Goal: Task Accomplishment & Management: Manage account settings

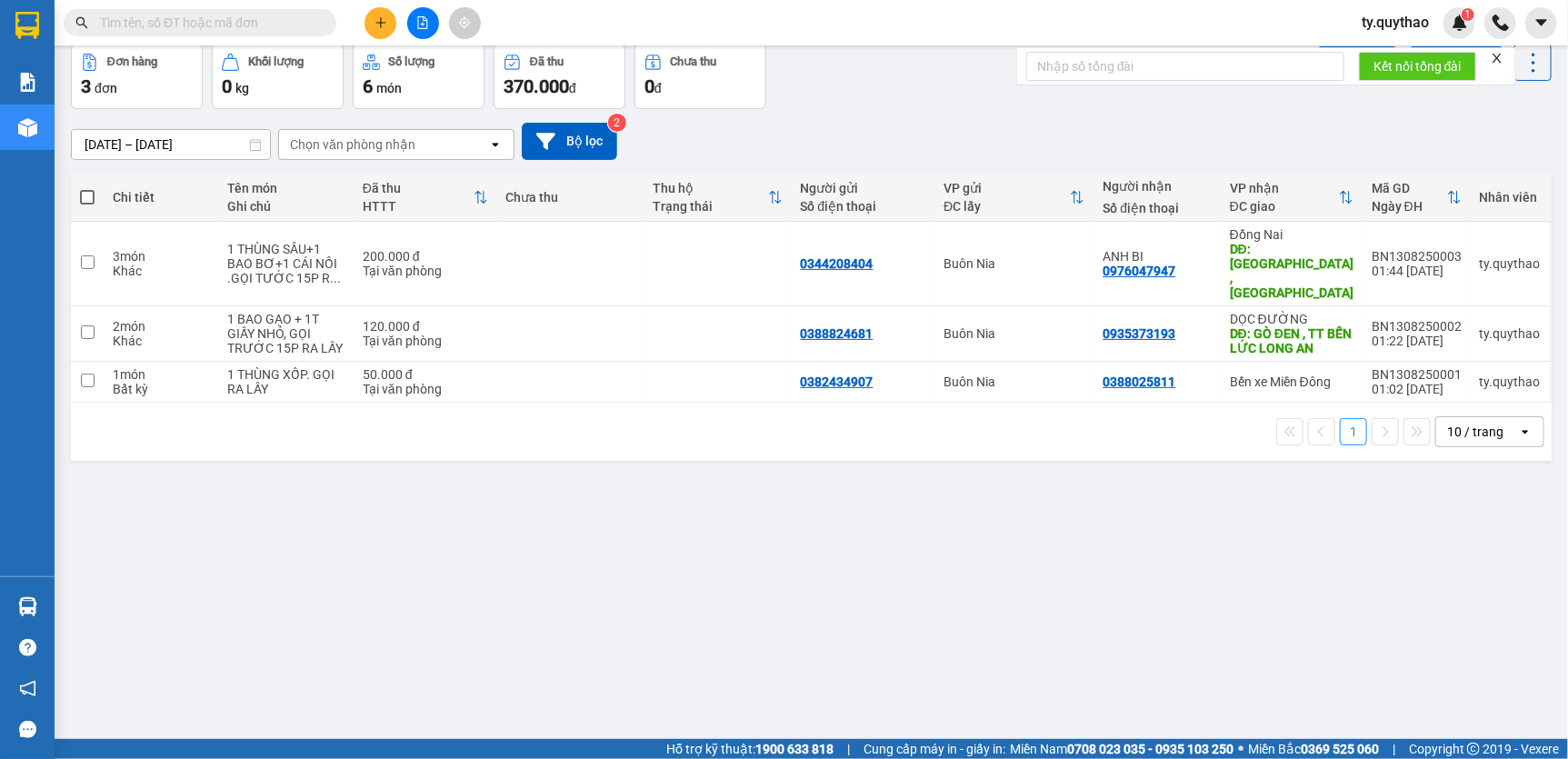
click at [379, 21] on icon "plus" at bounding box center [381, 21] width 10 height 1
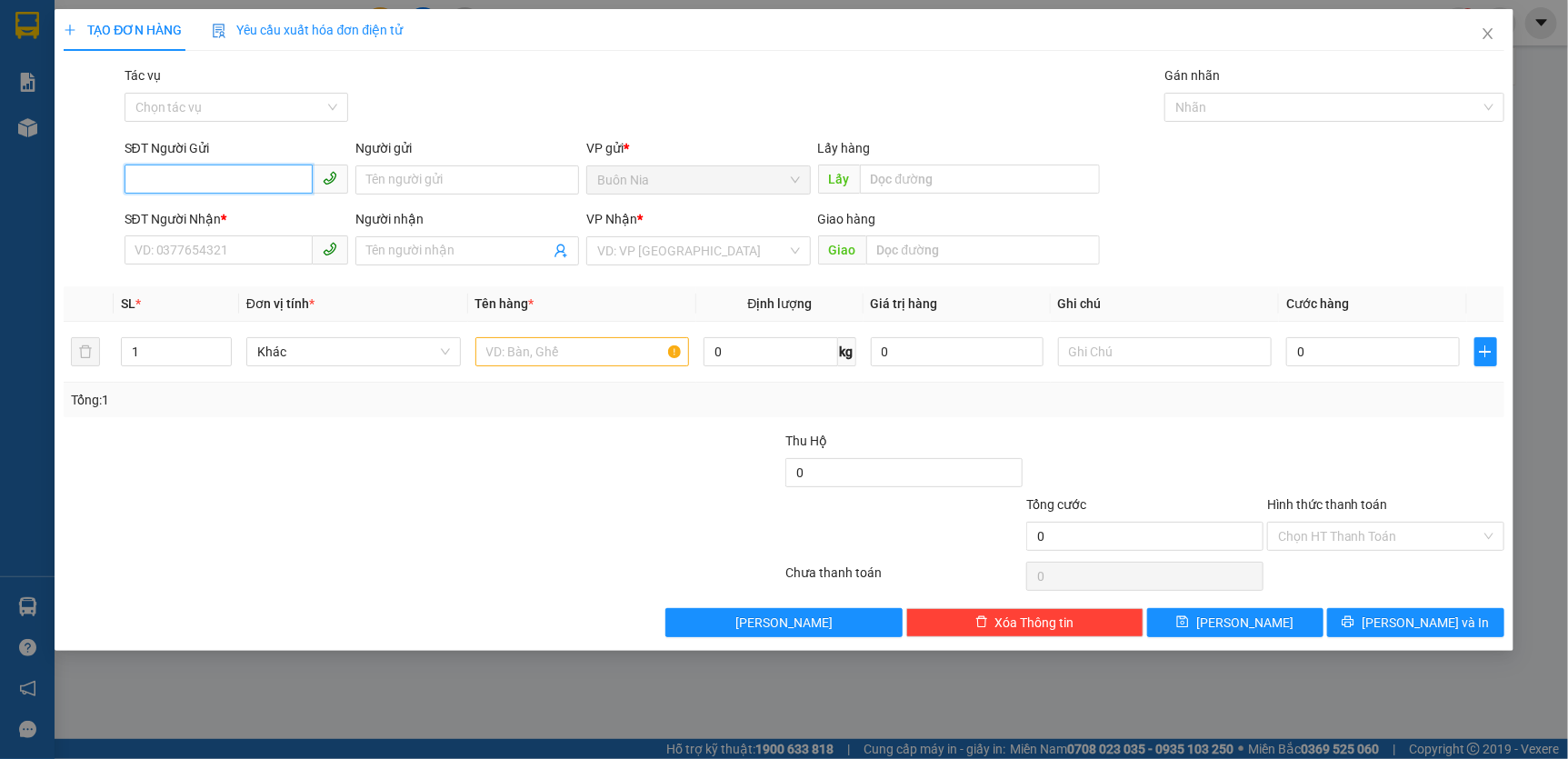
click at [285, 178] on input "SĐT Người Gửi" at bounding box center [219, 180] width 188 height 29
type input "0"
click at [182, 255] on input "SĐT Người Nhận *" at bounding box center [219, 250] width 188 height 29
click at [202, 251] on input "0" at bounding box center [219, 250] width 188 height 29
click at [233, 251] on input "0" at bounding box center [219, 250] width 188 height 29
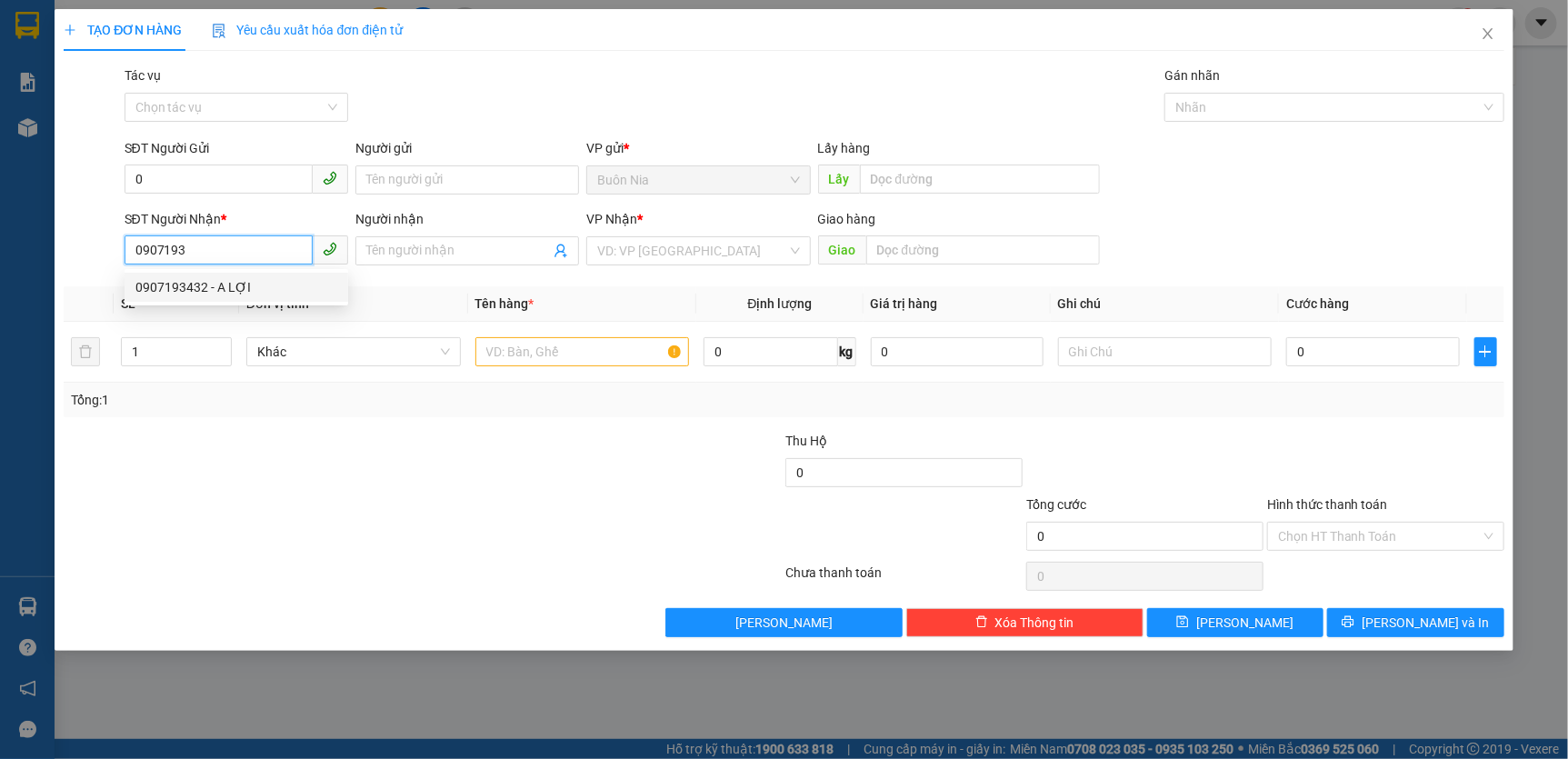
click at [233, 290] on div "0907193432 - A LỢI" at bounding box center [236, 287] width 202 height 20
type input "0907193432"
type input "A LỢI"
type input "0907193432"
click at [573, 364] on input "text" at bounding box center [583, 352] width 215 height 29
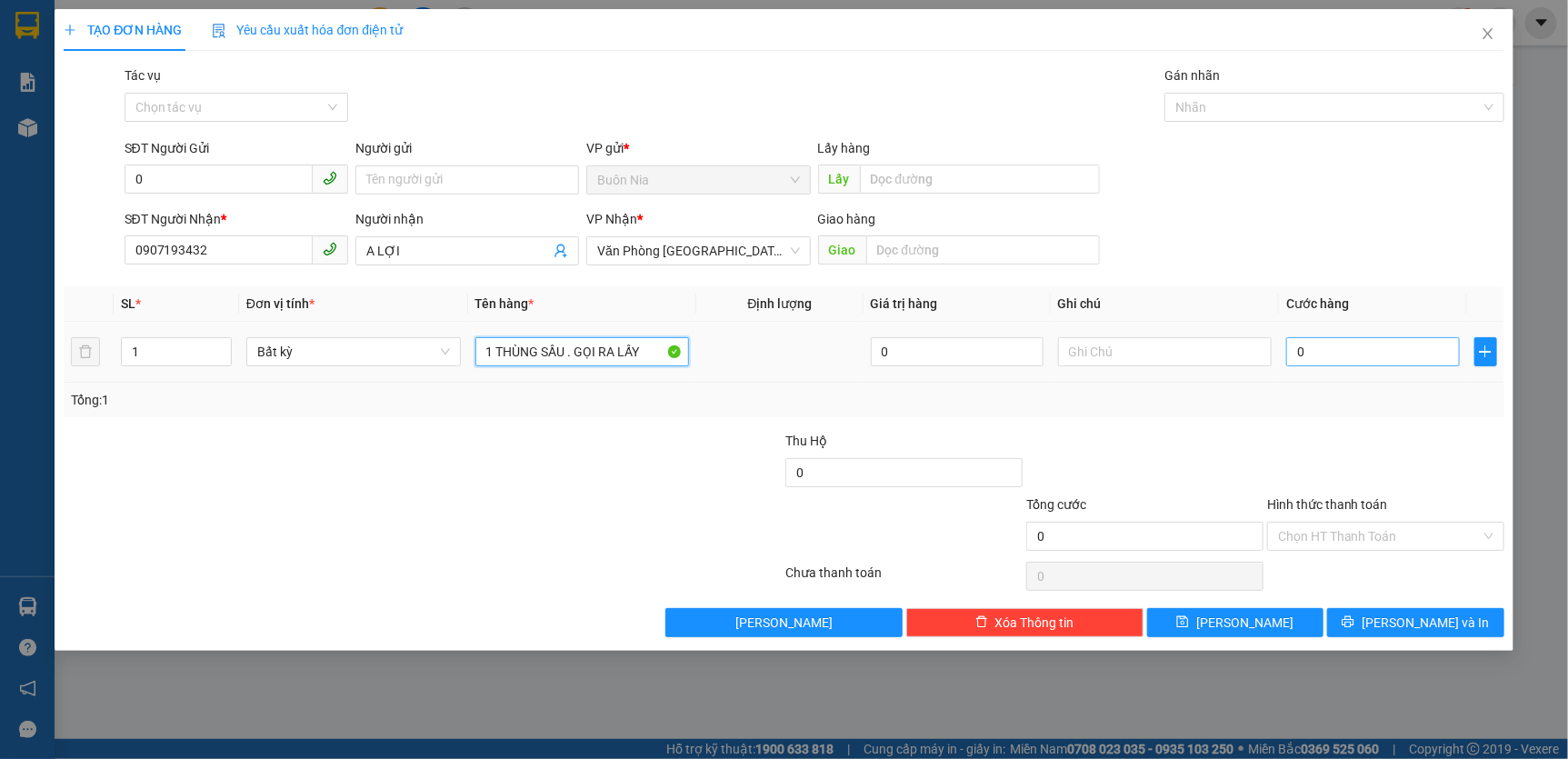
type input "1 THÙNG SẦU . GỌI RA LẤY"
click at [1295, 350] on input "0" at bounding box center [1372, 352] width 173 height 29
click at [1295, 352] on input "0" at bounding box center [1372, 352] width 173 height 29
type input "50"
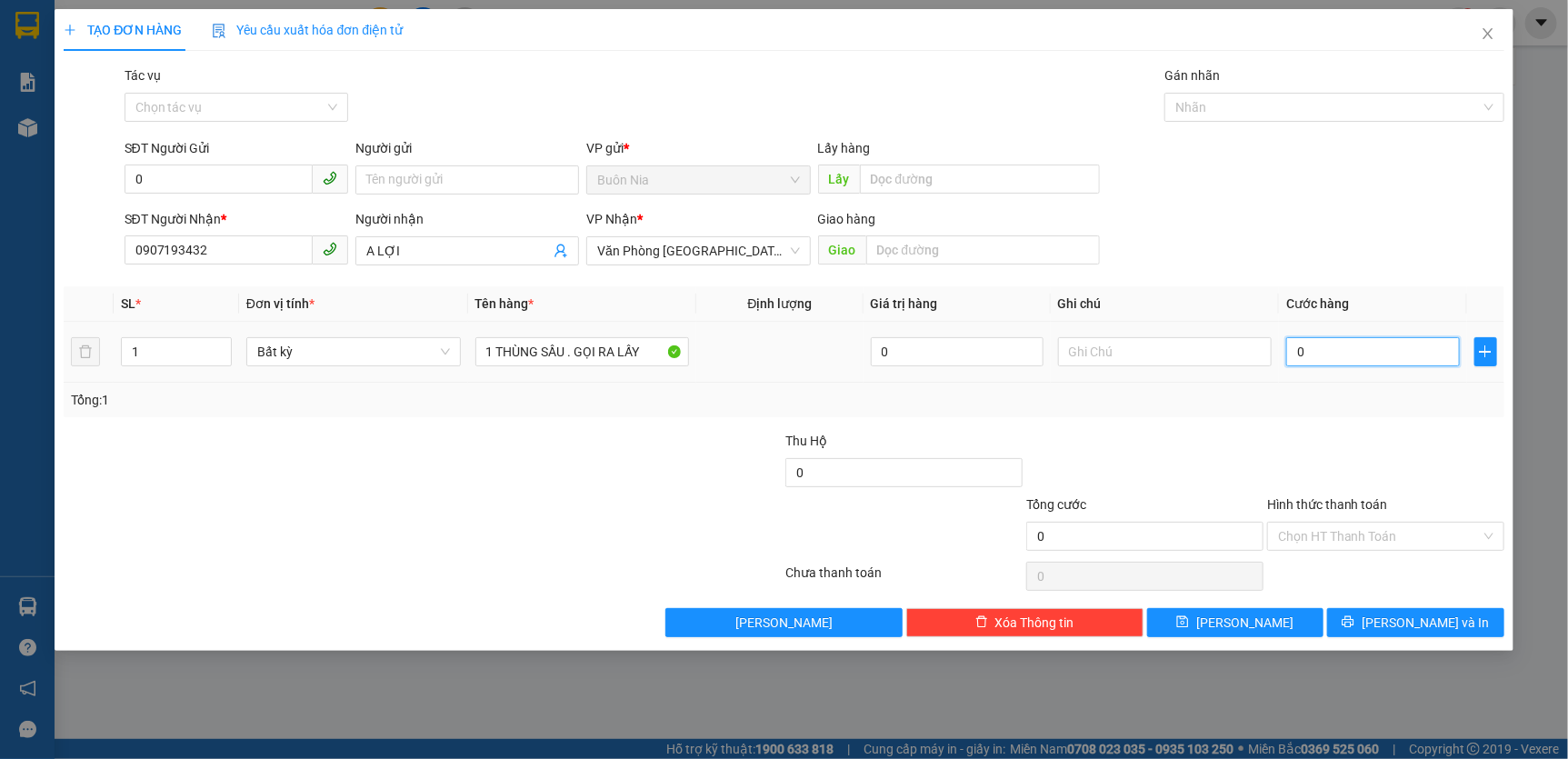
type input "50"
type input "500"
type input "5.000"
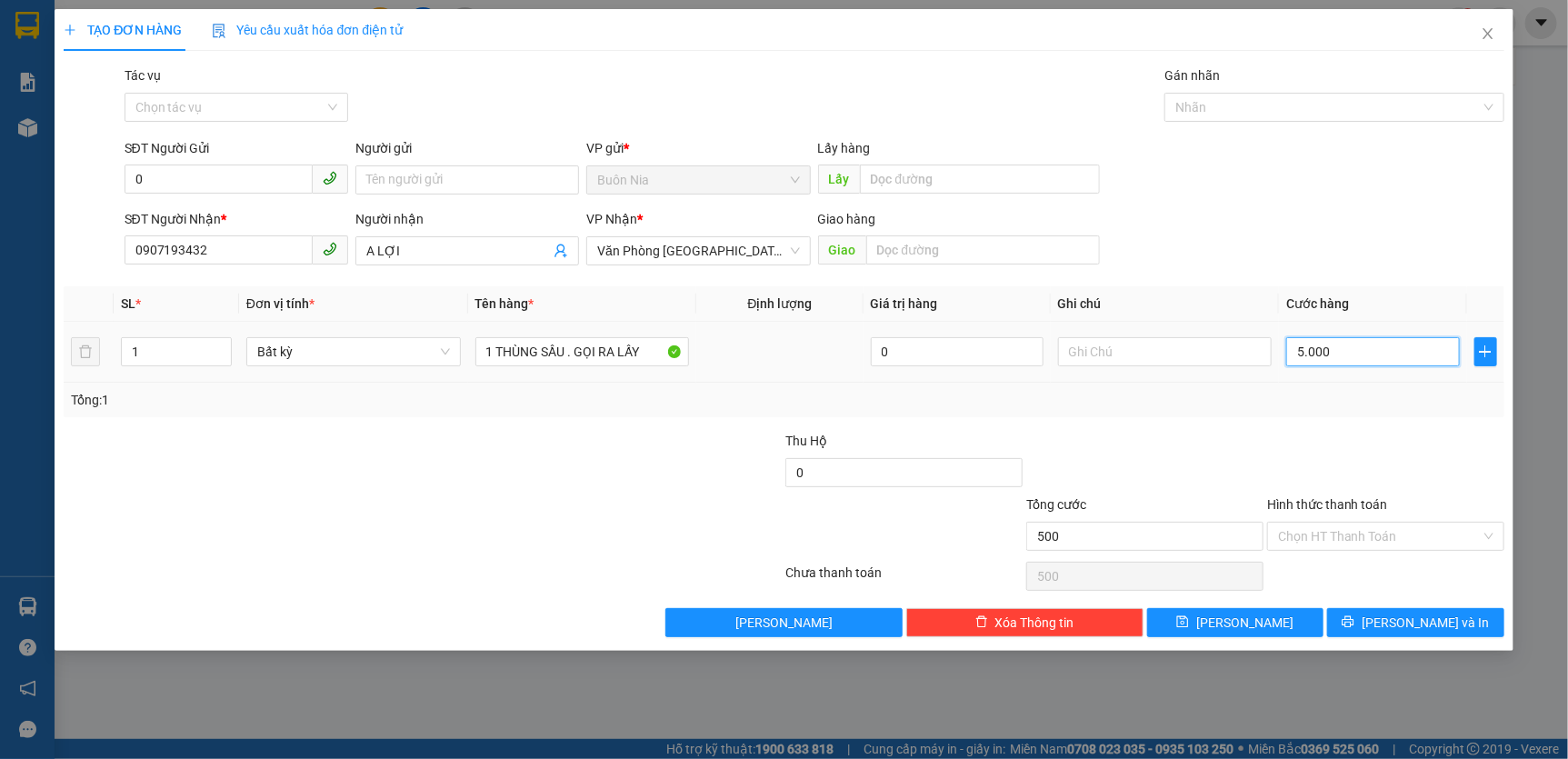
type input "5.000"
type input "50.000"
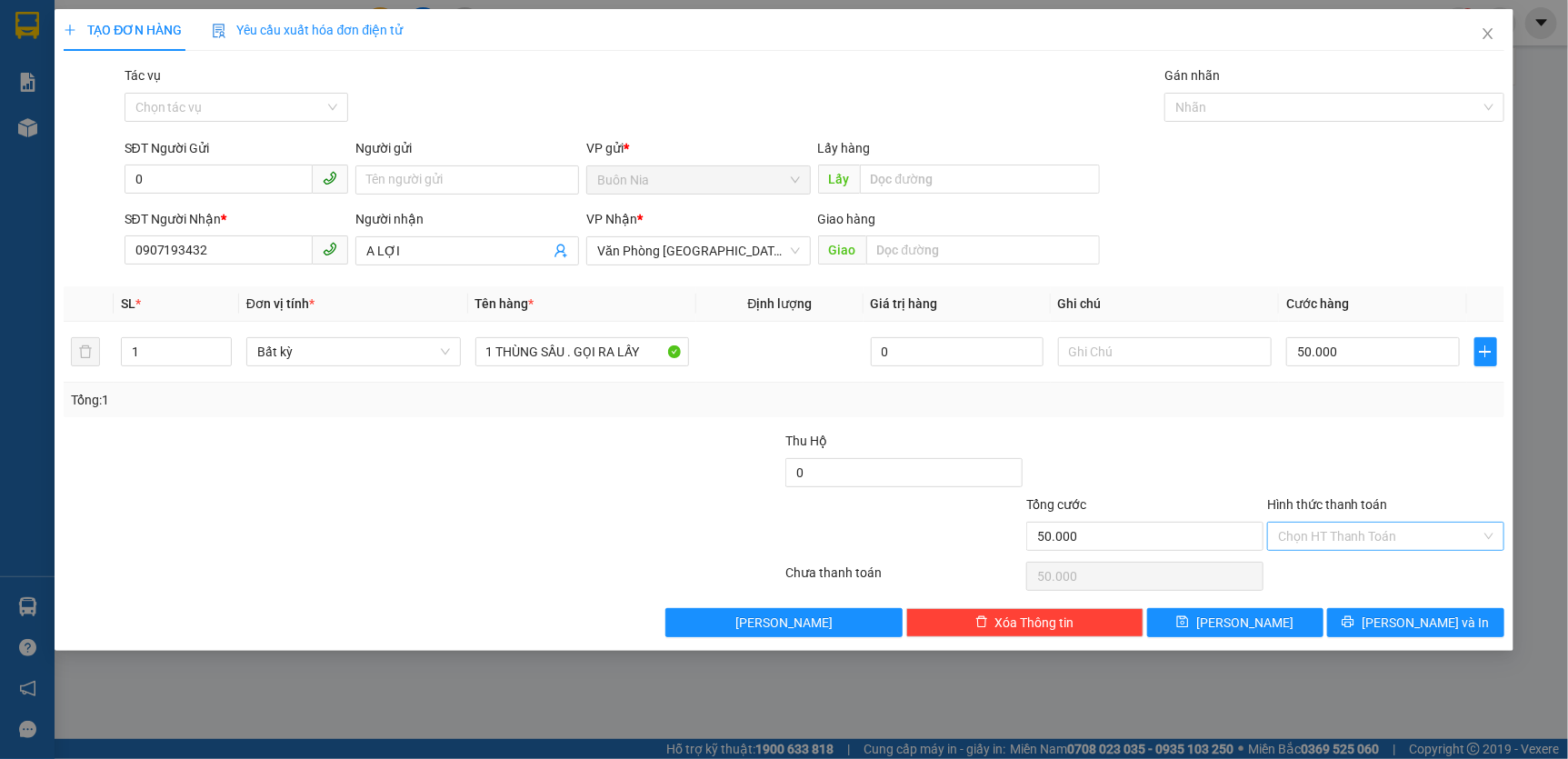
type input "50.000"
click at [1344, 538] on input "Hình thức thanh toán" at bounding box center [1380, 537] width 203 height 27
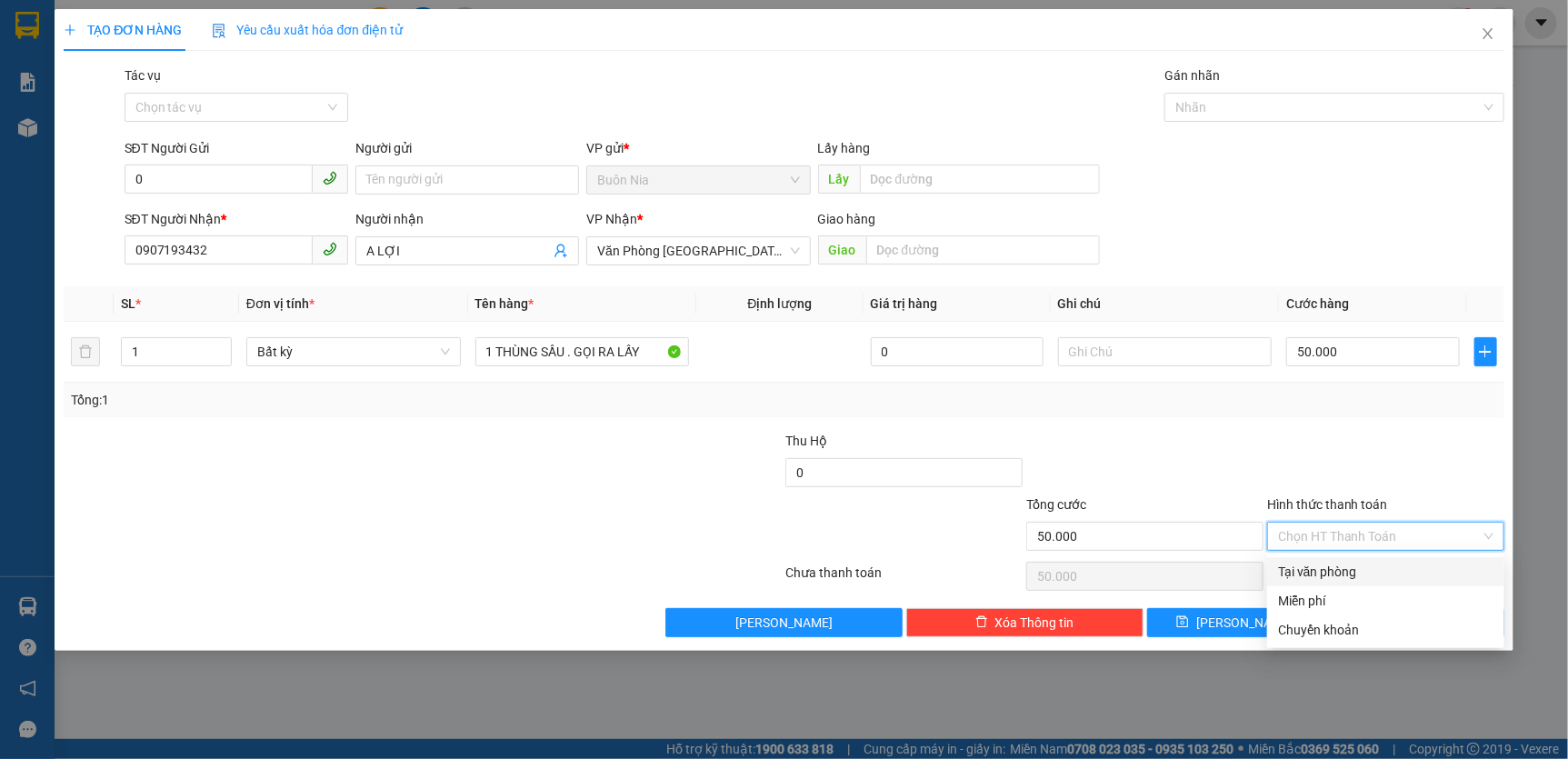
click at [1399, 573] on div "Tại văn phòng" at bounding box center [1386, 572] width 216 height 20
type input "0"
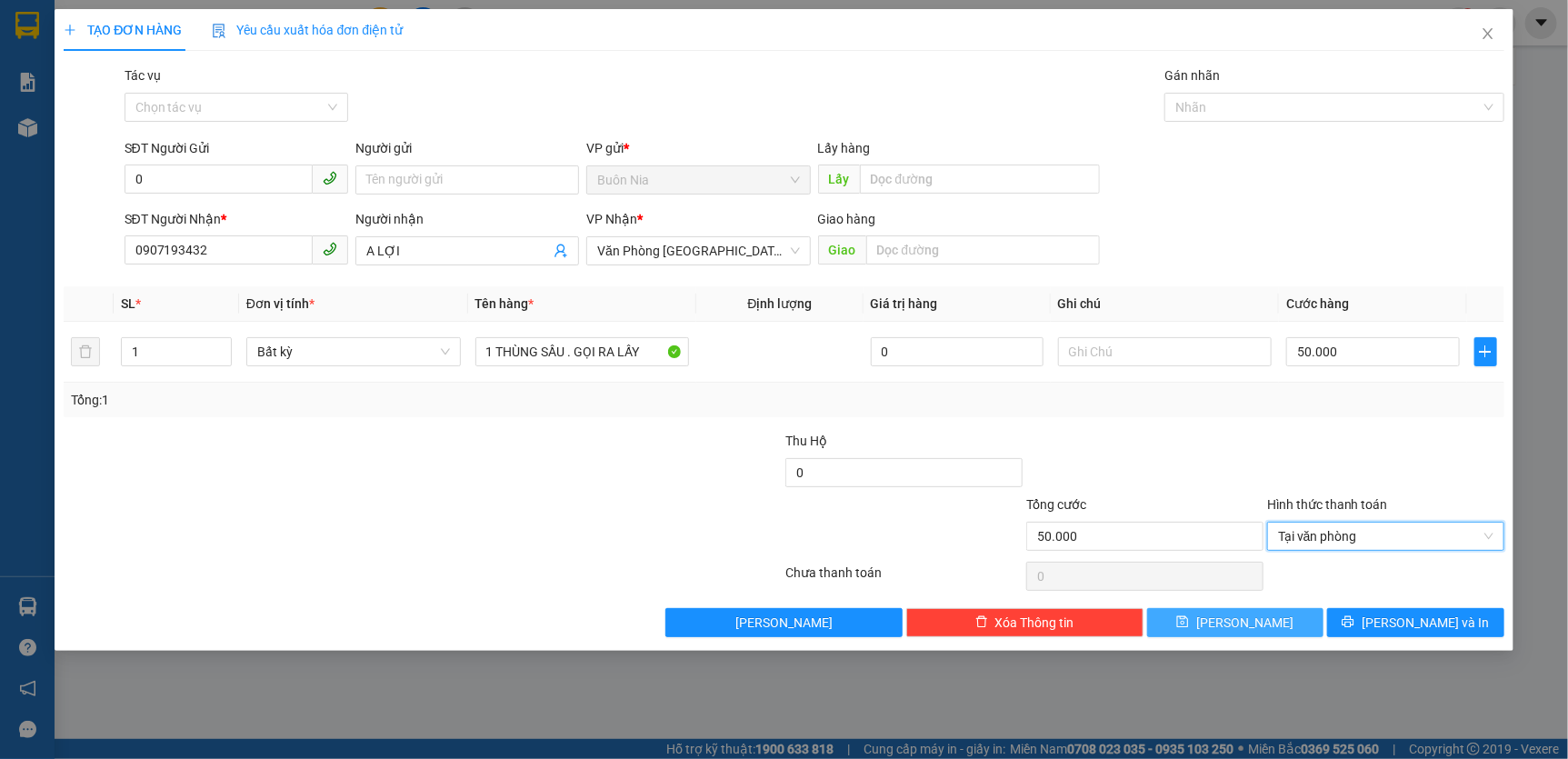
click at [1255, 629] on button "[PERSON_NAME]" at bounding box center [1236, 622] width 178 height 29
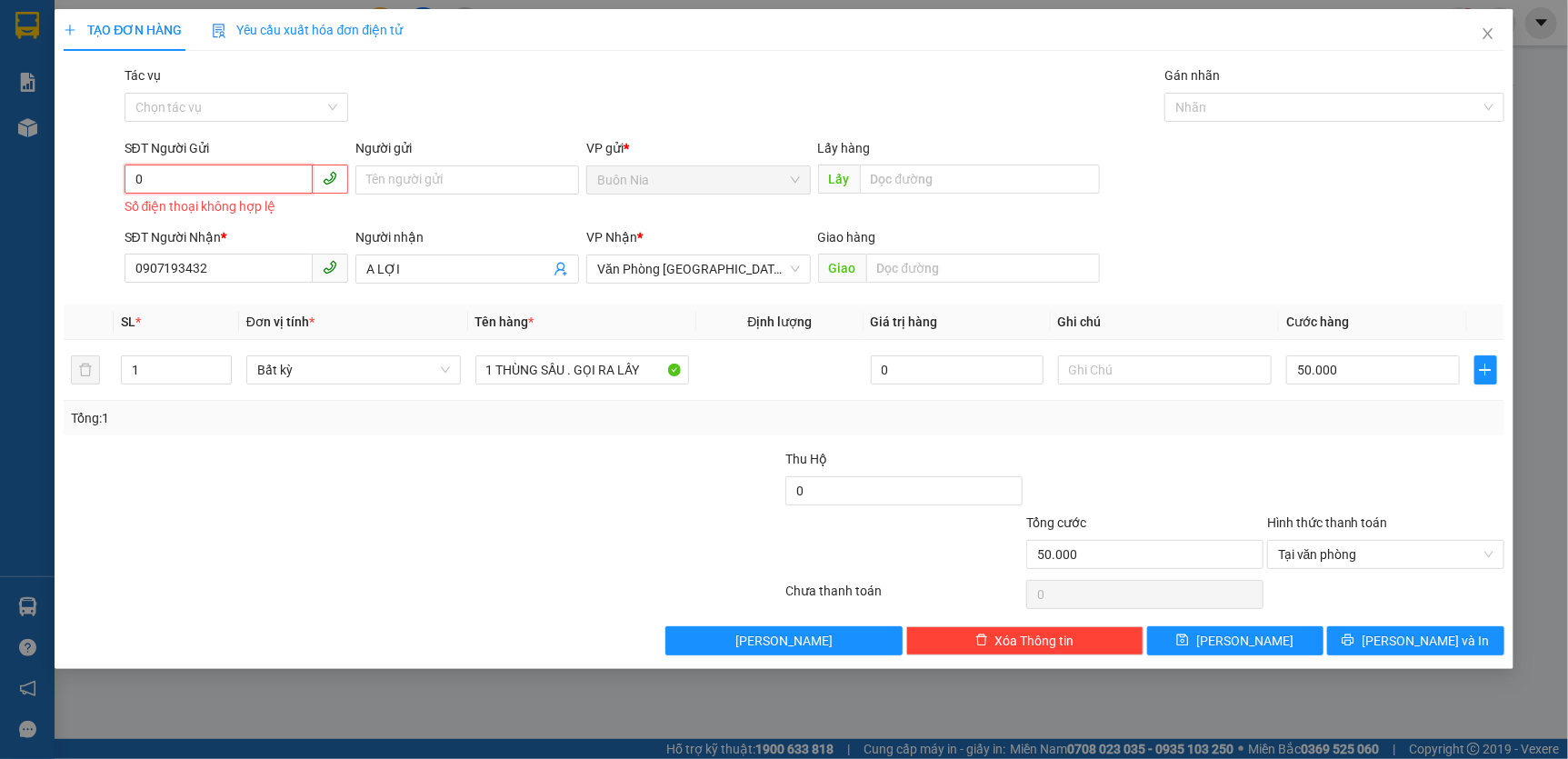
click at [199, 172] on input "0" at bounding box center [219, 180] width 188 height 29
click at [211, 205] on div "0974407375" at bounding box center [236, 217] width 223 height 29
type input "0974407375"
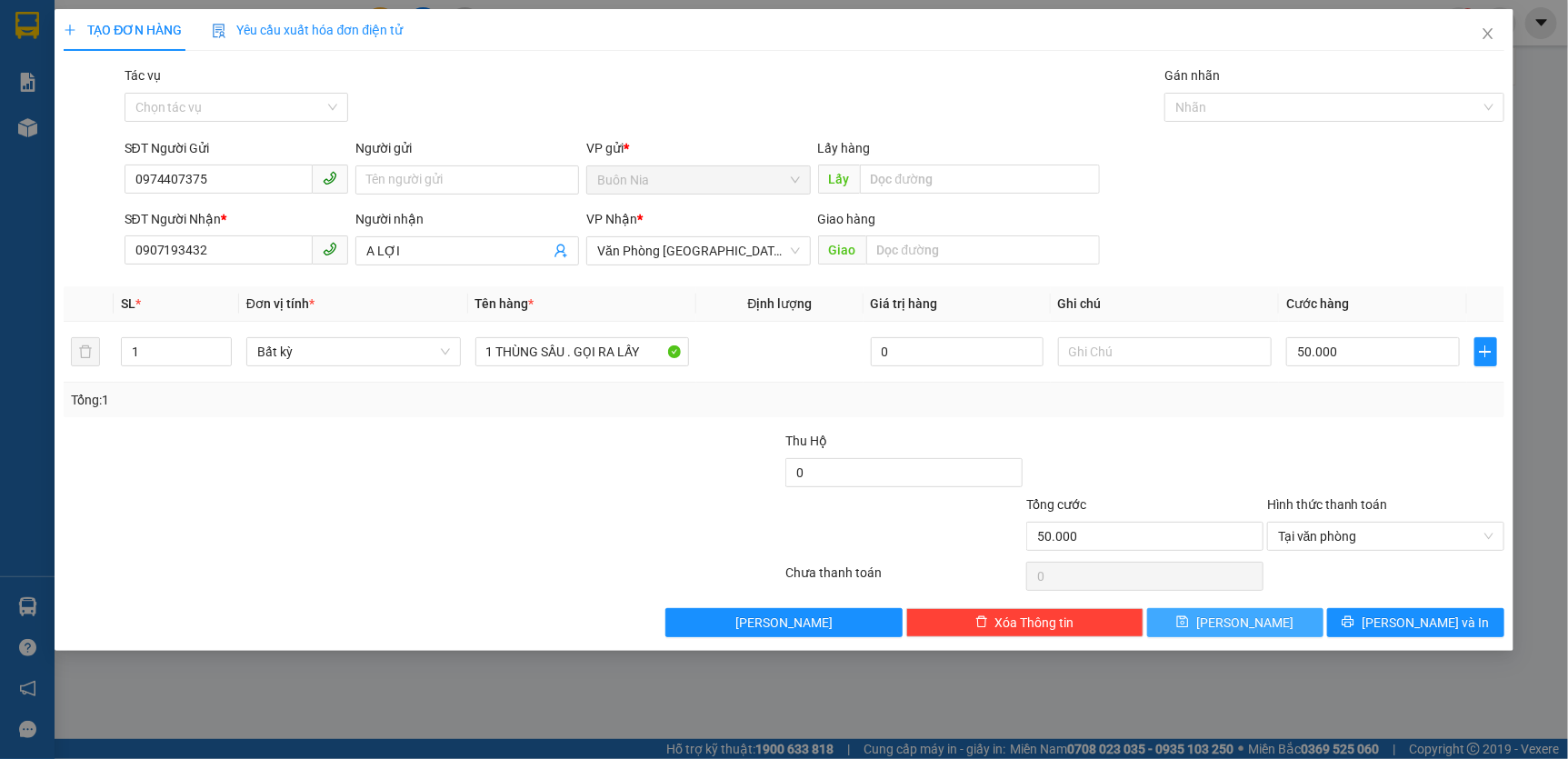
drag, startPoint x: 1241, startPoint y: 624, endPoint x: 1231, endPoint y: 627, distance: 10.4
click at [1241, 625] on span "[PERSON_NAME]" at bounding box center [1245, 622] width 98 height 20
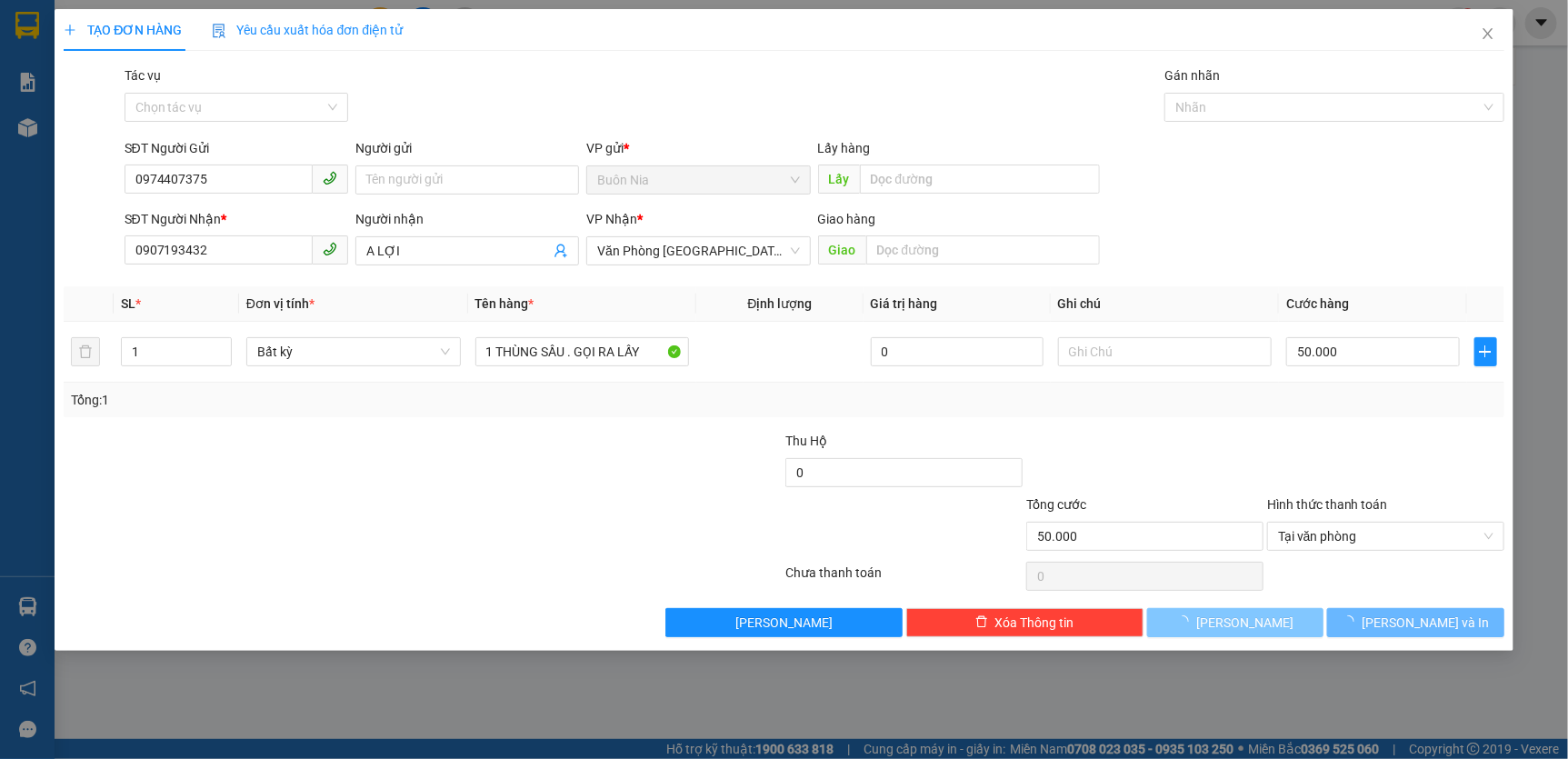
type input "0"
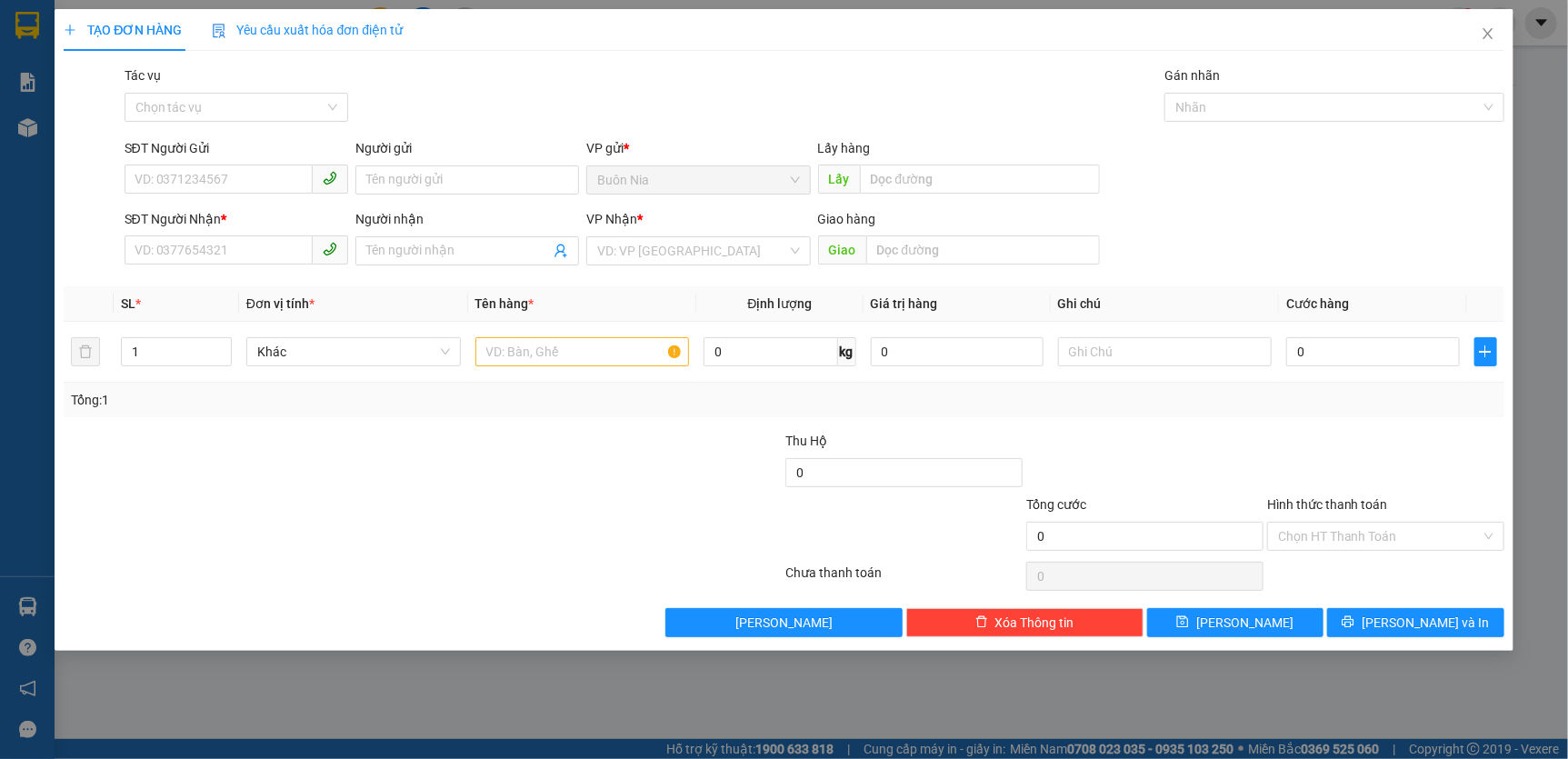
click at [46, 141] on div "TẠO ĐƠN HÀNG Yêu cầu xuất hóa đơn điện tử Transit Pickup Surcharge Ids Transit …" at bounding box center [784, 380] width 1568 height 759
click at [1481, 29] on icon "close" at bounding box center [1487, 33] width 15 height 15
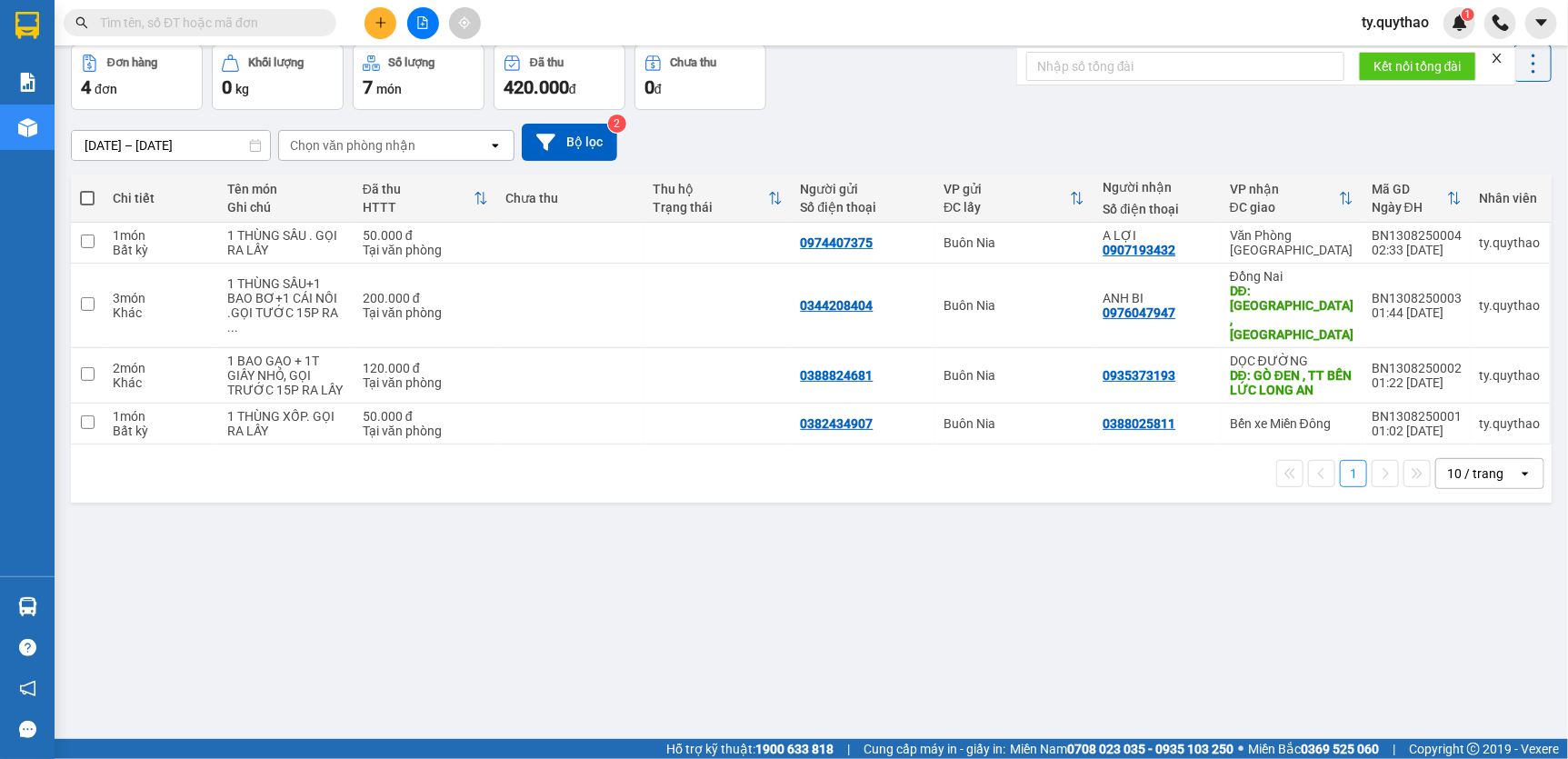
scroll to position [83, 0]
click at [773, 609] on div "ver 1.8.138 Kho gửi Trên xe Kho nhận Hàng đã giao Đơn hàng 4 đơn Khối lượng 0 k…" at bounding box center [811, 351] width 1495 height 759
click at [378, 21] on icon "plus" at bounding box center [381, 22] width 13 height 13
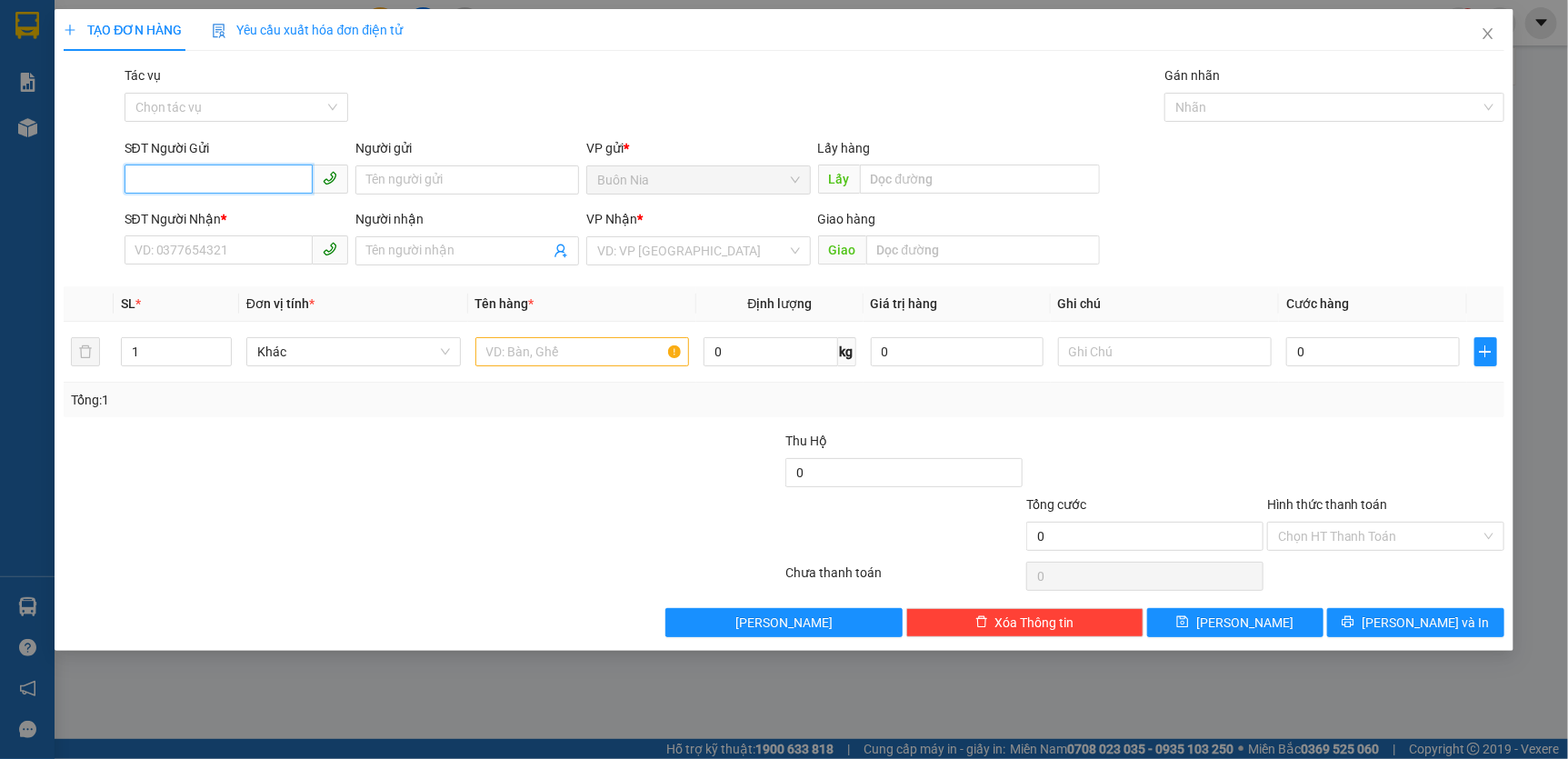
click at [203, 172] on input "SĐT Người Gửi" at bounding box center [219, 180] width 188 height 29
click at [192, 183] on input "0" at bounding box center [219, 180] width 188 height 29
type input "0"
click at [190, 256] on input "SĐT Người Nhận *" at bounding box center [219, 250] width 188 height 29
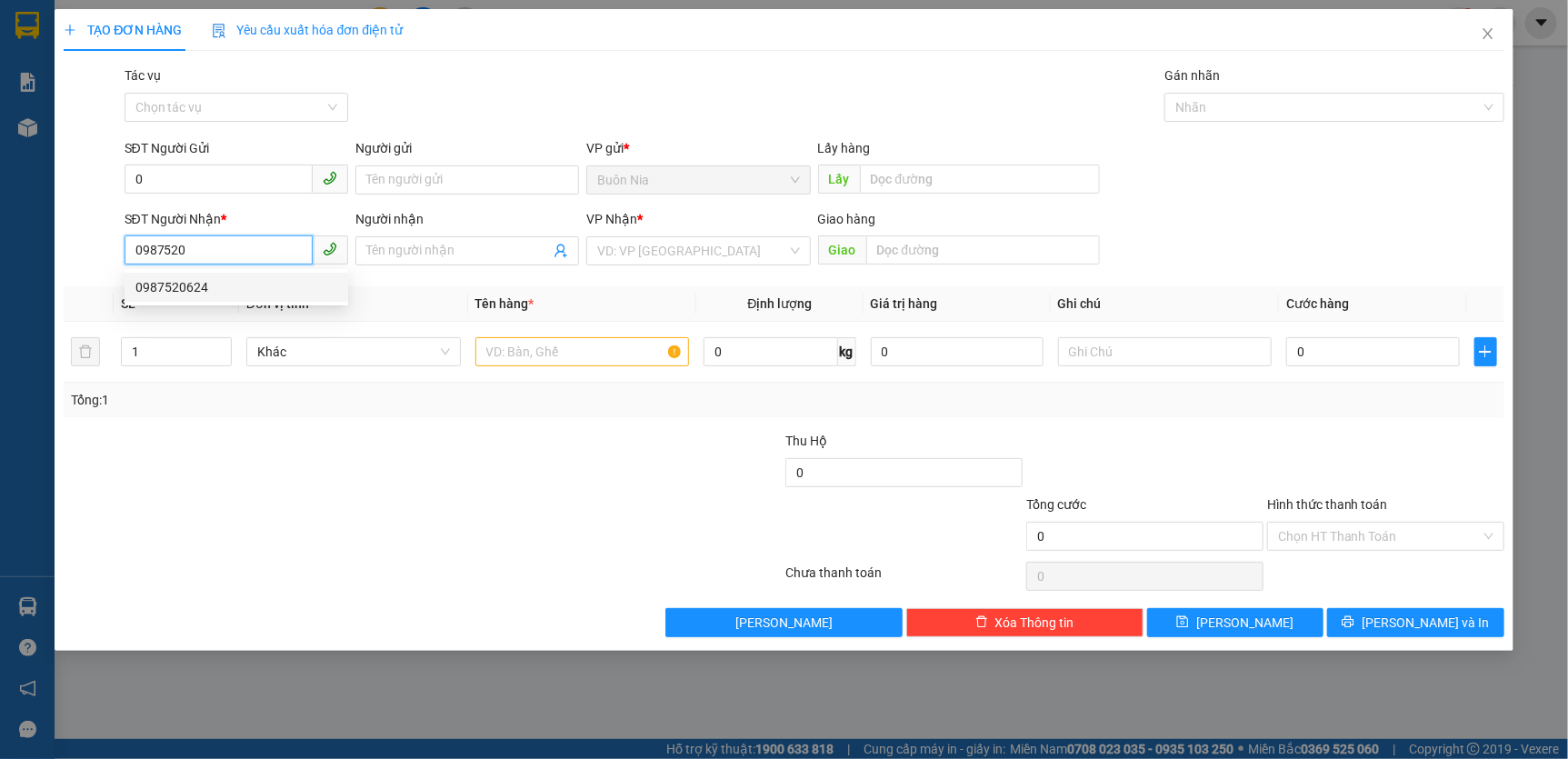
click at [235, 287] on div "0987520624" at bounding box center [236, 287] width 202 height 20
type input "0987520624"
type input "BXMĐ CỦ"
type input "0987520624"
click at [554, 353] on input "text" at bounding box center [583, 352] width 215 height 29
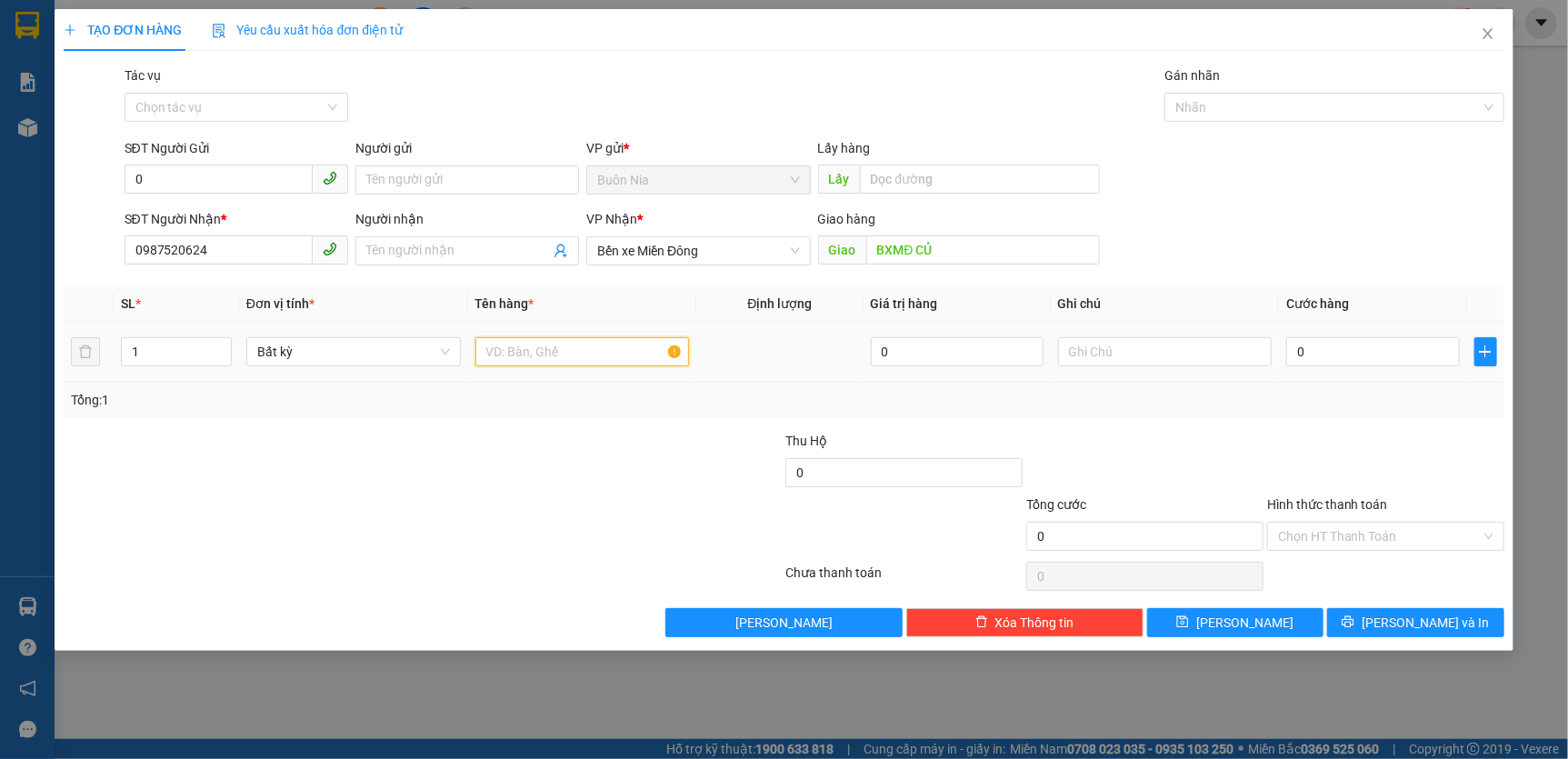
click at [554, 353] on input "text" at bounding box center [583, 352] width 215 height 29
click at [627, 446] on div at bounding box center [663, 462] width 241 height 63
drag, startPoint x: 604, startPoint y: 570, endPoint x: 616, endPoint y: 550, distance: 23.3
click at [604, 569] on div at bounding box center [422, 576] width 722 height 36
click at [609, 560] on div at bounding box center [422, 576] width 722 height 36
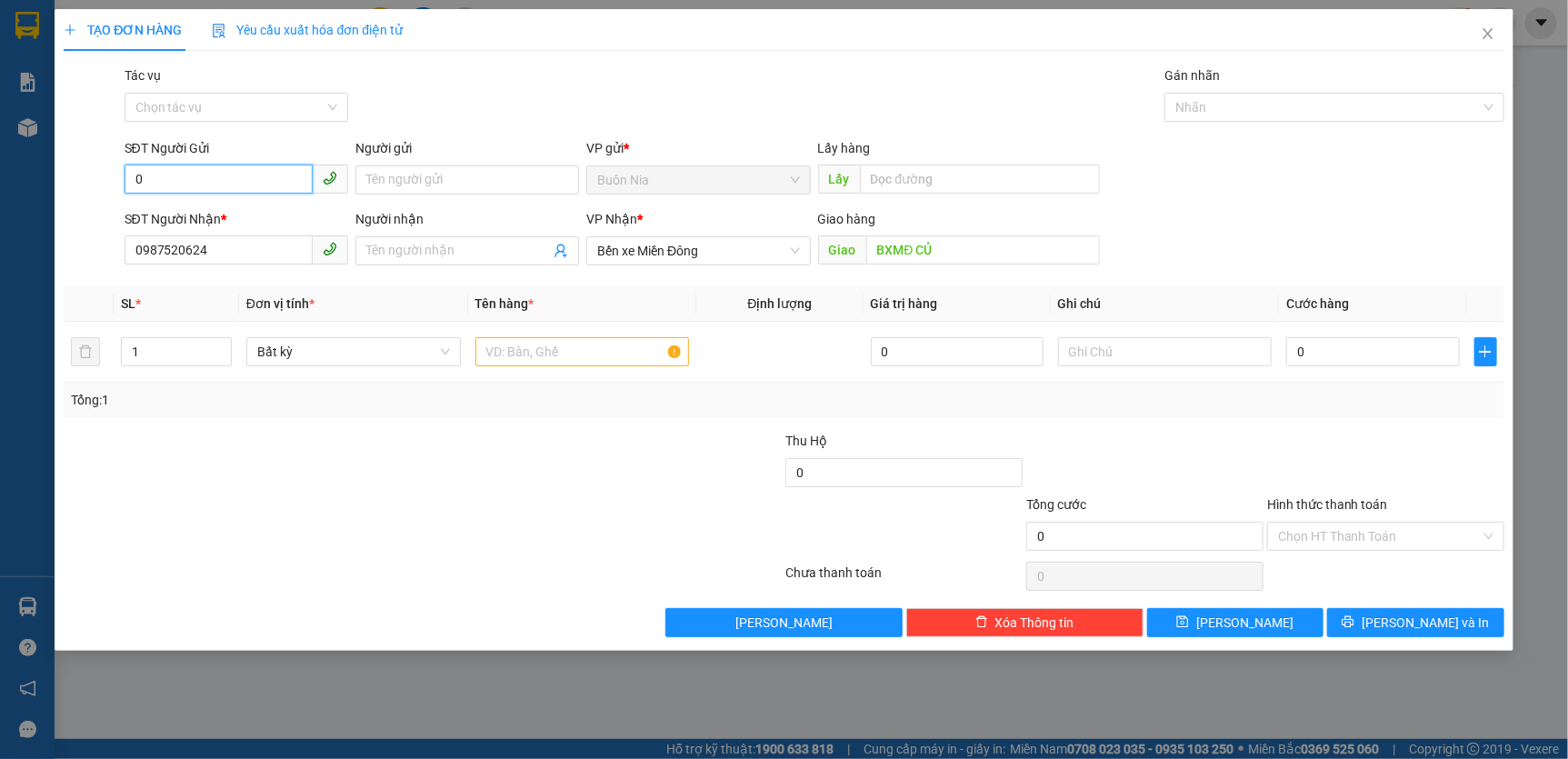
click at [263, 180] on input "0" at bounding box center [219, 180] width 188 height 29
click at [235, 219] on div "0369883428" at bounding box center [236, 216] width 202 height 20
type input "0369883428"
click at [193, 355] on input "1" at bounding box center [176, 352] width 108 height 27
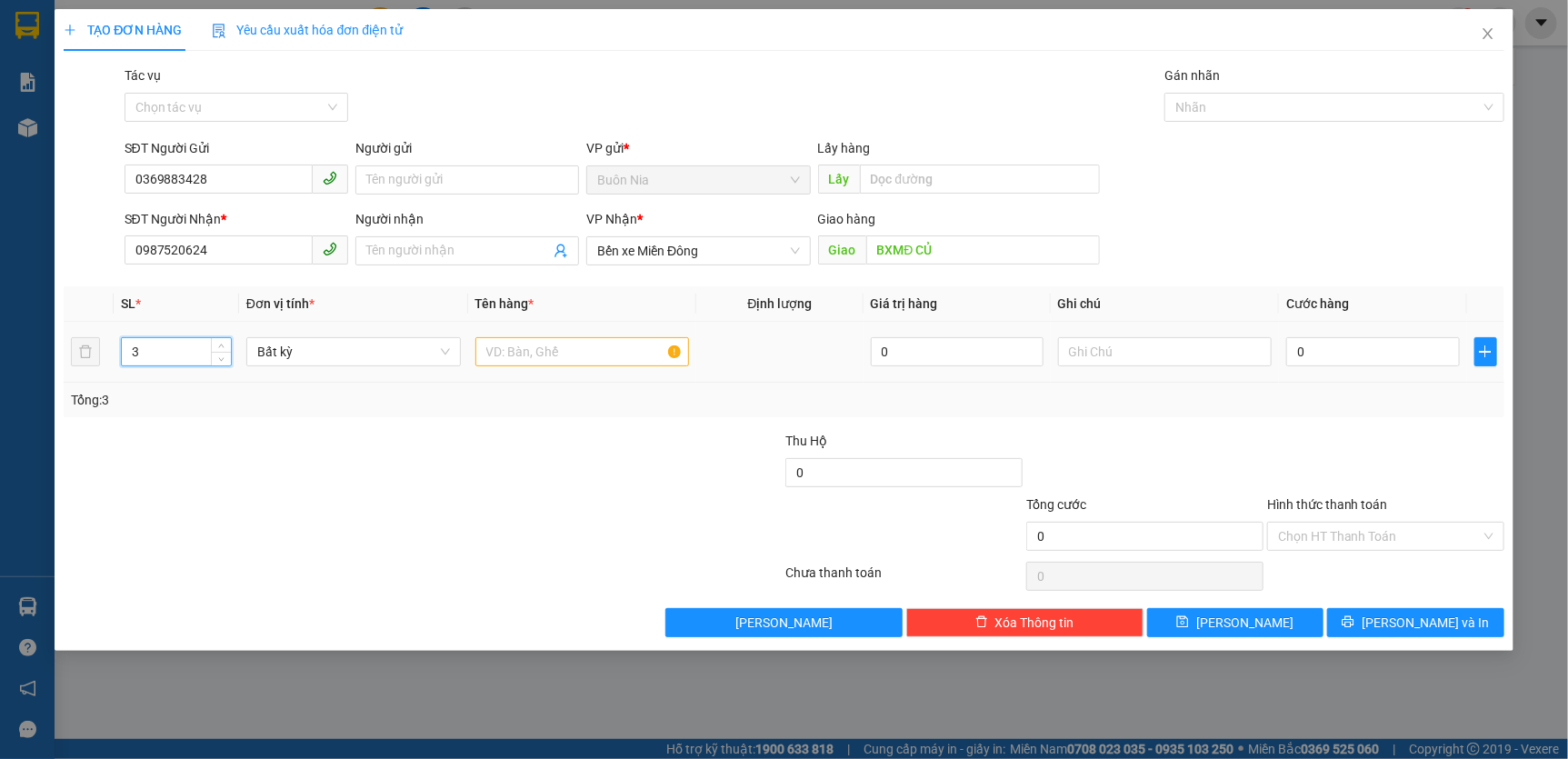
type input "3"
click at [603, 352] on input "text" at bounding box center [583, 352] width 215 height 29
type input "2T XỐP NHỎ , 1 TÚM GẠO NHỎ , GỌI RA LẤY"
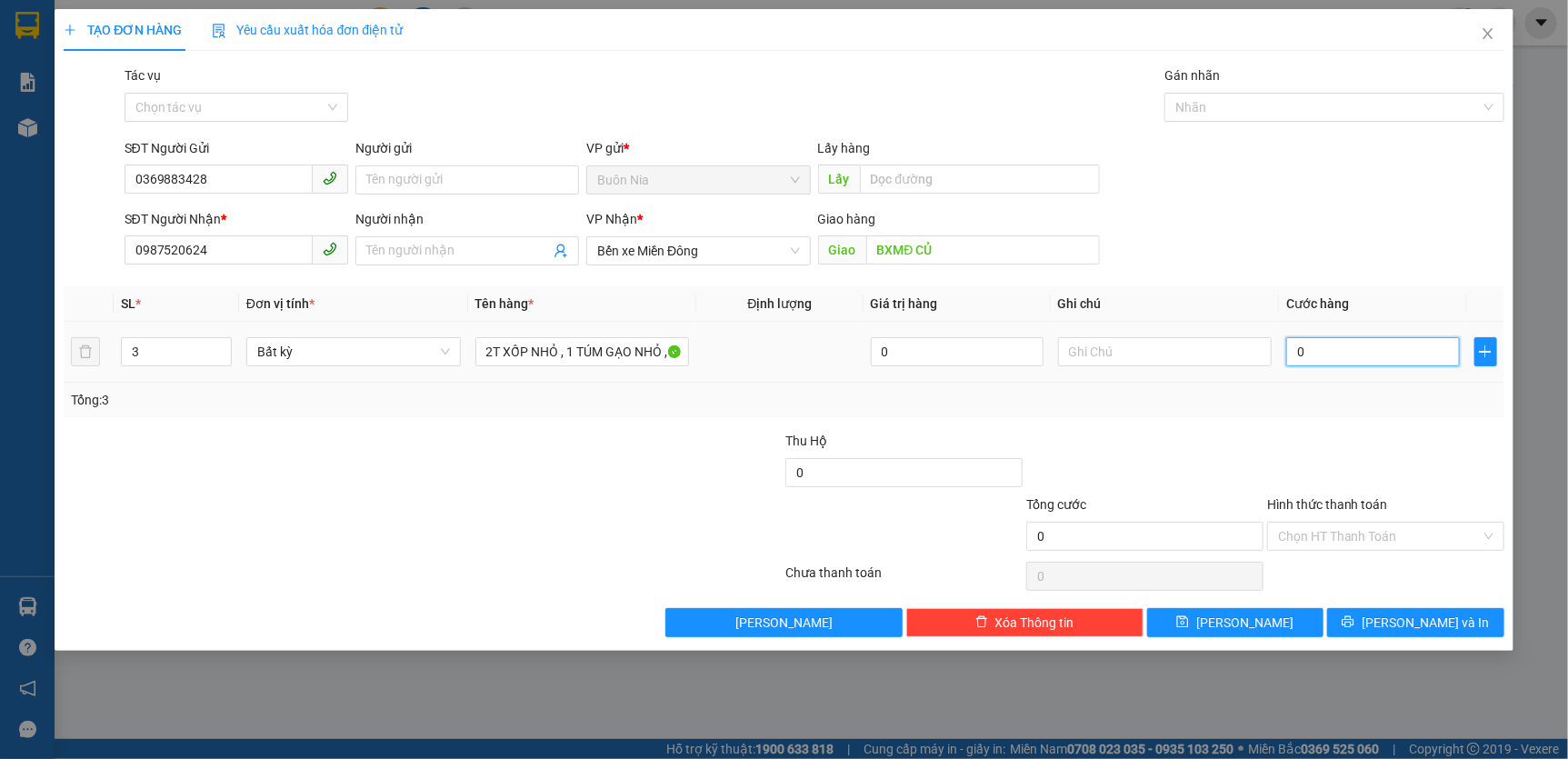
click at [1293, 342] on input "0" at bounding box center [1372, 352] width 173 height 29
type input "1"
type input "11"
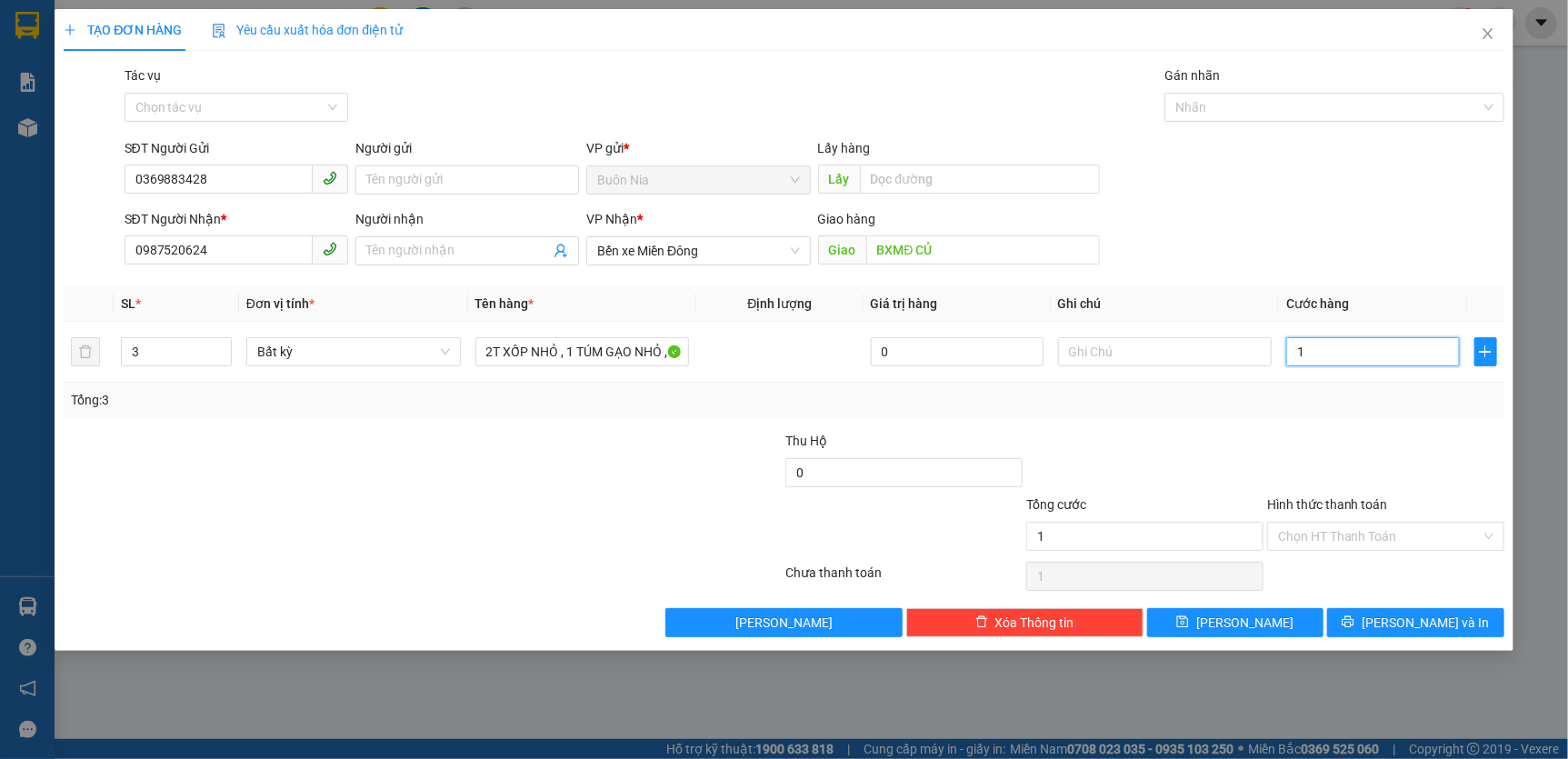
type input "11"
type input "110"
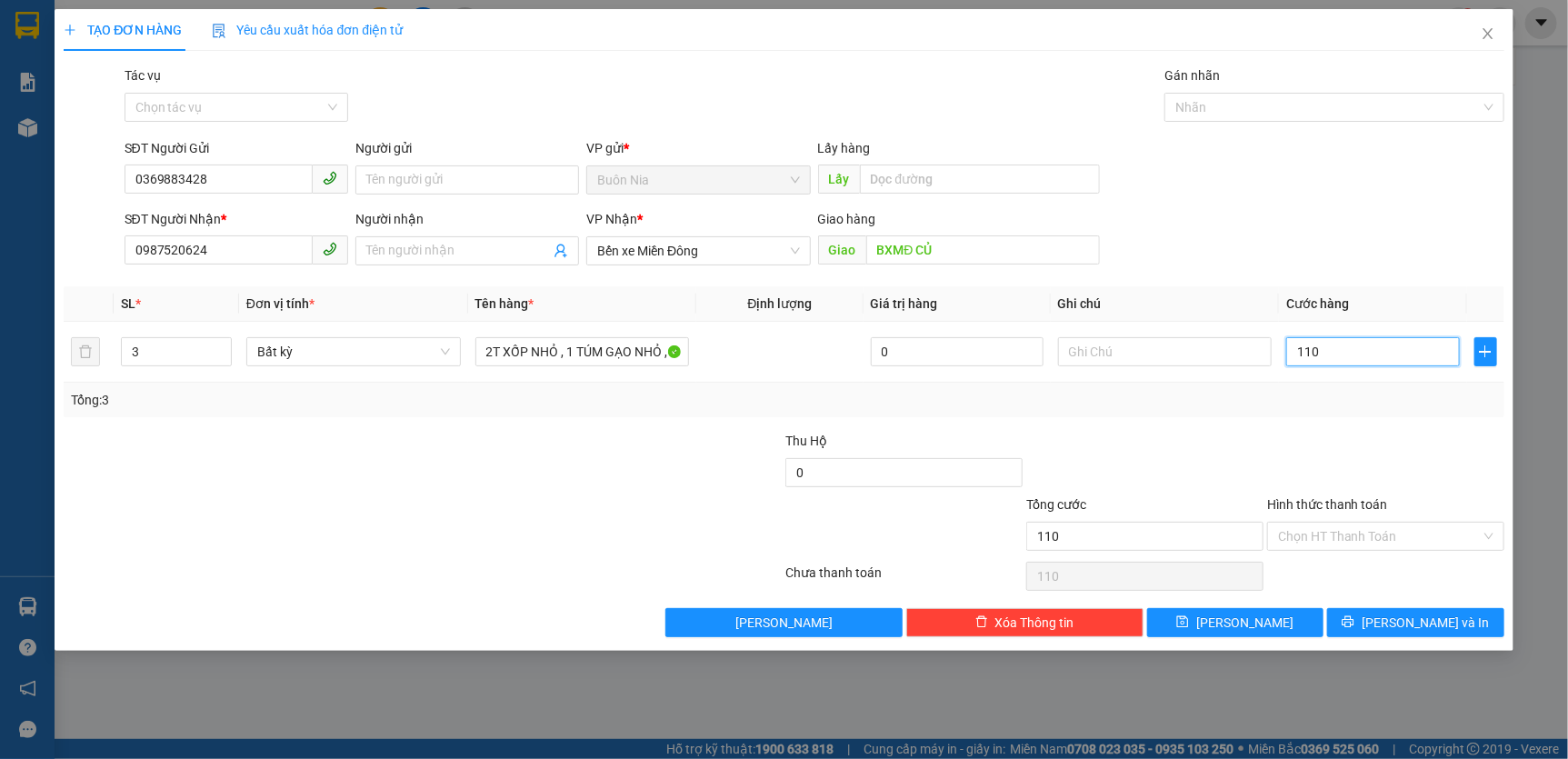
type input "1.100"
type input "11.000"
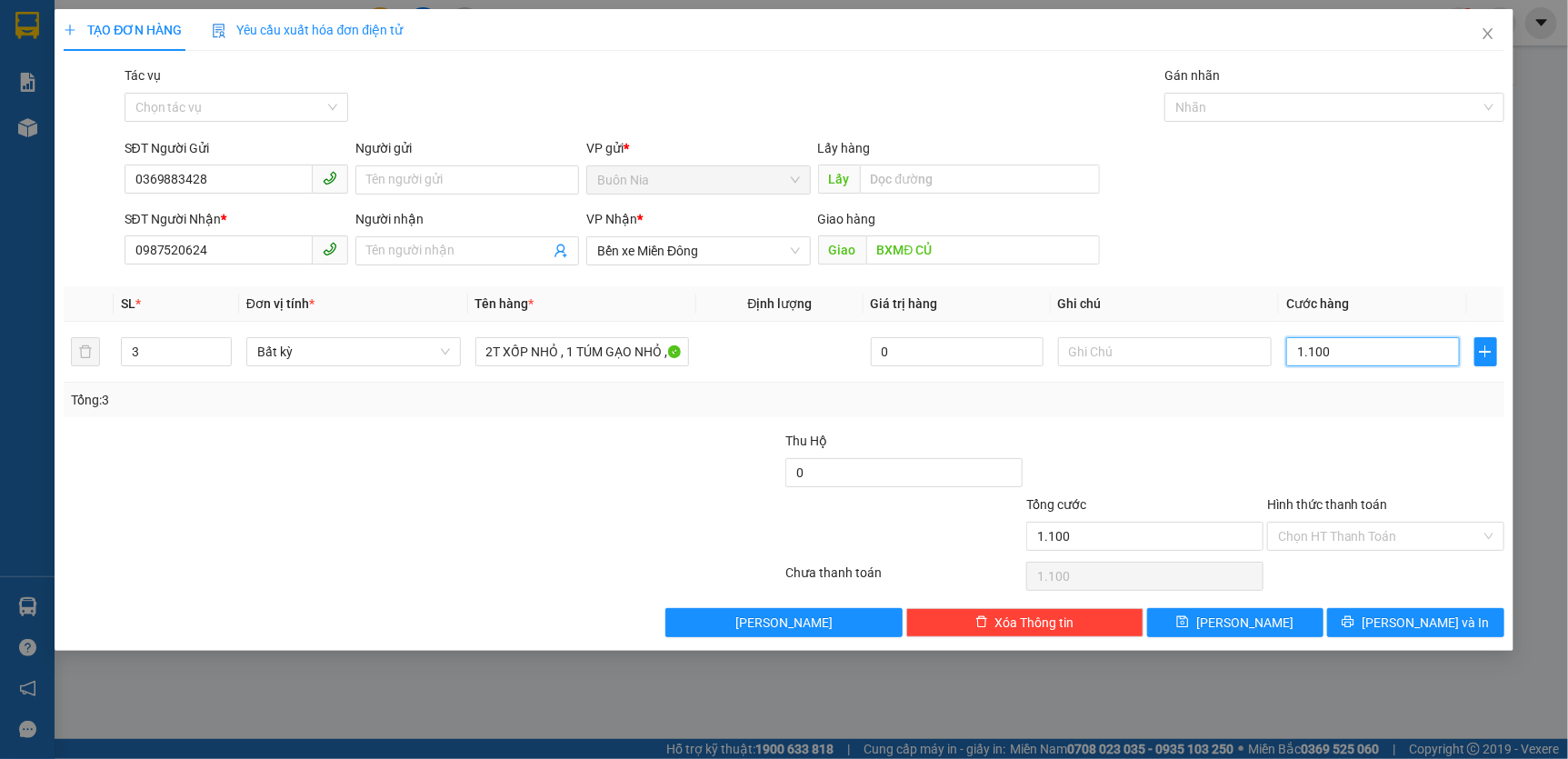
type input "11.000"
type input "110.000"
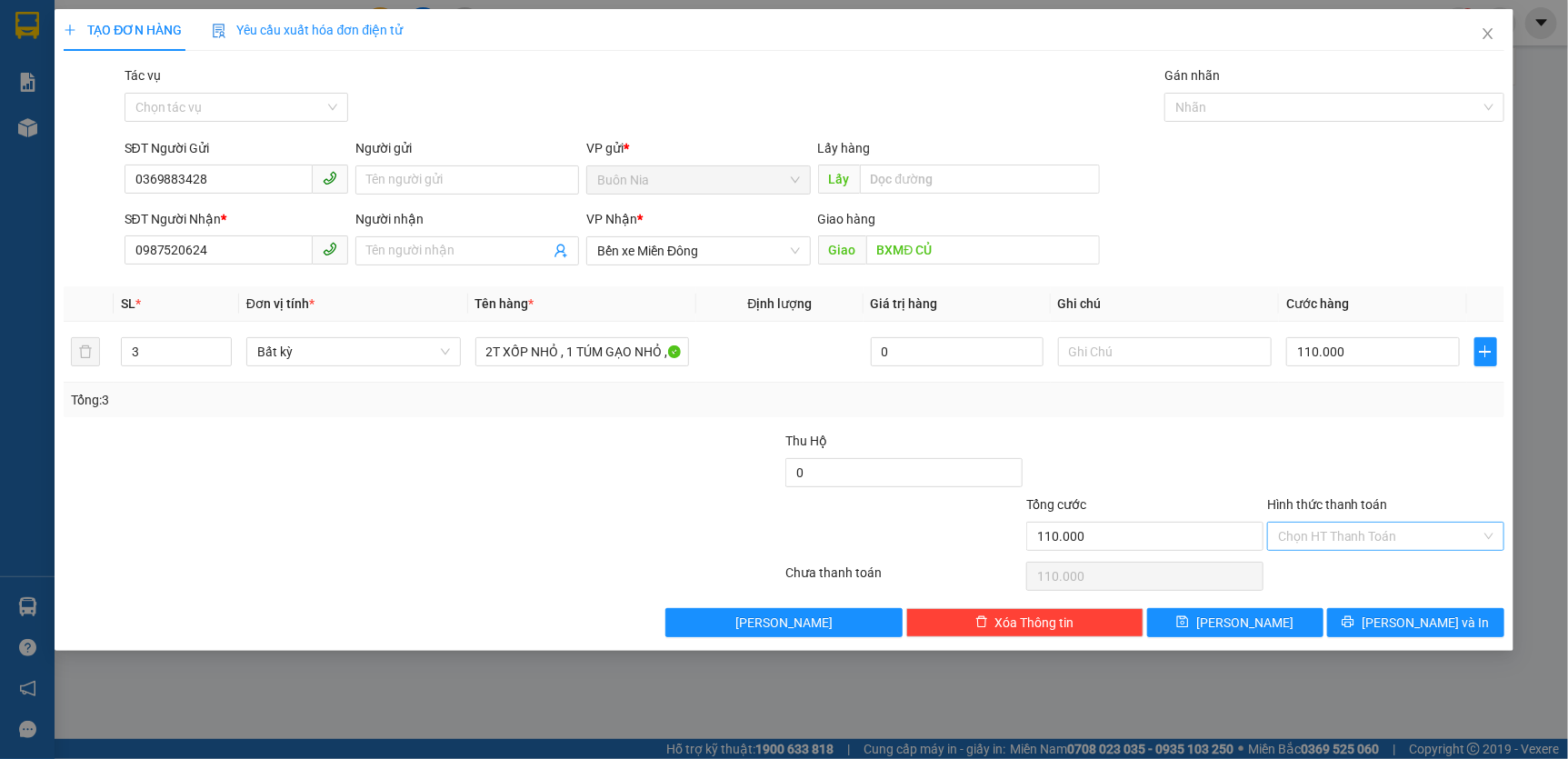
click at [1417, 537] on input "Hình thức thanh toán" at bounding box center [1380, 537] width 203 height 27
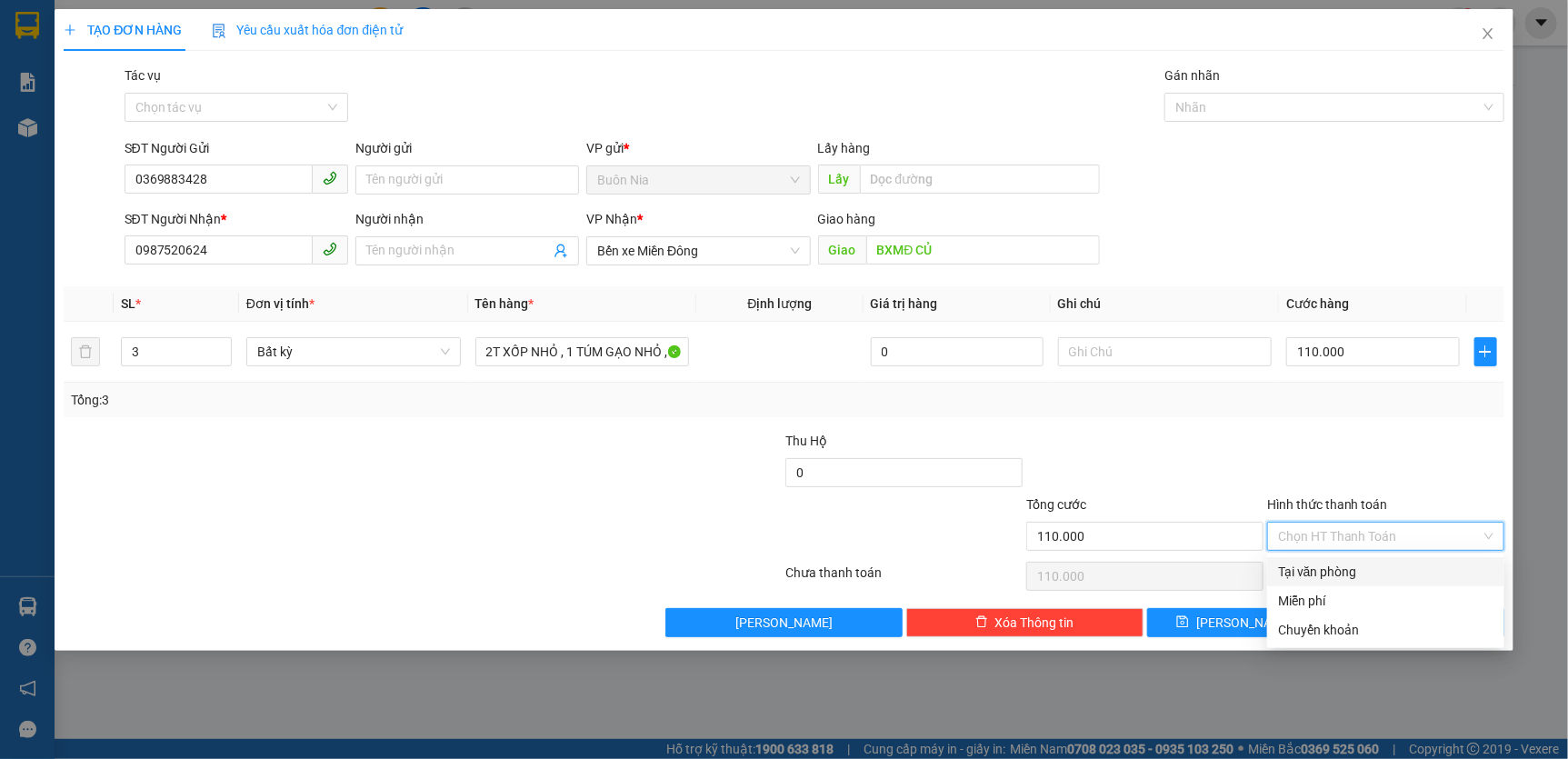
click at [1390, 573] on div "Tại văn phòng" at bounding box center [1386, 572] width 216 height 20
type input "0"
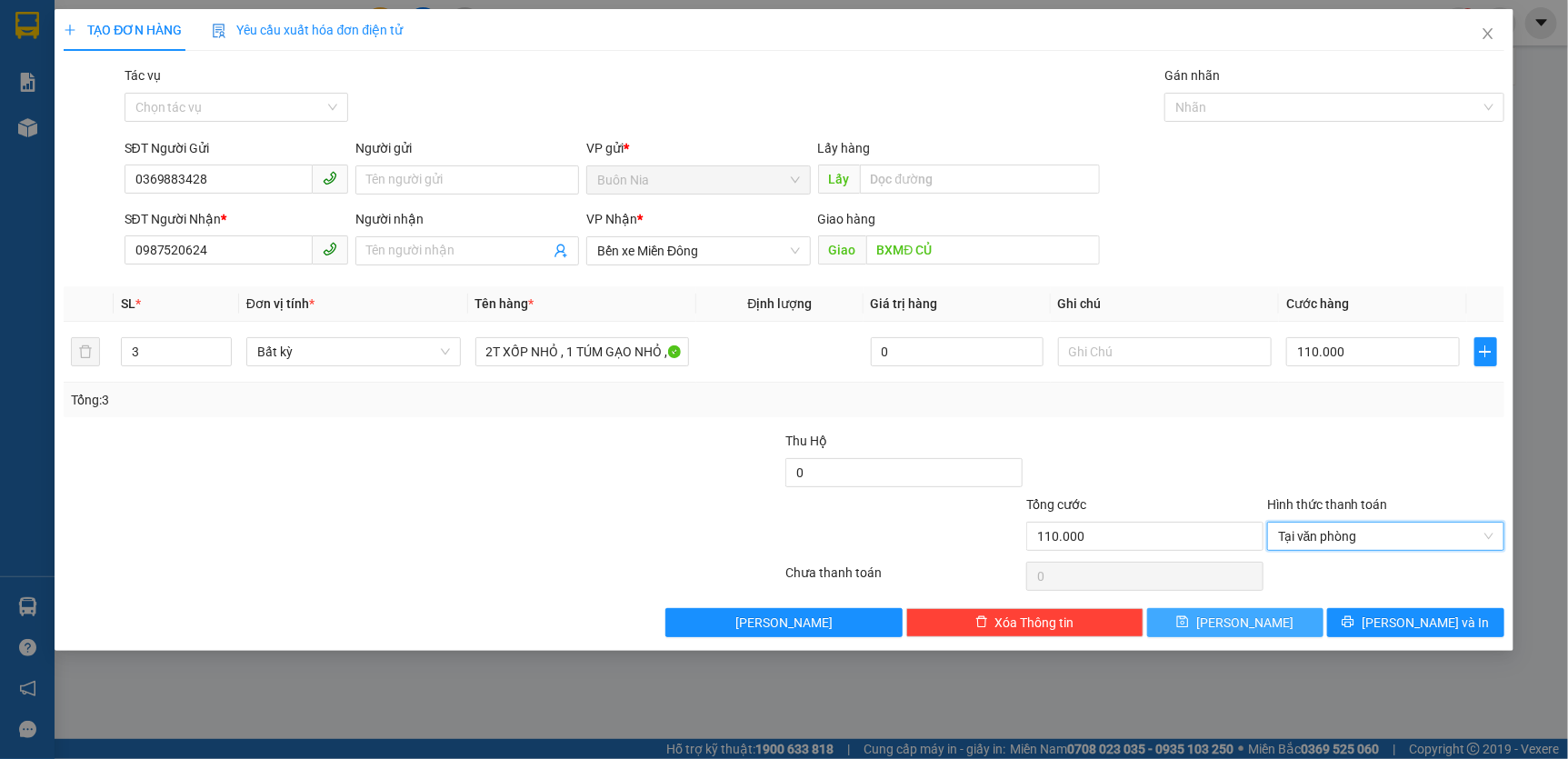
click at [1287, 628] on button "[PERSON_NAME]" at bounding box center [1236, 622] width 178 height 29
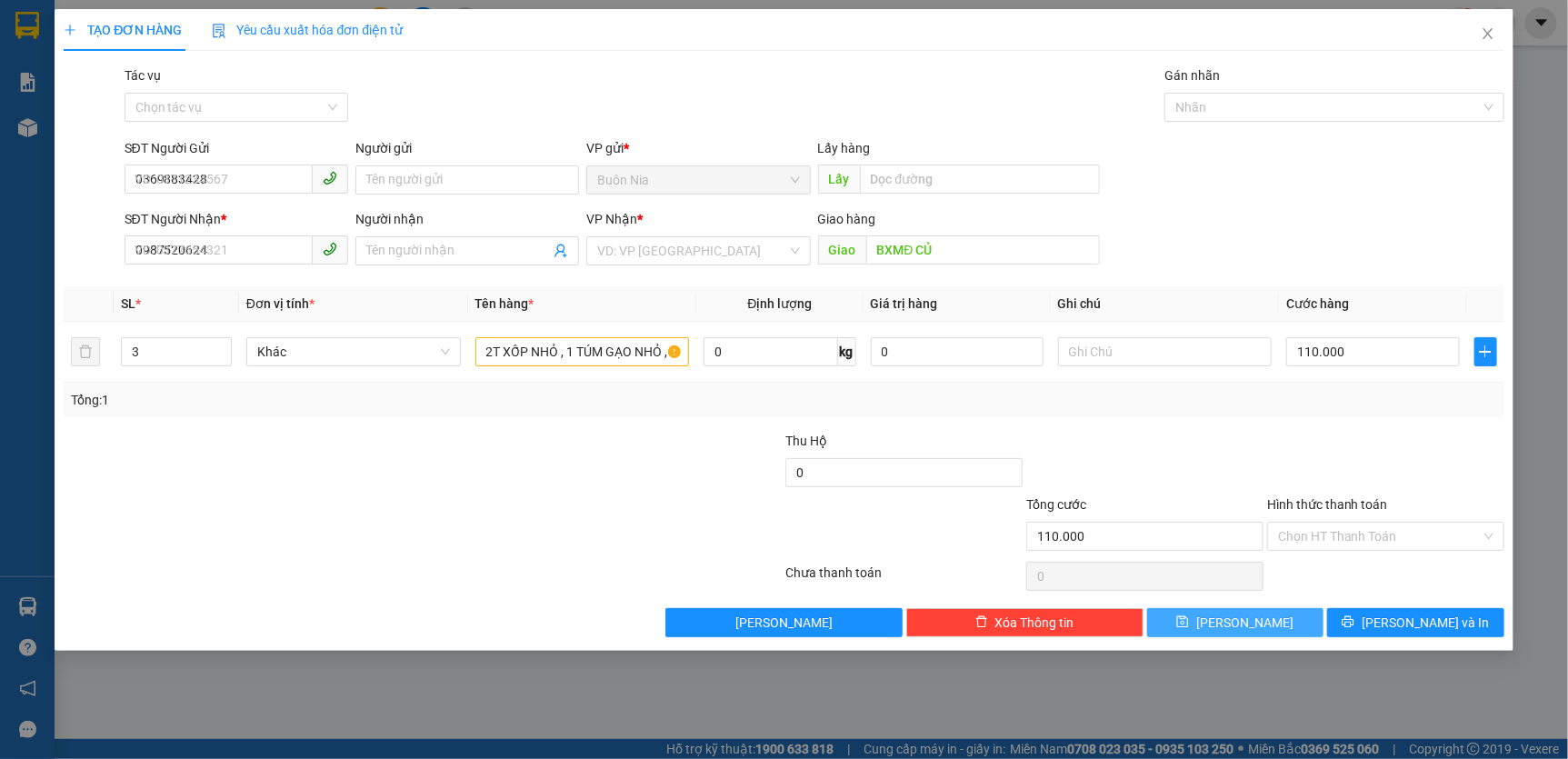
type input "1"
type input "0"
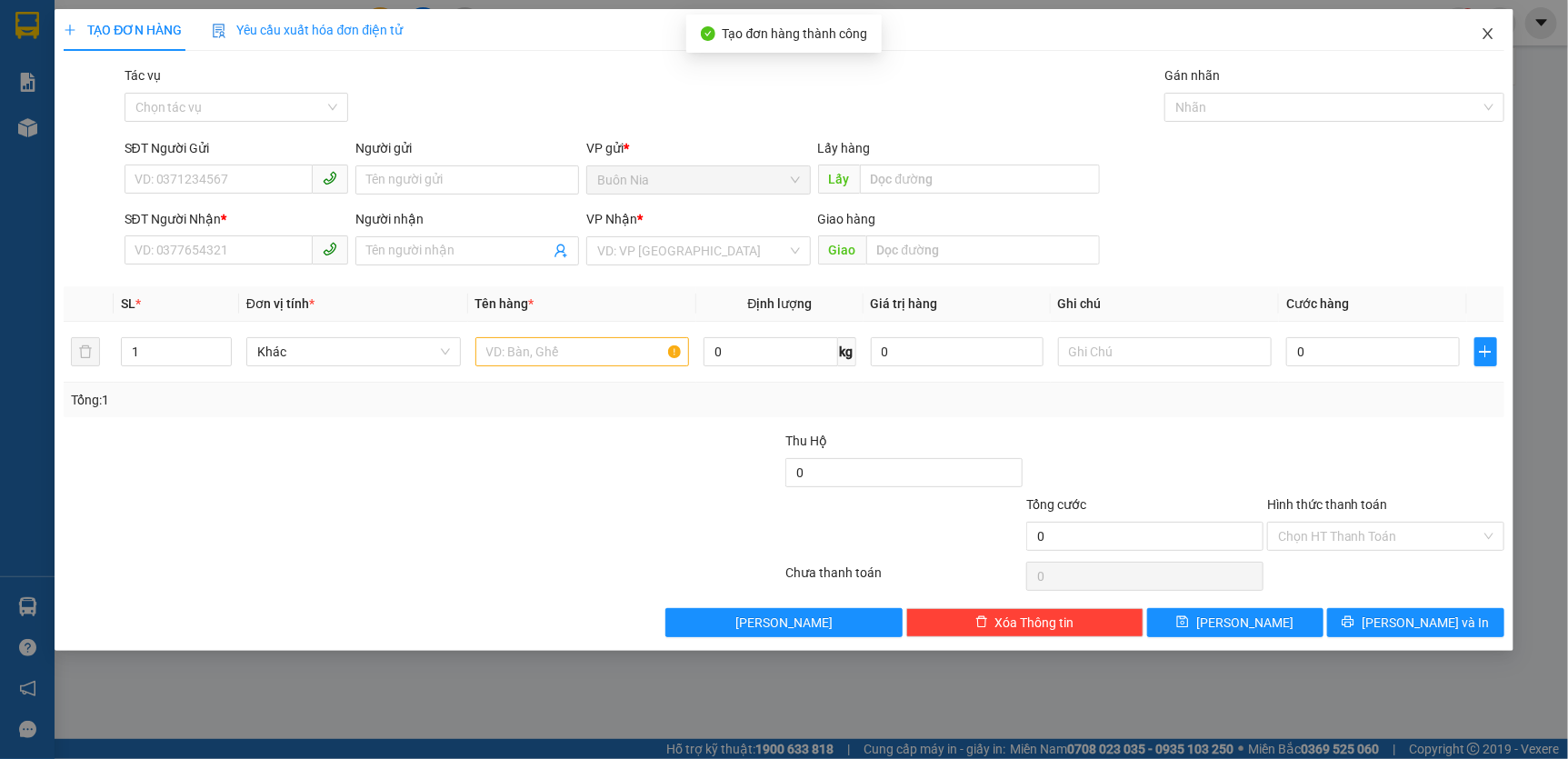
click at [1479, 29] on span "Close" at bounding box center [1488, 34] width 51 height 51
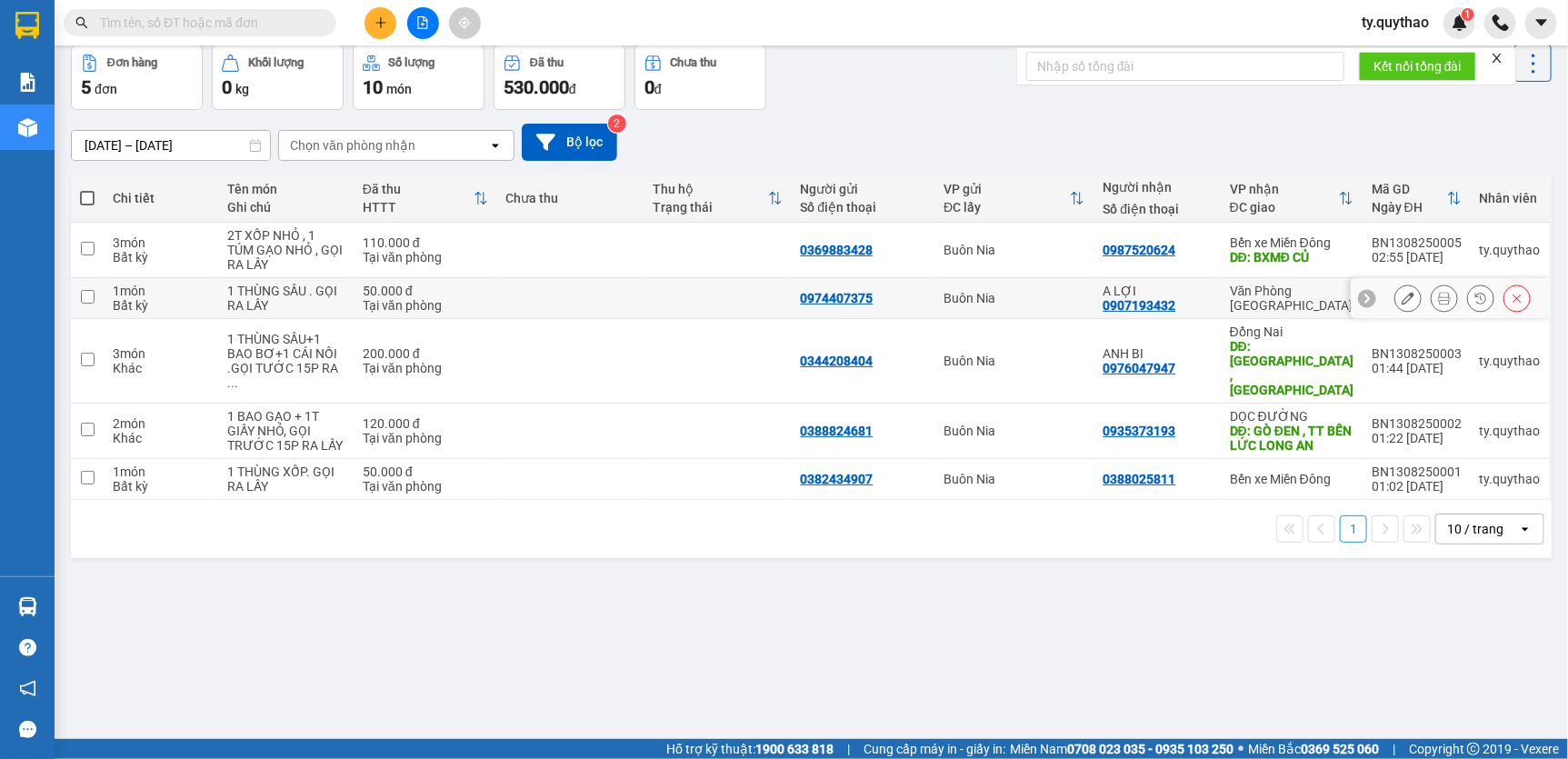
scroll to position [83, 0]
click at [855, 622] on div "ver 1.8.138 Kho gửi Trên xe Kho nhận Hàng đã giao Đơn hàng 5 đơn Khối lượng 0 k…" at bounding box center [811, 351] width 1495 height 759
click at [252, 25] on input "text" at bounding box center [207, 22] width 215 height 20
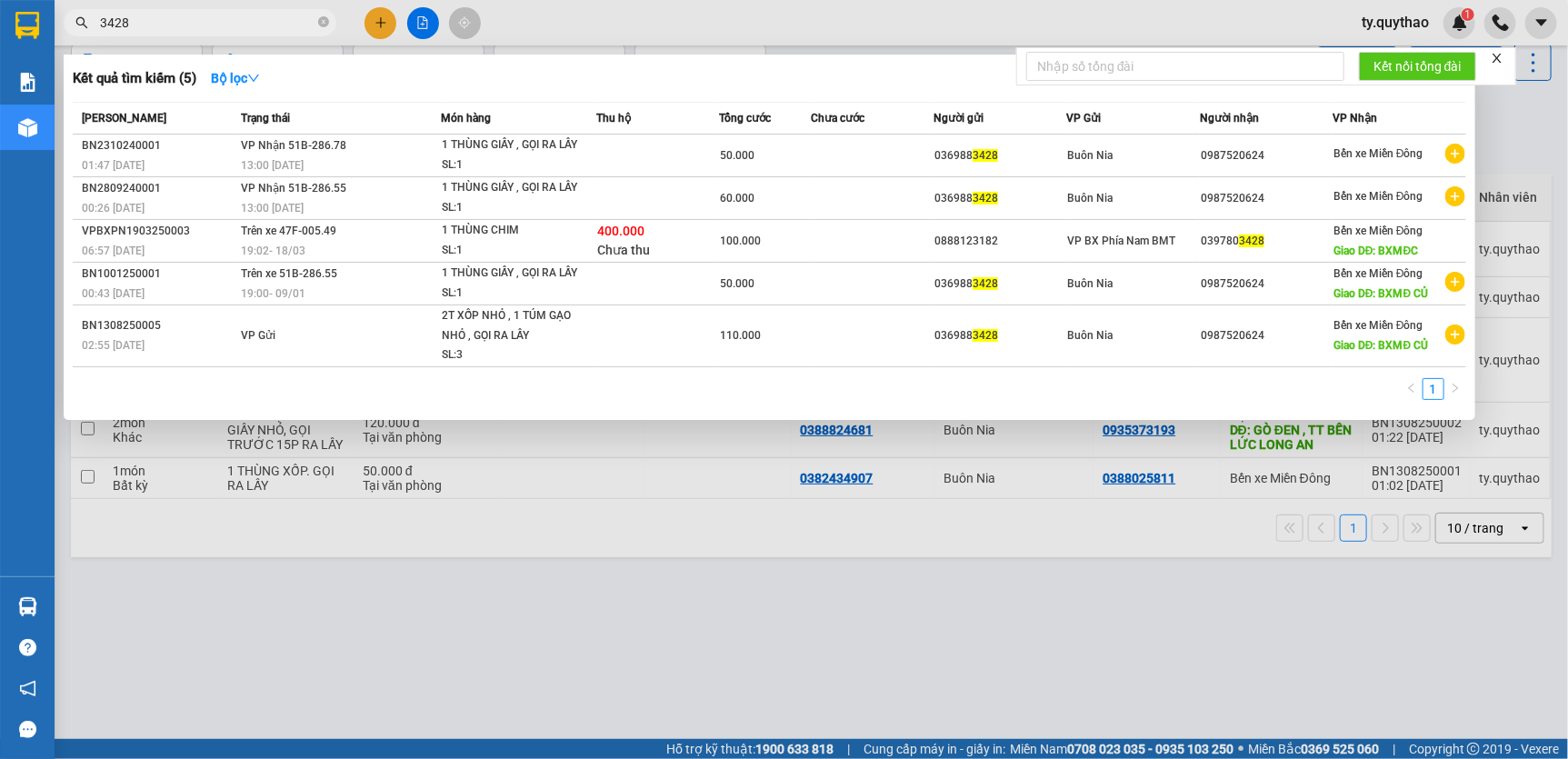
type input "3428"
drag, startPoint x: 724, startPoint y: 646, endPoint x: 734, endPoint y: 639, distance: 12.2
click at [724, 648] on div at bounding box center [784, 380] width 1568 height 759
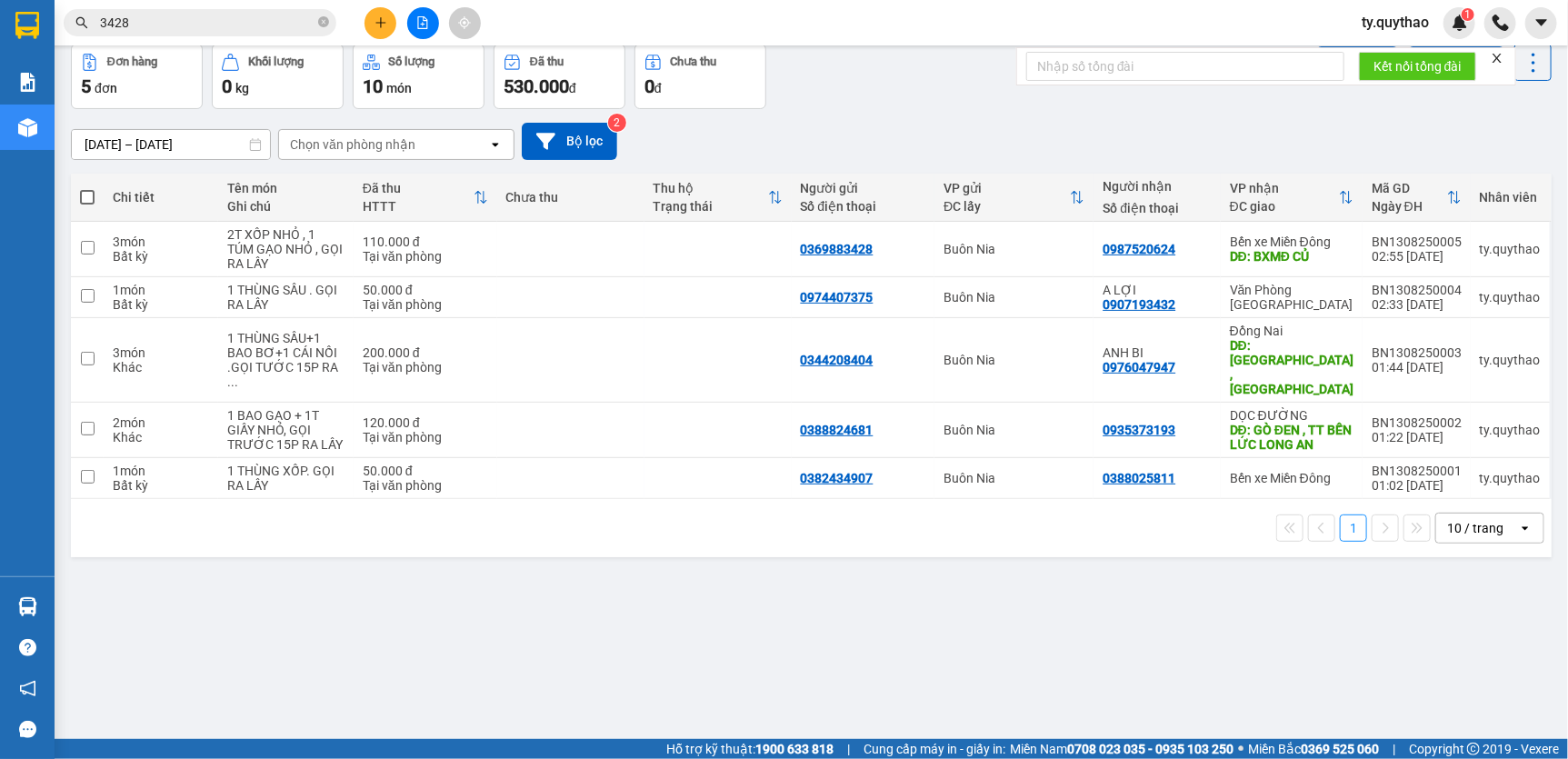
click at [650, 566] on div "ver 1.8.138 Kho gửi Trên xe Kho nhận Hàng đã giao Đơn hàng 5 đơn Khối lượng 0 k…" at bounding box center [811, 351] width 1495 height 759
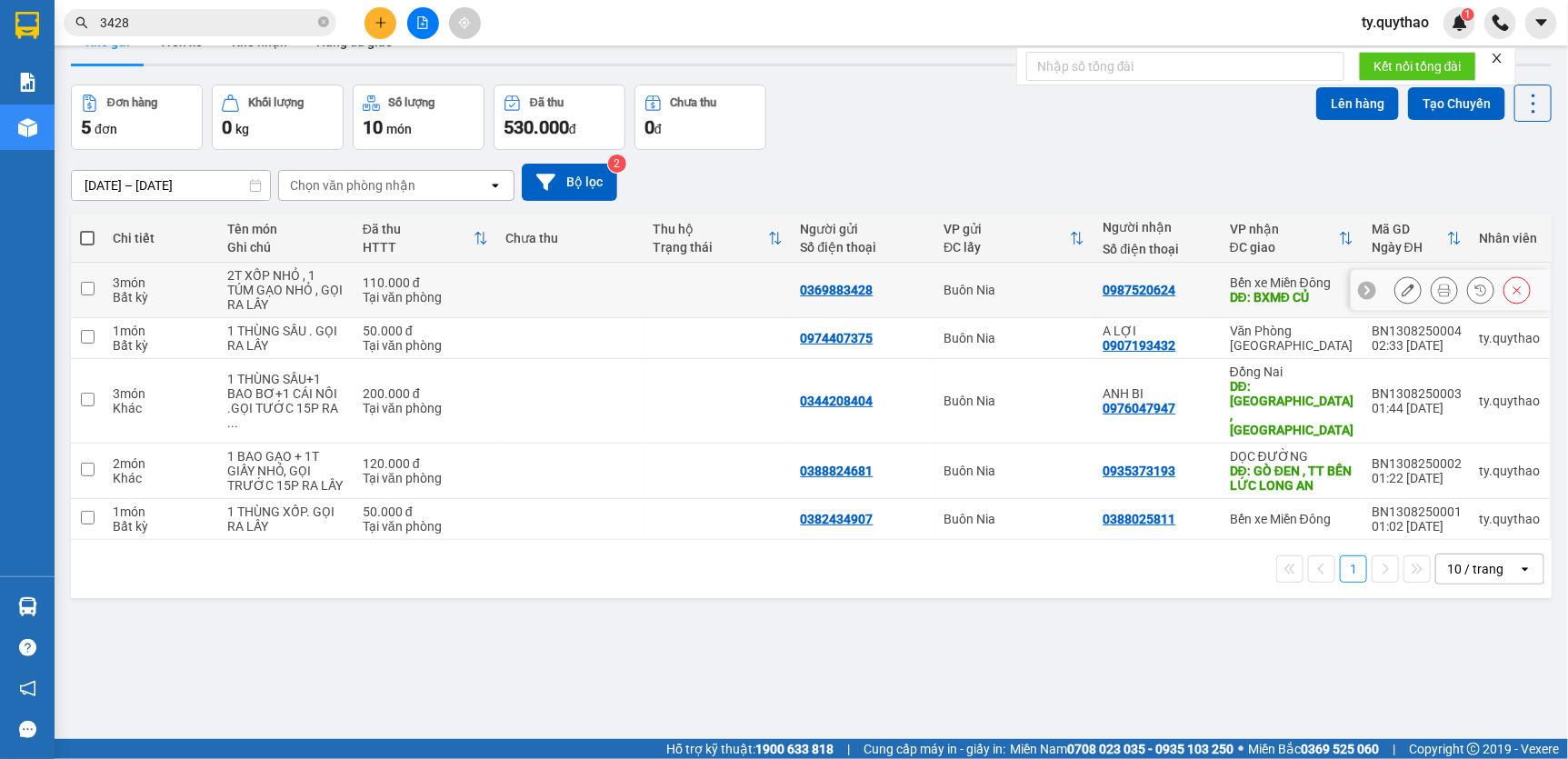
scroll to position [0, 0]
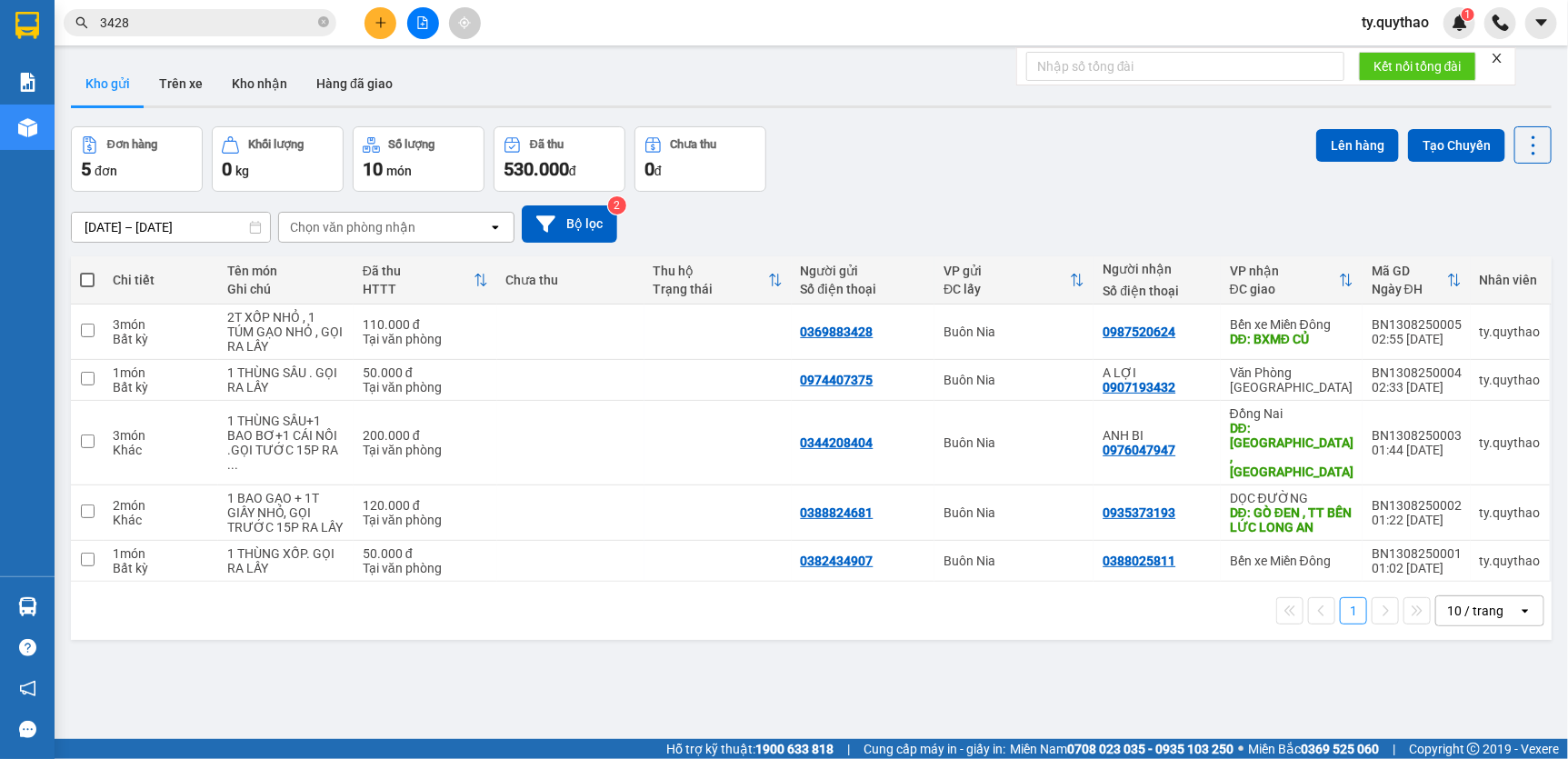
drag, startPoint x: 757, startPoint y: 742, endPoint x: 506, endPoint y: 546, distance: 318.5
click at [755, 741] on strong "1900 633 818" at bounding box center [794, 748] width 78 height 15
click at [87, 324] on input "checkbox" at bounding box center [88, 331] width 14 height 14
checkbox input "true"
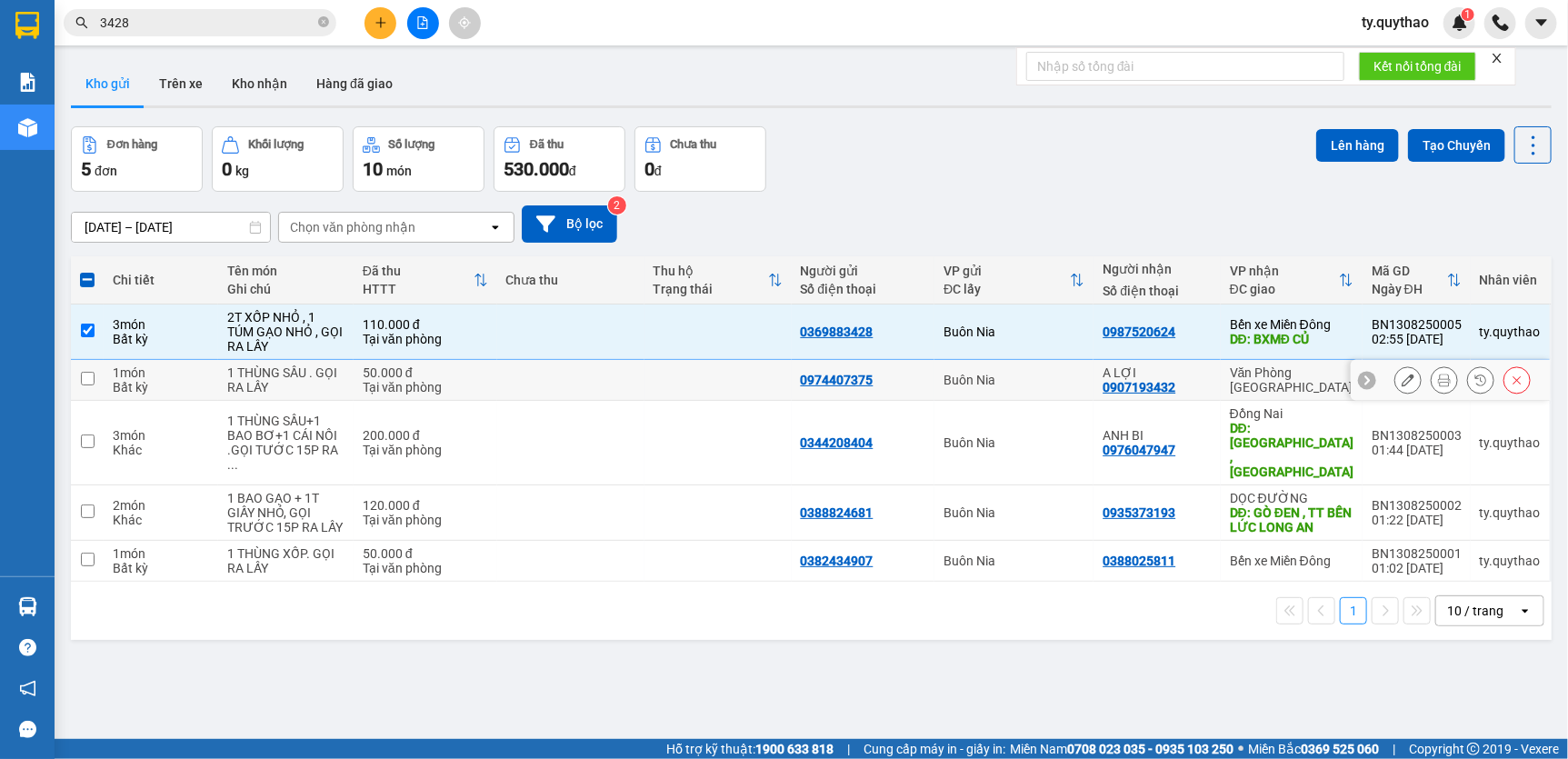
click at [83, 385] on td at bounding box center [88, 380] width 33 height 41
checkbox input "true"
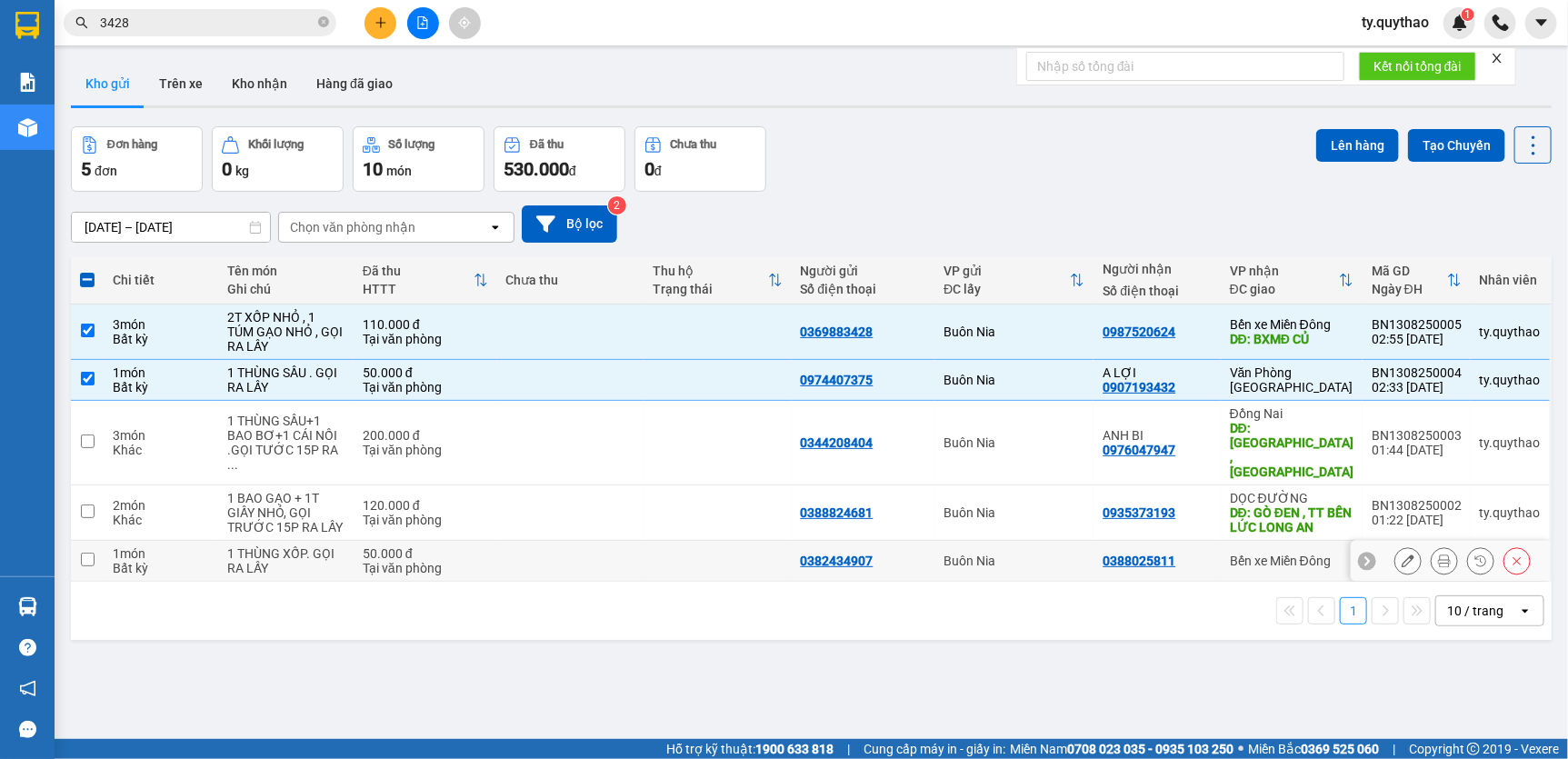
click at [84, 552] on input "checkbox" at bounding box center [88, 559] width 14 height 14
checkbox input "true"
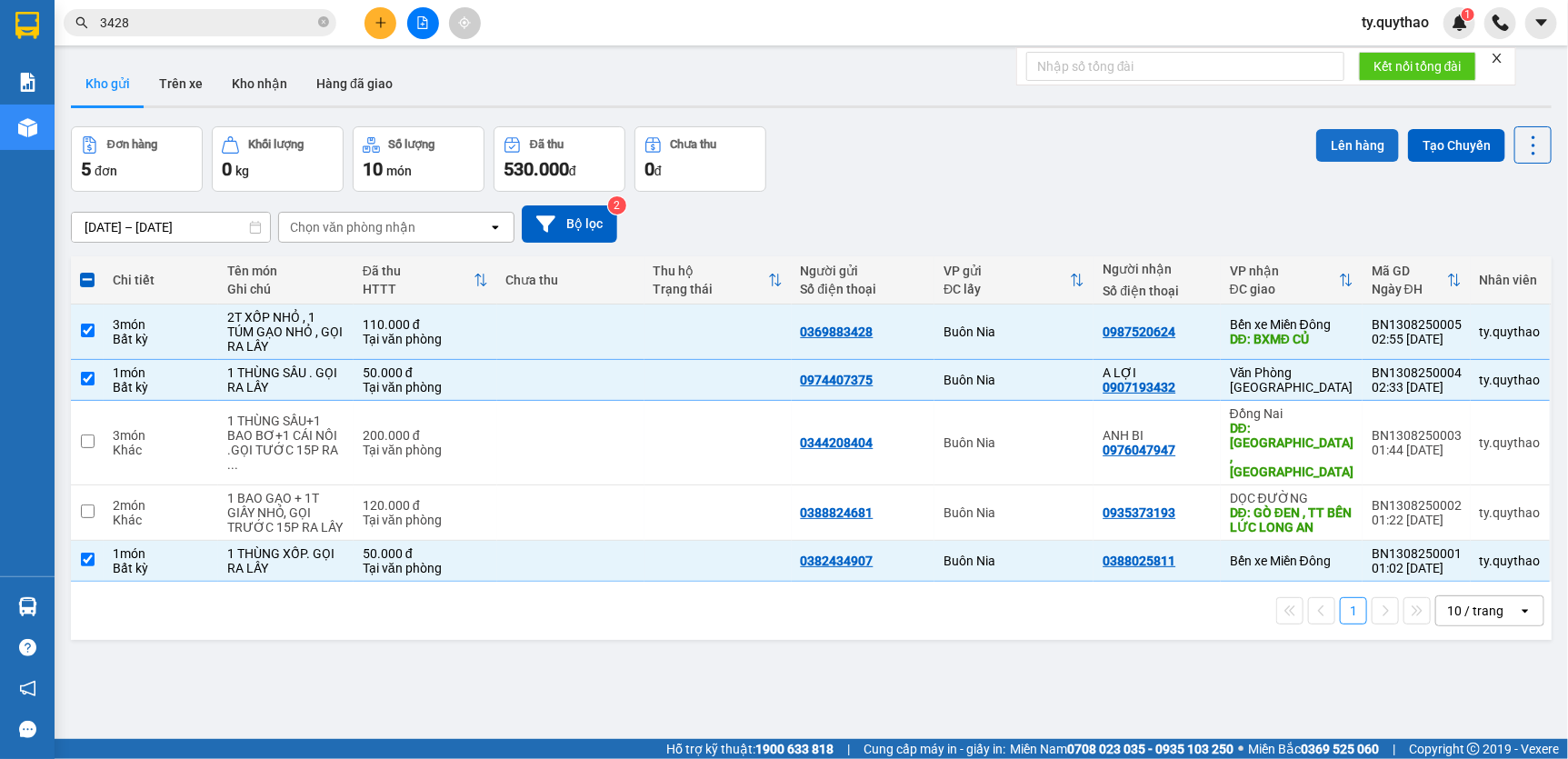
click at [1359, 146] on button "Lên hàng" at bounding box center [1357, 145] width 83 height 33
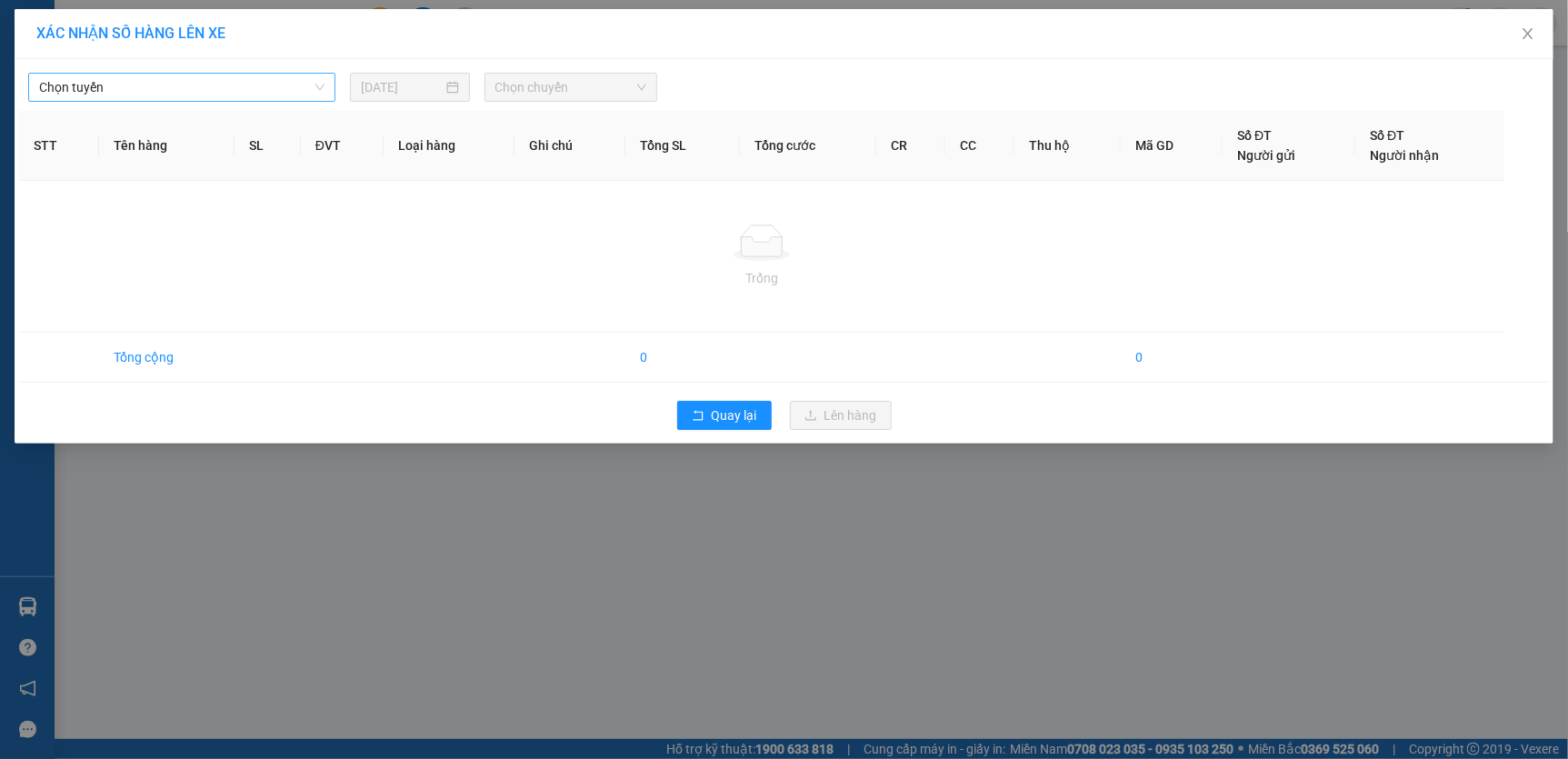
click at [202, 83] on span "Chọn tuyến" at bounding box center [181, 87] width 286 height 27
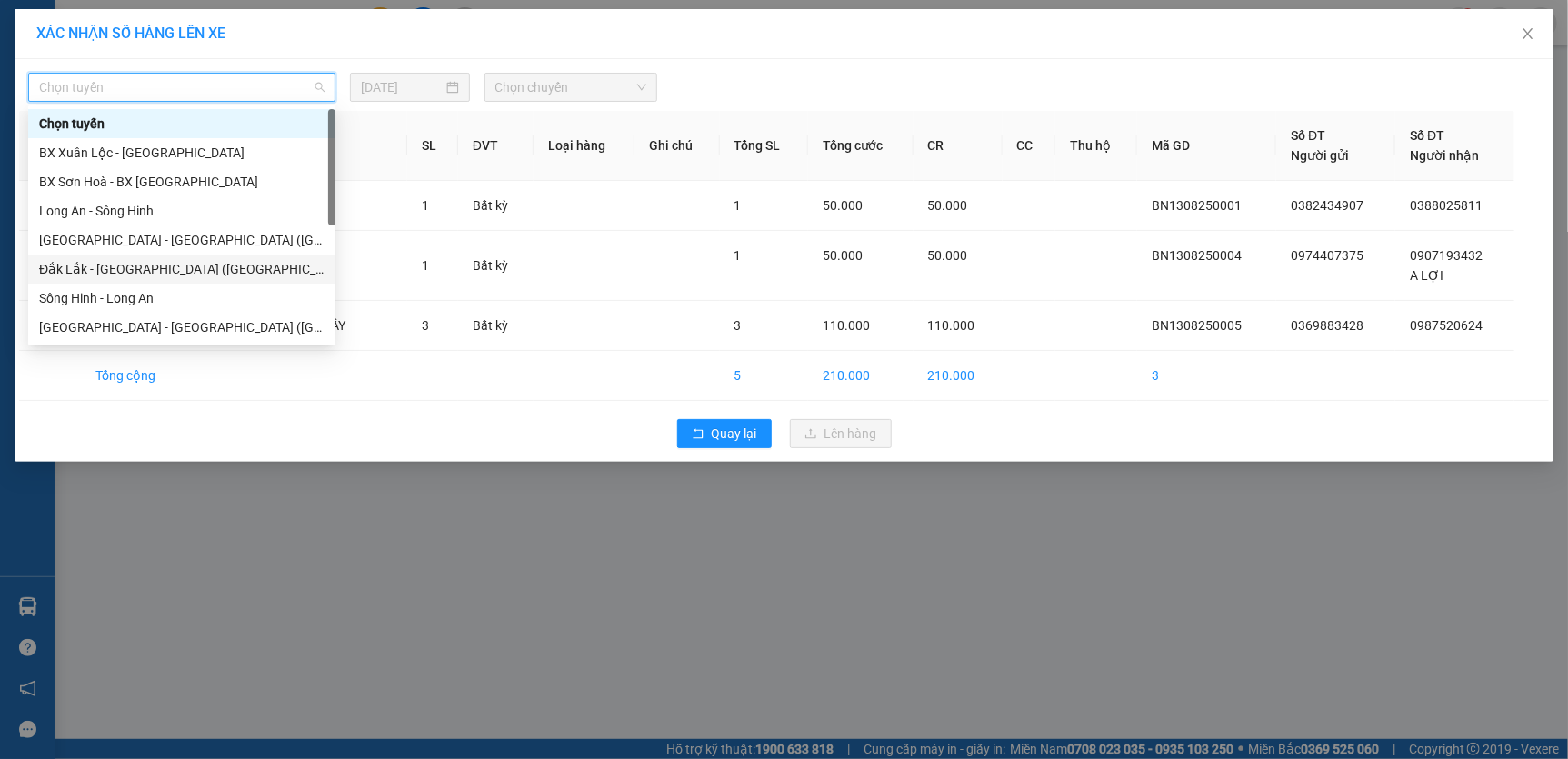
click at [215, 261] on div "Đắk Lắk - [GEOGRAPHIC_DATA] ([GEOGRAPHIC_DATA] mới)" at bounding box center [181, 268] width 286 height 20
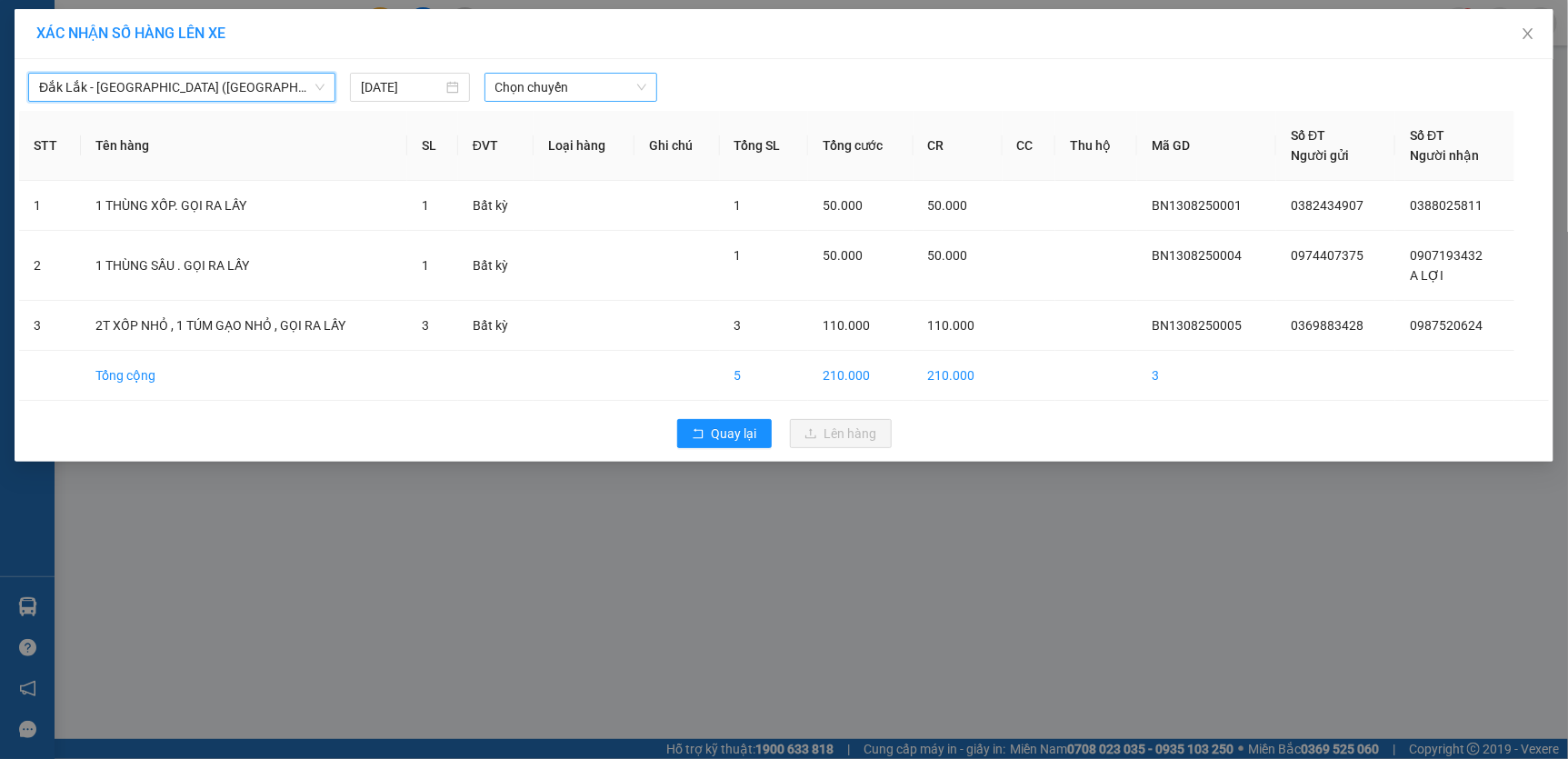
click at [511, 77] on span "Chọn chuyến" at bounding box center [572, 87] width 152 height 27
click at [511, 80] on span "Chọn chuyến" at bounding box center [572, 87] width 152 height 27
click at [564, 91] on span "Chọn chuyến" at bounding box center [572, 87] width 152 height 27
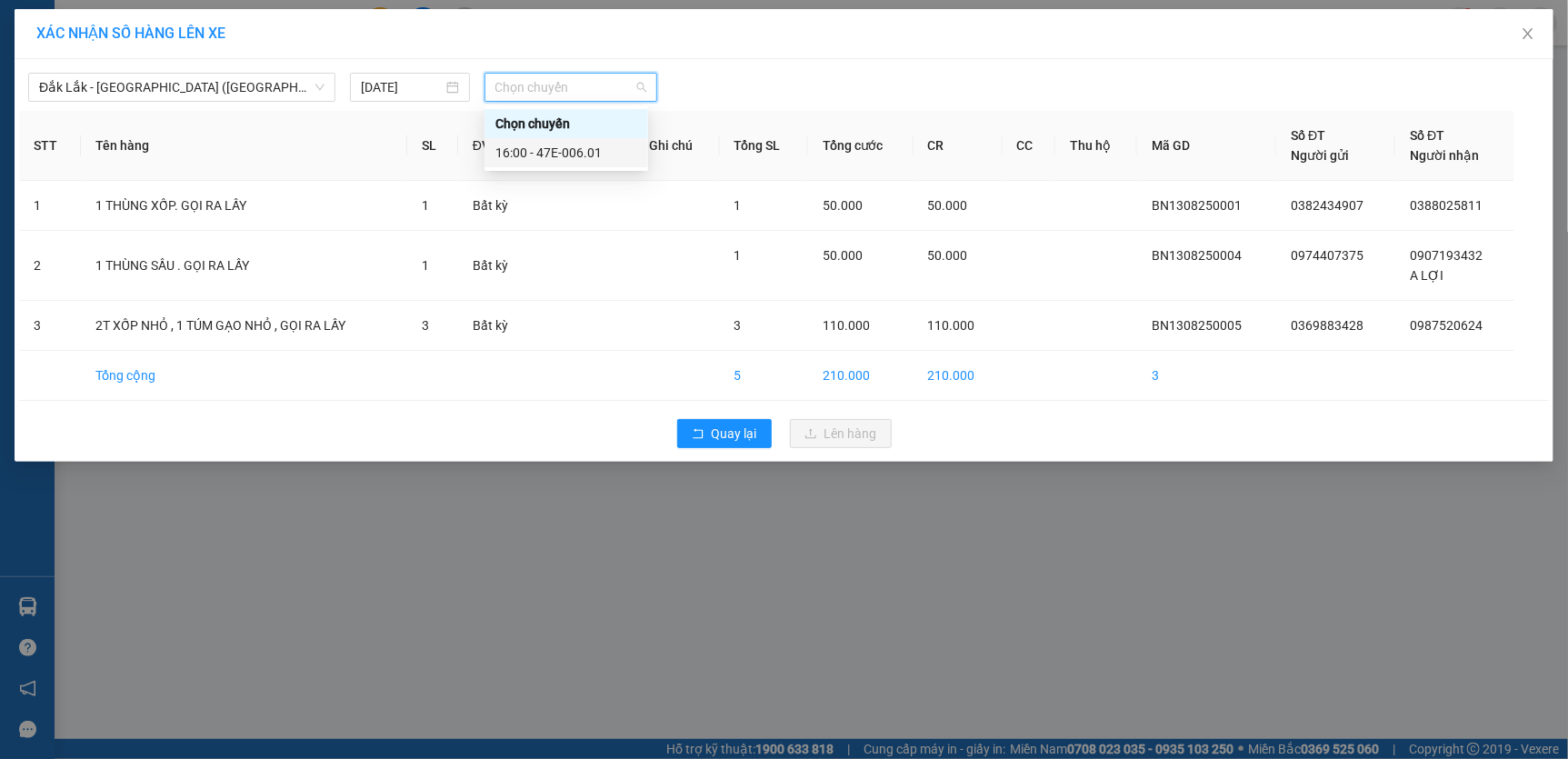
click at [576, 160] on div "16:00 - 47E-006.01" at bounding box center [566, 152] width 141 height 20
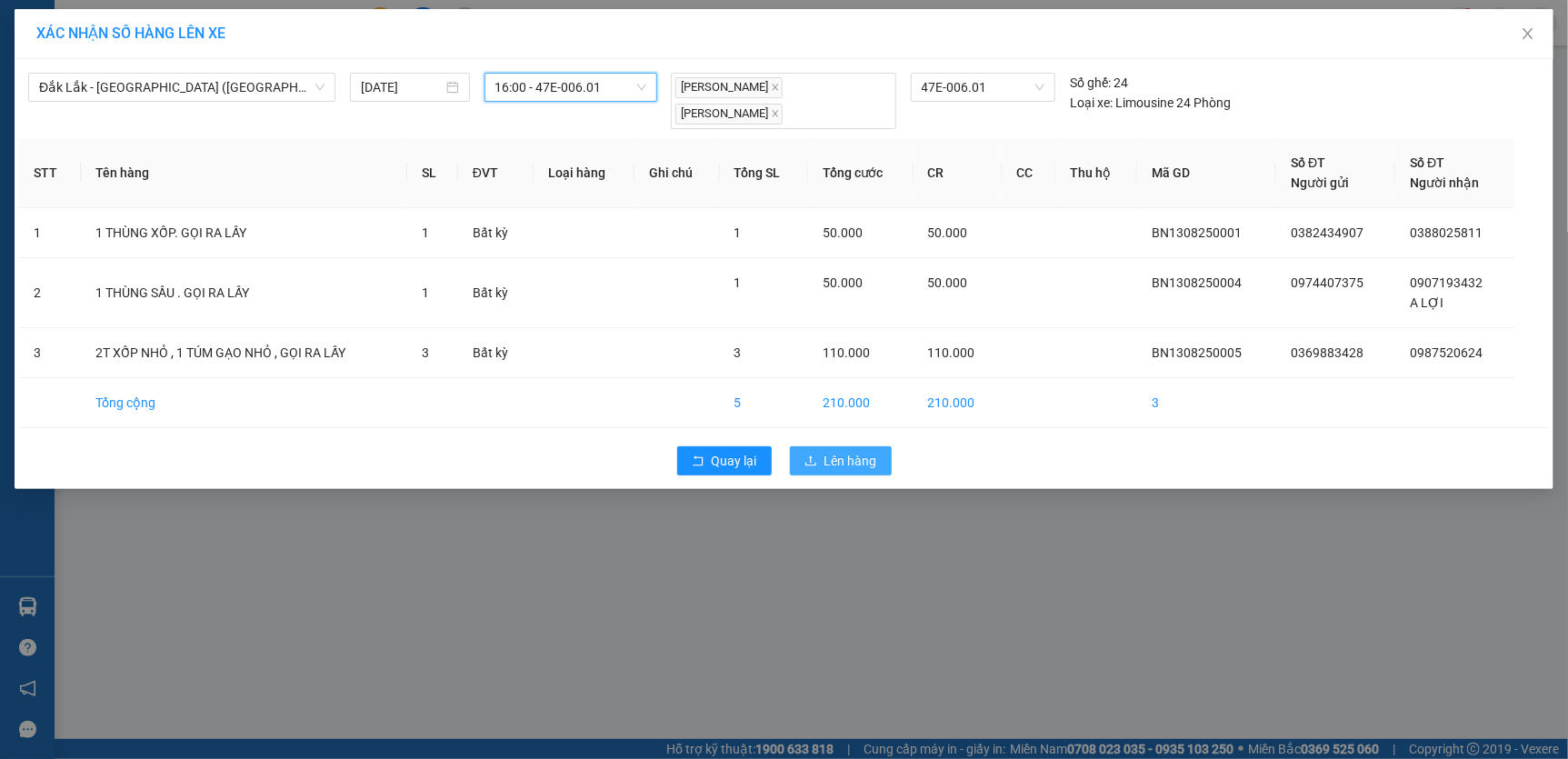
click at [850, 460] on span "Lên hàng" at bounding box center [851, 460] width 53 height 20
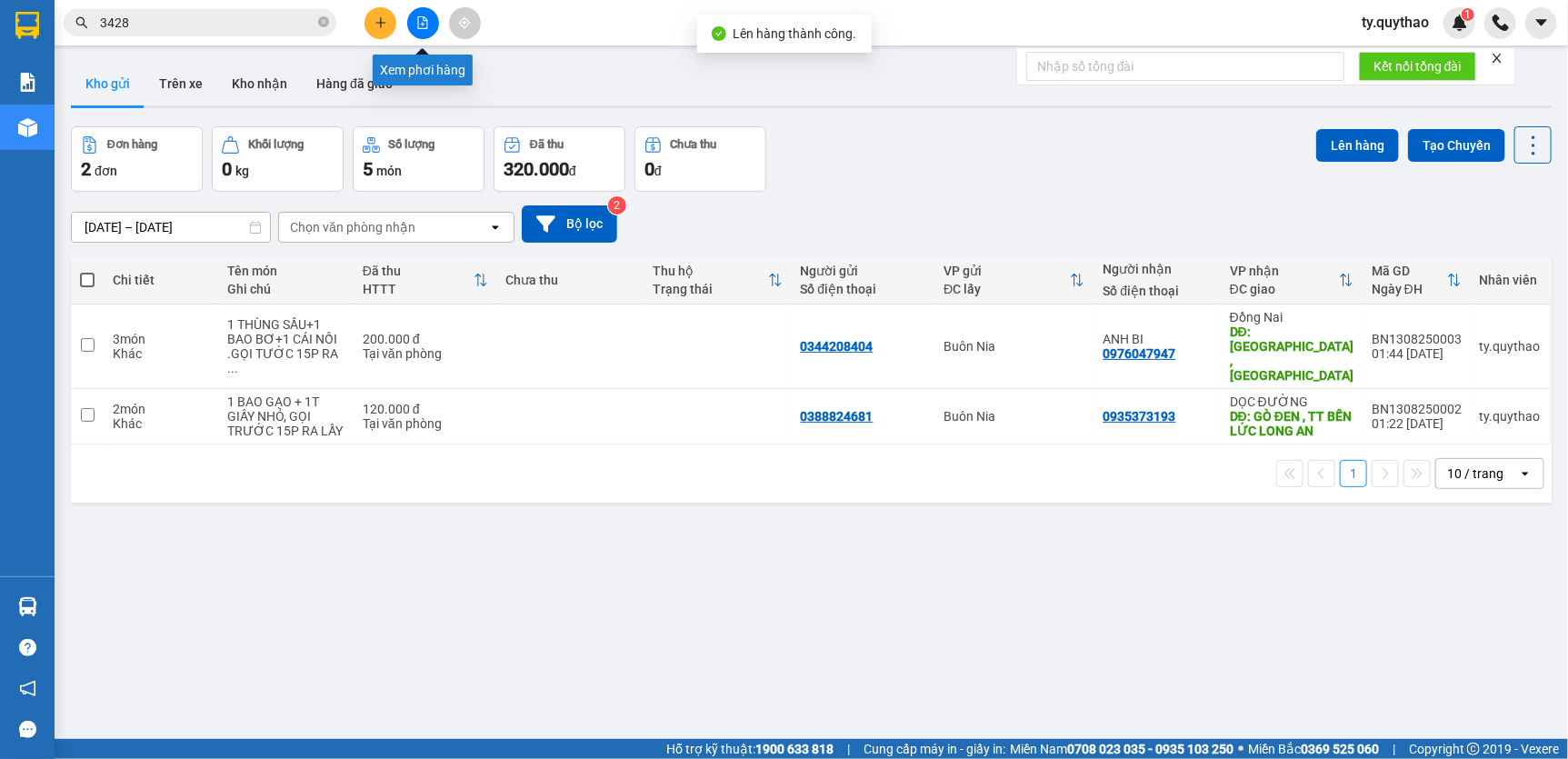
click at [420, 35] on button at bounding box center [422, 22] width 32 height 32
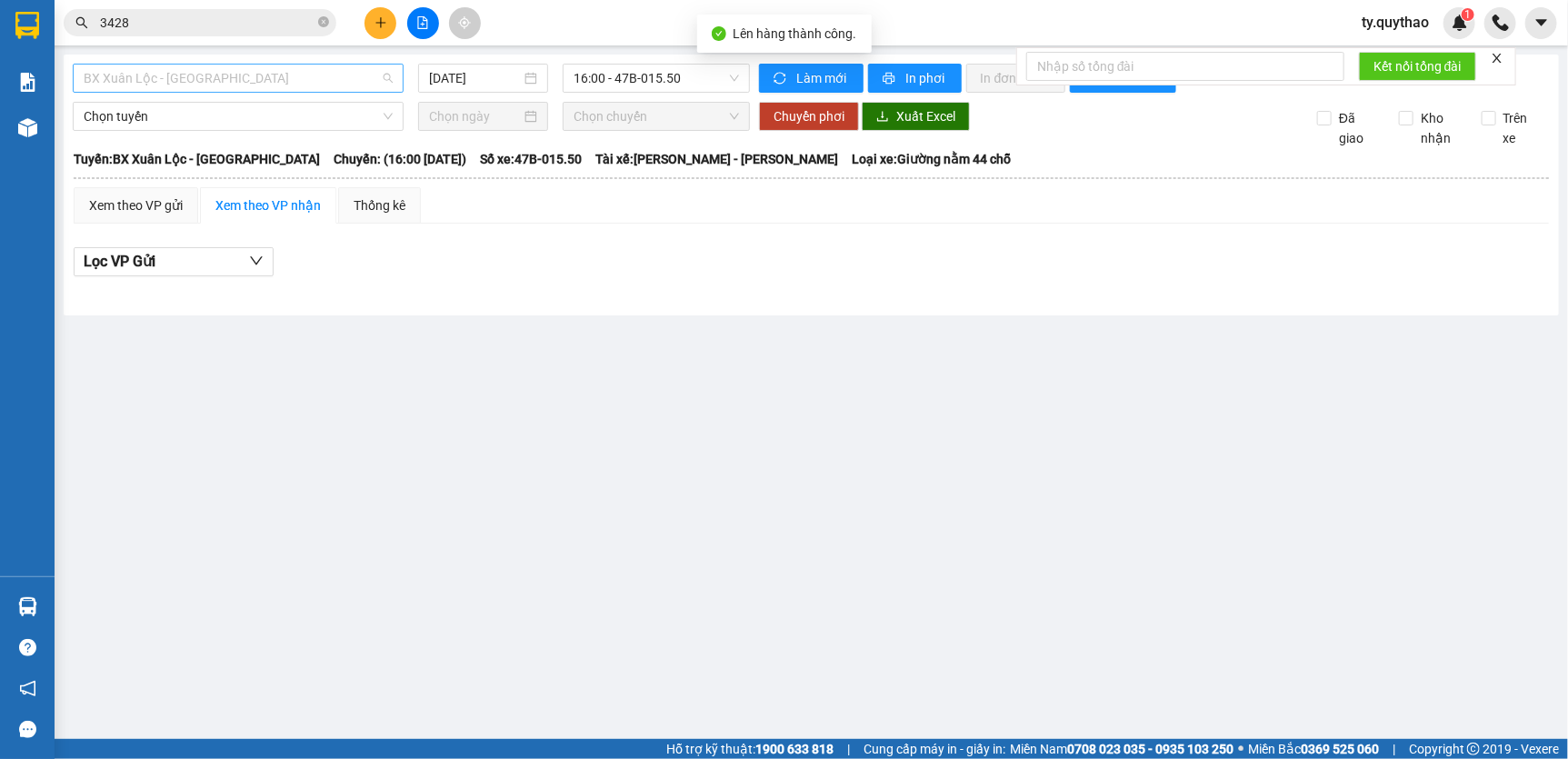
click at [288, 89] on span "BX Xuân Lộc - [GEOGRAPHIC_DATA]" at bounding box center [238, 78] width 309 height 27
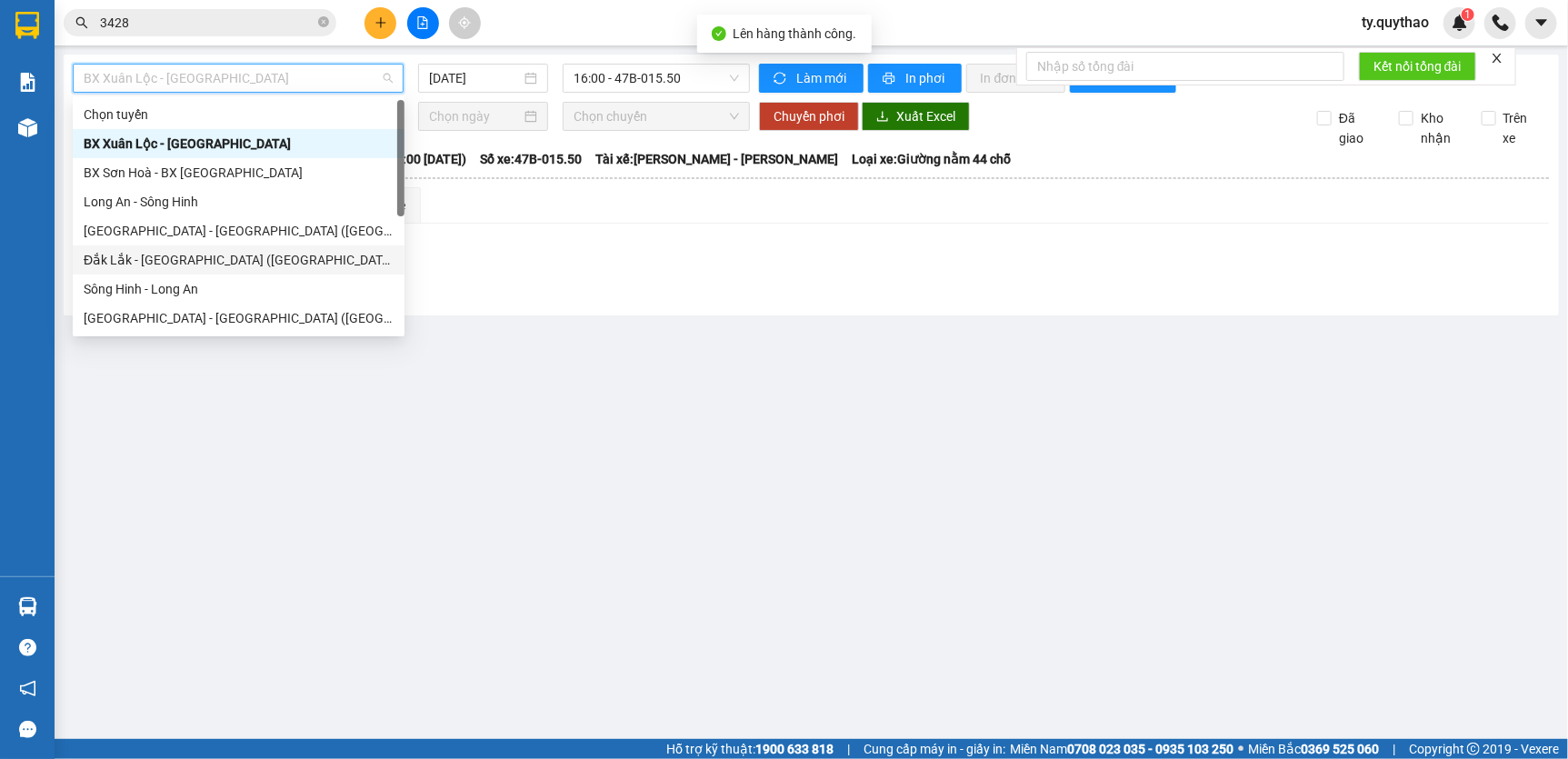
click at [272, 257] on div "Đắk Lắk - [GEOGRAPHIC_DATA] ([GEOGRAPHIC_DATA] mới)" at bounding box center [239, 260] width 310 height 20
type input "[DATE]"
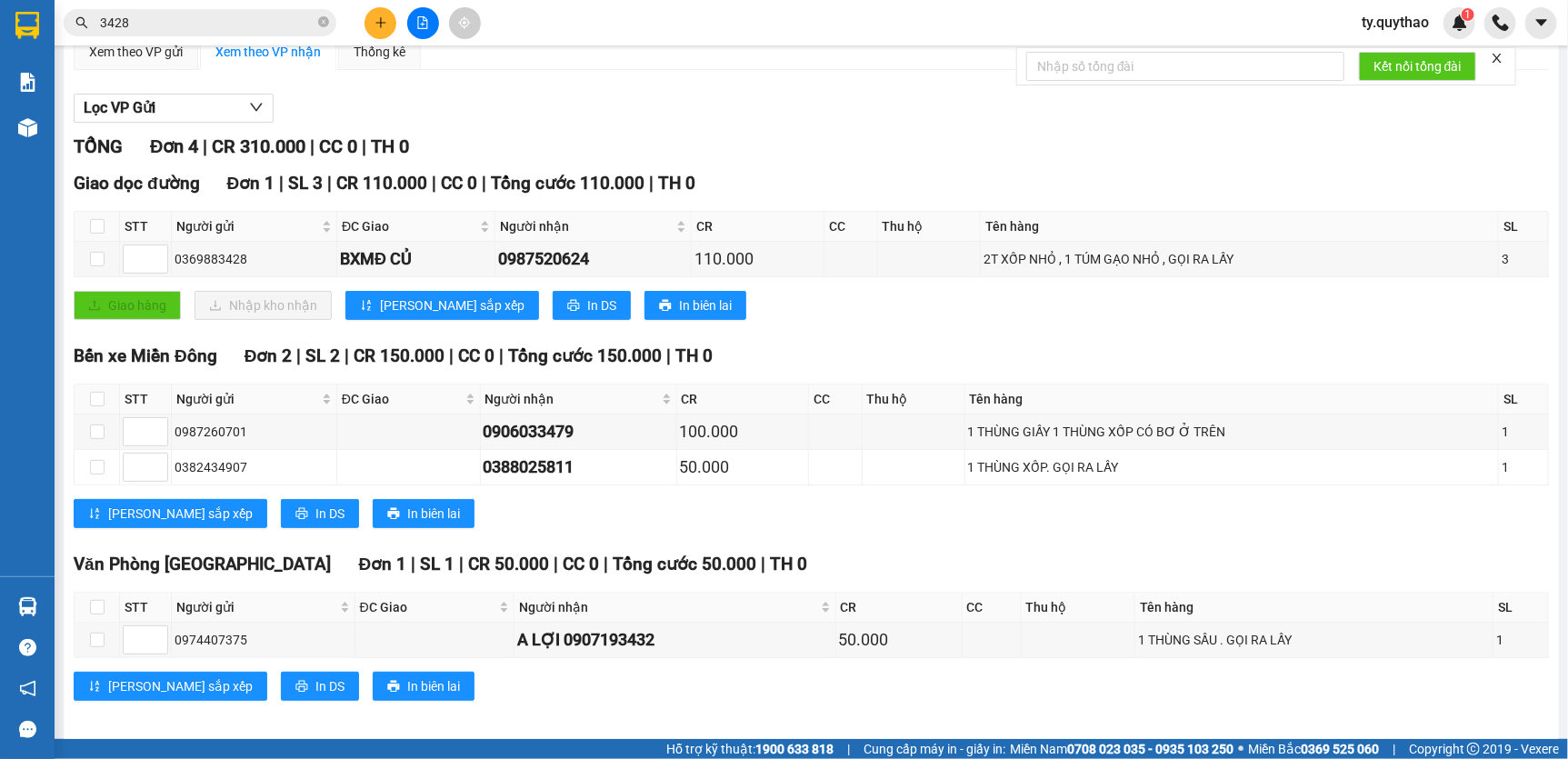
scroll to position [180, 0]
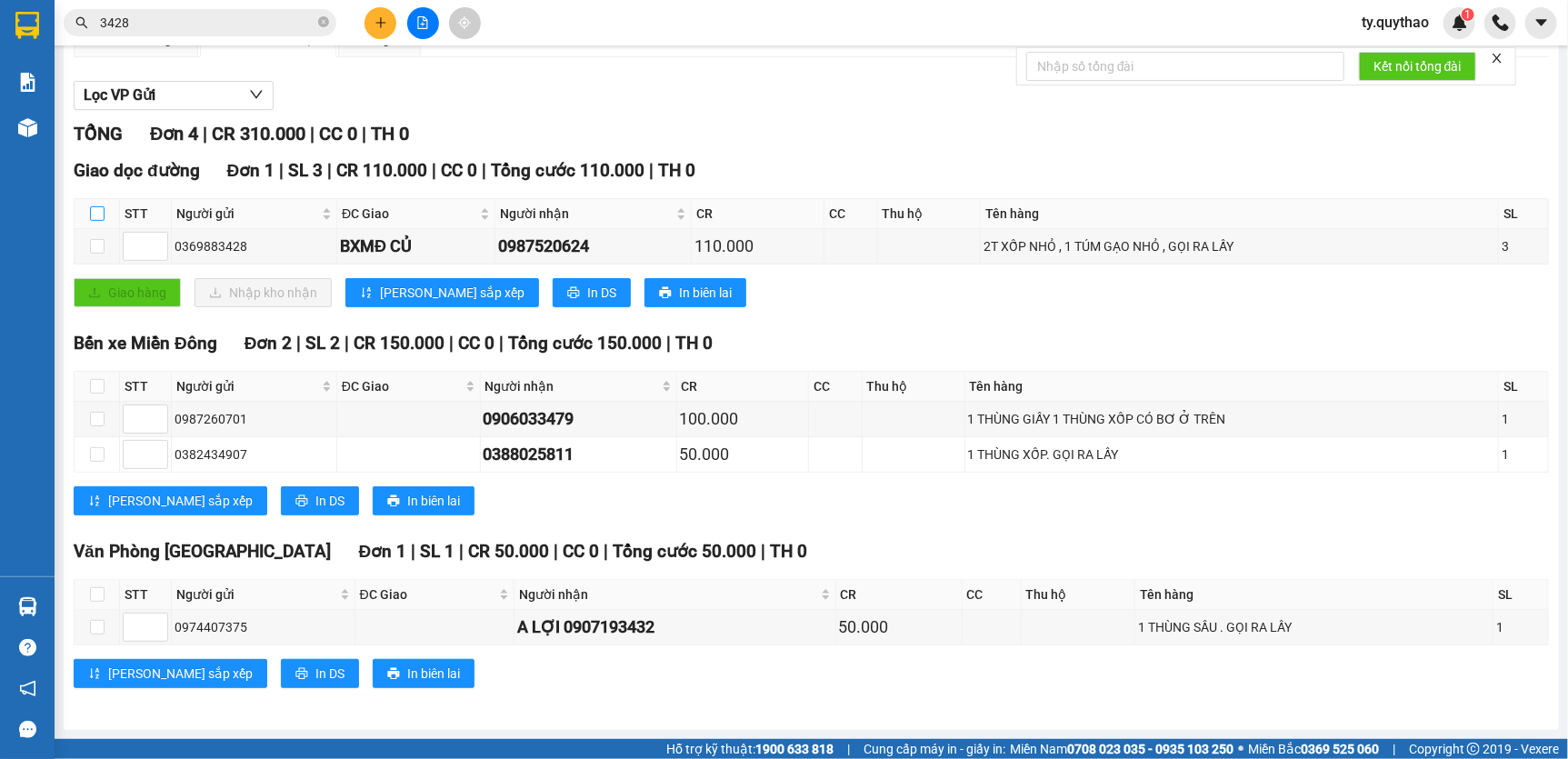
click at [93, 209] on input "checkbox" at bounding box center [97, 213] width 15 height 15
checkbox input "true"
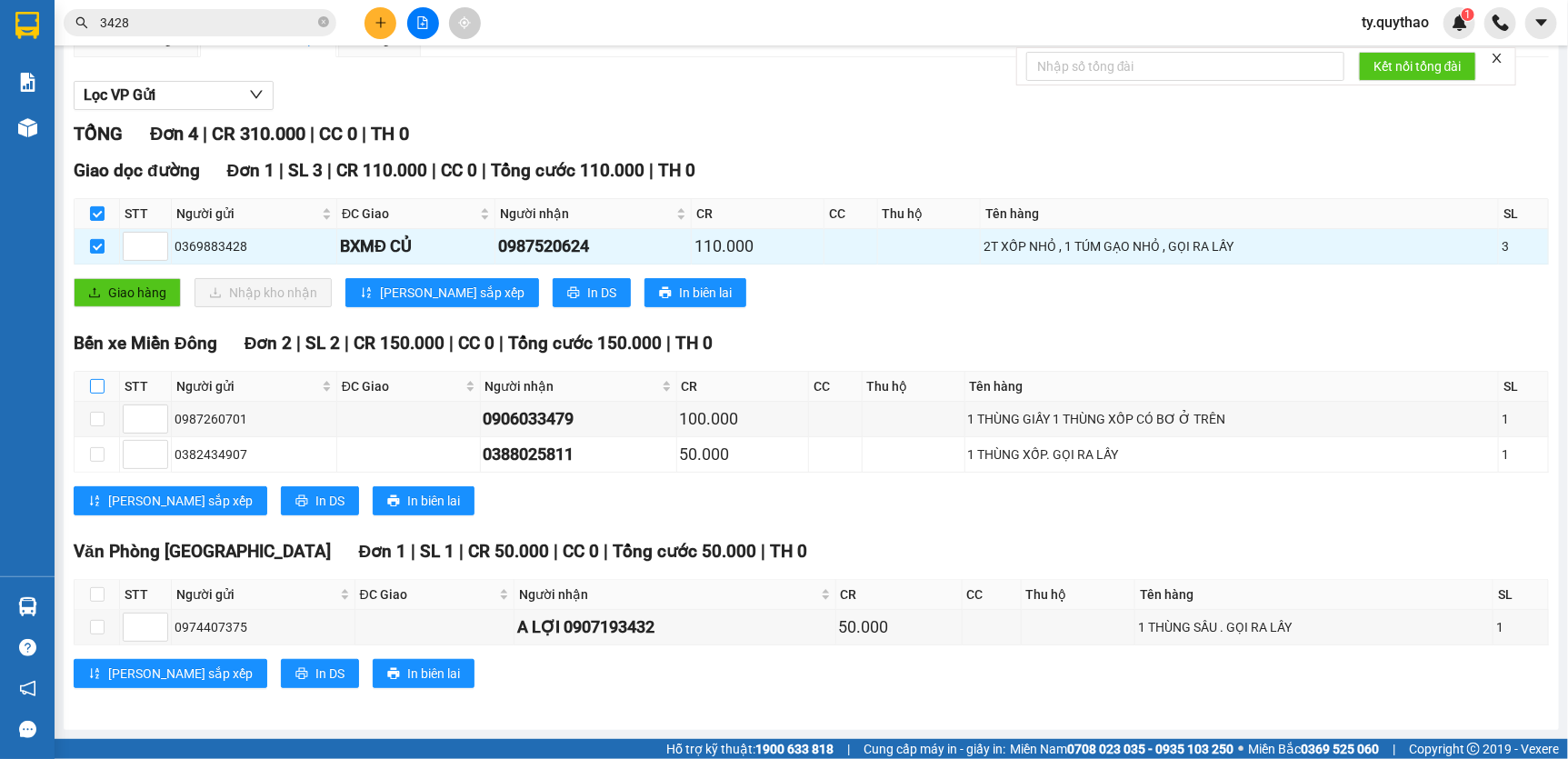
click at [97, 383] on input "checkbox" at bounding box center [97, 385] width 15 height 15
checkbox input "true"
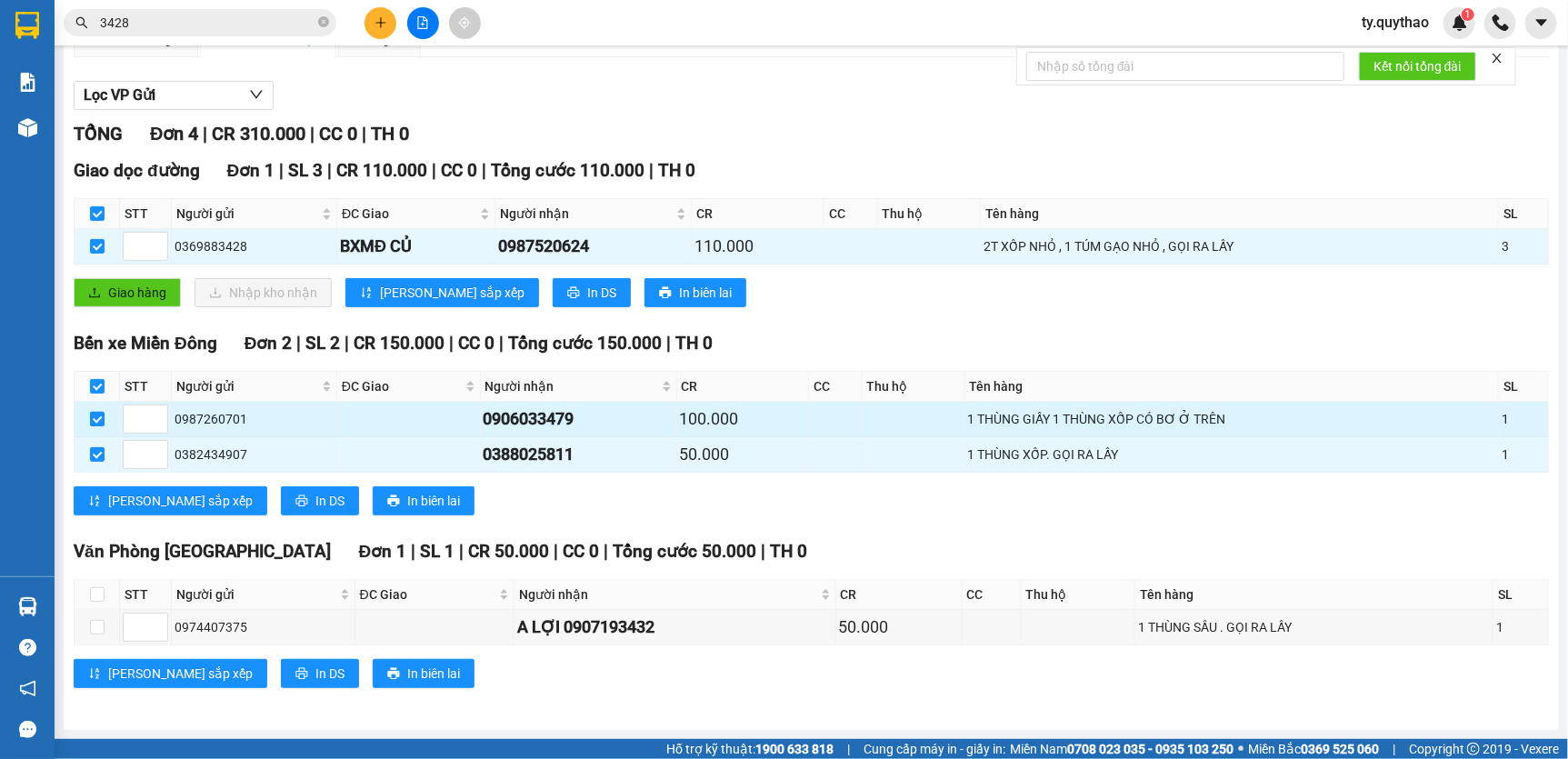
click at [101, 419] on input "checkbox" at bounding box center [97, 419] width 15 height 15
checkbox input "false"
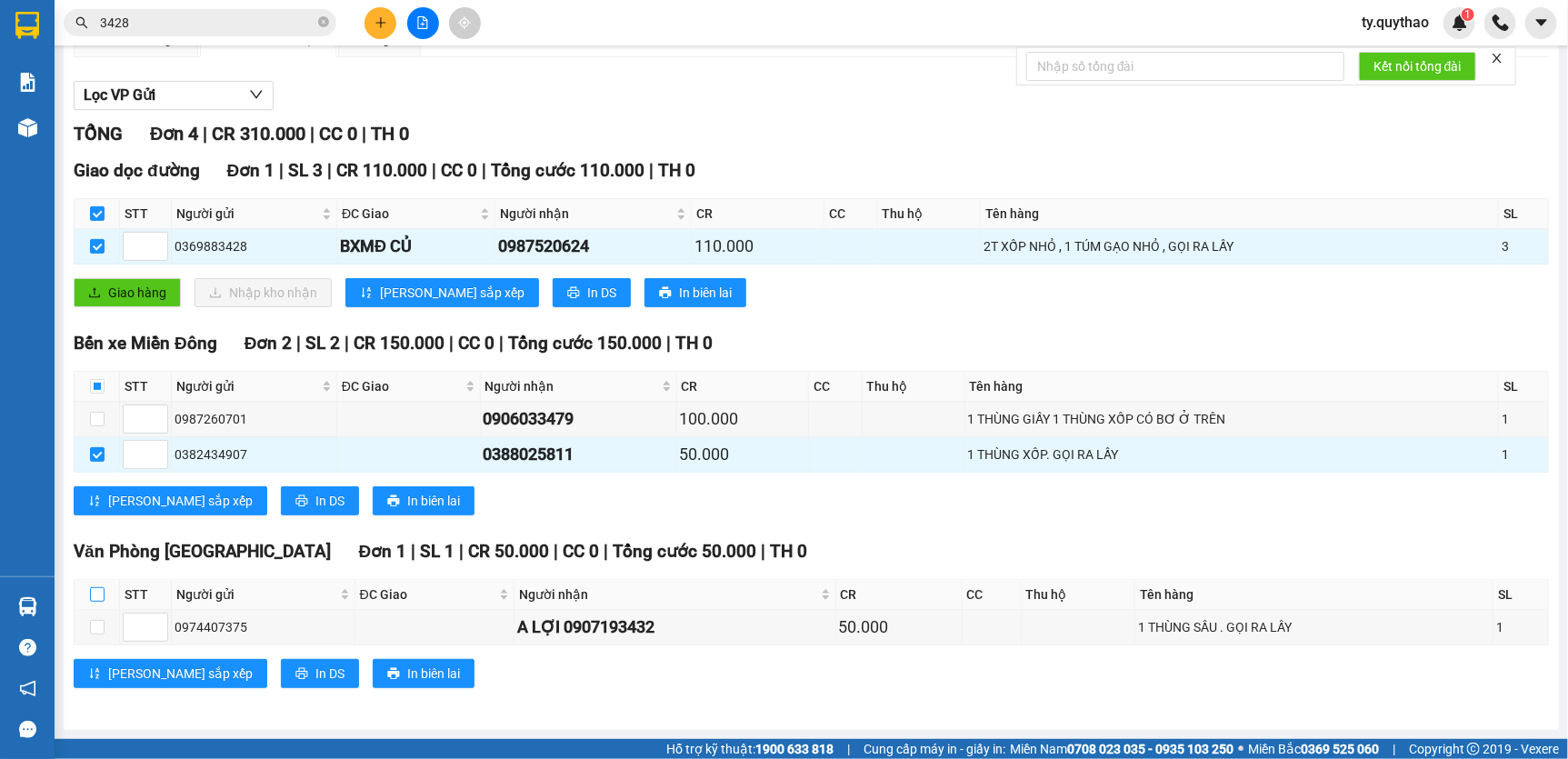
click at [100, 592] on input "checkbox" at bounding box center [97, 594] width 15 height 15
checkbox input "true"
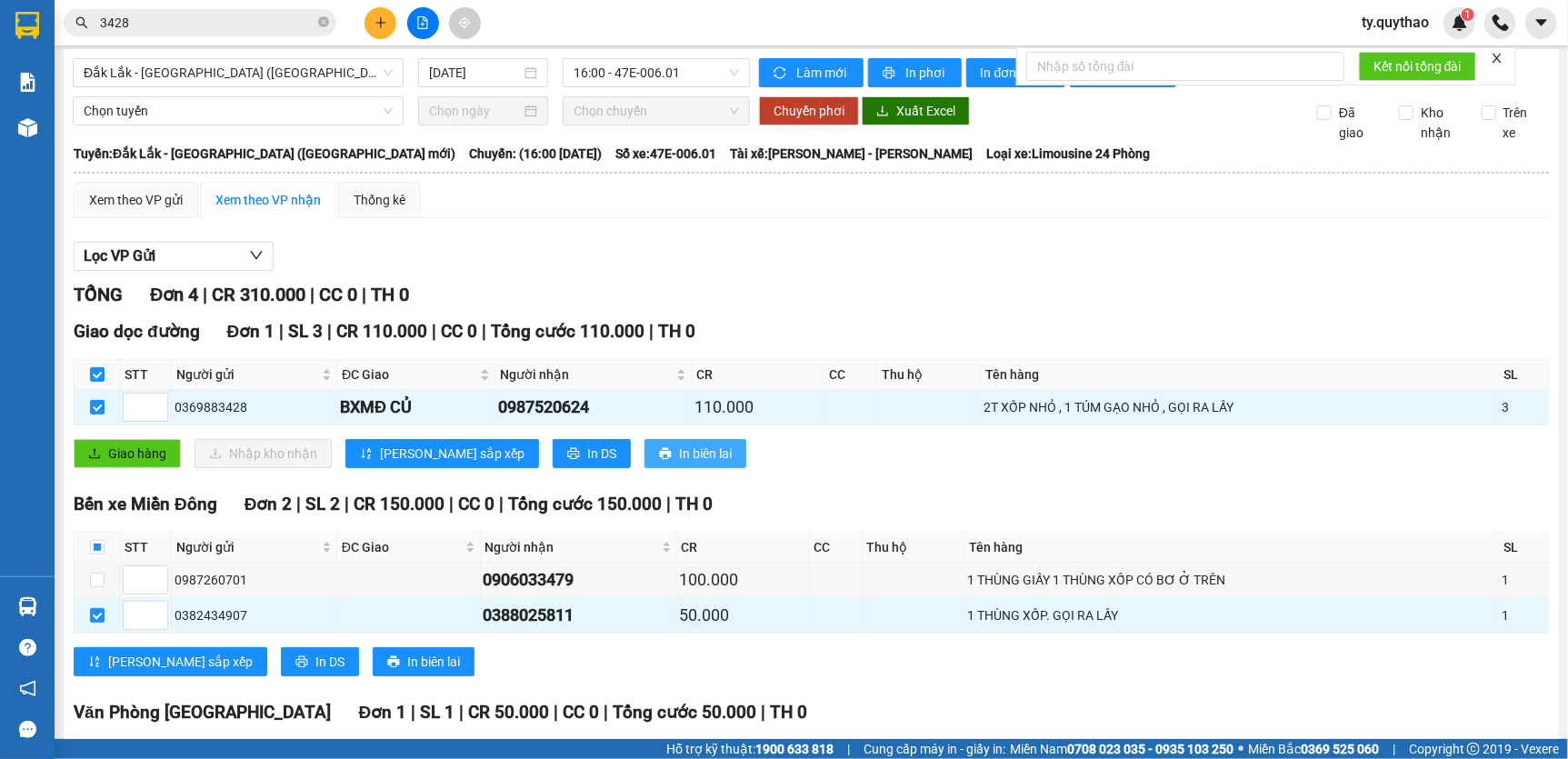
scroll to position [0, 0]
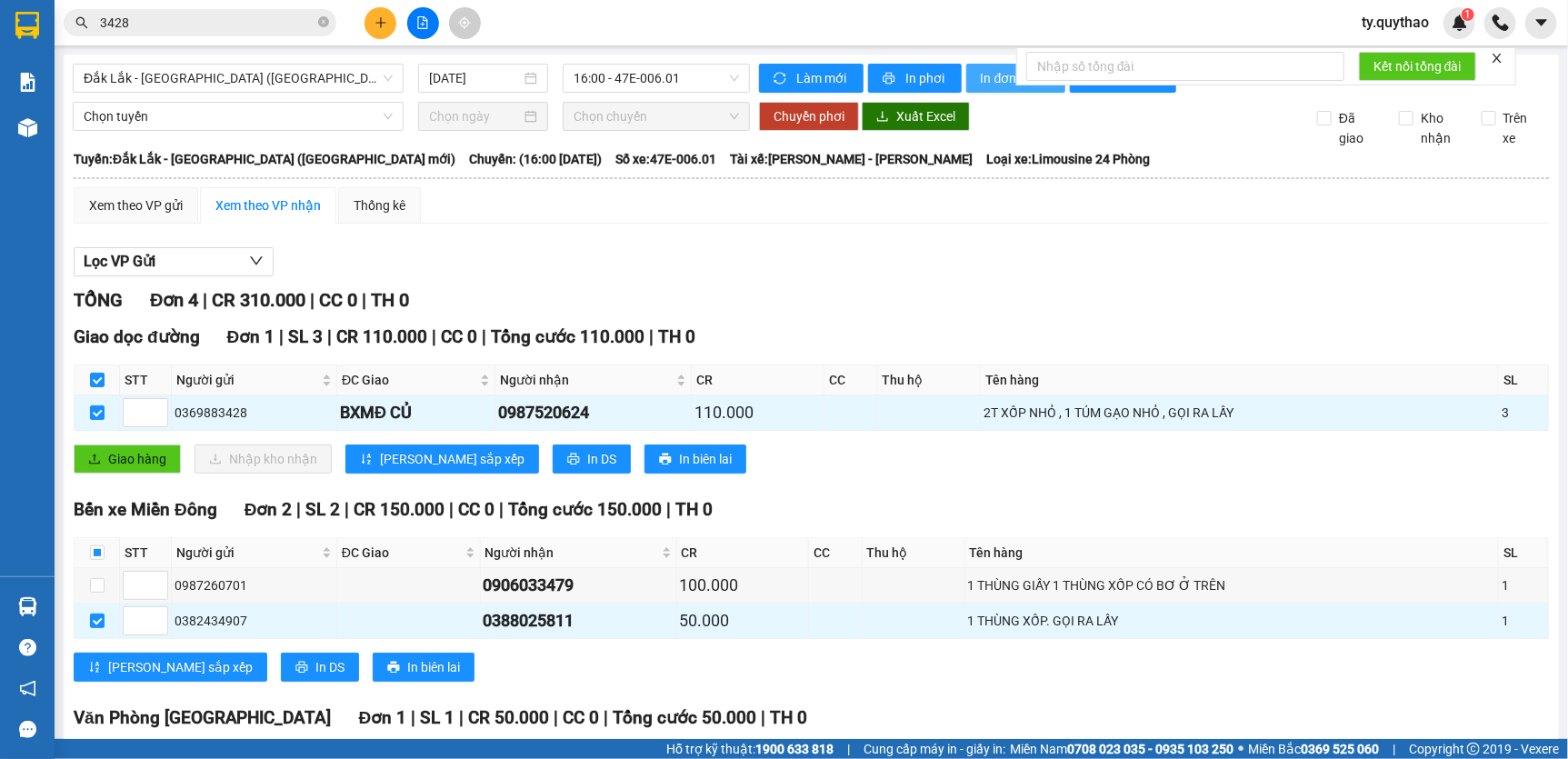
click at [1000, 79] on span "In đơn chọn" at bounding box center [1016, 78] width 70 height 20
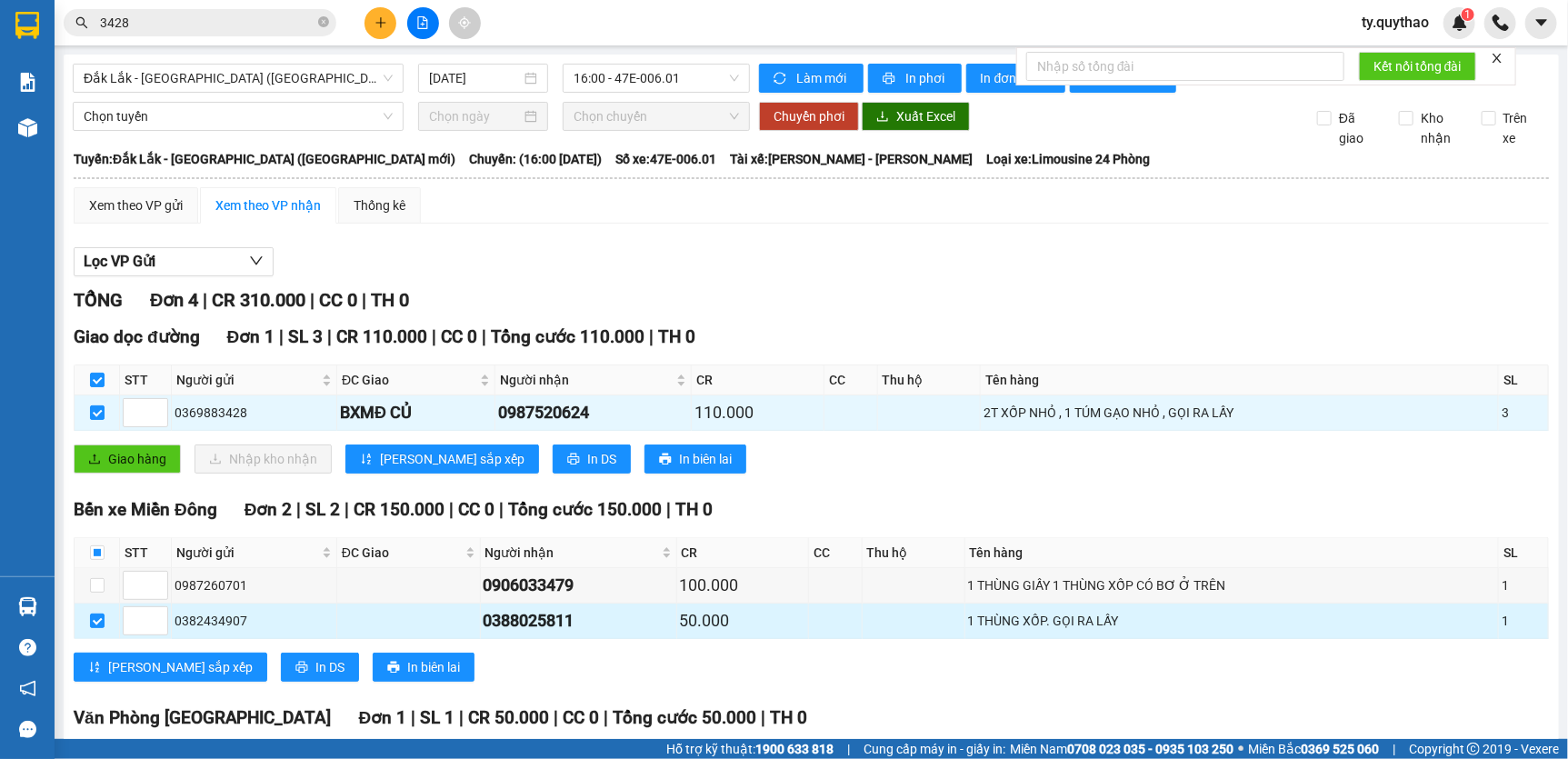
click at [1260, 630] on div "1 THÙNG XỐP. GỌI RA LẤY" at bounding box center [1231, 620] width 528 height 20
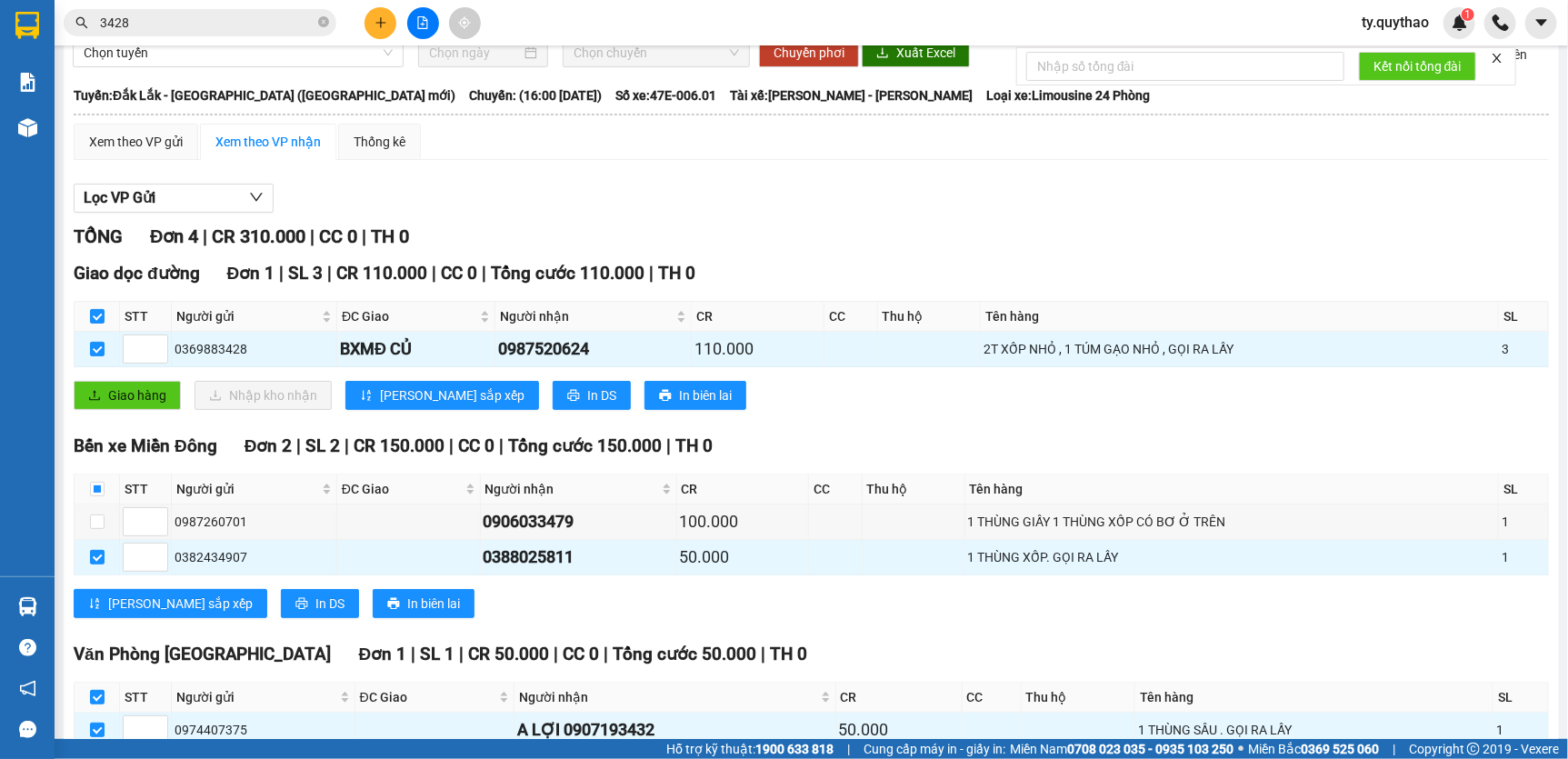
scroll to position [82, 0]
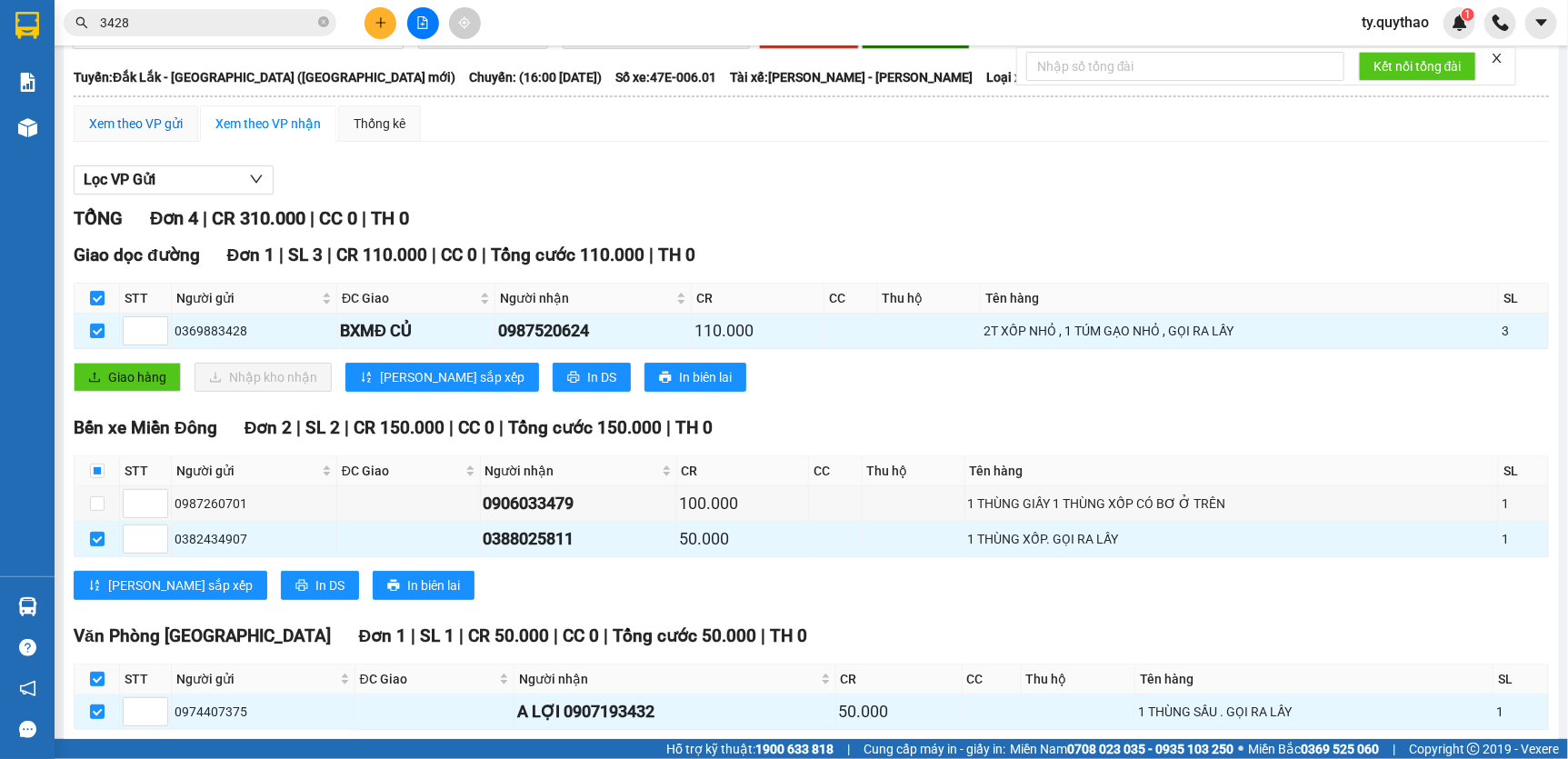
click at [142, 134] on div "Xem theo VP gửi" at bounding box center [136, 123] width 94 height 20
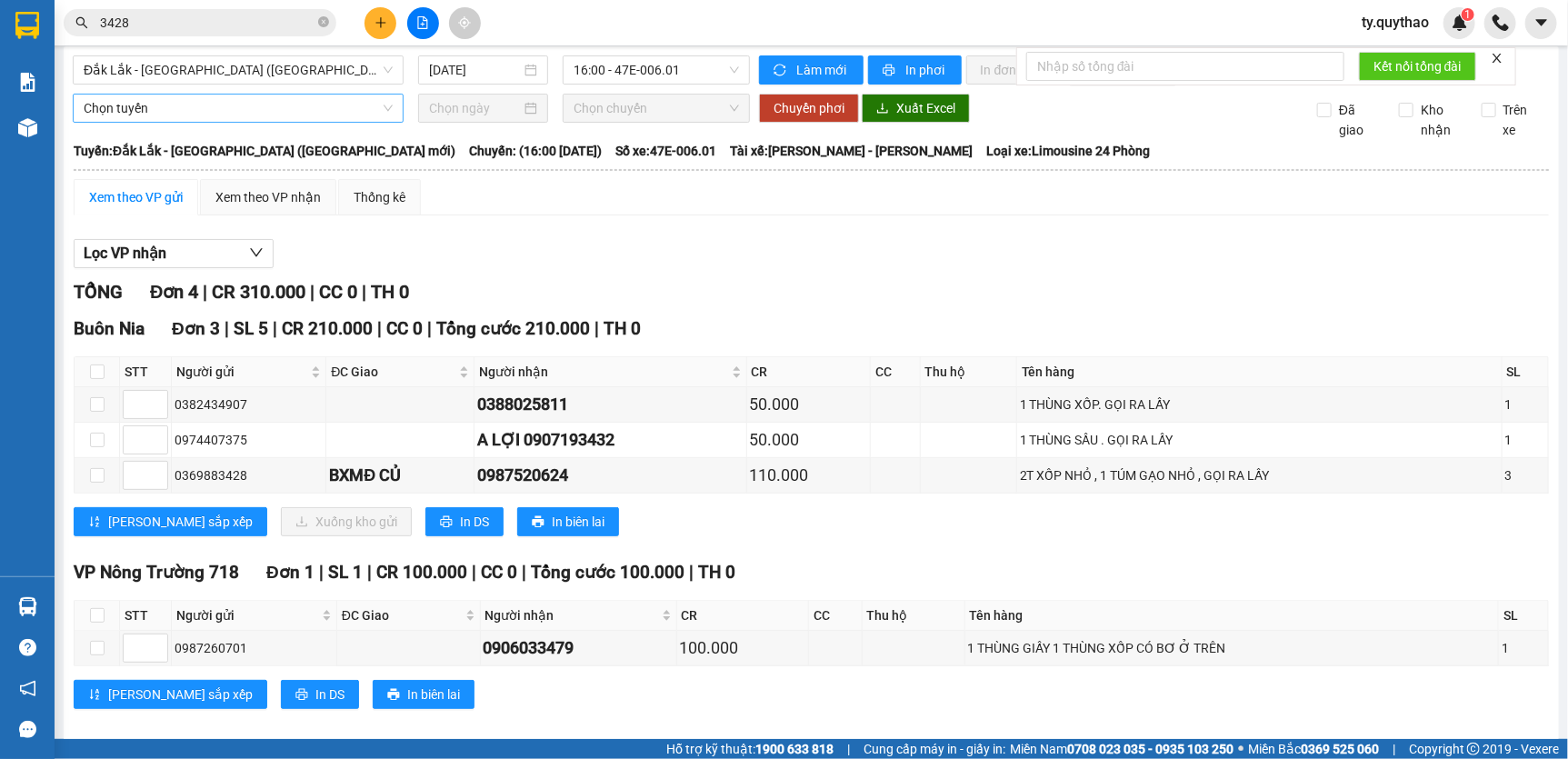
scroll to position [43, 0]
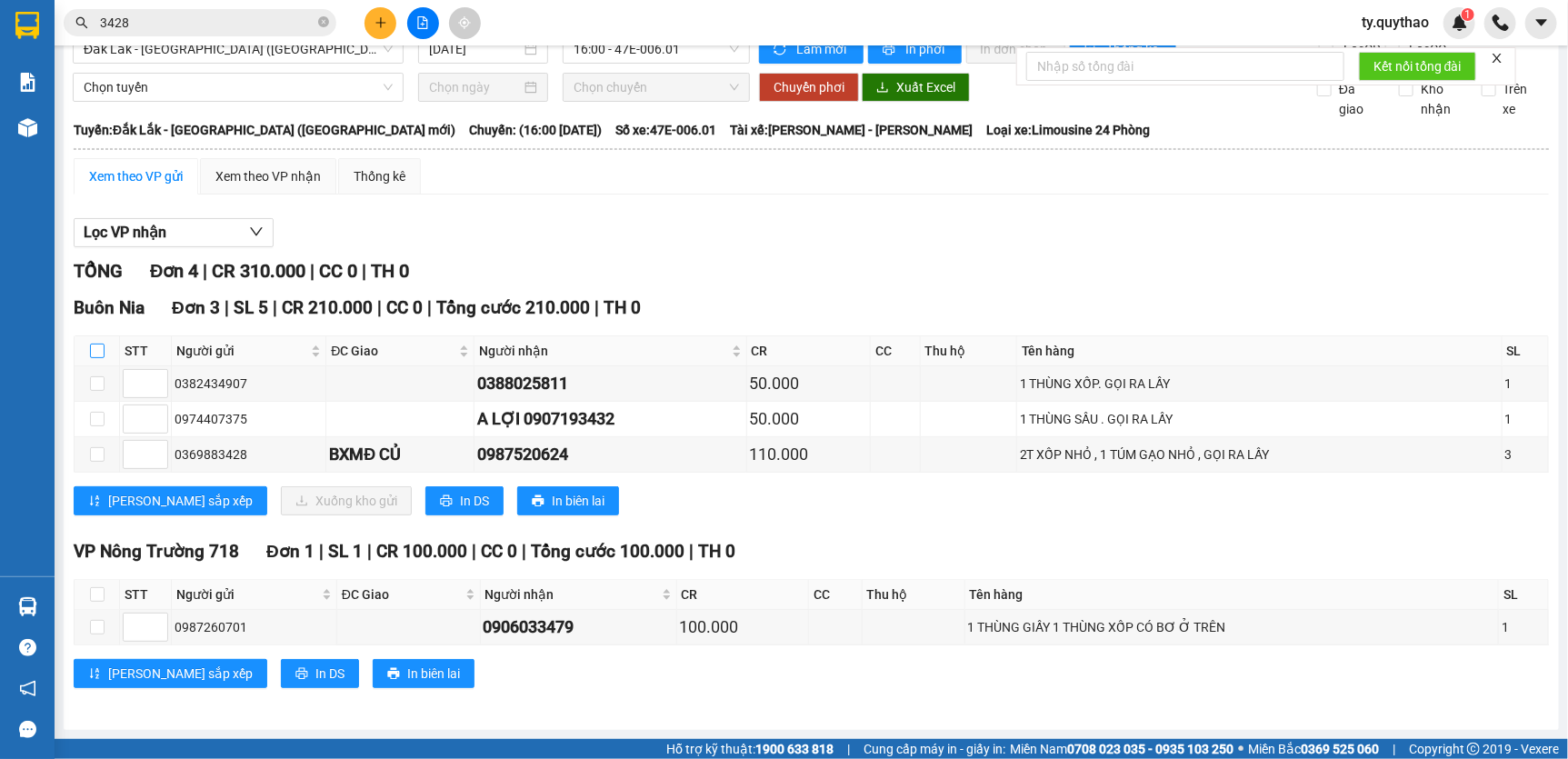
click at [97, 347] on input "checkbox" at bounding box center [97, 350] width 15 height 15
checkbox input "true"
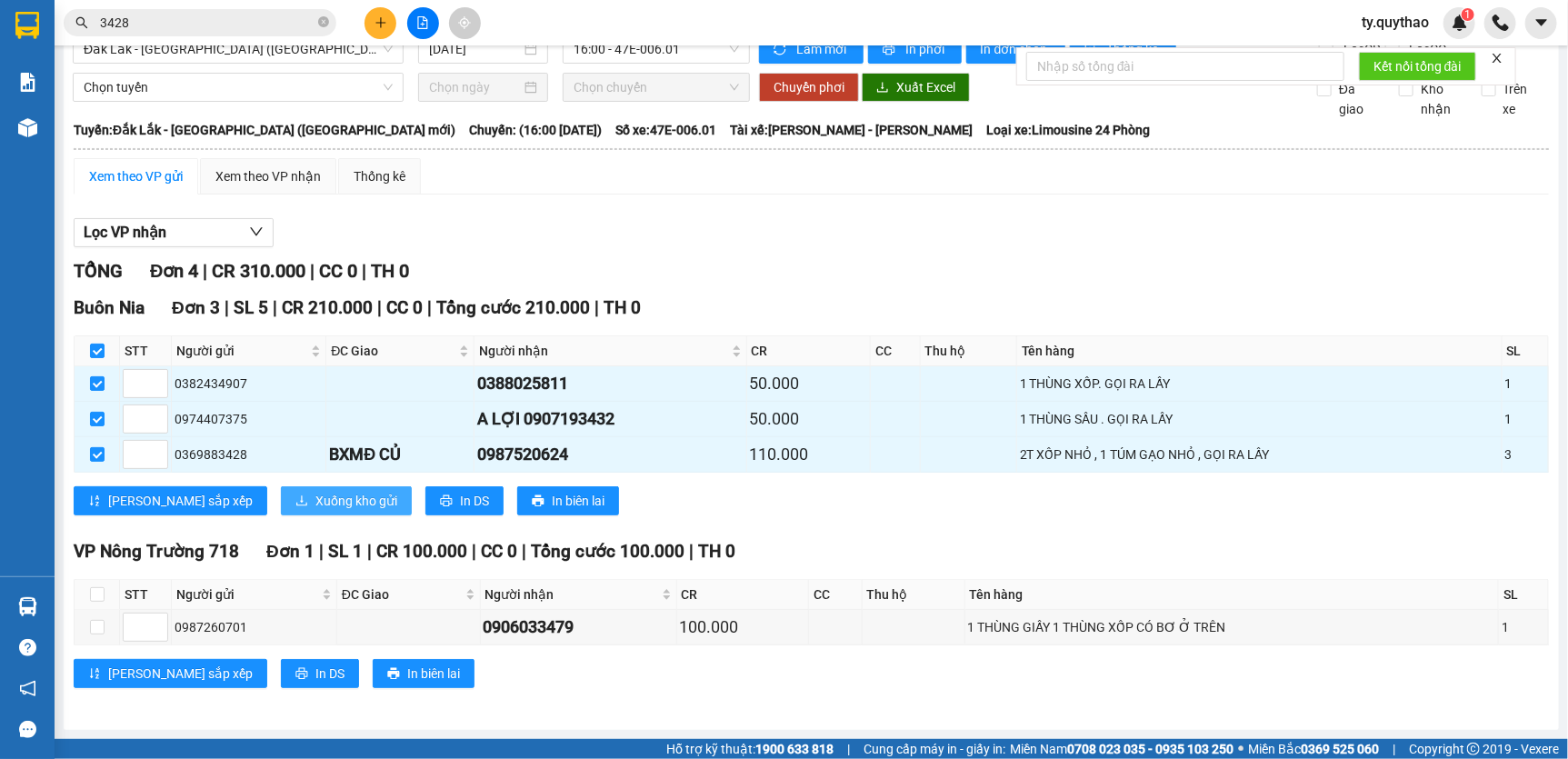
click at [315, 494] on span "Xuống kho gửi" at bounding box center [356, 500] width 82 height 20
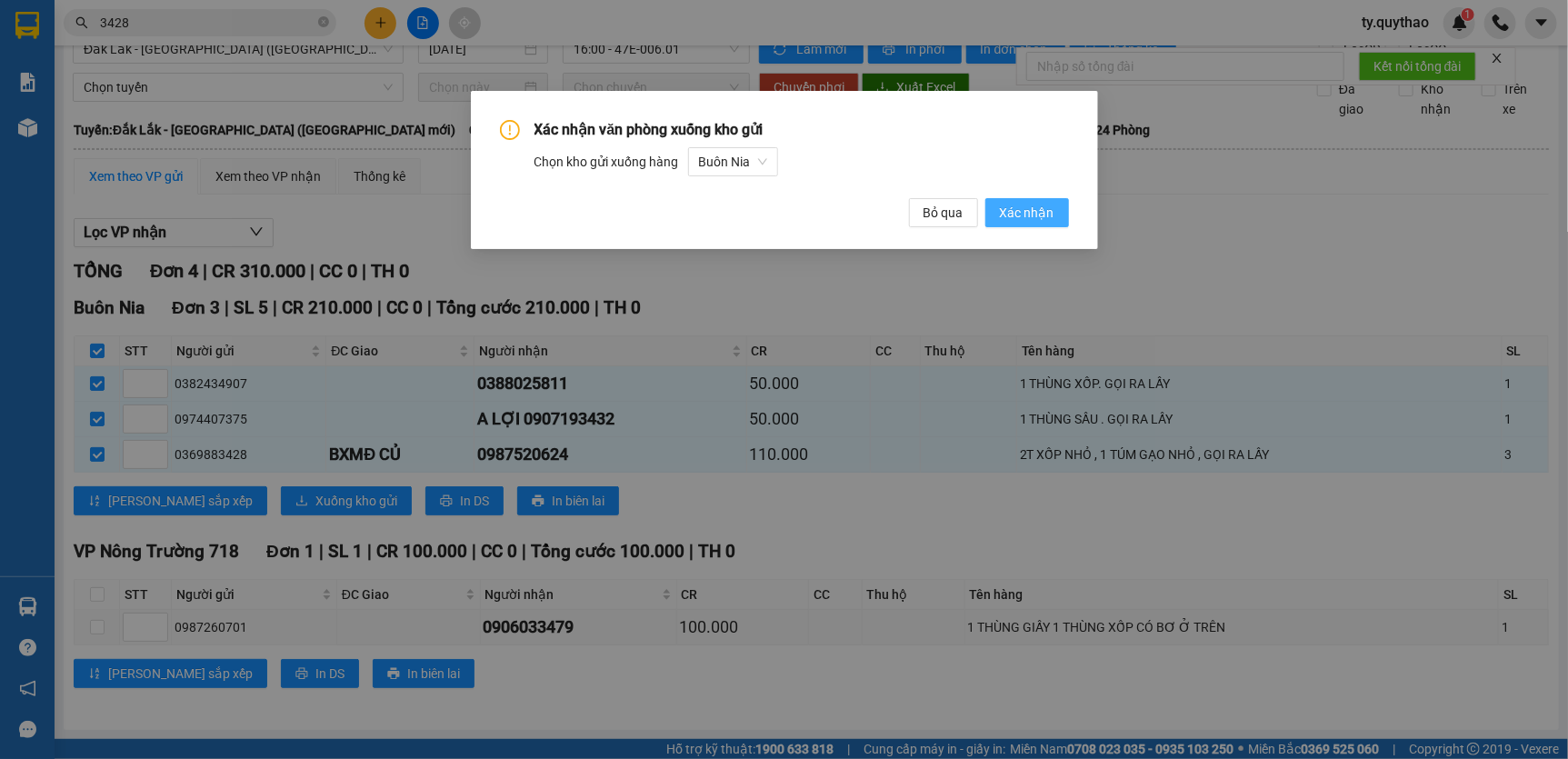
click at [1025, 218] on span "Xác nhận" at bounding box center [1027, 213] width 55 height 20
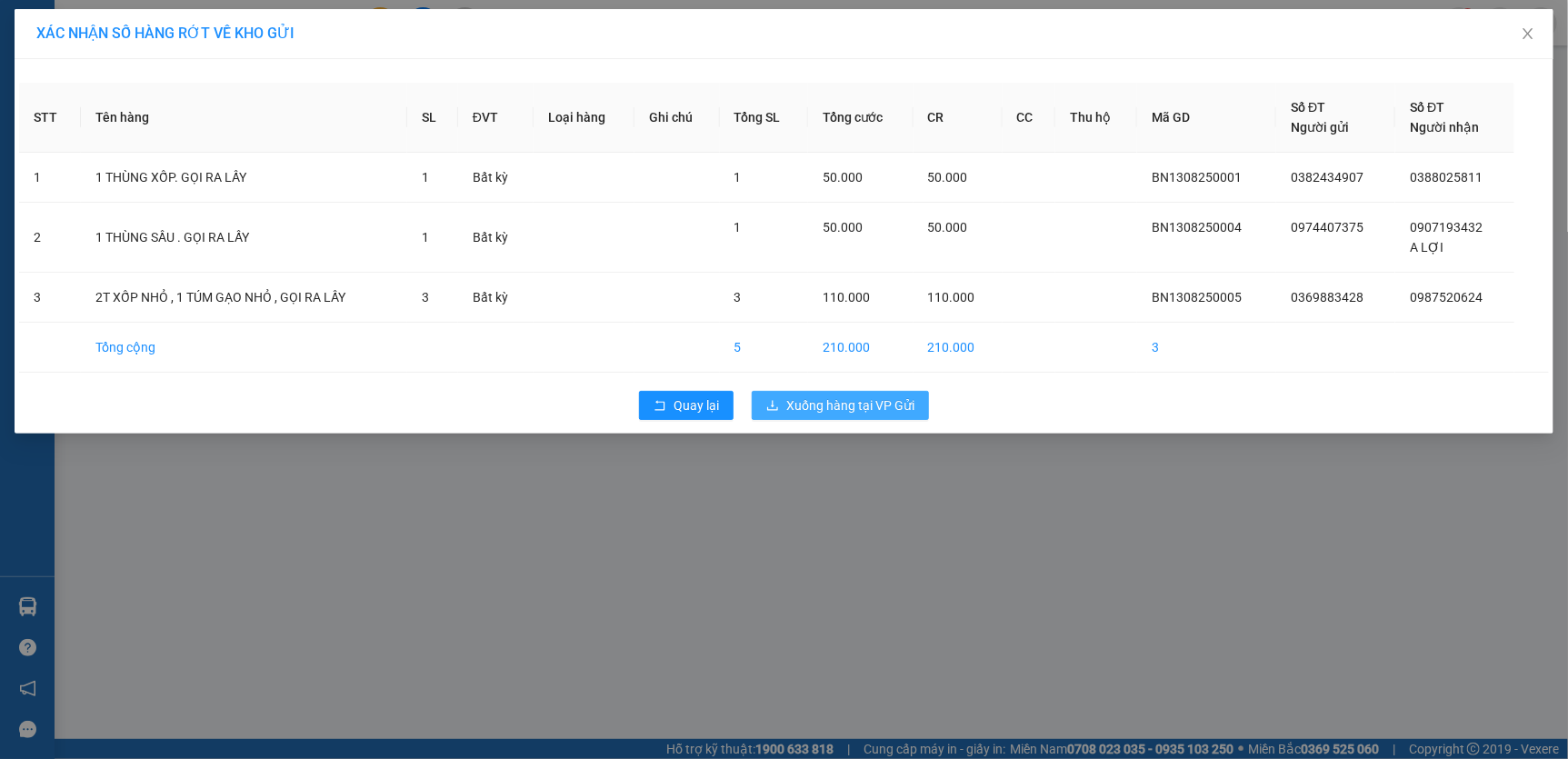
click at [859, 405] on span "Xuống hàng tại VP Gửi" at bounding box center [850, 405] width 128 height 20
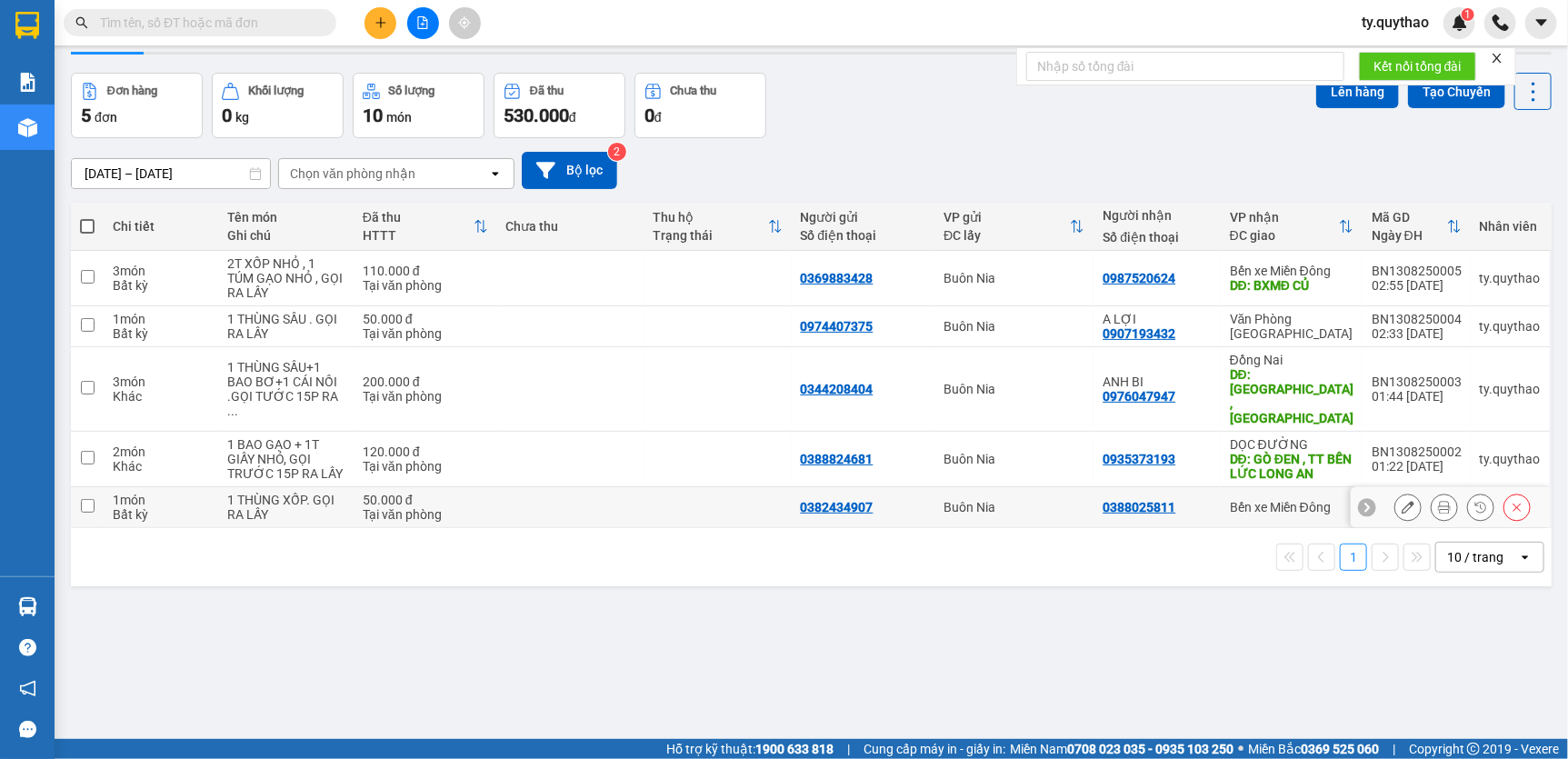
scroll to position [82, 0]
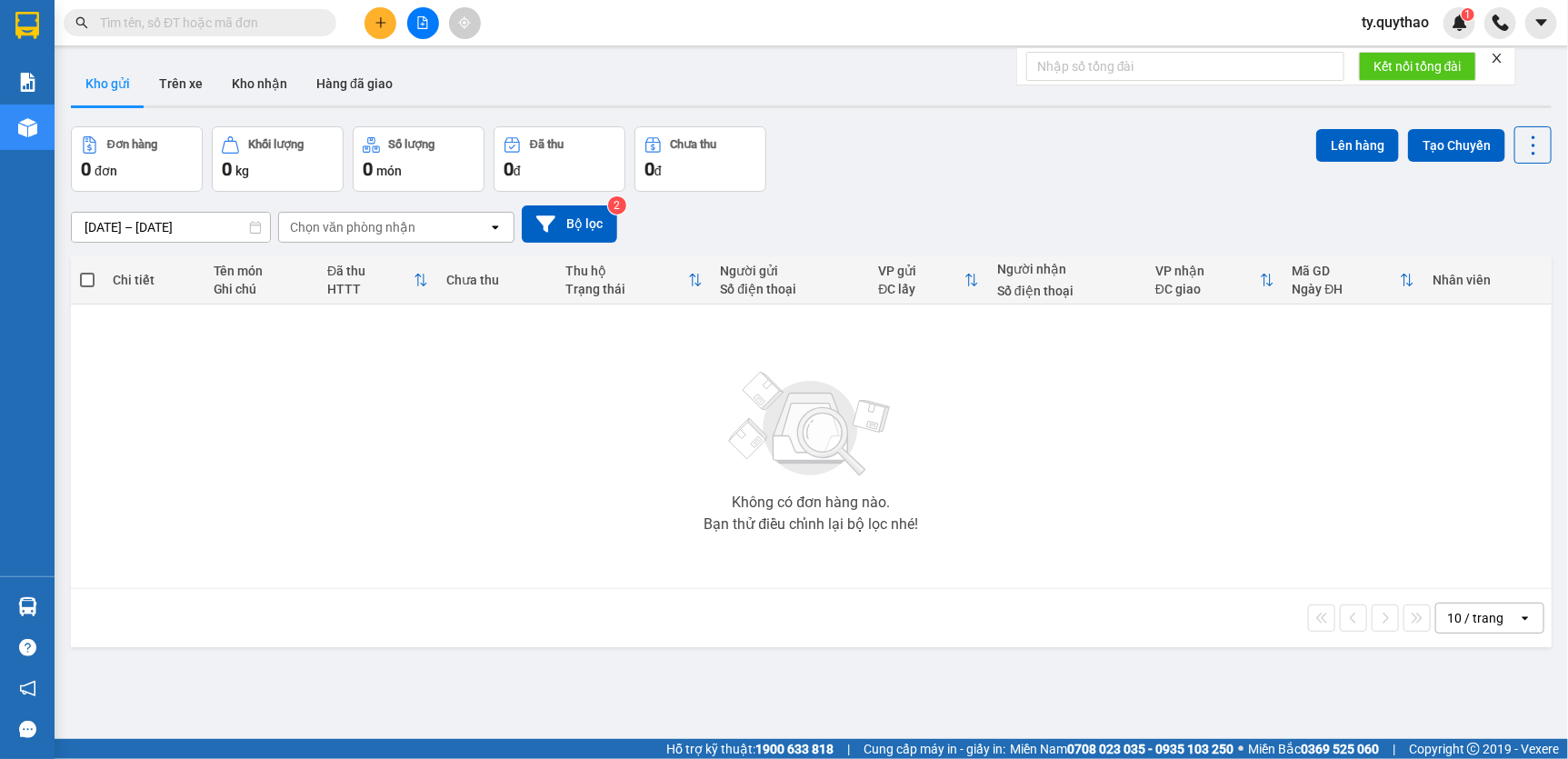
click at [415, 18] on button at bounding box center [422, 22] width 32 height 32
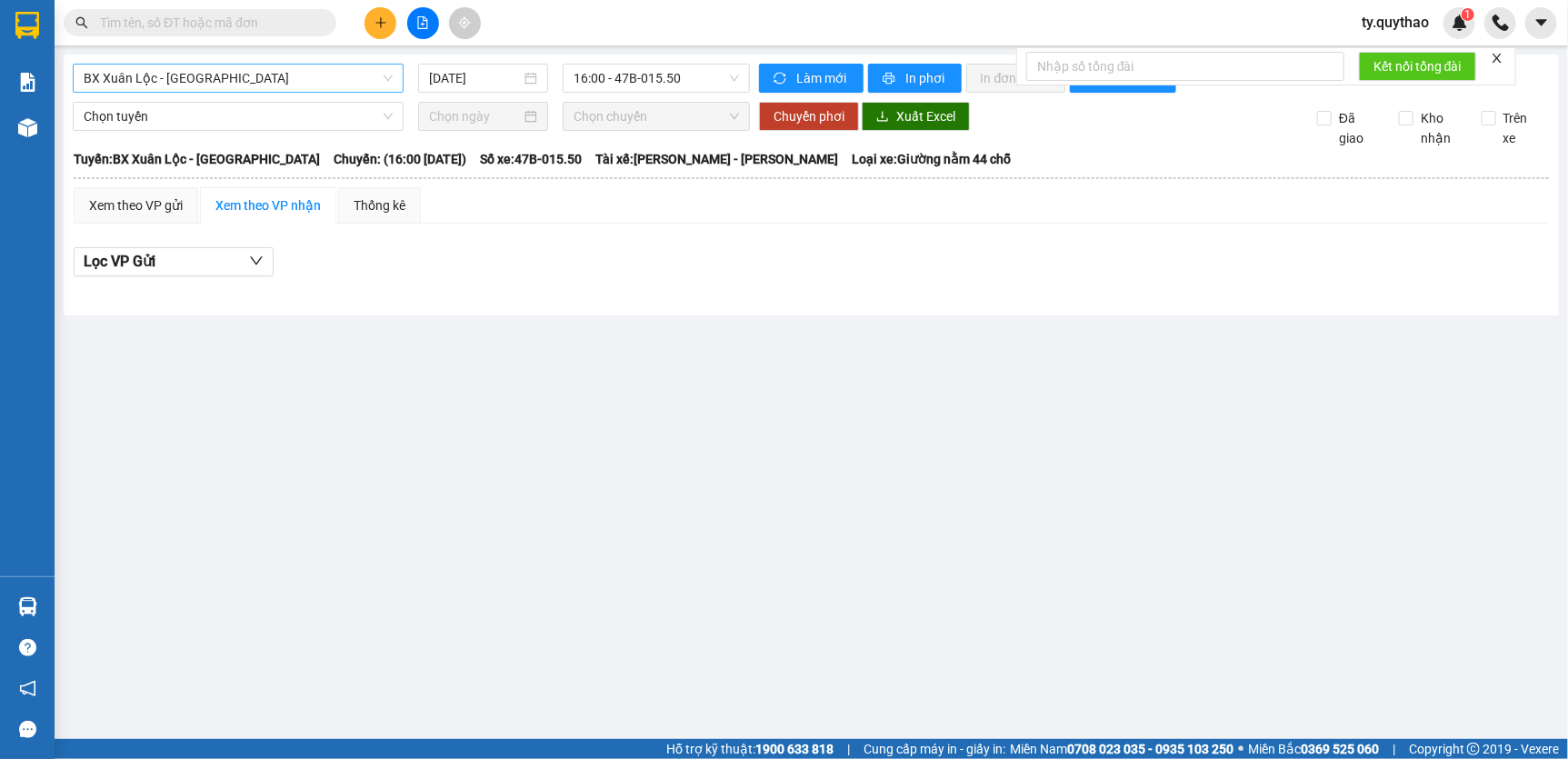
click at [239, 83] on span "BX Xuân Lộc - [GEOGRAPHIC_DATA]" at bounding box center [238, 78] width 309 height 27
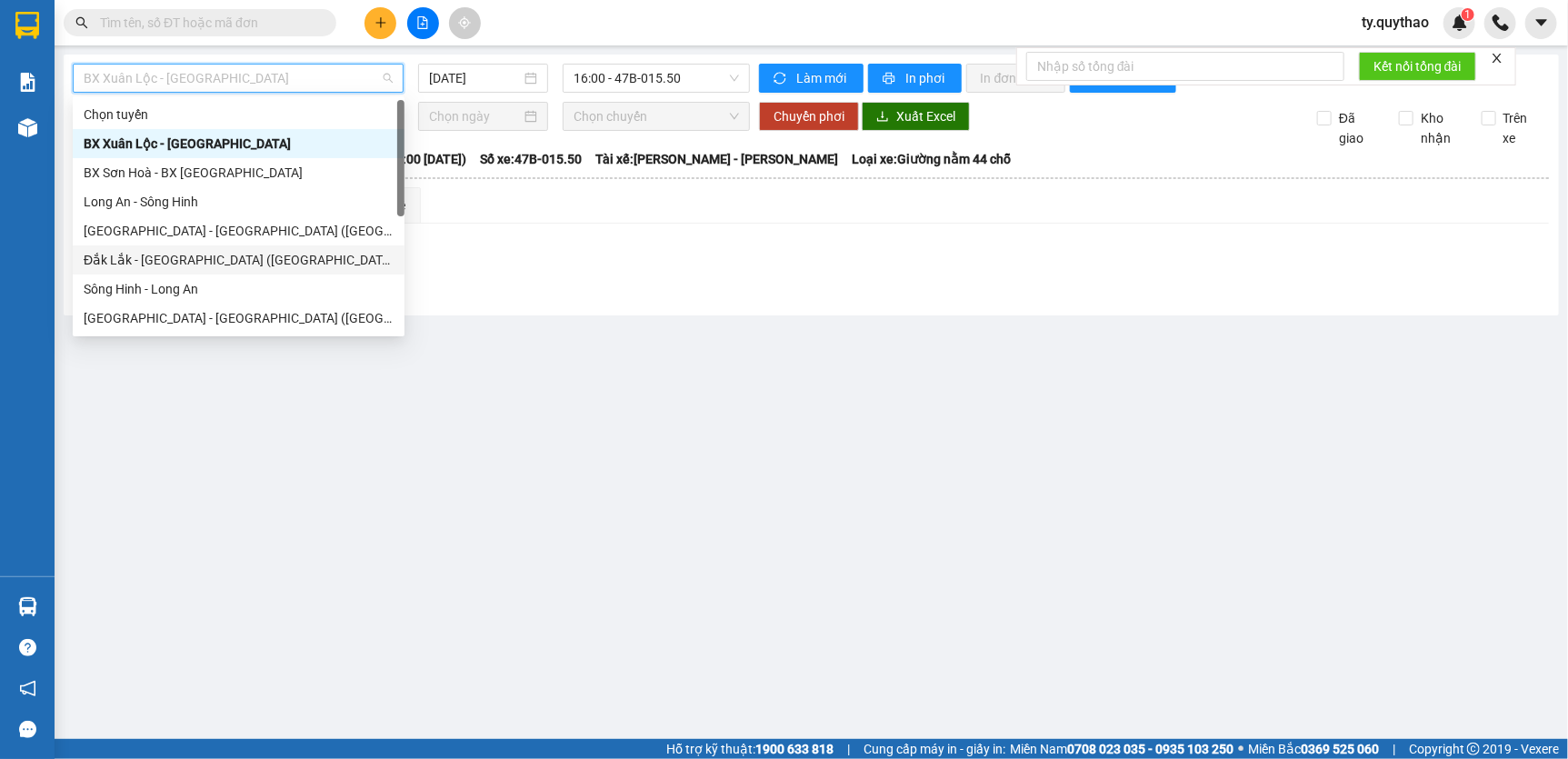
click at [233, 254] on div "Đắk Lắk - [GEOGRAPHIC_DATA] ([GEOGRAPHIC_DATA] mới)" at bounding box center [239, 260] width 310 height 20
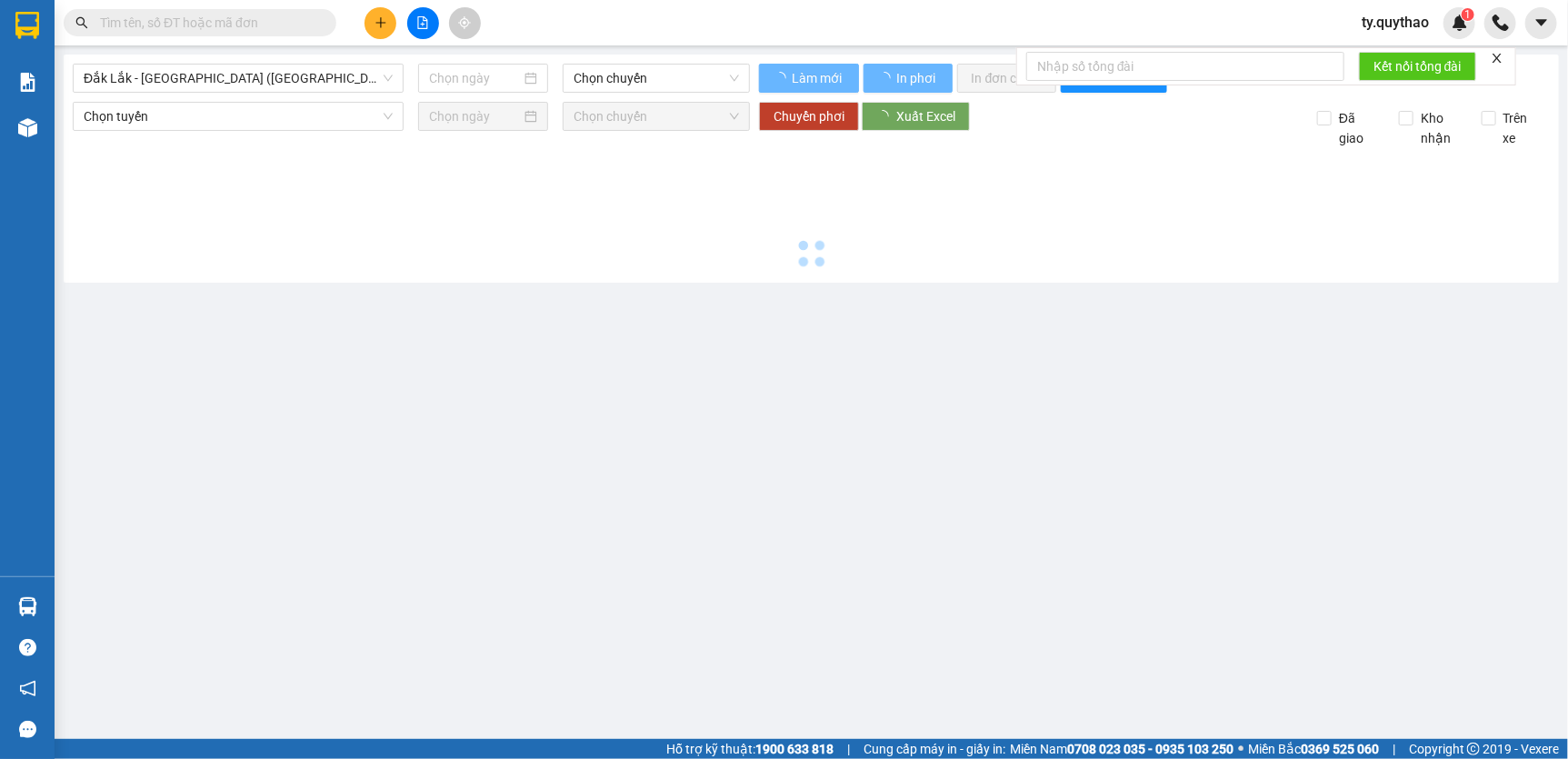
type input "[DATE]"
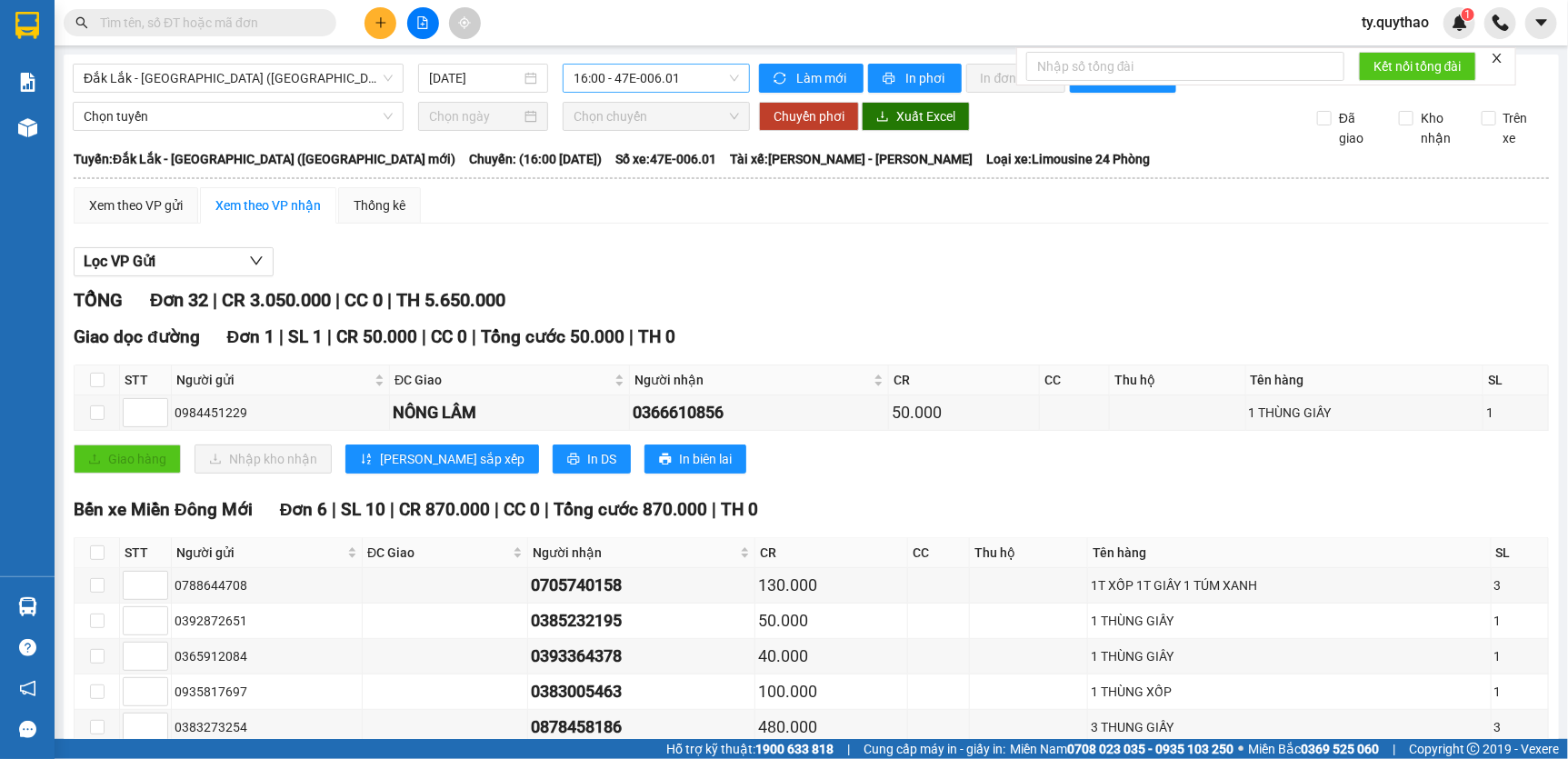
click at [662, 83] on span "16:00 - 47E-006.01" at bounding box center [657, 78] width 166 height 27
click at [673, 140] on div "16:00 - 47E-006.01" at bounding box center [640, 143] width 141 height 20
click at [150, 216] on div "Xem theo VP gửi" at bounding box center [136, 205] width 94 height 20
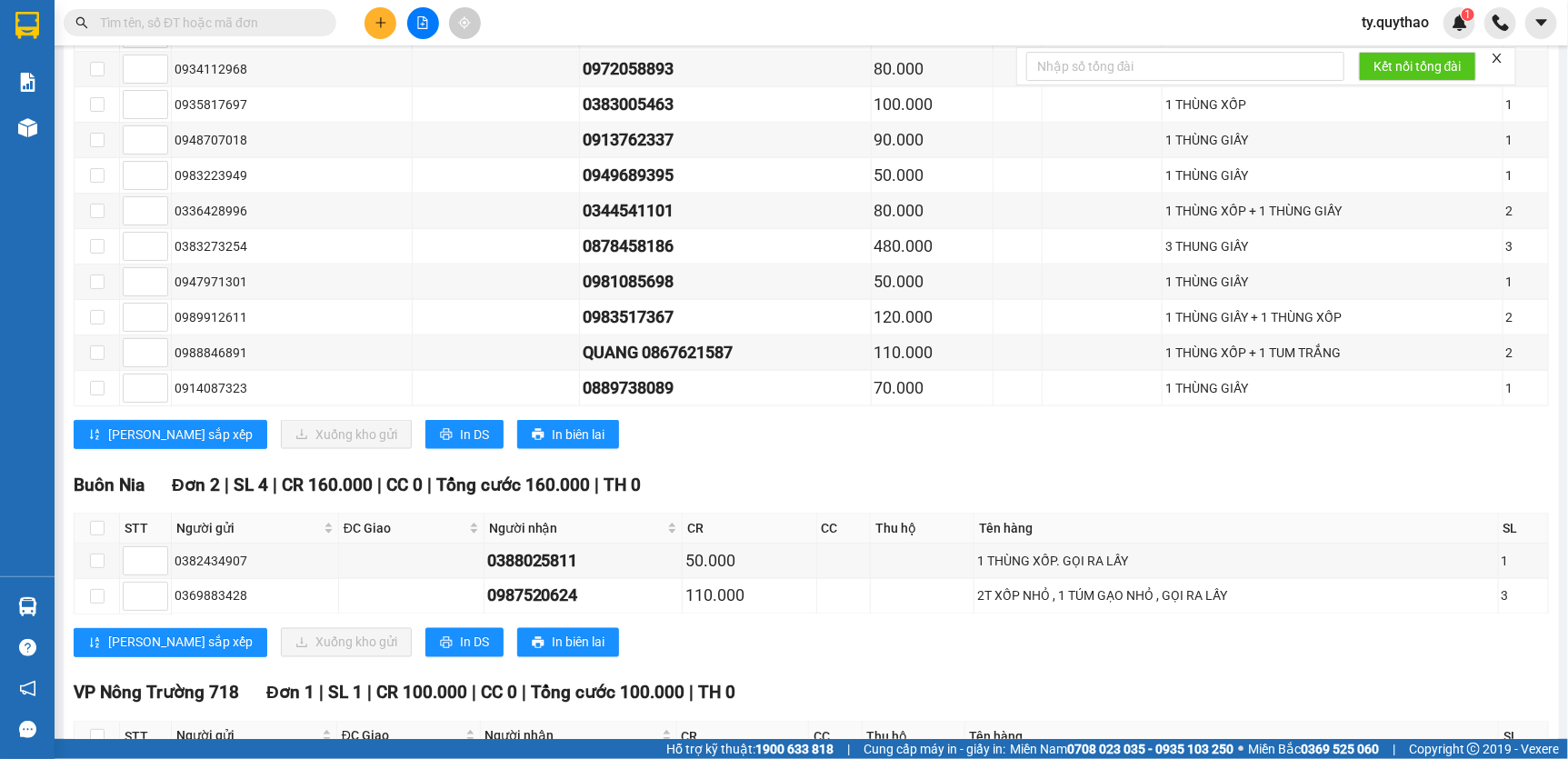
scroll to position [1156, 0]
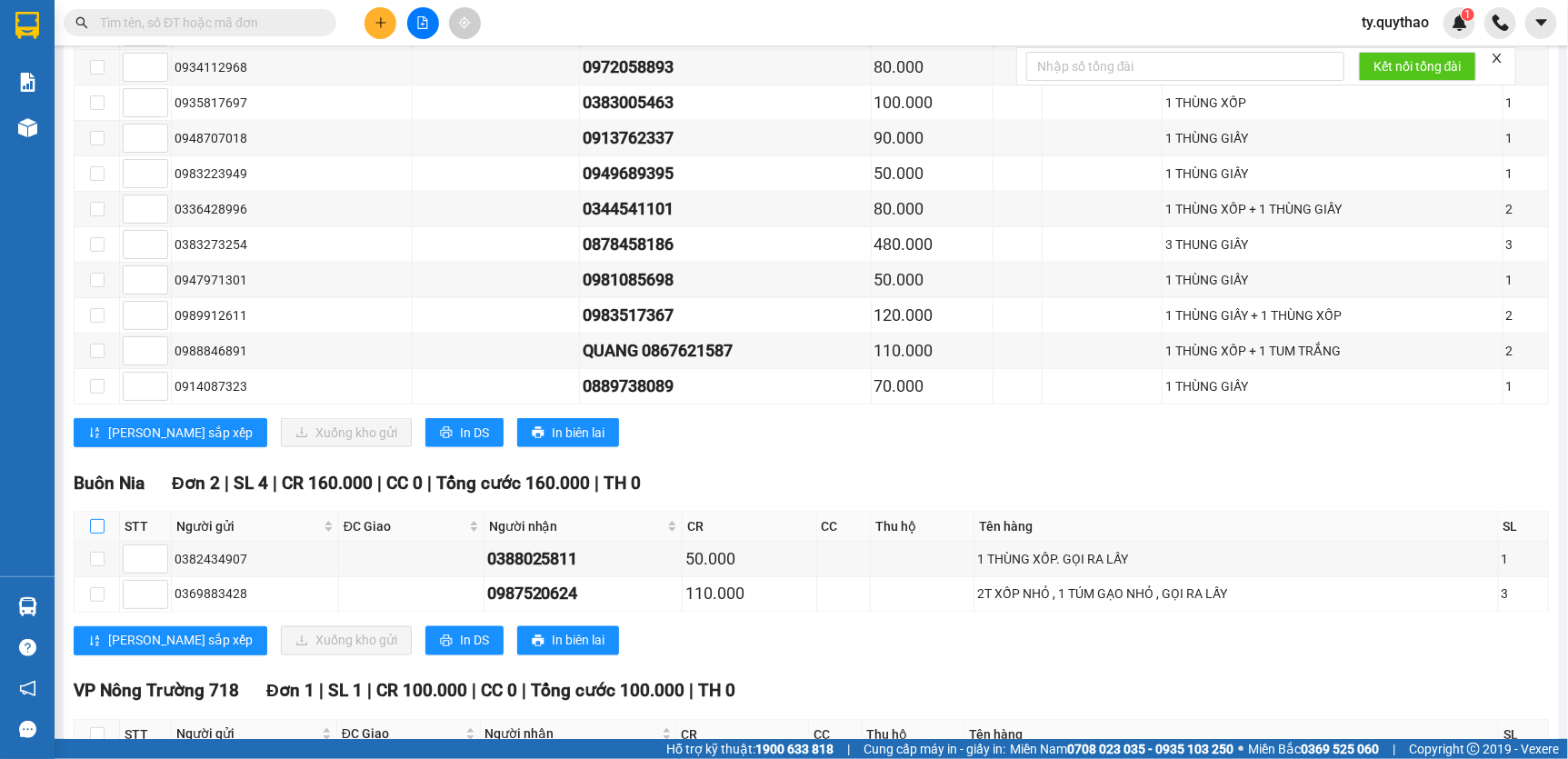
click at [96, 528] on input "checkbox" at bounding box center [97, 526] width 15 height 15
checkbox input "true"
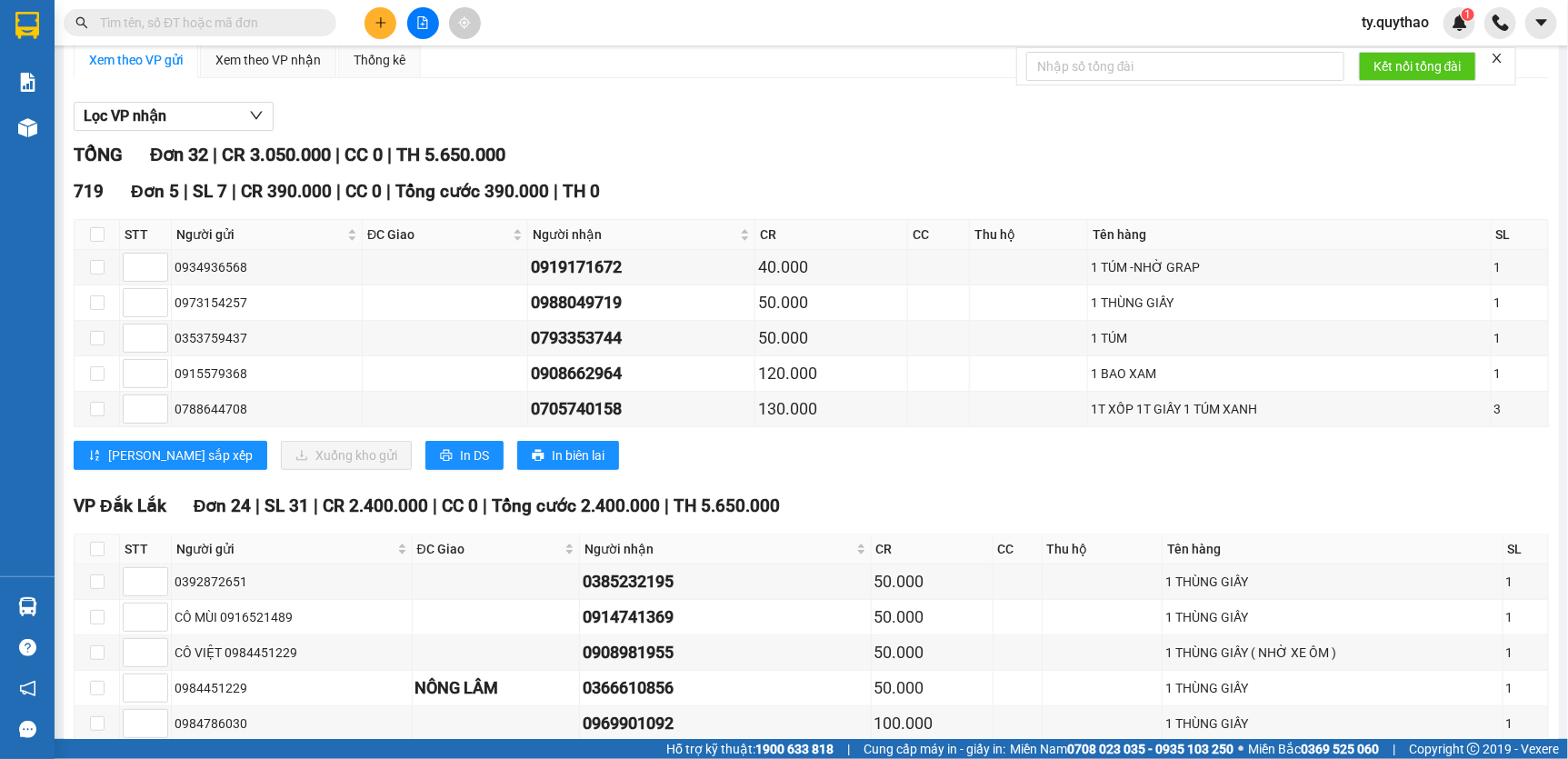
scroll to position [0, 0]
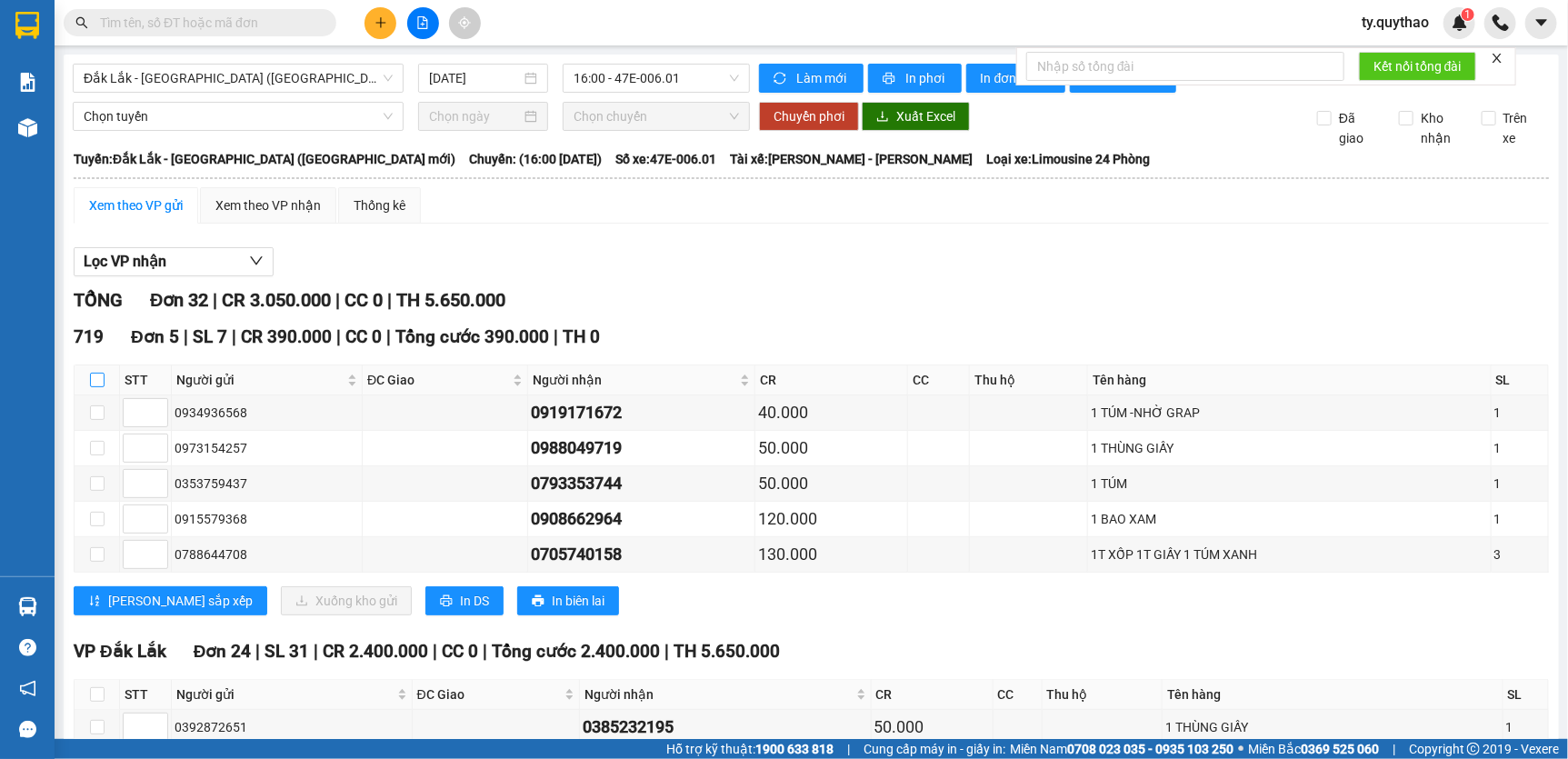
click at [98, 387] on input "checkbox" at bounding box center [97, 380] width 15 height 15
checkbox input "true"
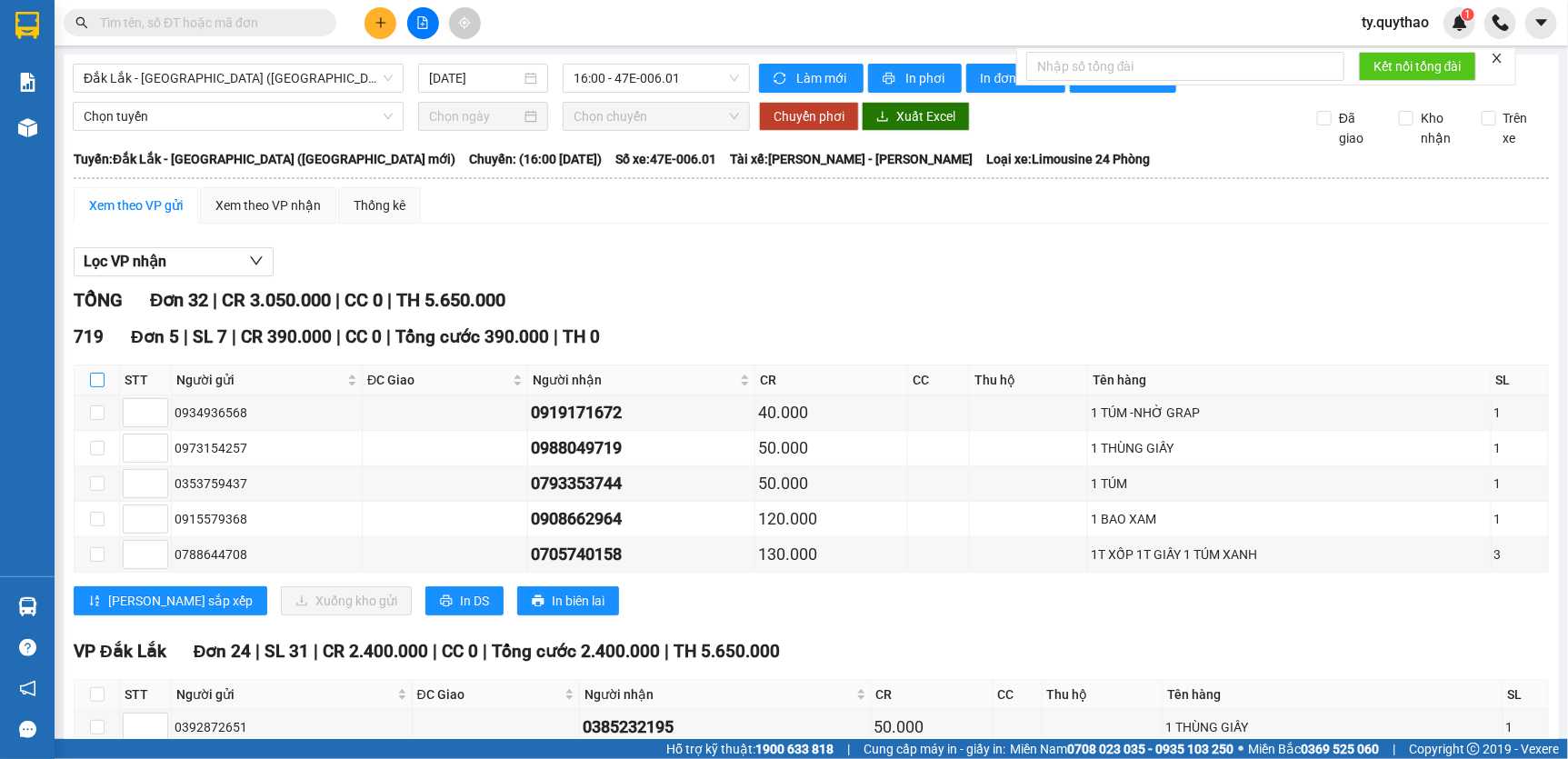
checkbox input "true"
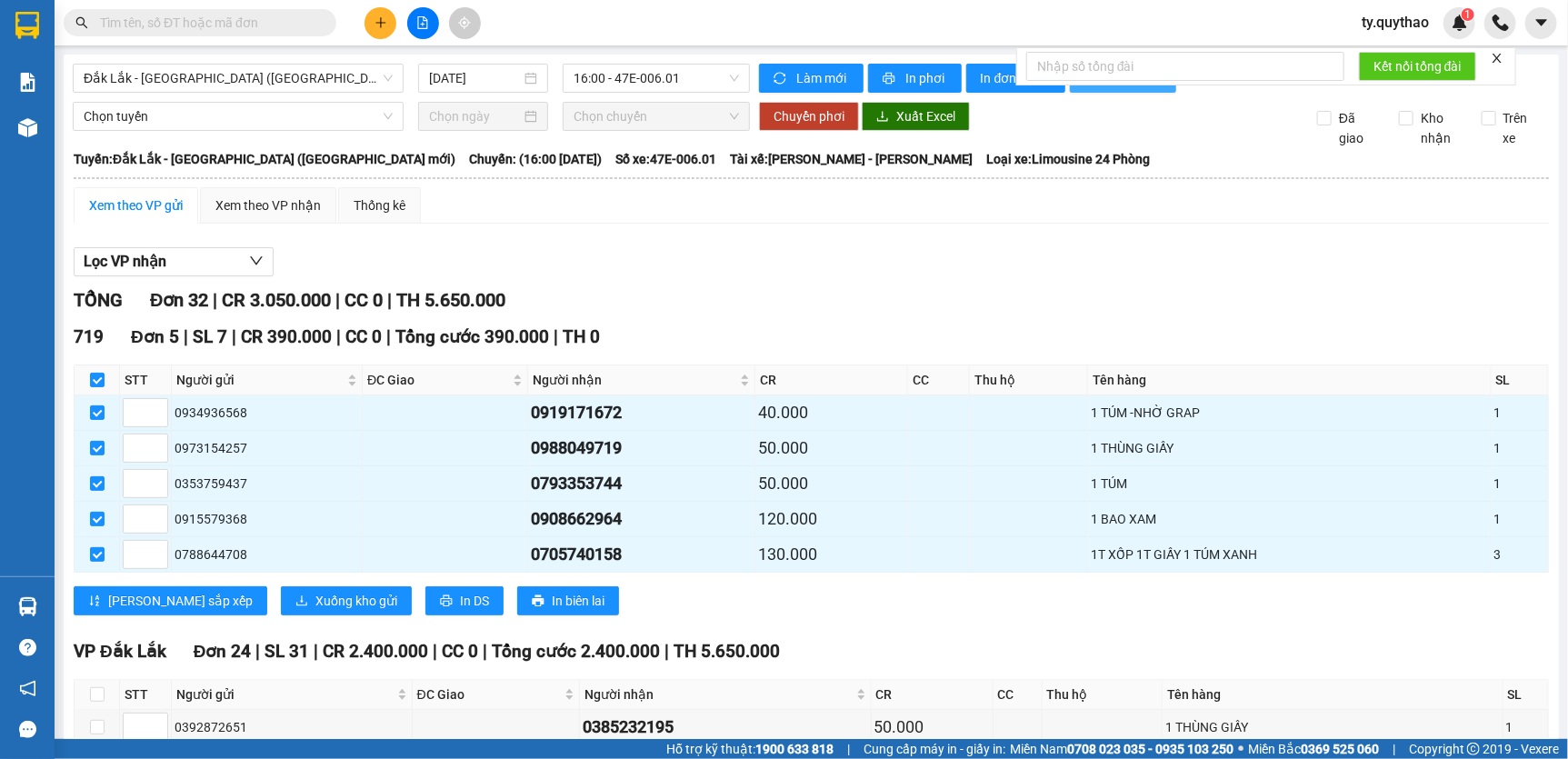
click at [1112, 92] on button "Thống kê" at bounding box center [1122, 78] width 106 height 29
click at [1112, 91] on button "Thống kê" at bounding box center [1122, 78] width 106 height 29
click at [1095, 86] on div "Kết nối tổng đài" at bounding box center [1266, 65] width 500 height 38
click at [996, 86] on span "In đơn chọn" at bounding box center [1016, 78] width 70 height 20
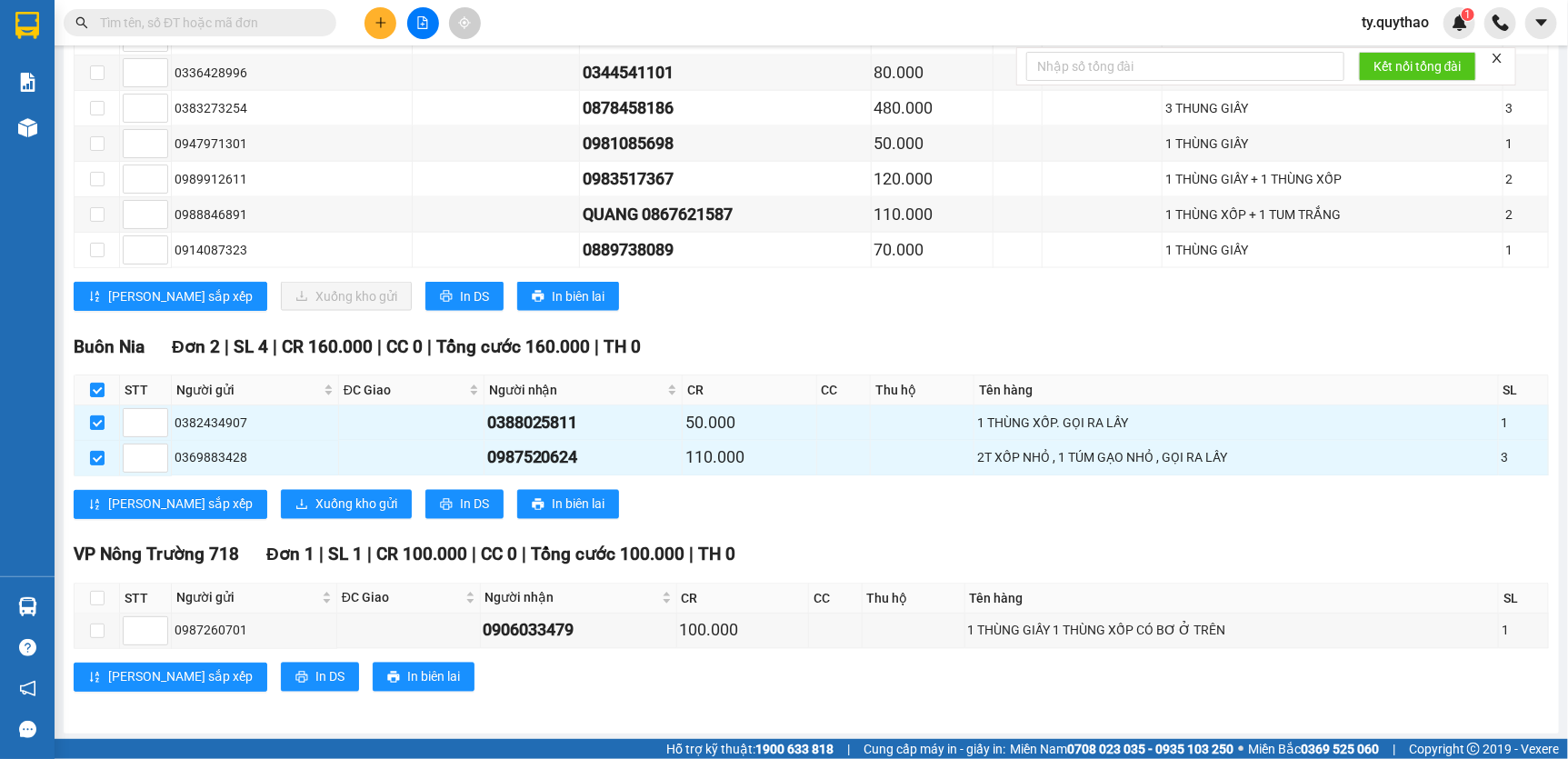
scroll to position [1301, 0]
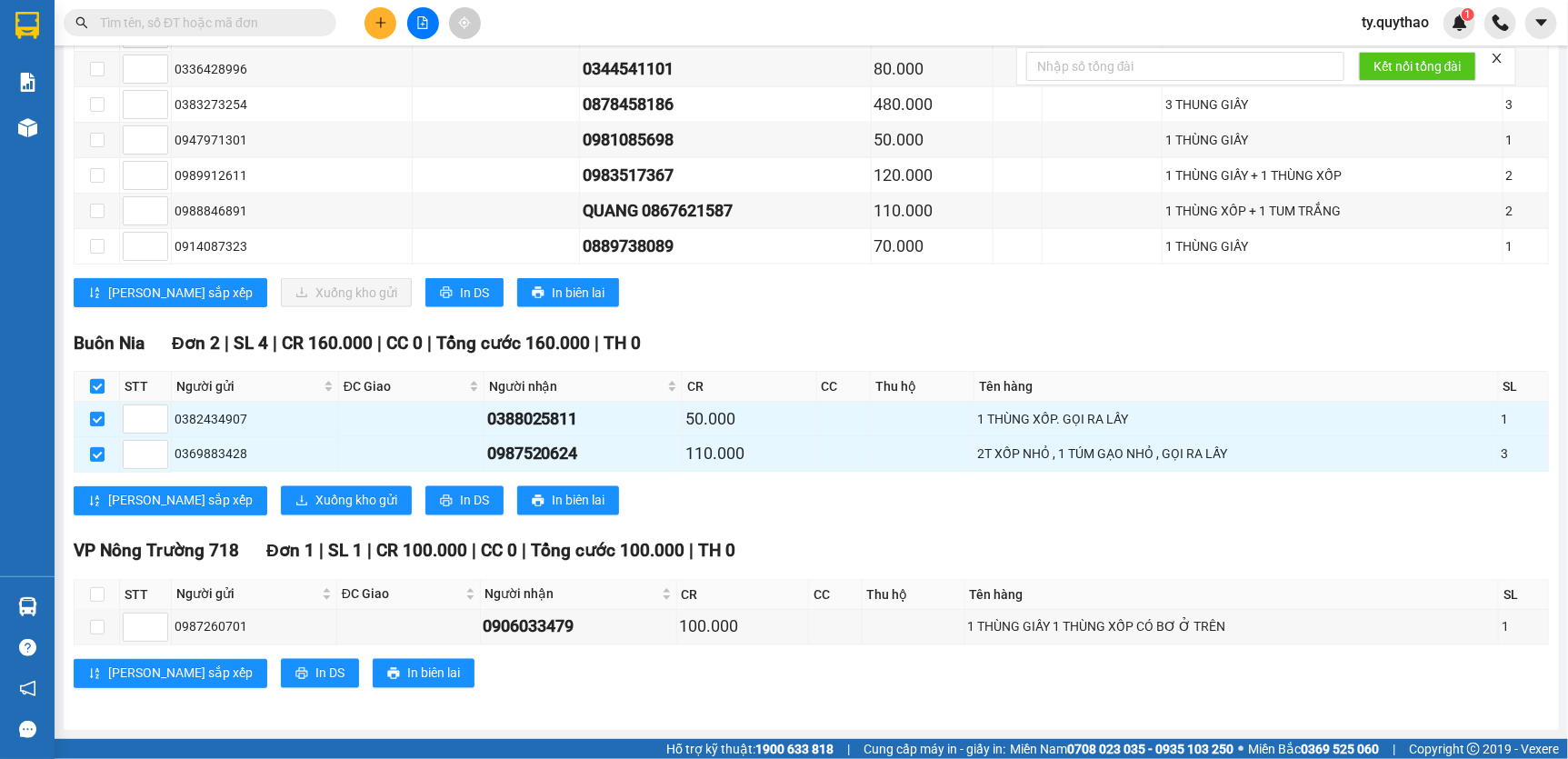
click at [100, 387] on input "checkbox" at bounding box center [97, 385] width 15 height 15
checkbox input "false"
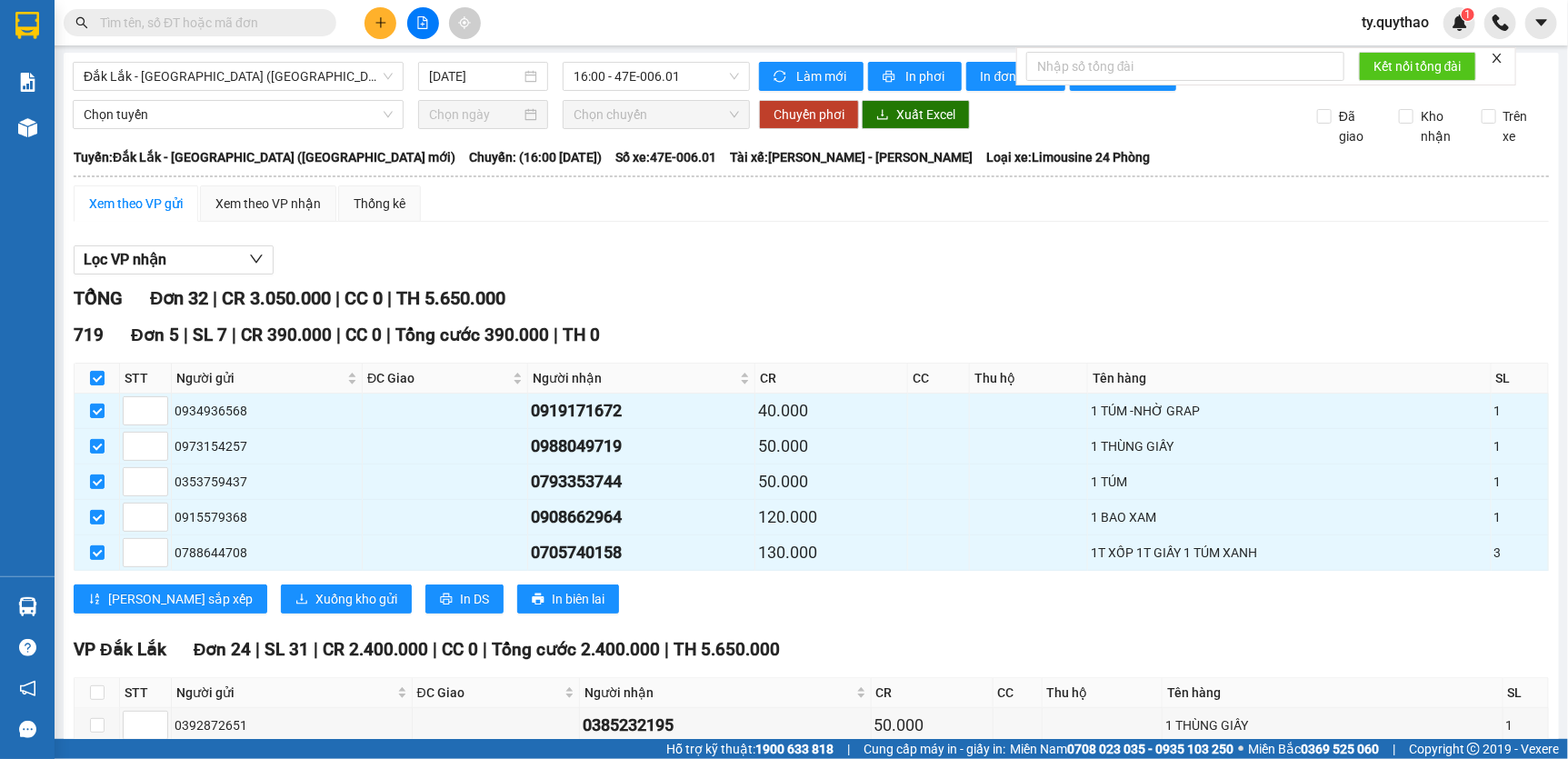
scroll to position [0, 0]
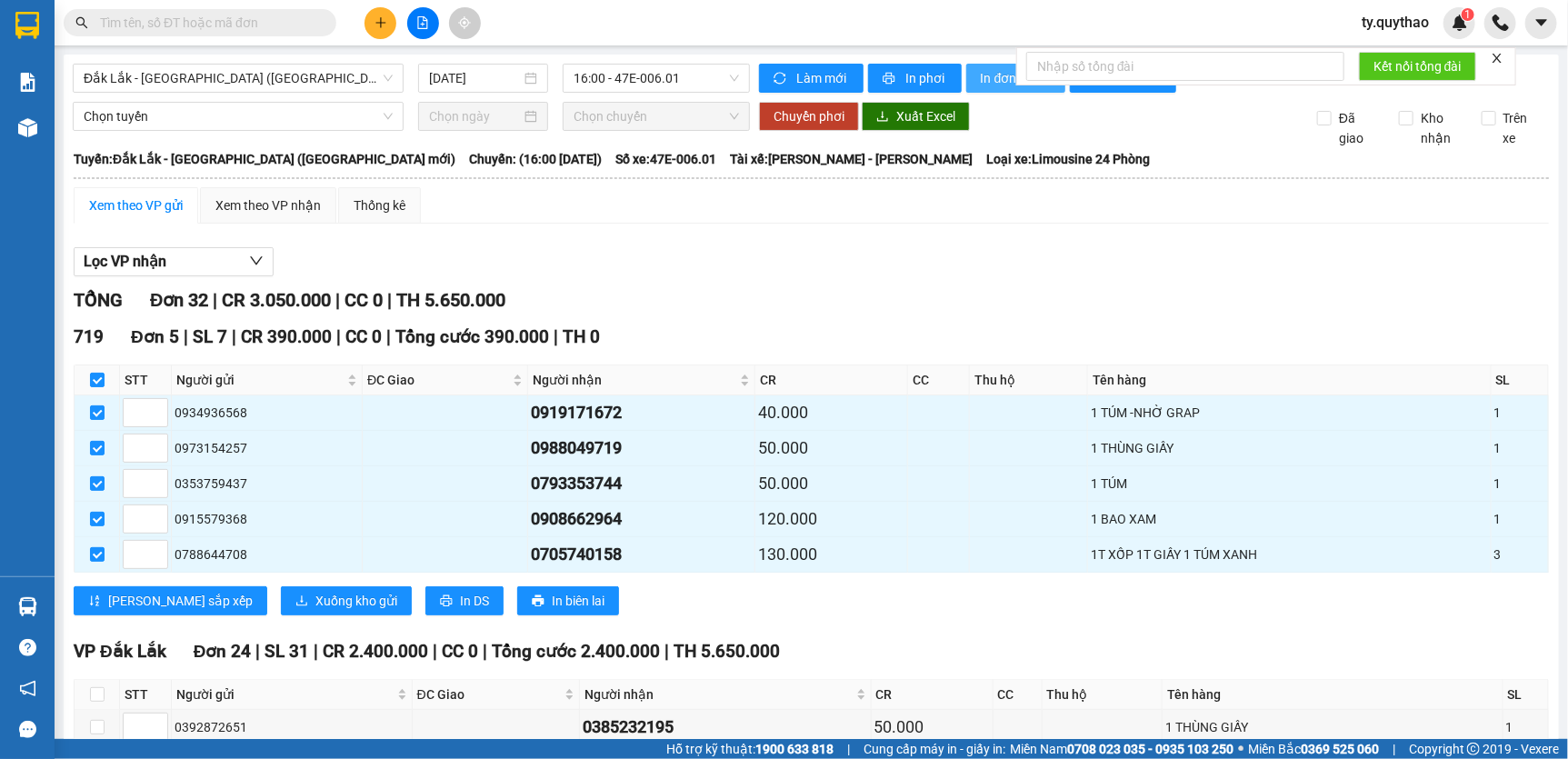
click at [1007, 86] on span "In đơn chọn" at bounding box center [1016, 78] width 70 height 20
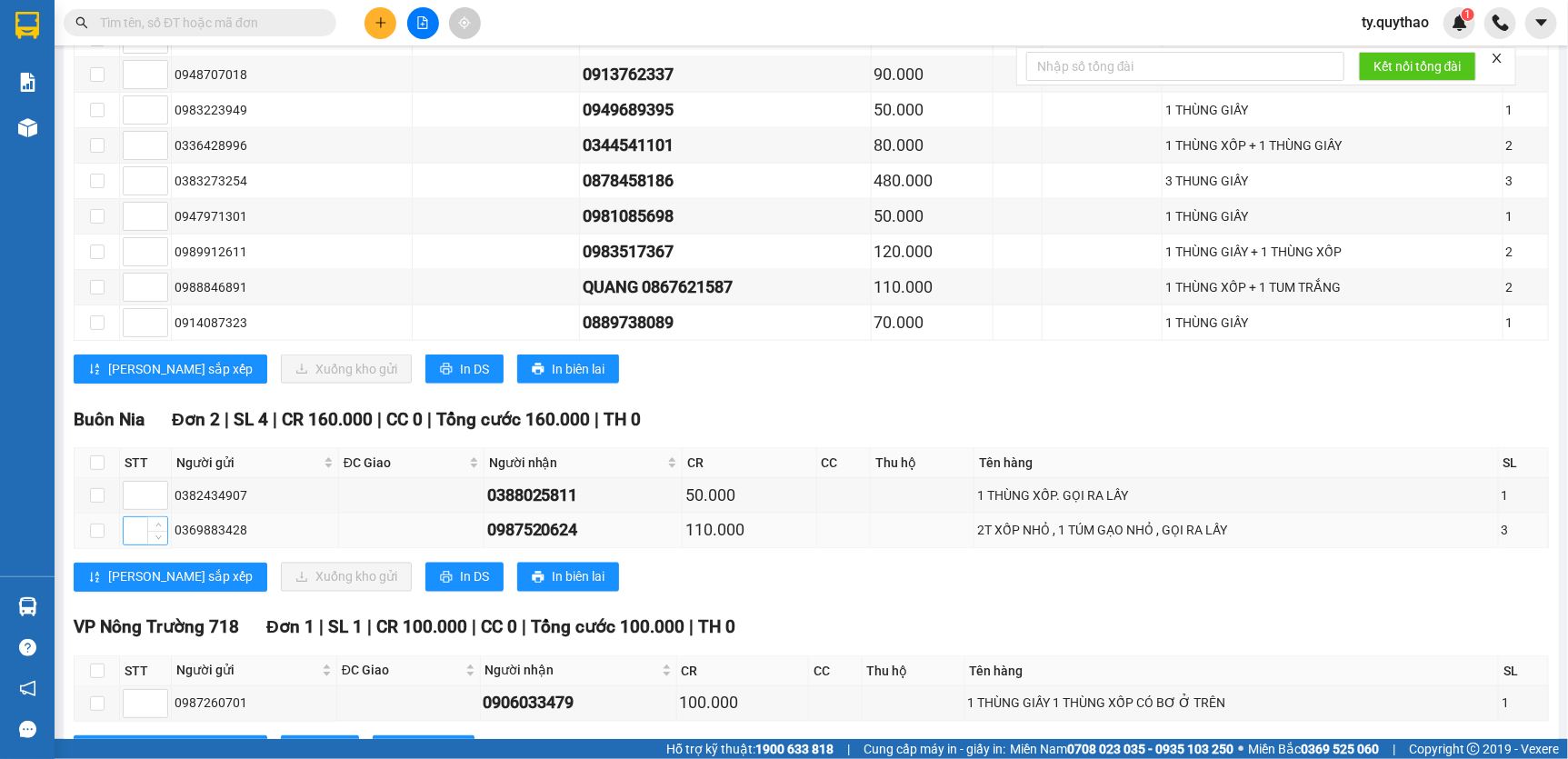
scroll to position [1239, 0]
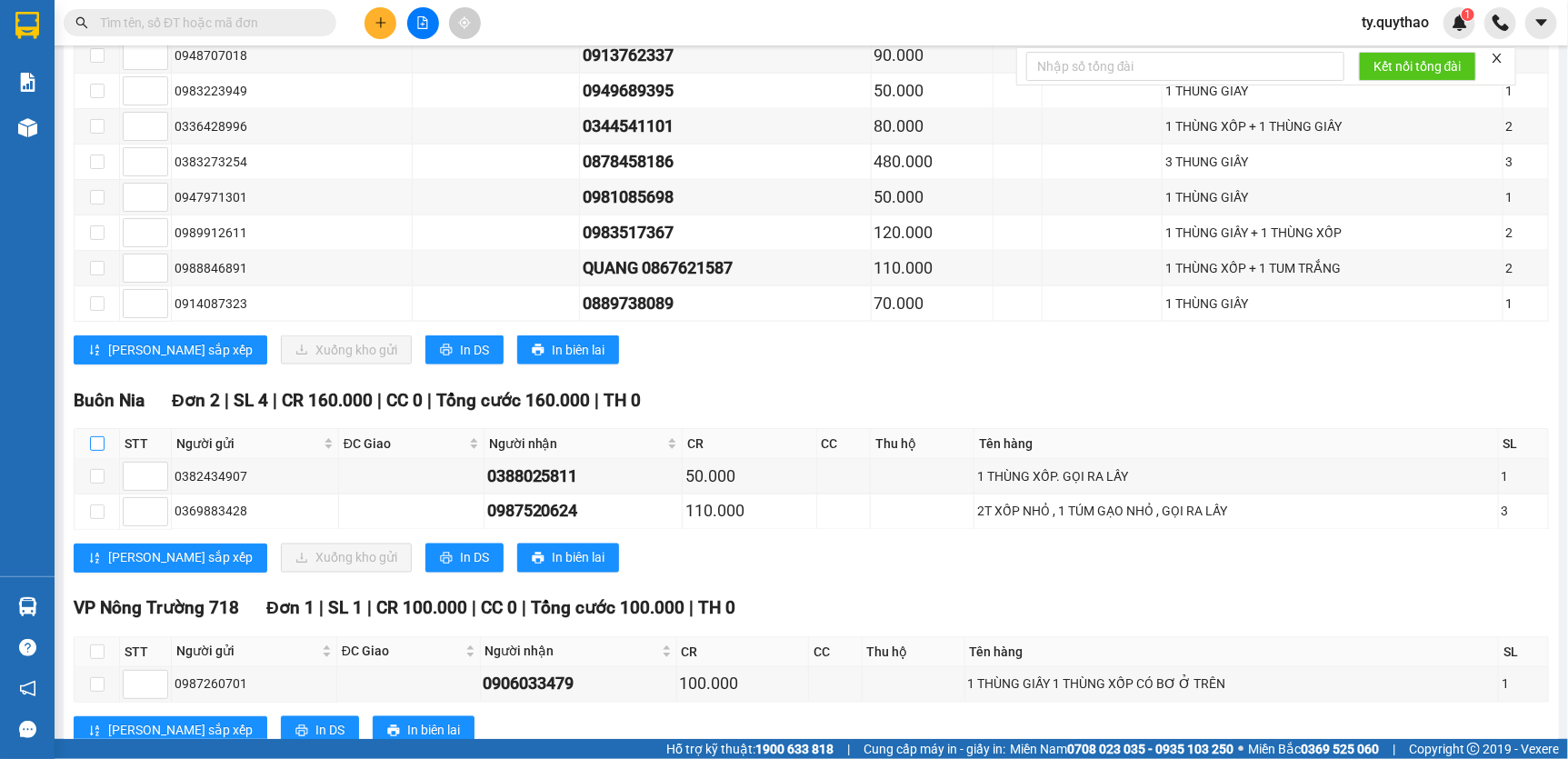
click at [93, 442] on label at bounding box center [97, 443] width 15 height 20
click at [93, 442] on input "checkbox" at bounding box center [97, 443] width 15 height 15
checkbox input "true"
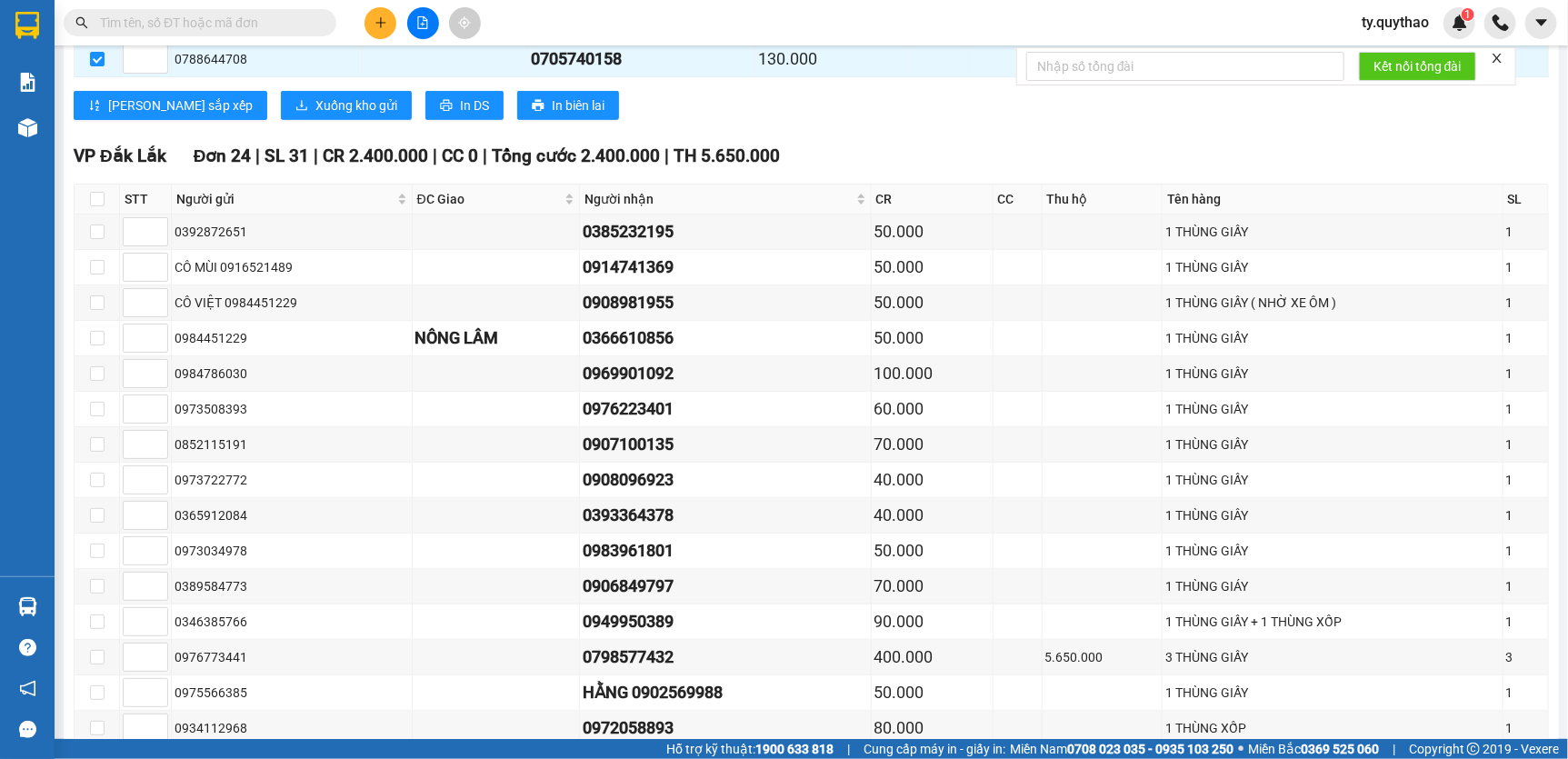
scroll to position [0, 0]
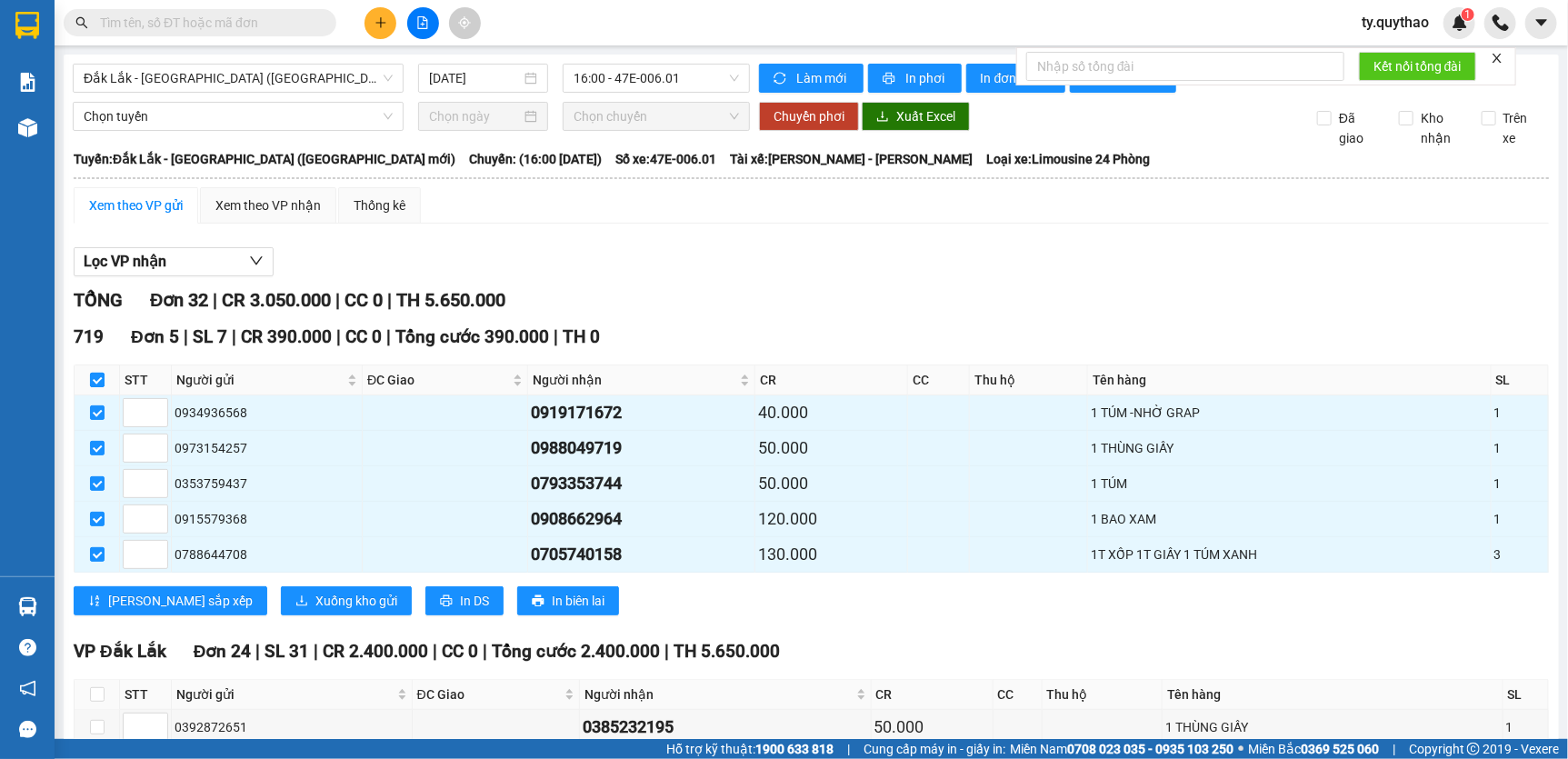
click at [95, 387] on input "checkbox" at bounding box center [97, 380] width 15 height 15
checkbox input "false"
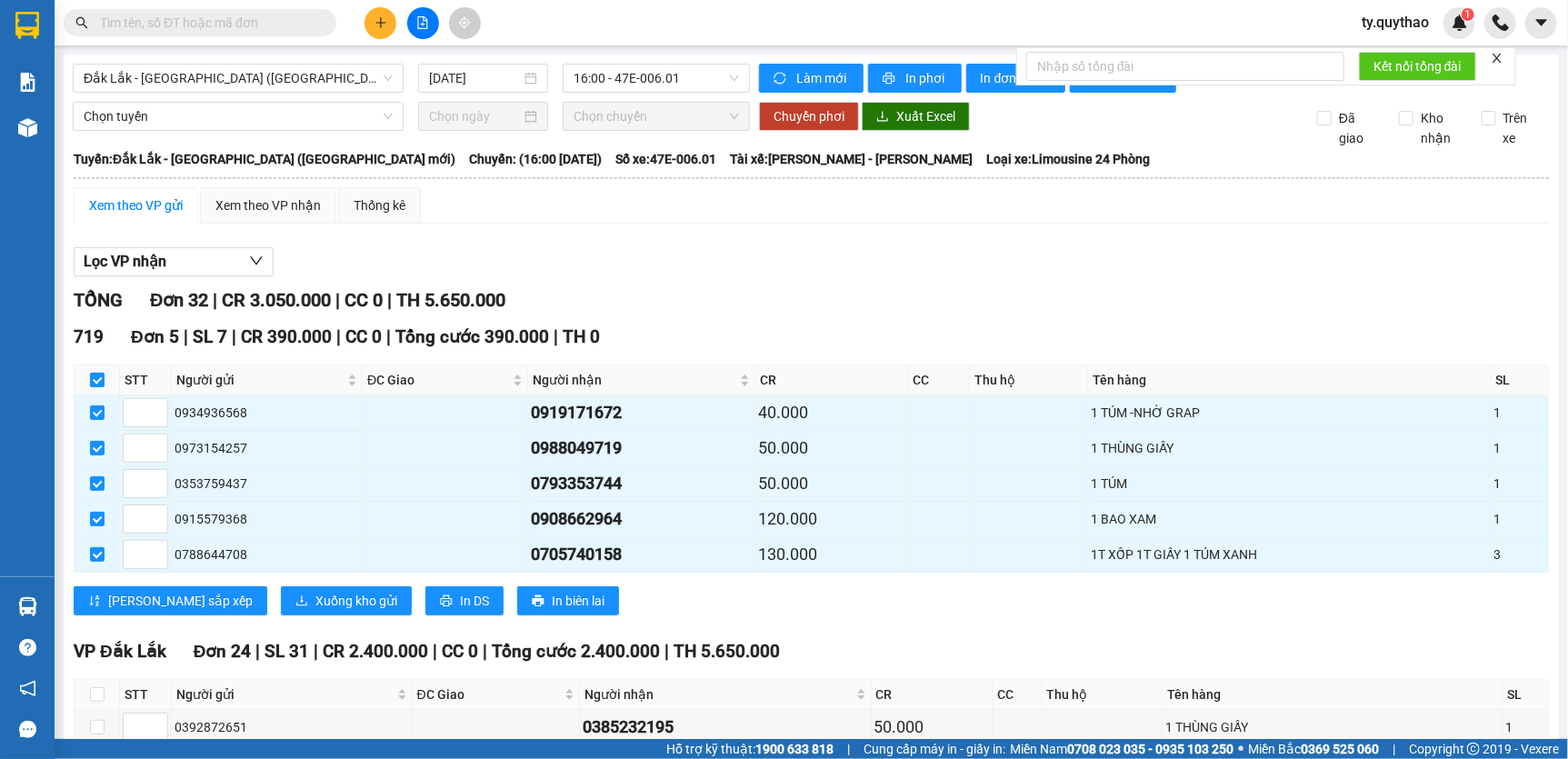
checkbox input "false"
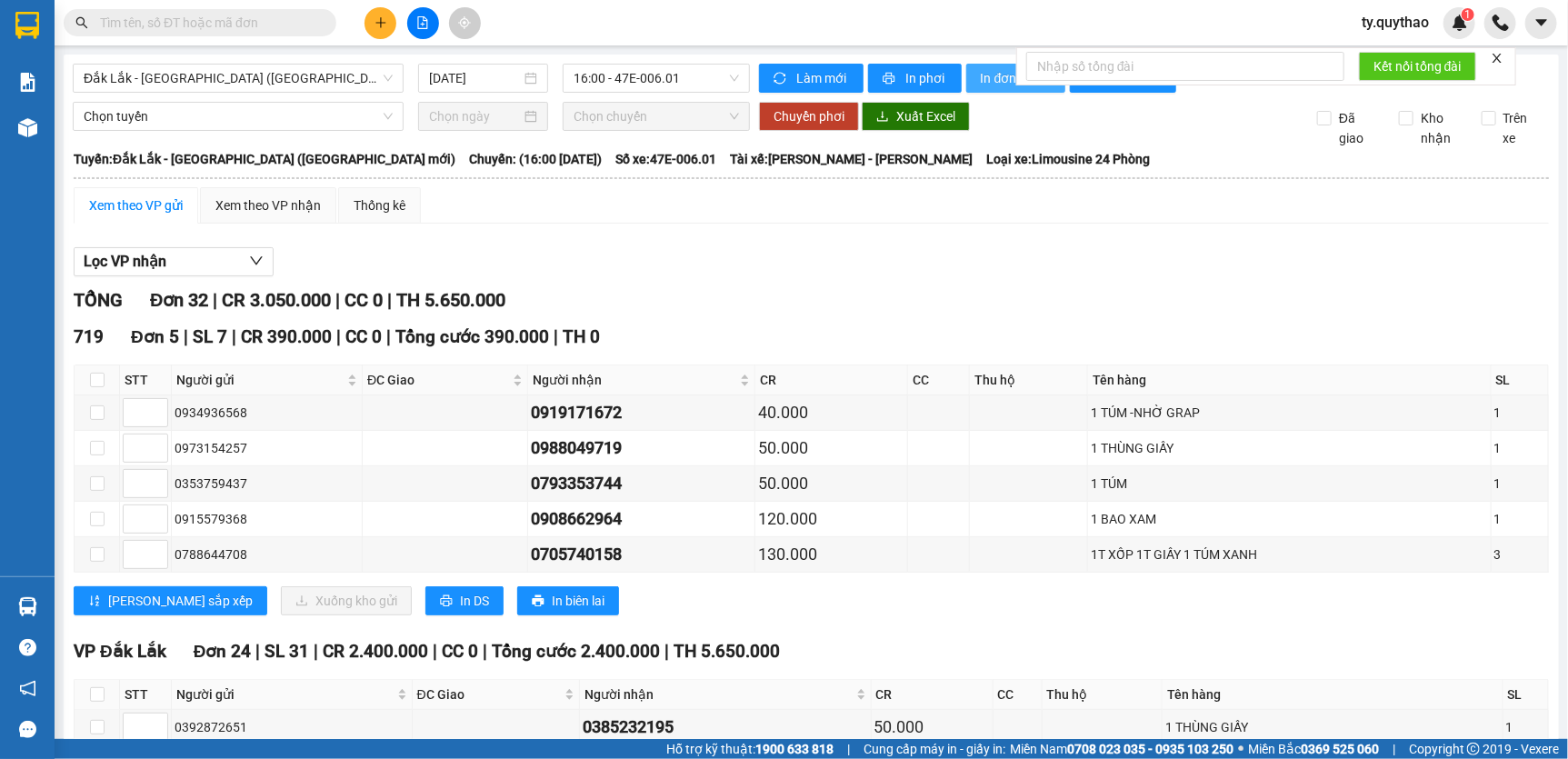
click at [994, 79] on span "In đơn chọn" at bounding box center [1016, 78] width 70 height 20
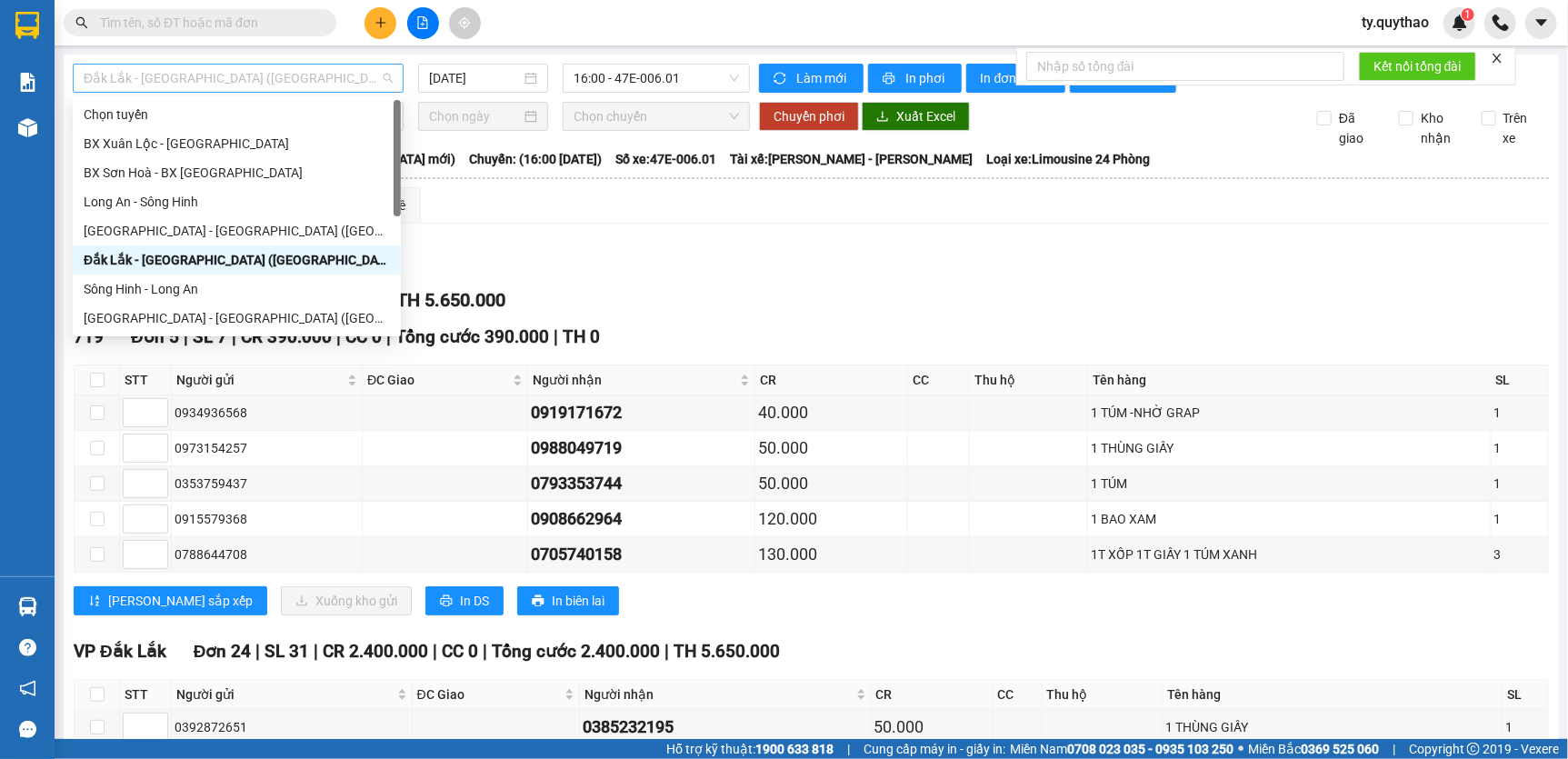
click at [282, 85] on span "Đắk Lắk - [GEOGRAPHIC_DATA] ([GEOGRAPHIC_DATA] mới)" at bounding box center [238, 78] width 309 height 27
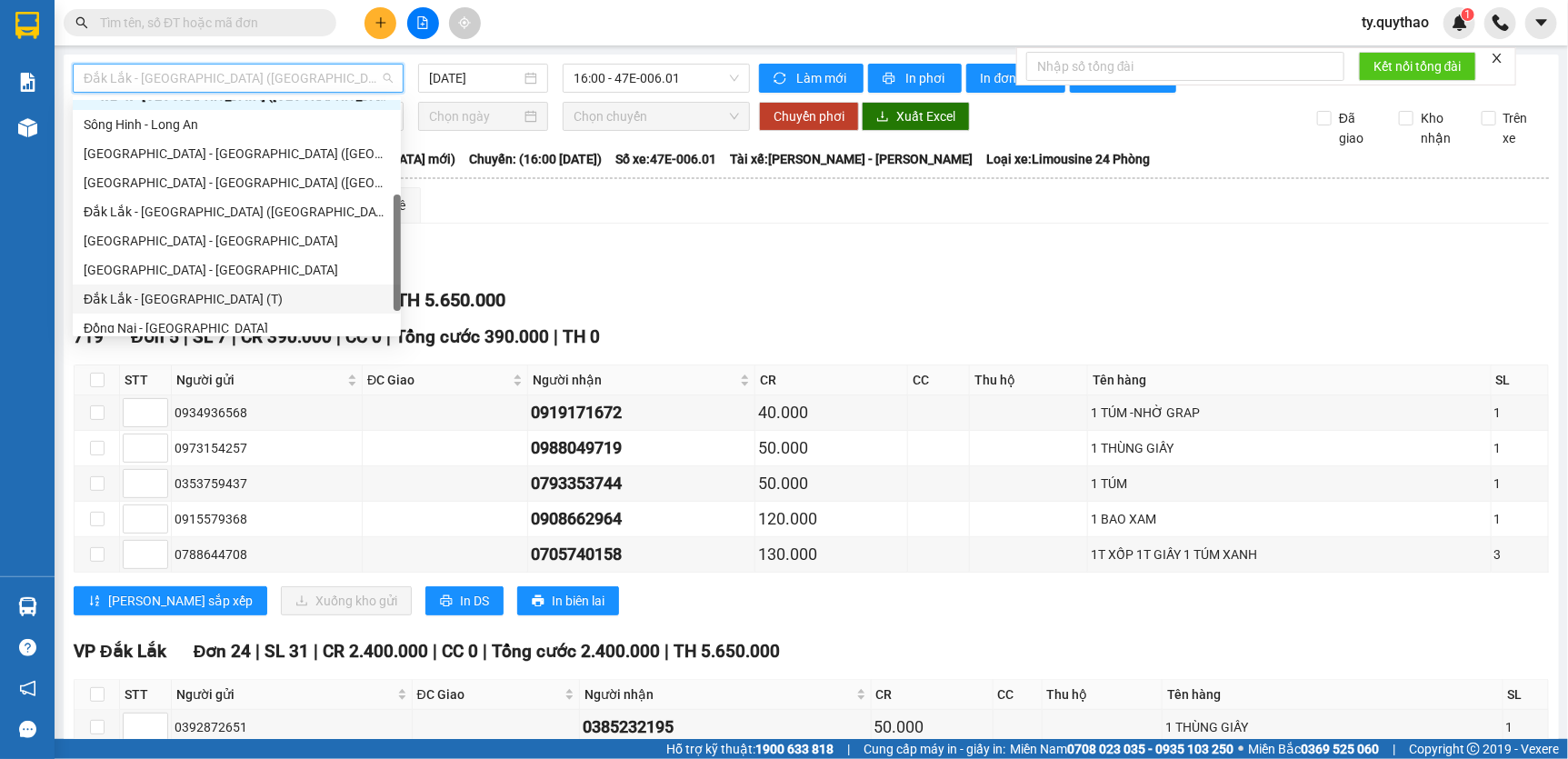
scroll to position [203, 0]
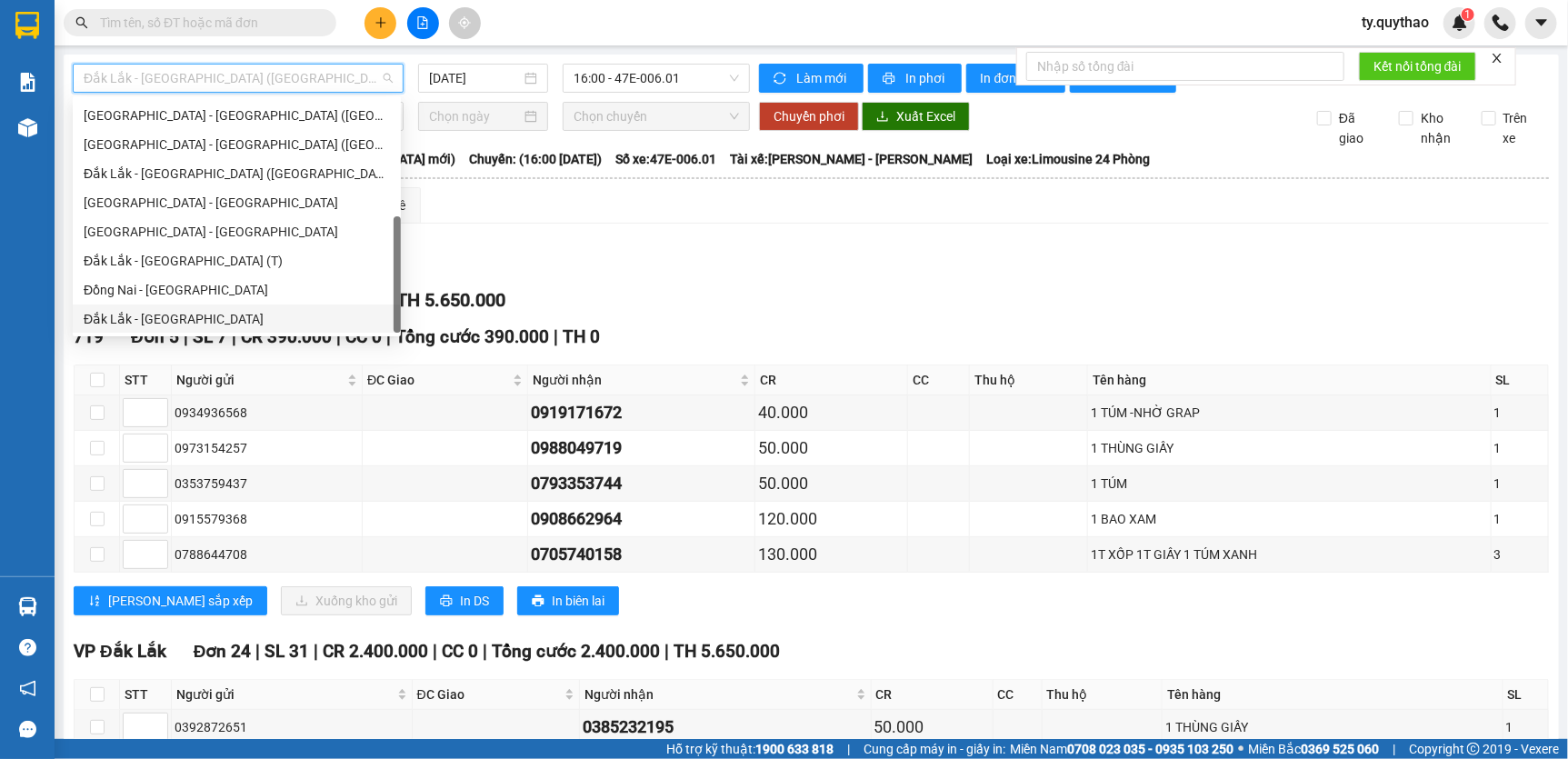
click at [229, 314] on div "Đắk Lắk - Đồng Nai" at bounding box center [237, 319] width 306 height 20
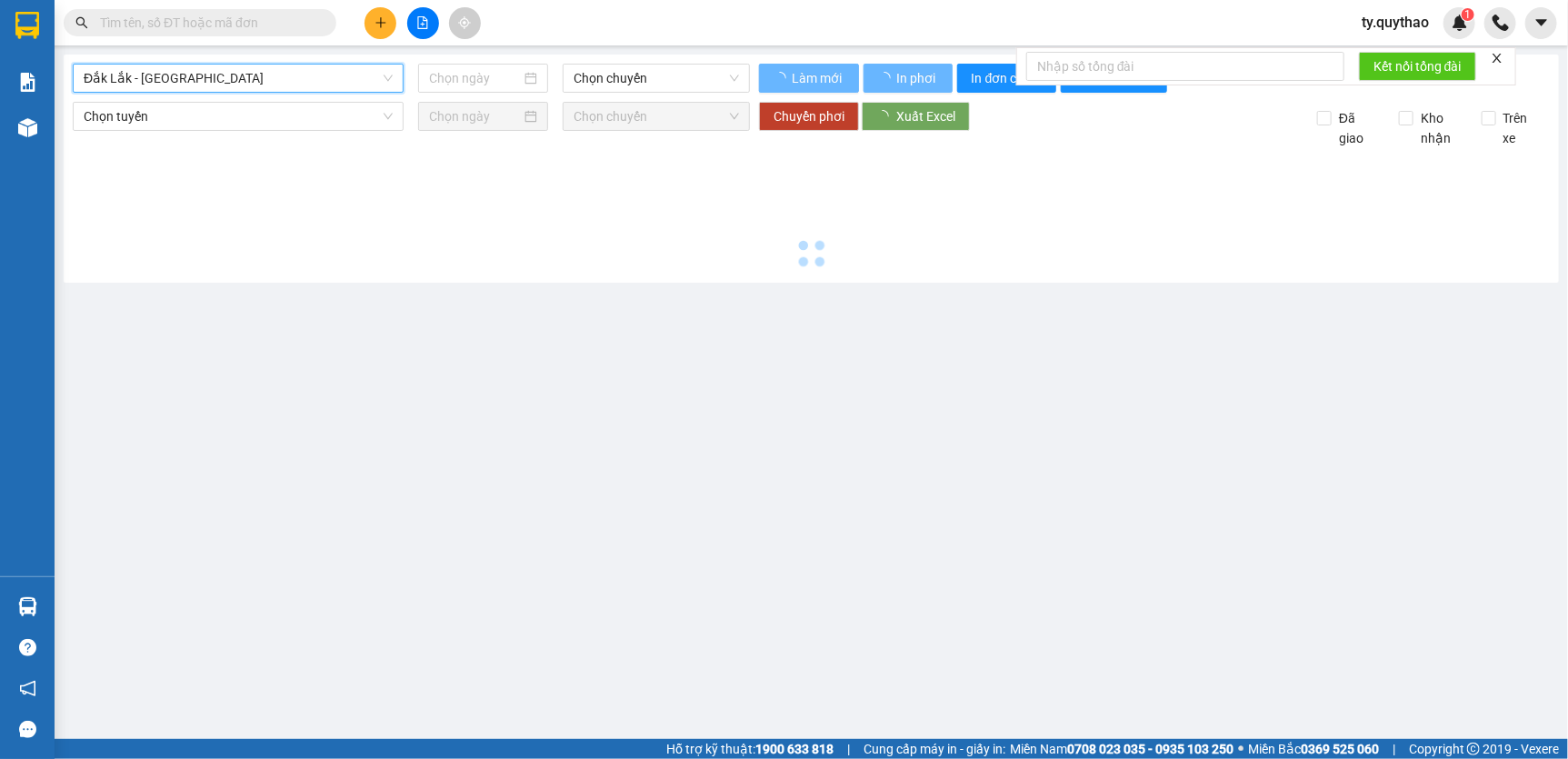
type input "[DATE]"
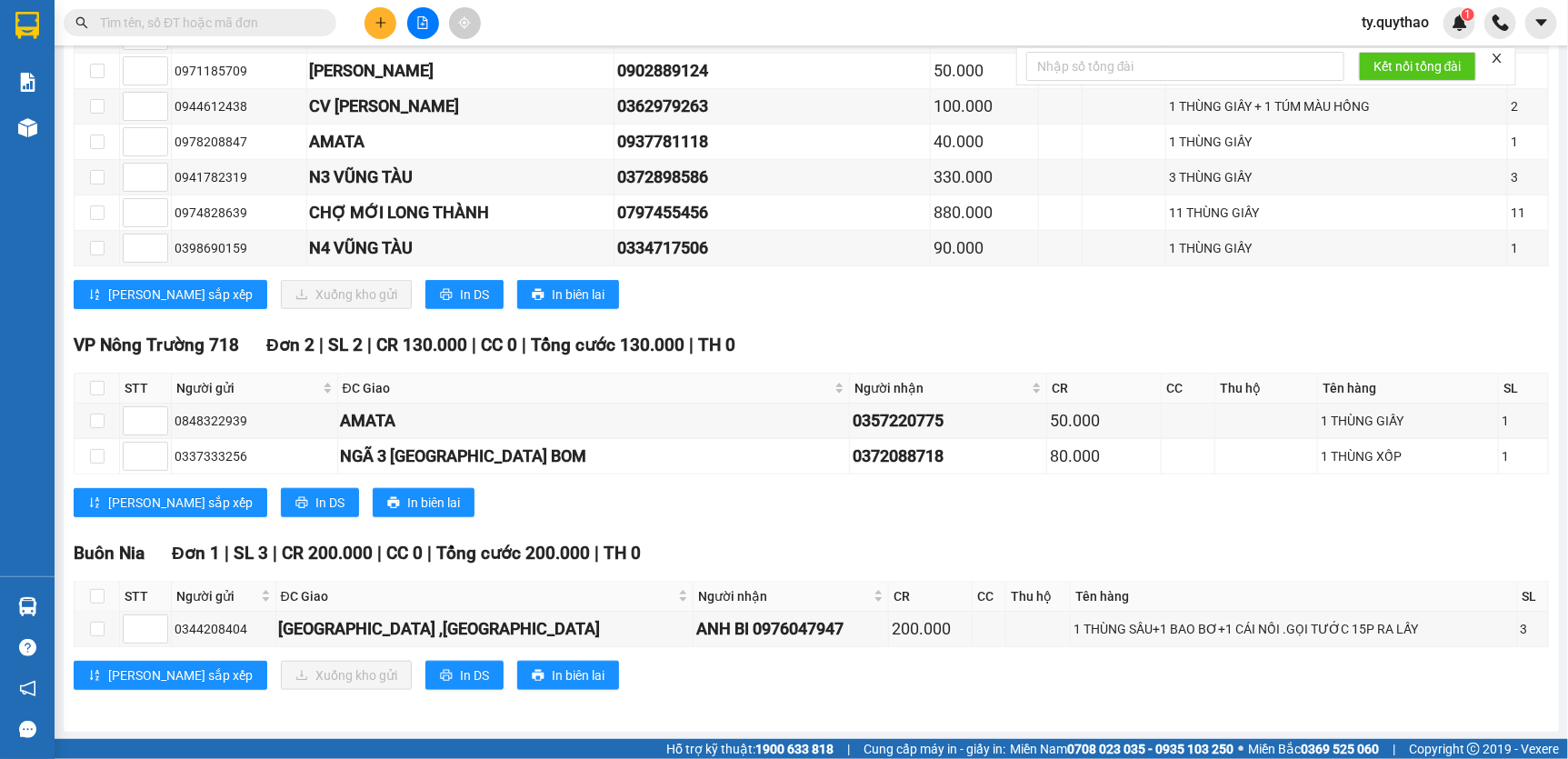
scroll to position [633, 0]
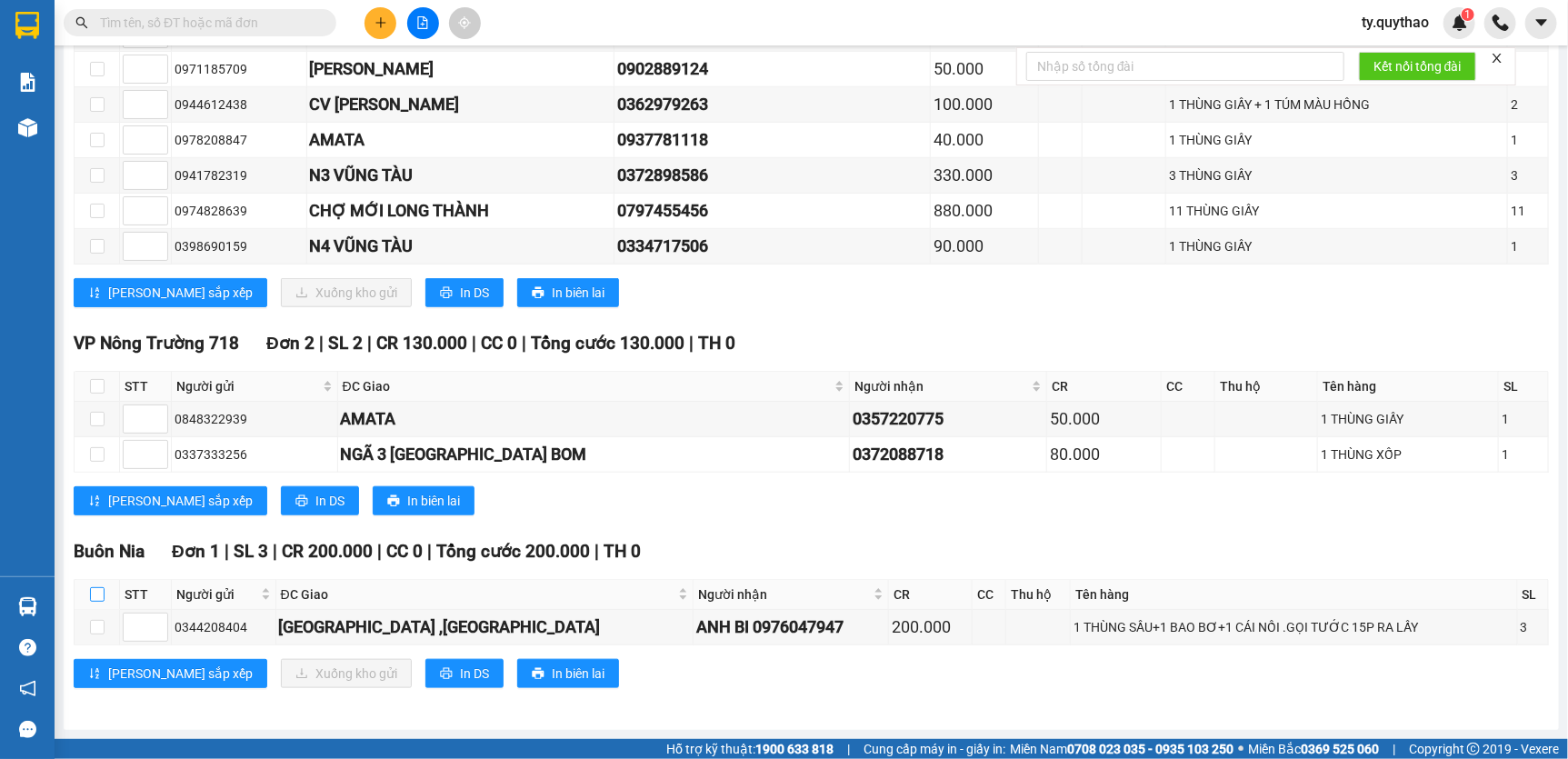
click at [92, 587] on input "checkbox" at bounding box center [97, 594] width 15 height 15
checkbox input "true"
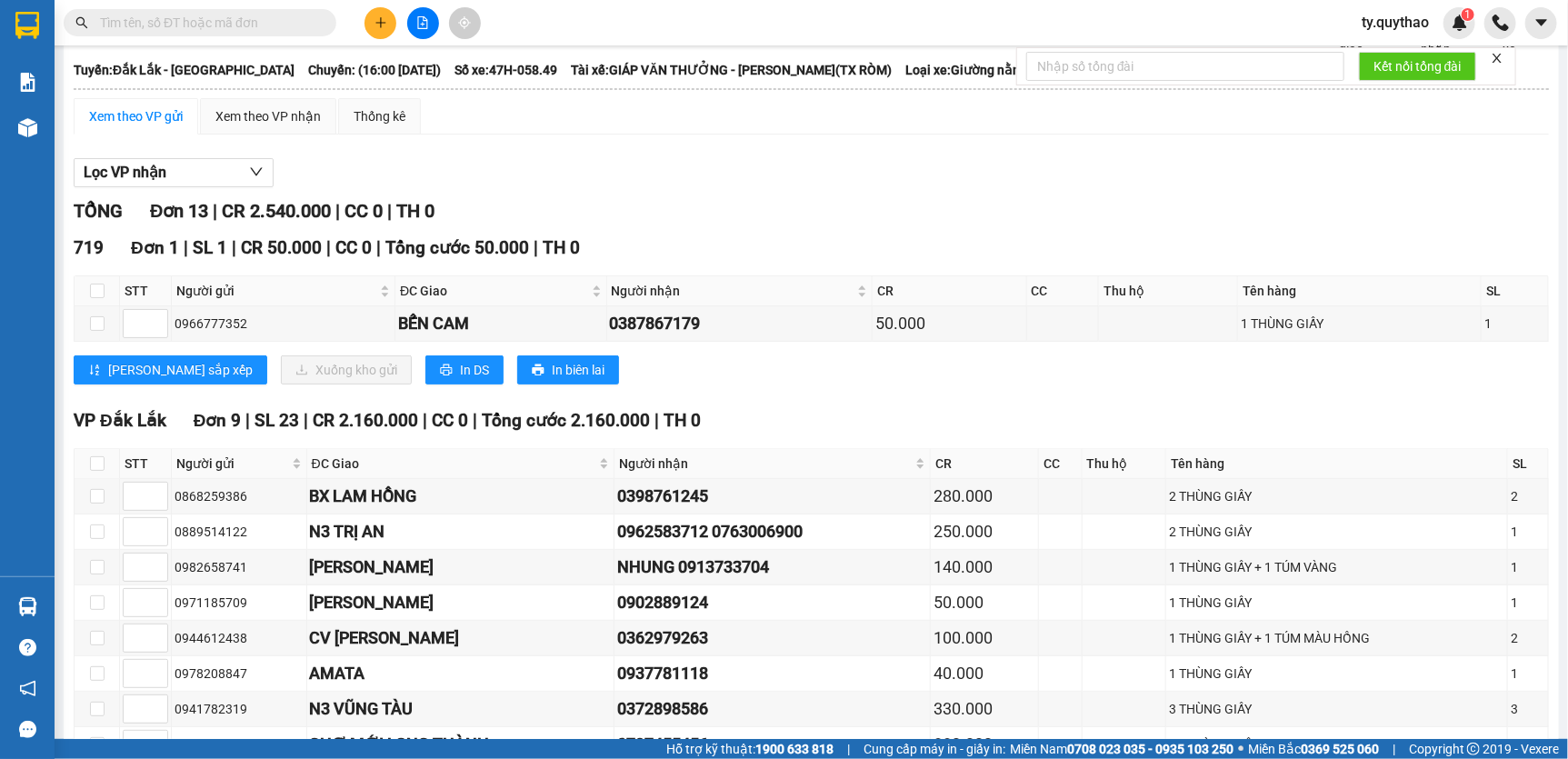
scroll to position [0, 0]
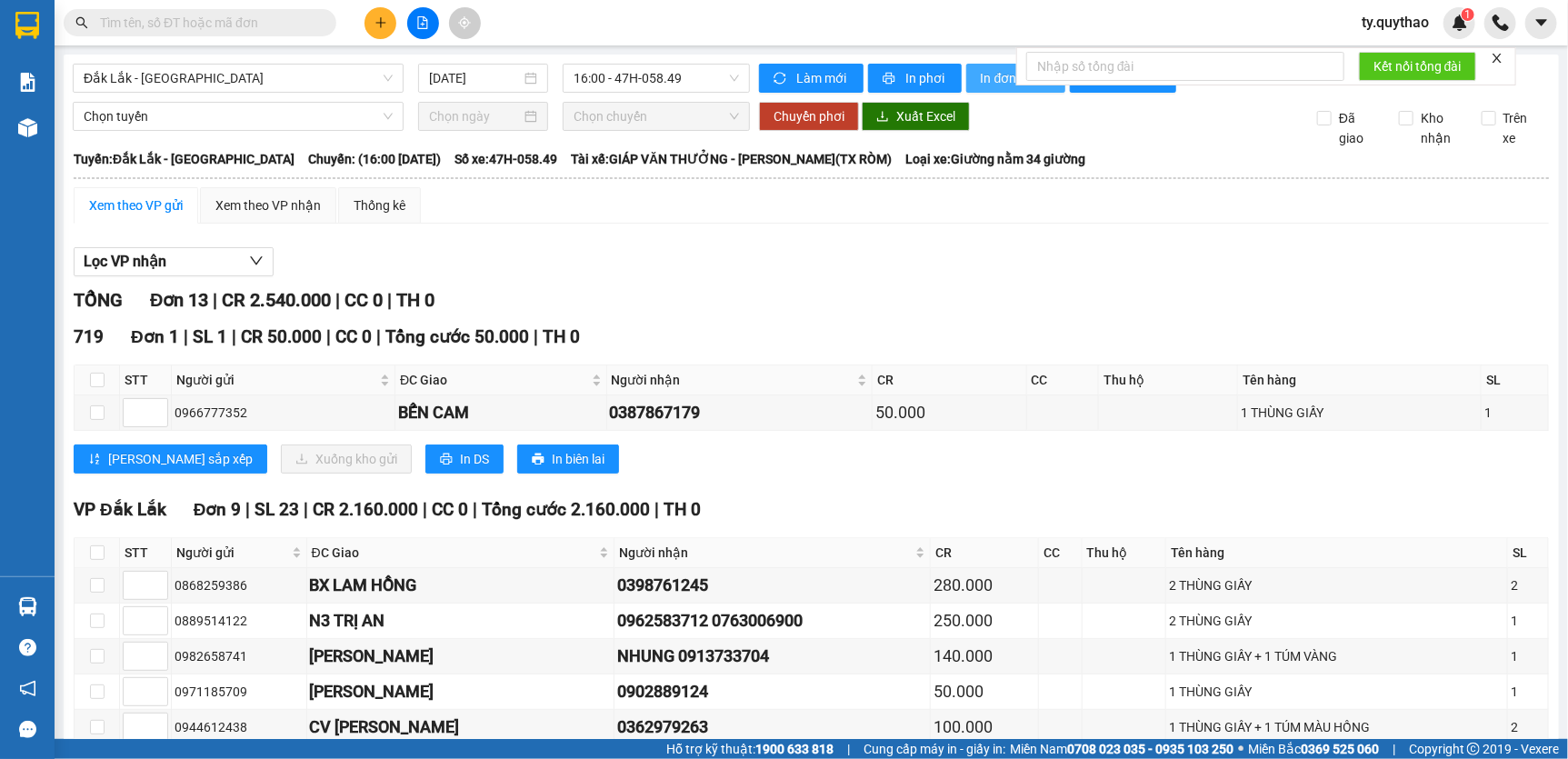
click at [995, 86] on span "In đơn chọn" at bounding box center [1016, 78] width 70 height 20
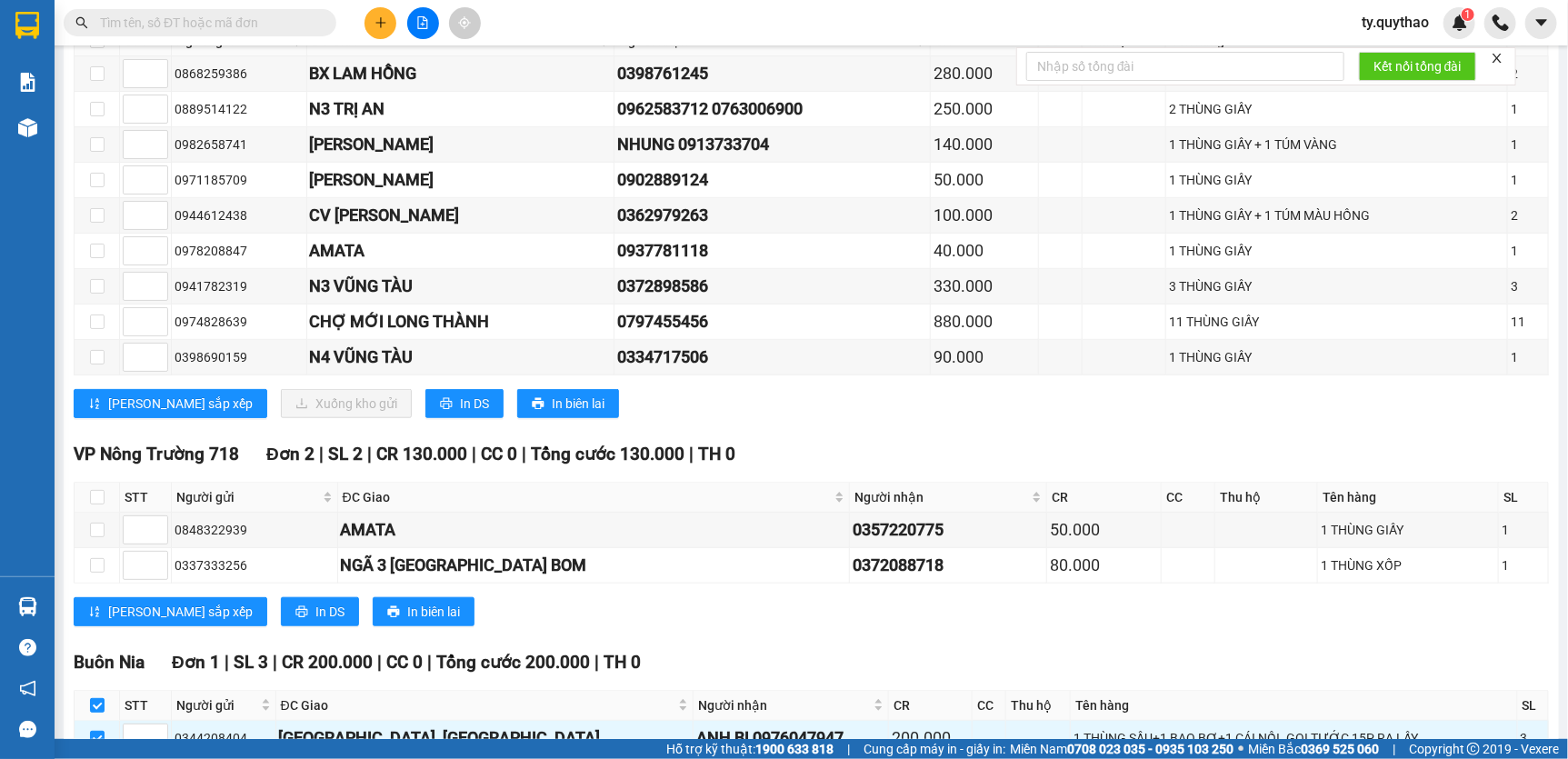
scroll to position [633, 0]
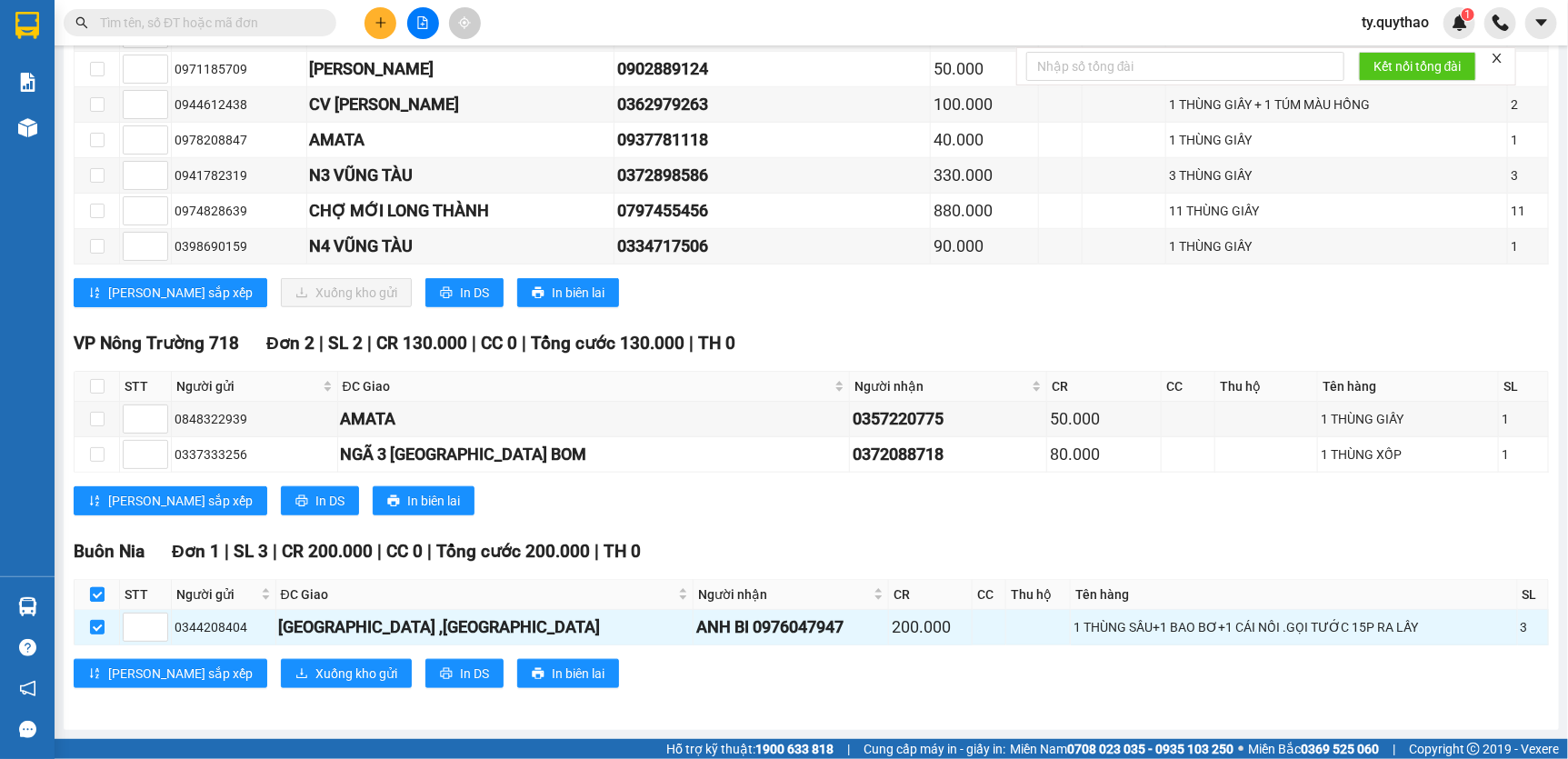
click at [101, 590] on input "checkbox" at bounding box center [97, 594] width 15 height 15
checkbox input "false"
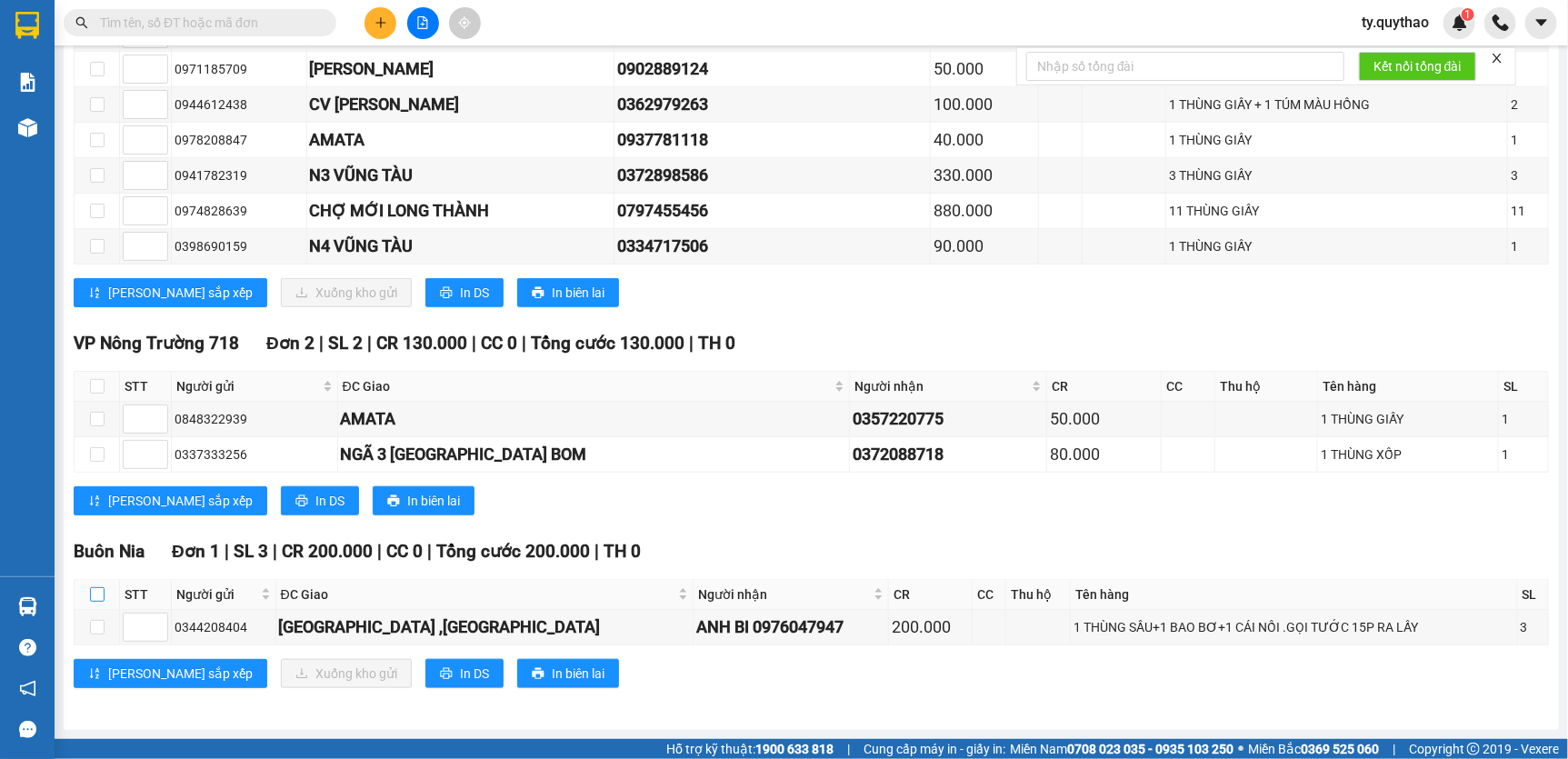
click at [98, 583] on th at bounding box center [97, 594] width 46 height 30
click at [100, 595] on input "checkbox" at bounding box center [97, 594] width 15 height 15
checkbox input "true"
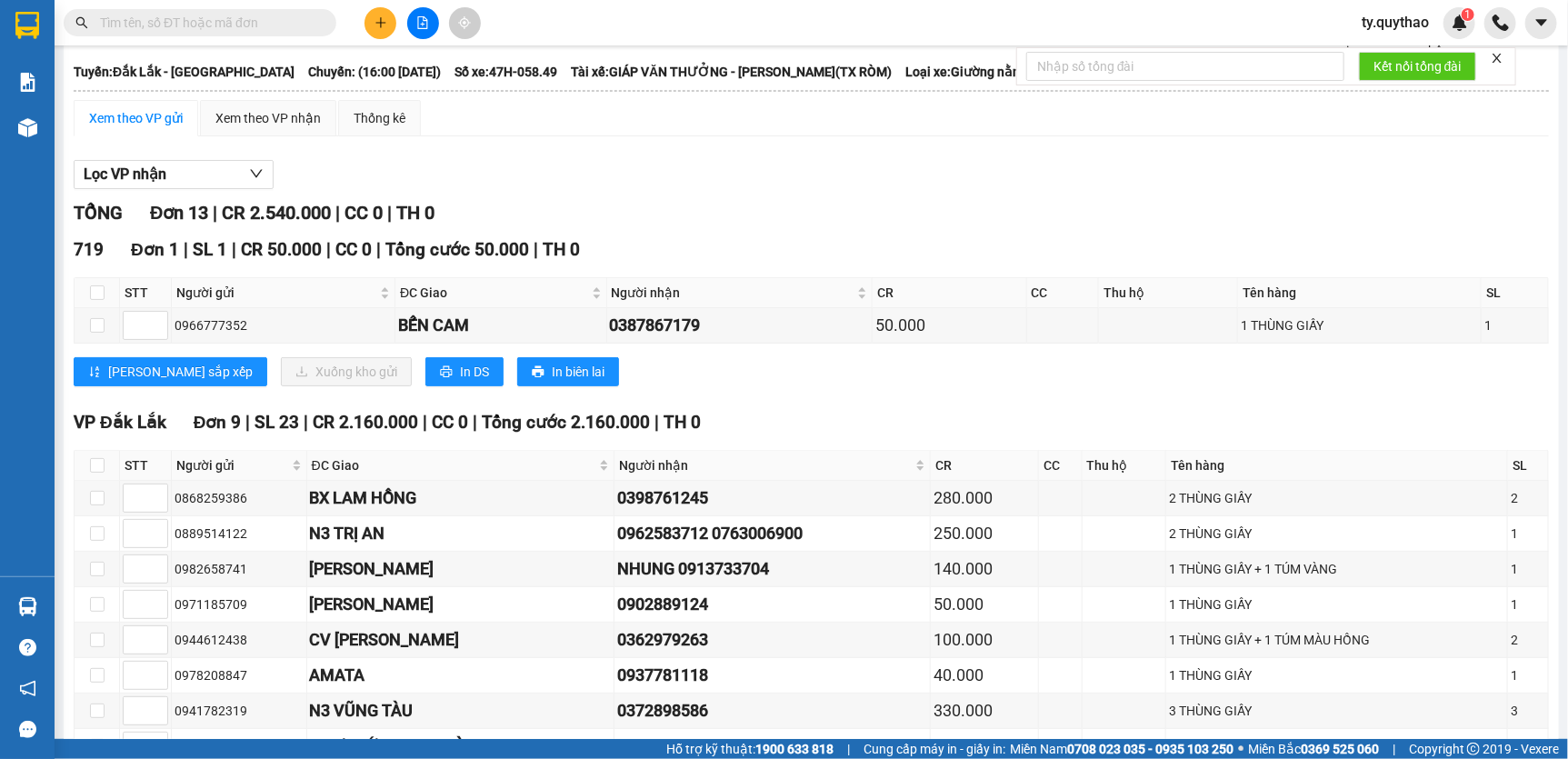
scroll to position [0, 0]
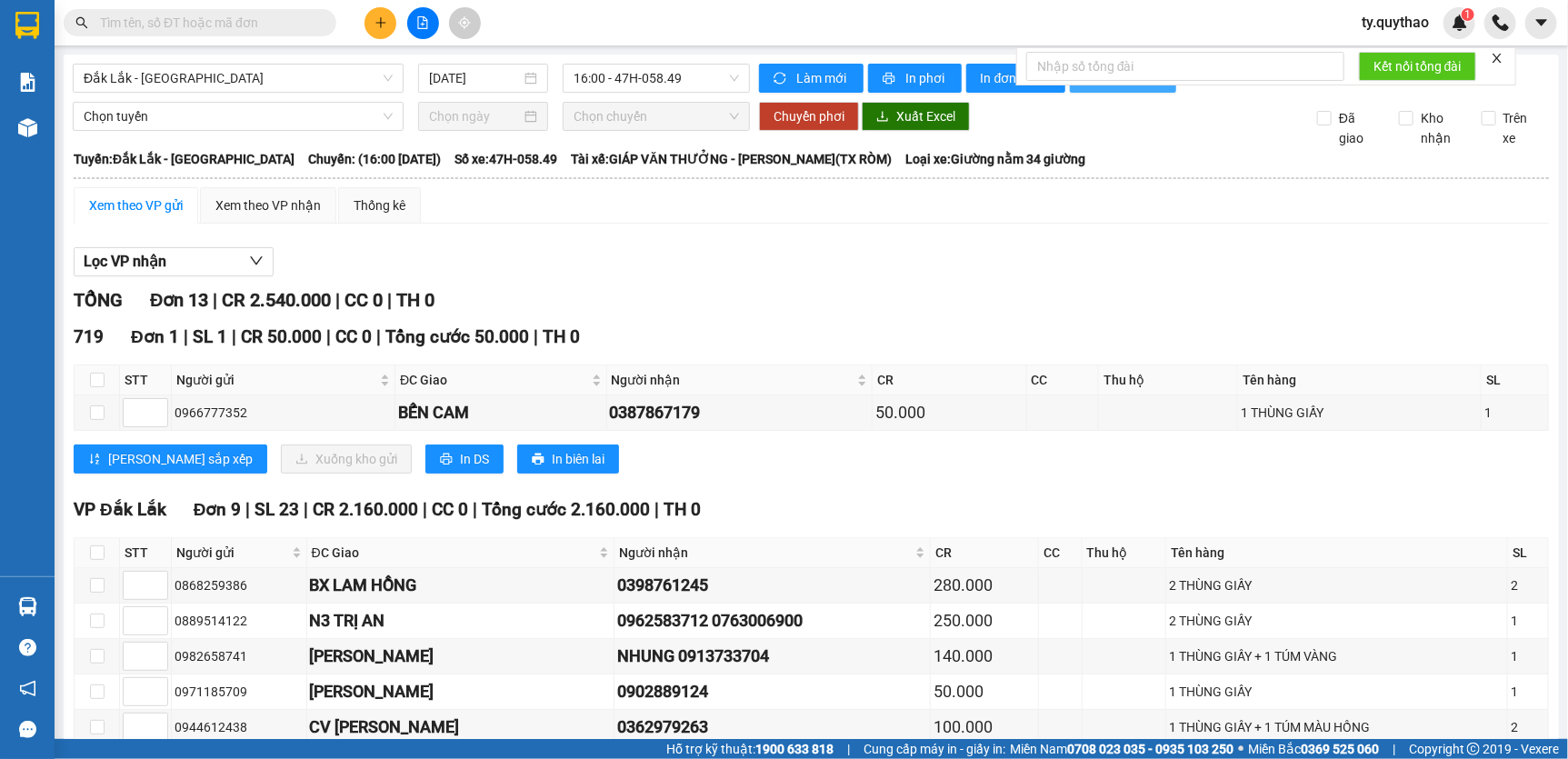
click at [1082, 89] on button "Thống kê" at bounding box center [1122, 78] width 106 height 29
click at [1003, 79] on span "In đơn chọn" at bounding box center [1016, 78] width 70 height 20
click at [1091, 91] on button "Thống kê" at bounding box center [1122, 78] width 106 height 29
click at [1137, 90] on button "Thống kê" at bounding box center [1122, 78] width 106 height 29
click at [1496, 56] on icon "close" at bounding box center [1497, 58] width 9 height 9
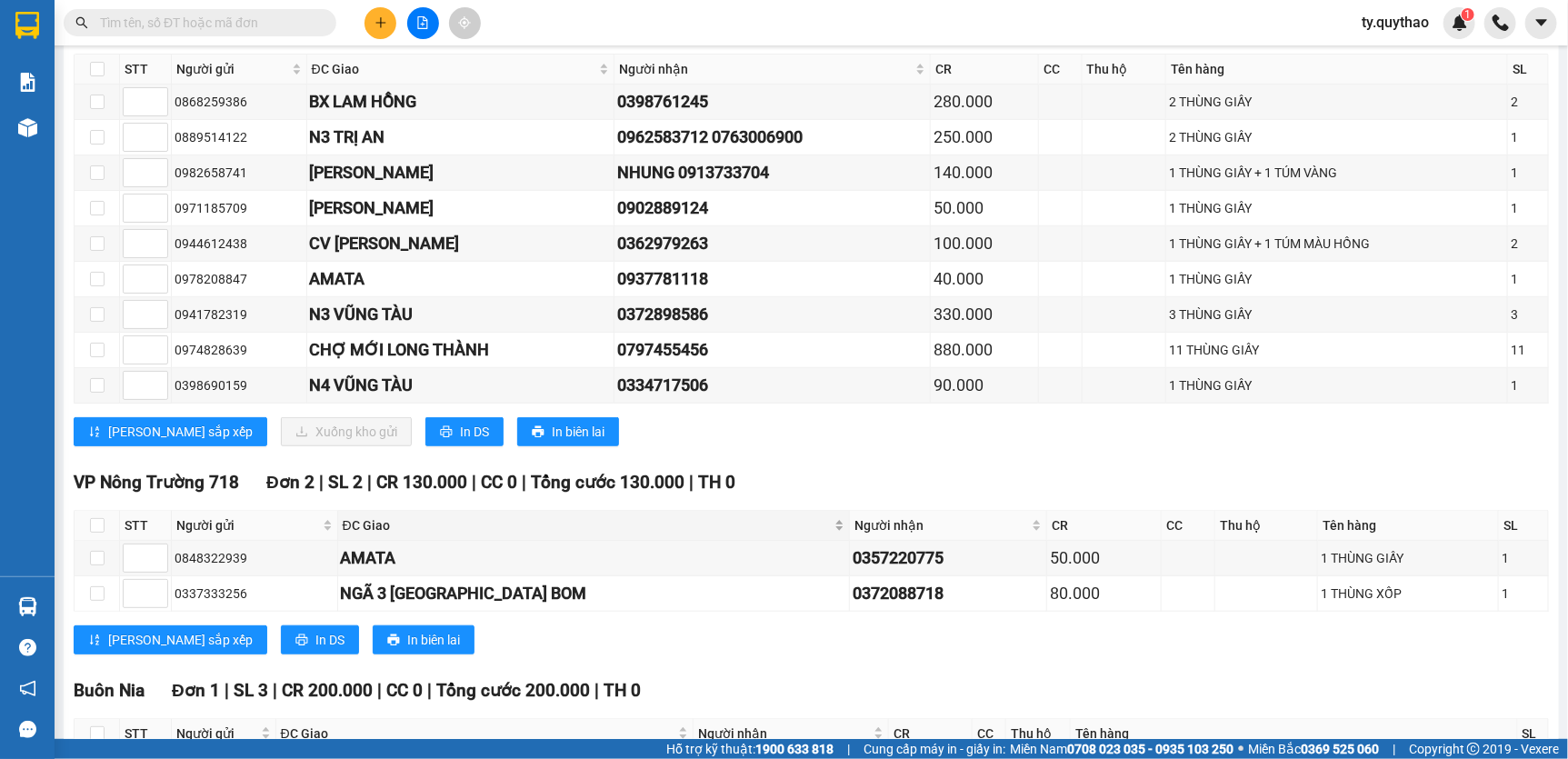
scroll to position [302, 0]
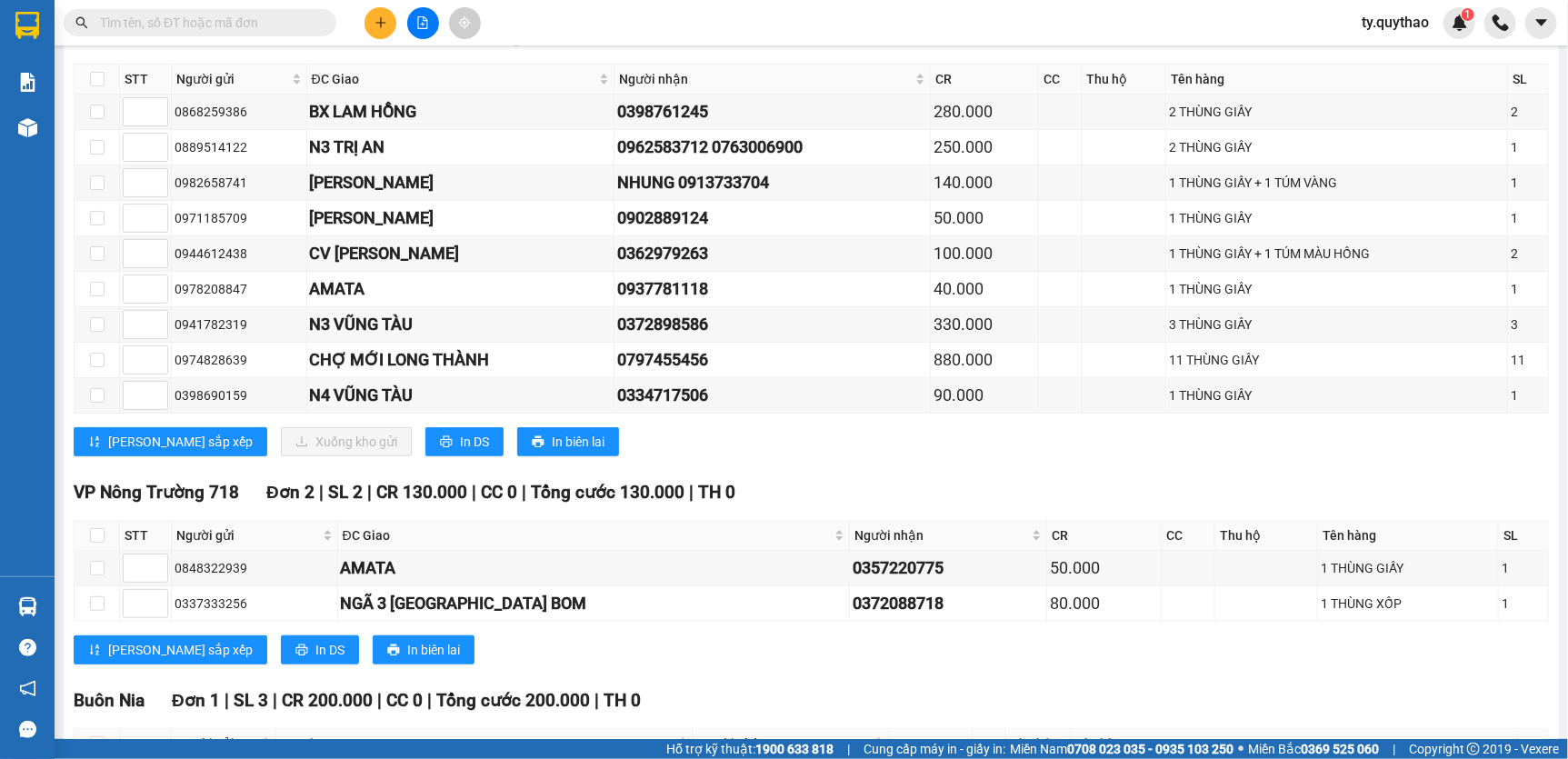
scroll to position [633, 0]
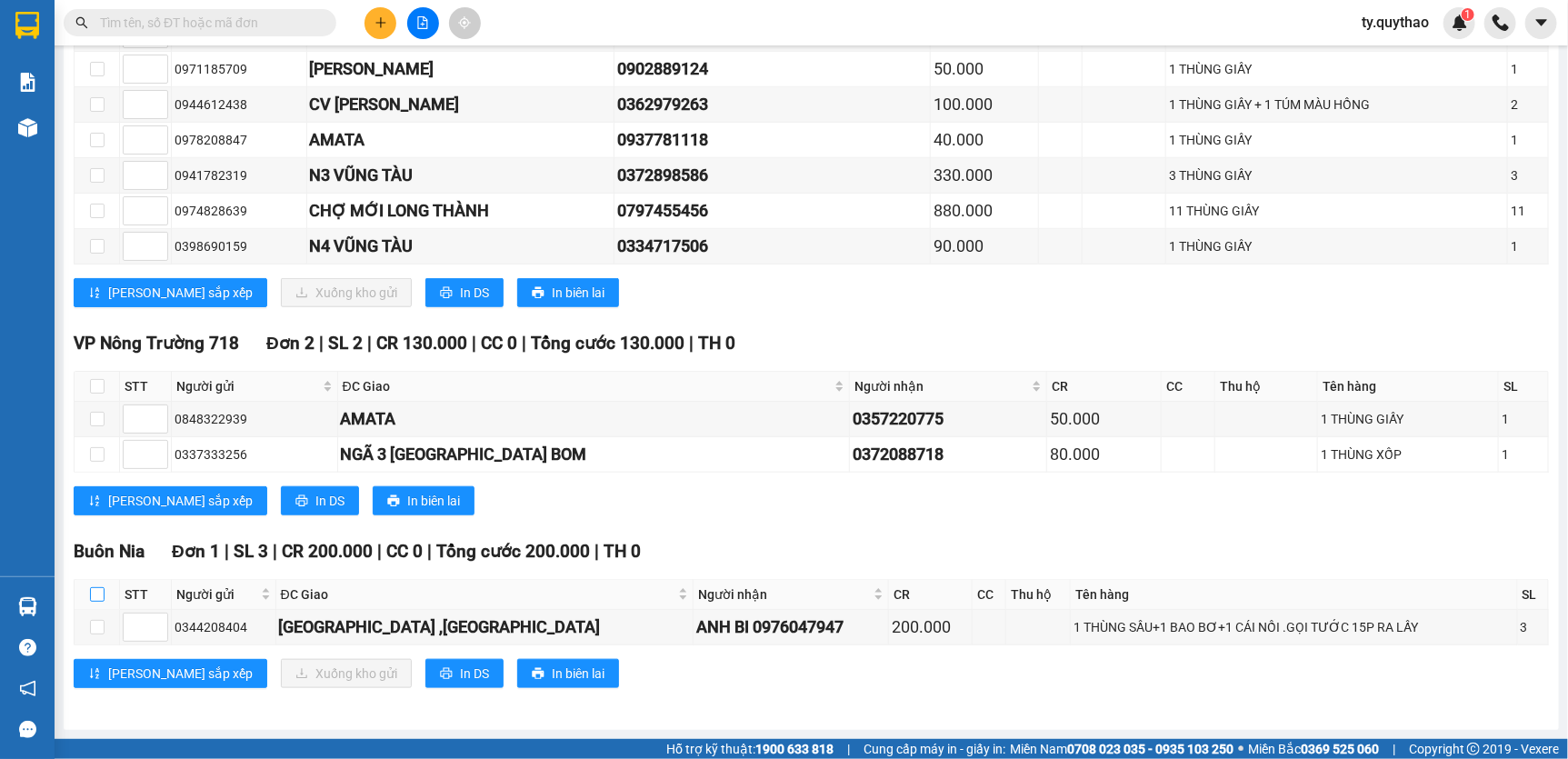
click at [97, 591] on input "checkbox" at bounding box center [97, 594] width 15 height 15
checkbox input "true"
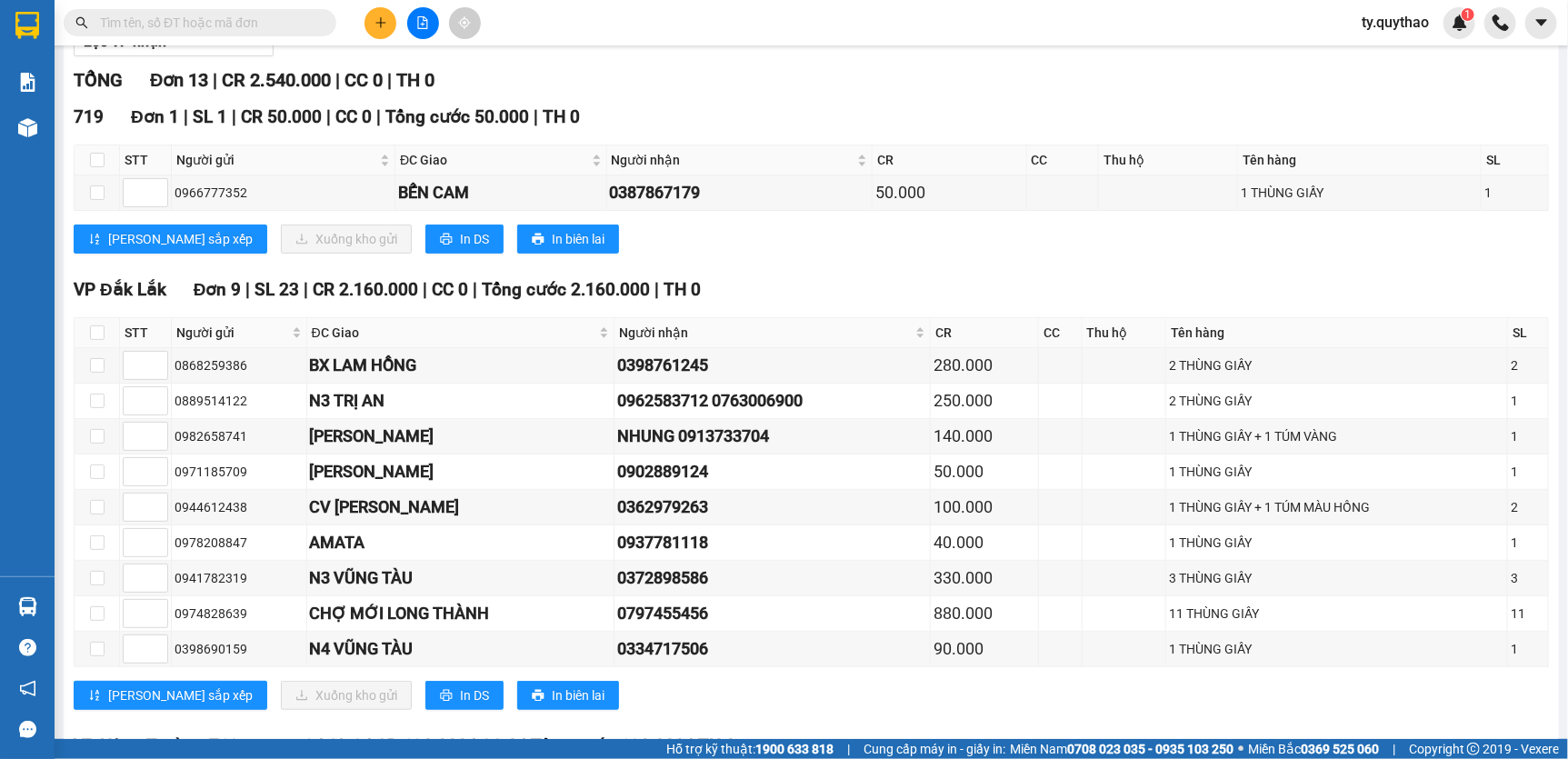
scroll to position [0, 0]
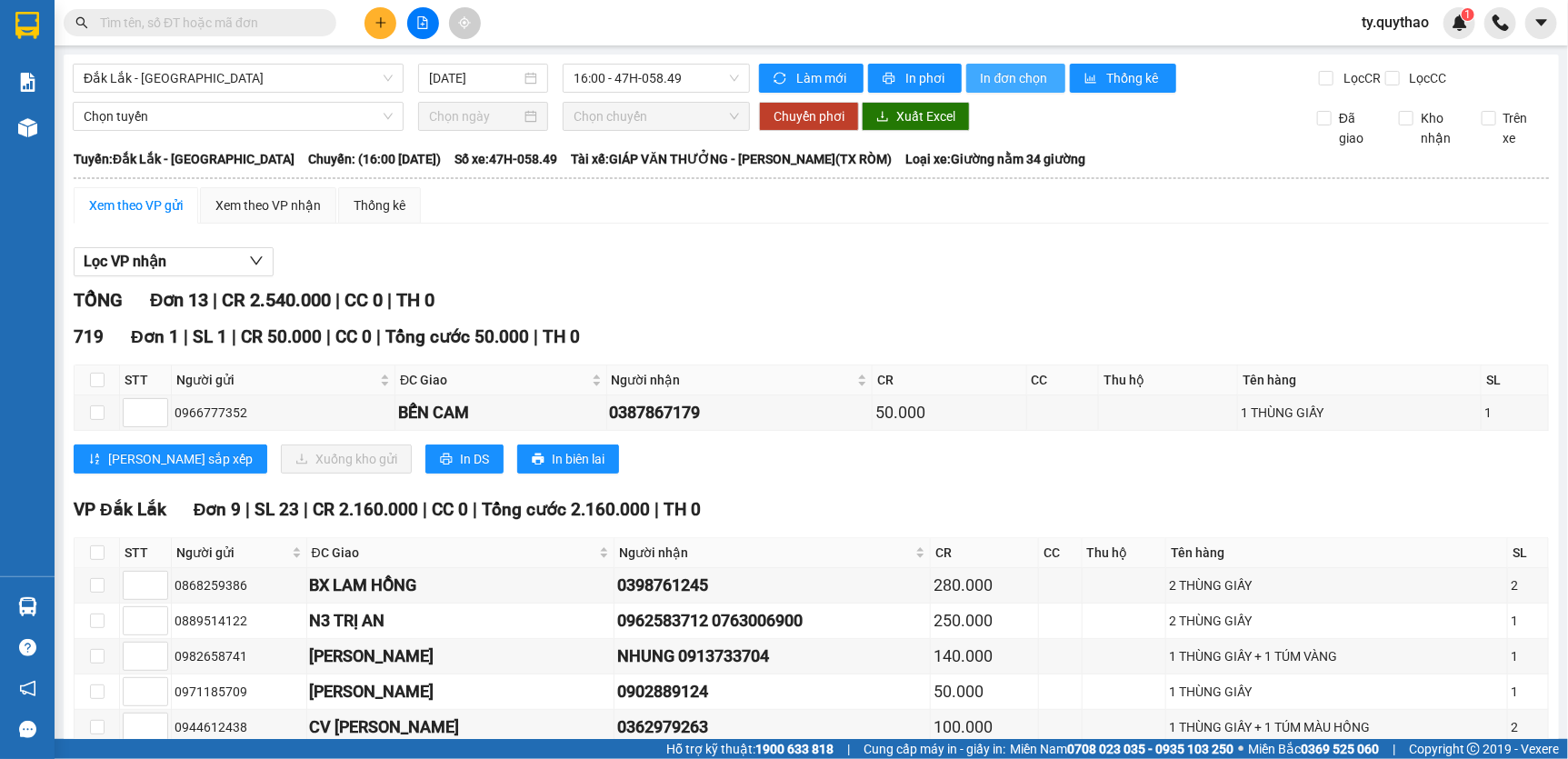
click at [992, 73] on span "In đơn chọn" at bounding box center [1016, 78] width 70 height 20
click at [178, 216] on div "Xem theo VP gửi" at bounding box center [136, 205] width 94 height 20
click at [189, 276] on button "Lọc VP nhận" at bounding box center [173, 261] width 200 height 29
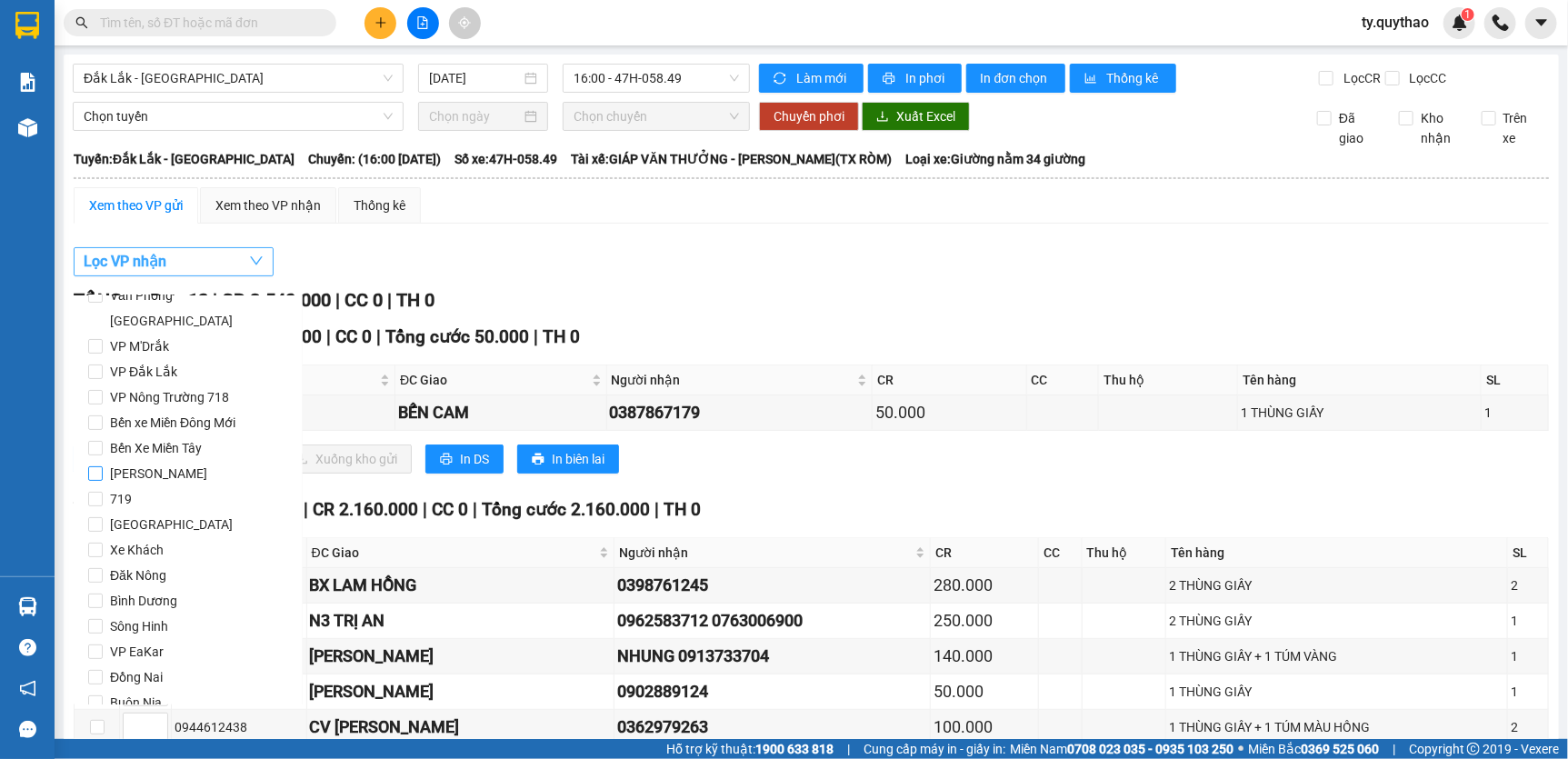
scroll to position [190, 0]
click at [171, 664] on label "Buôn Nia" at bounding box center [187, 677] width 200 height 25
click at [102, 670] on input "Buôn Nia" at bounding box center [95, 677] width 15 height 15
checkbox input "true"
click at [127, 690] on button "Lọc" at bounding box center [112, 704] width 50 height 29
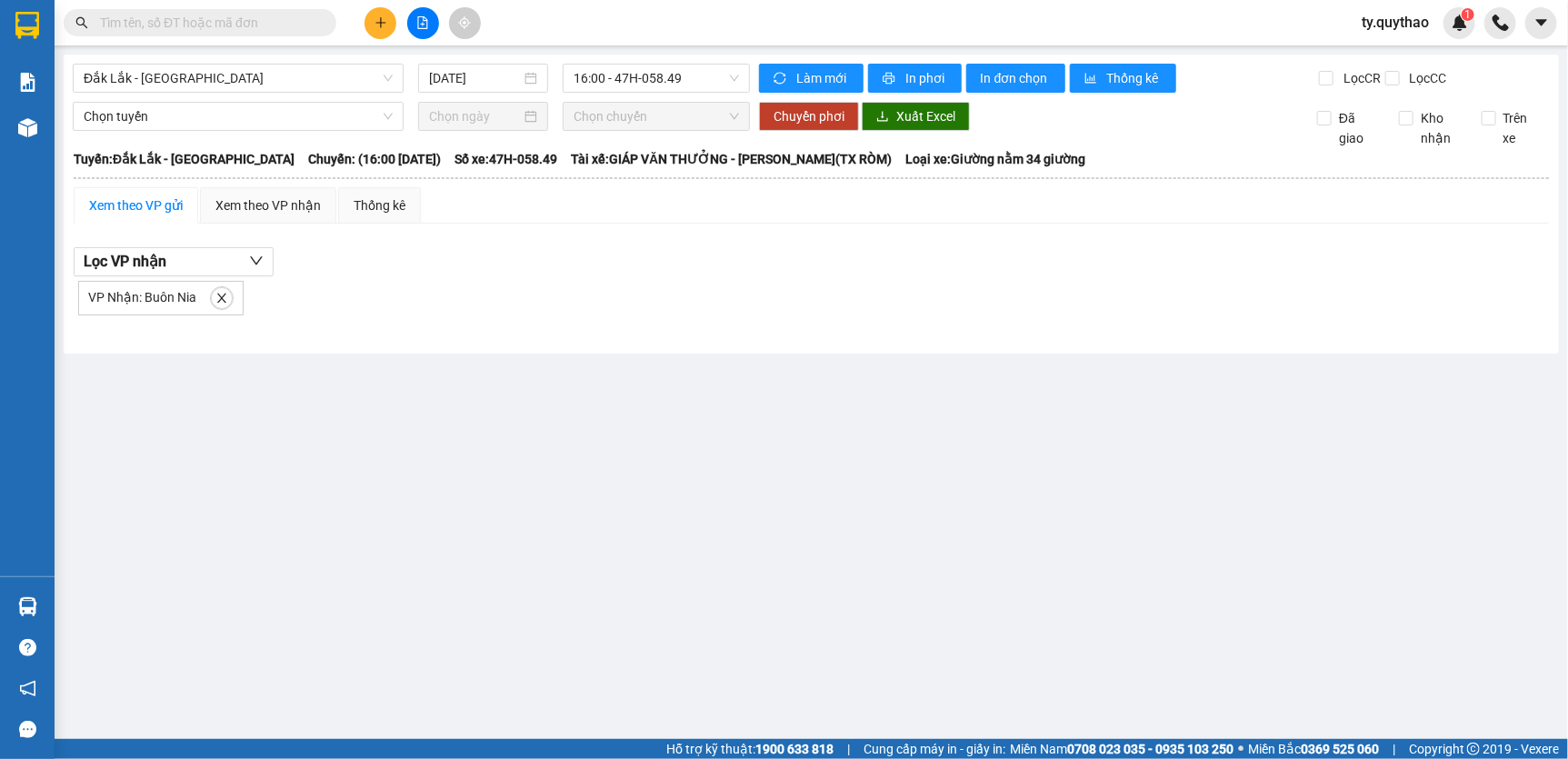
click at [181, 294] on span "VP Nhận: Buôn Nia" at bounding box center [141, 297] width 108 height 15
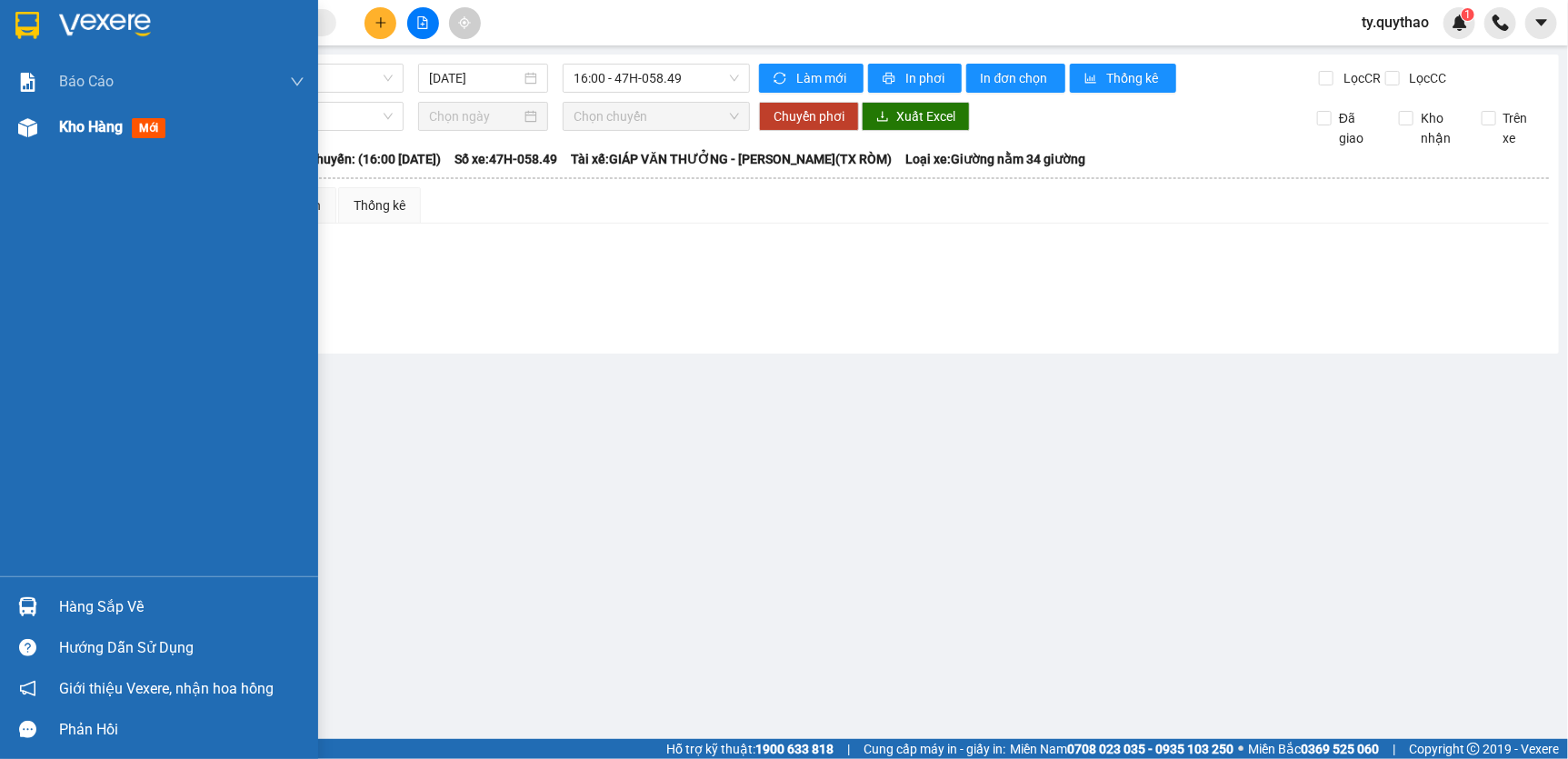
click at [79, 126] on span "Kho hàng" at bounding box center [91, 127] width 63 height 18
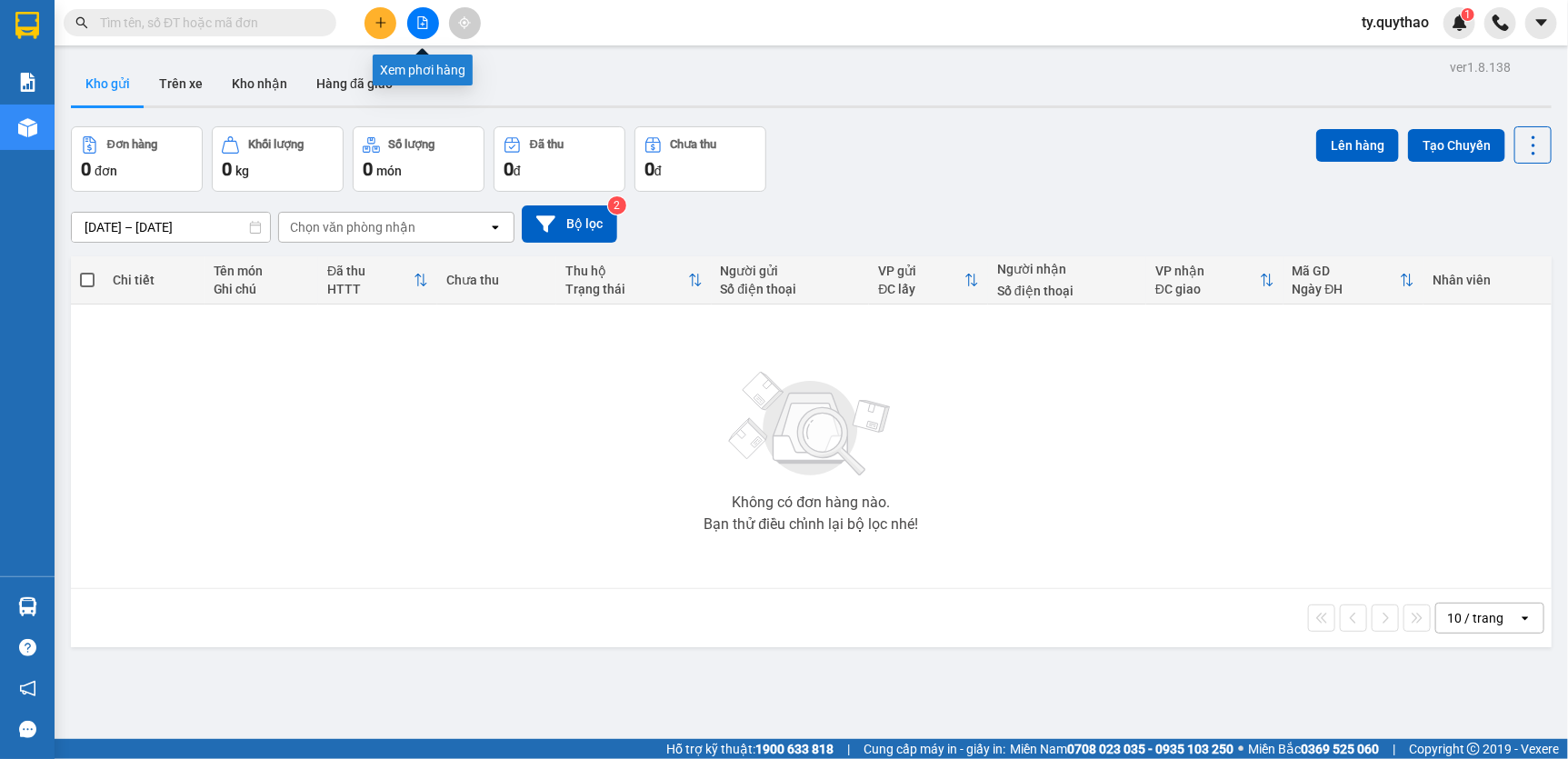
click at [420, 23] on icon "file-add" at bounding box center [422, 22] width 13 height 13
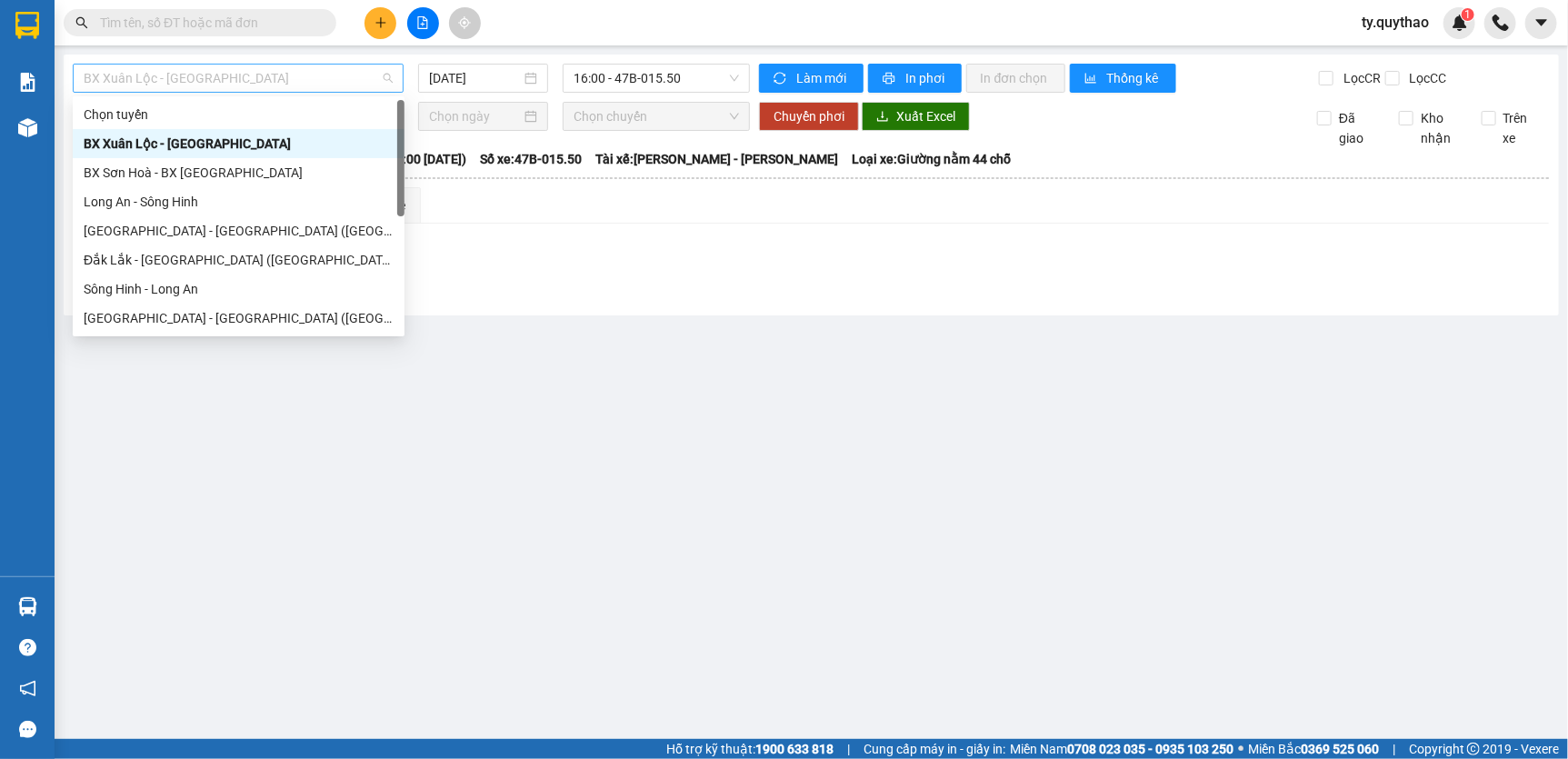
click at [261, 85] on span "BX Xuân Lộc - [GEOGRAPHIC_DATA]" at bounding box center [238, 78] width 309 height 27
click at [250, 279] on div "Sông Hinh - Long An" at bounding box center [239, 289] width 310 height 20
type input "[DATE]"
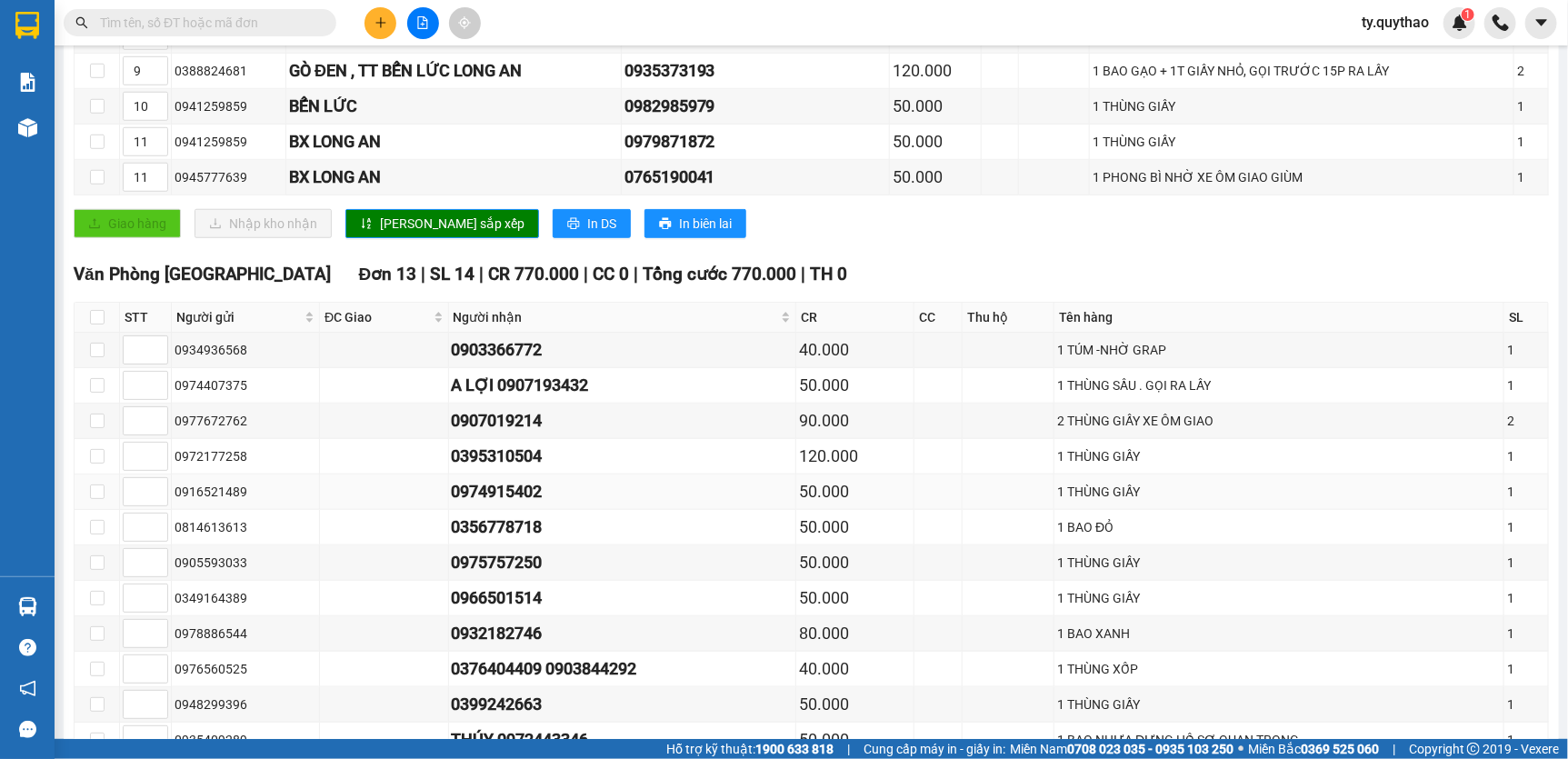
scroll to position [578, 0]
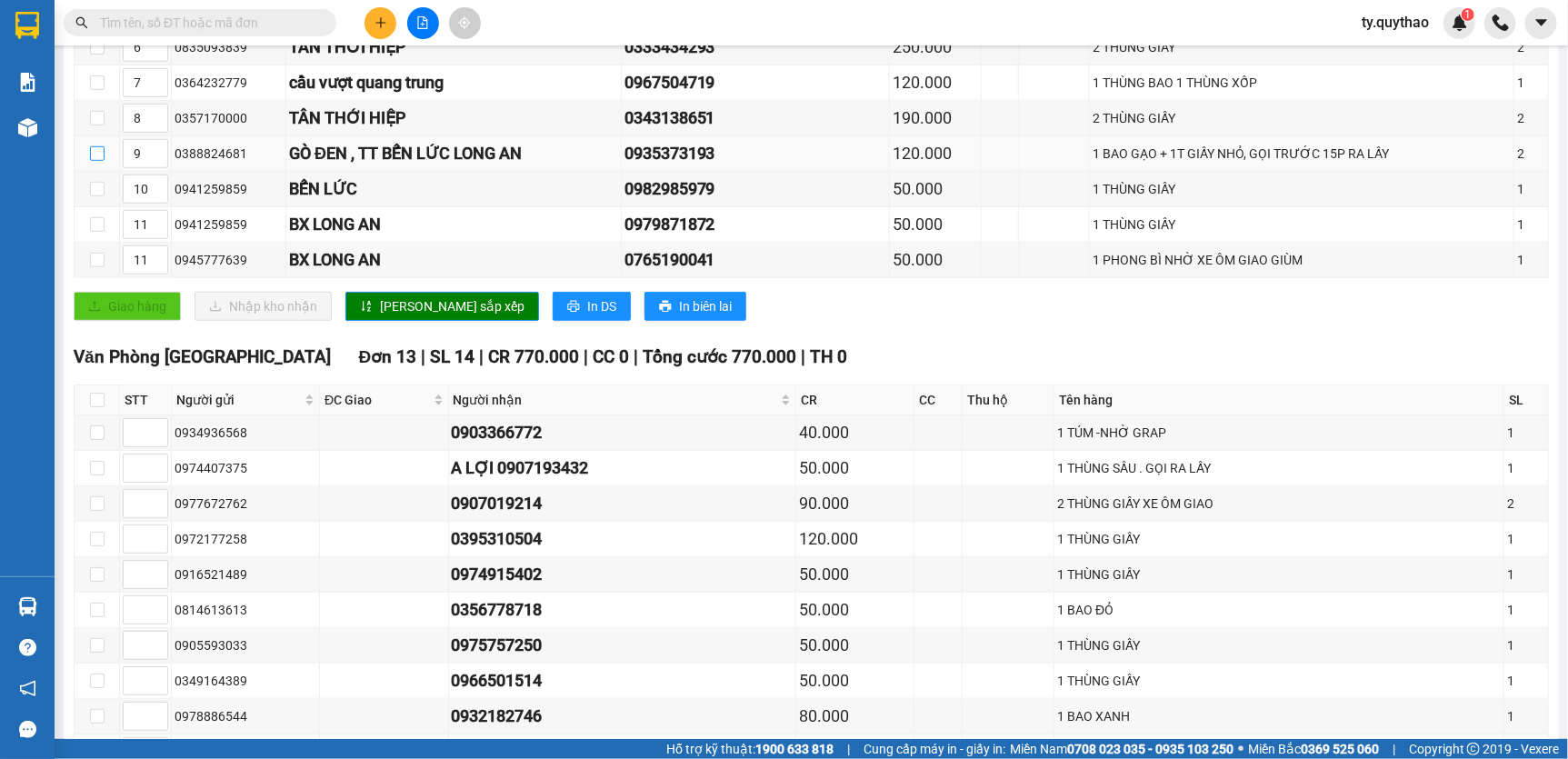
click at [98, 161] on input "checkbox" at bounding box center [97, 153] width 15 height 15
checkbox input "true"
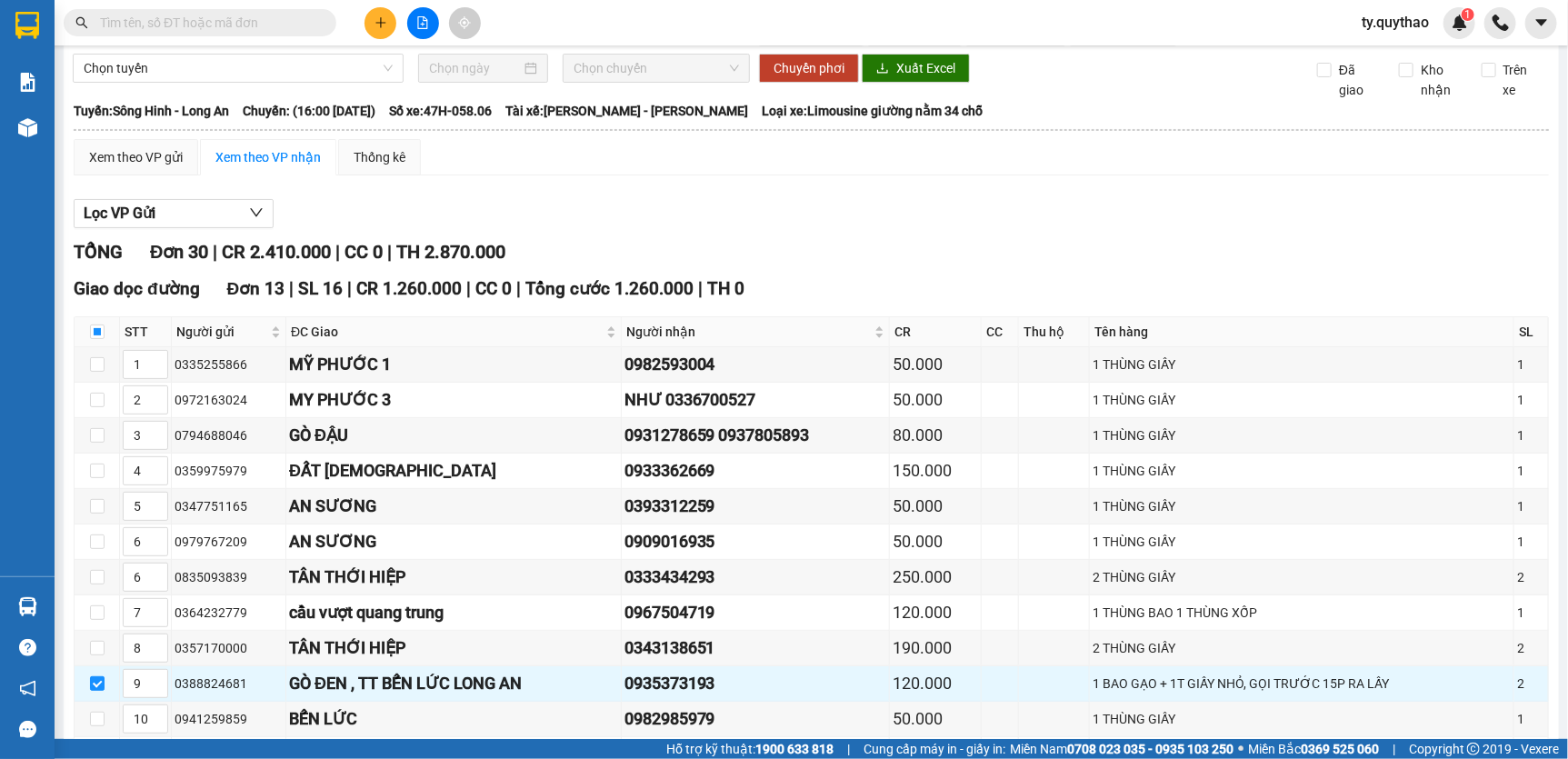
scroll to position [0, 0]
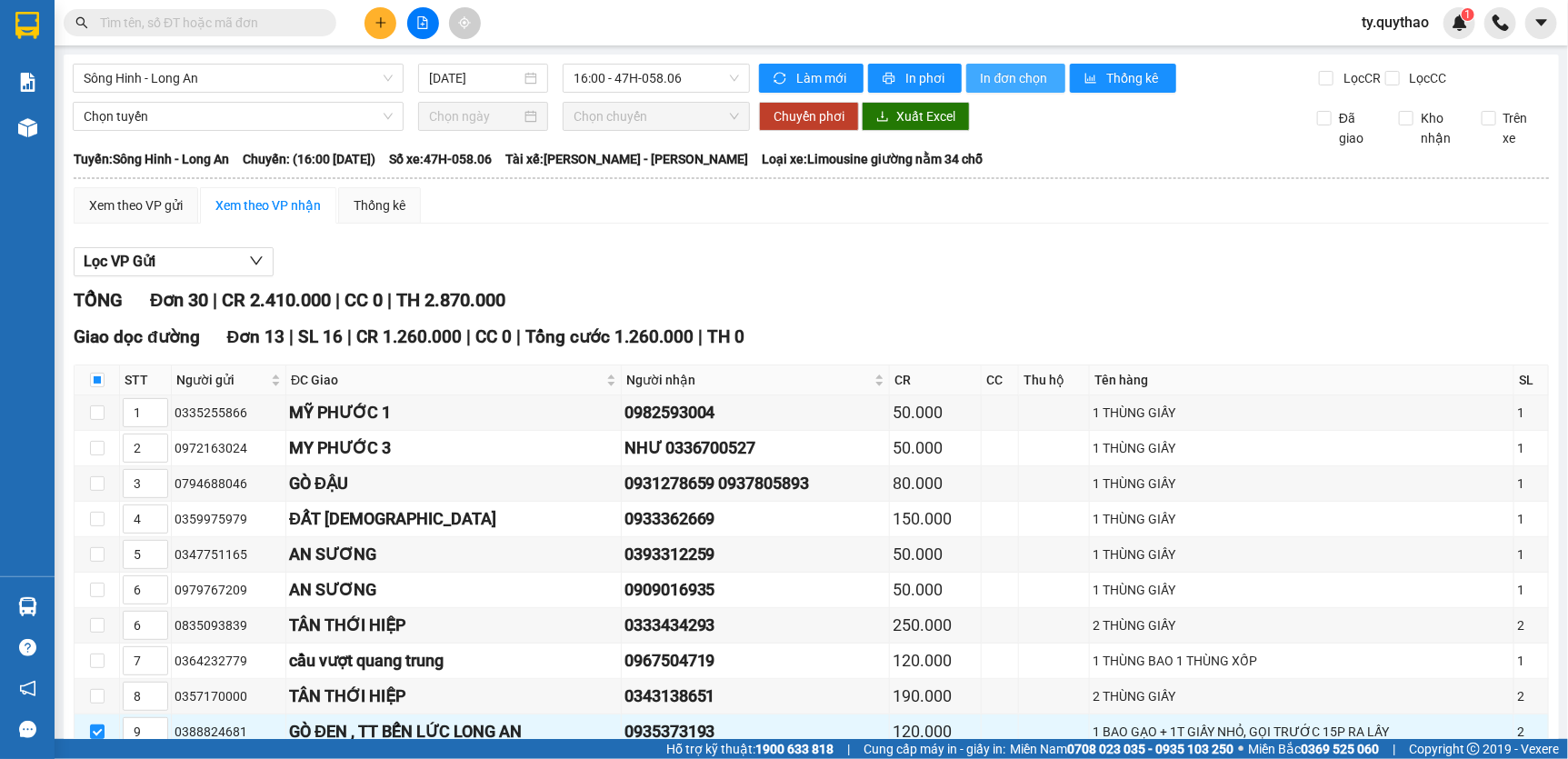
click at [1003, 79] on span "In đơn chọn" at bounding box center [1016, 78] width 70 height 20
click at [237, 79] on span "Sông Hinh - Long An" at bounding box center [238, 78] width 309 height 27
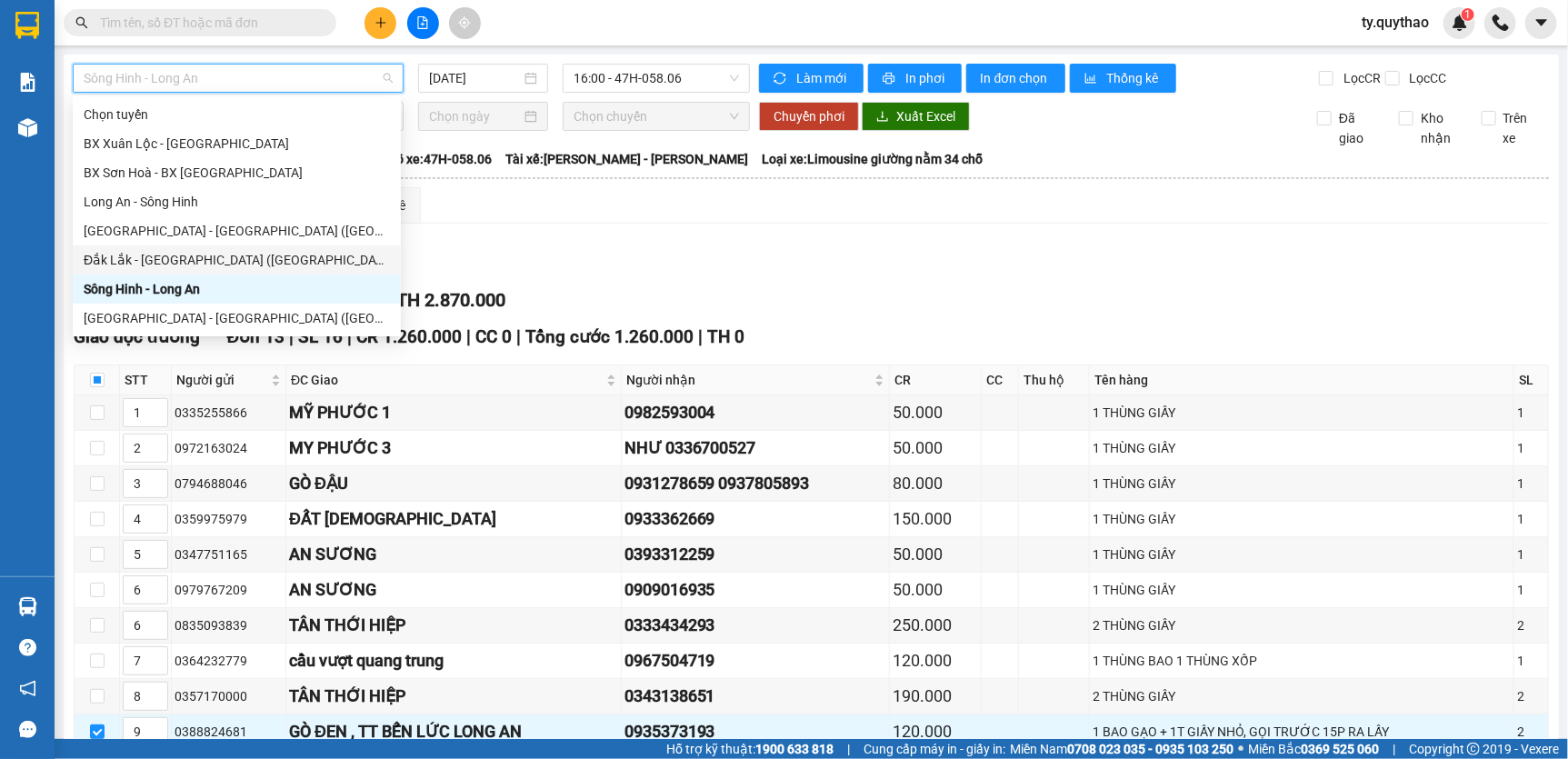
click at [256, 260] on div "Đắk Lắk - [GEOGRAPHIC_DATA] ([GEOGRAPHIC_DATA] mới)" at bounding box center [237, 260] width 306 height 20
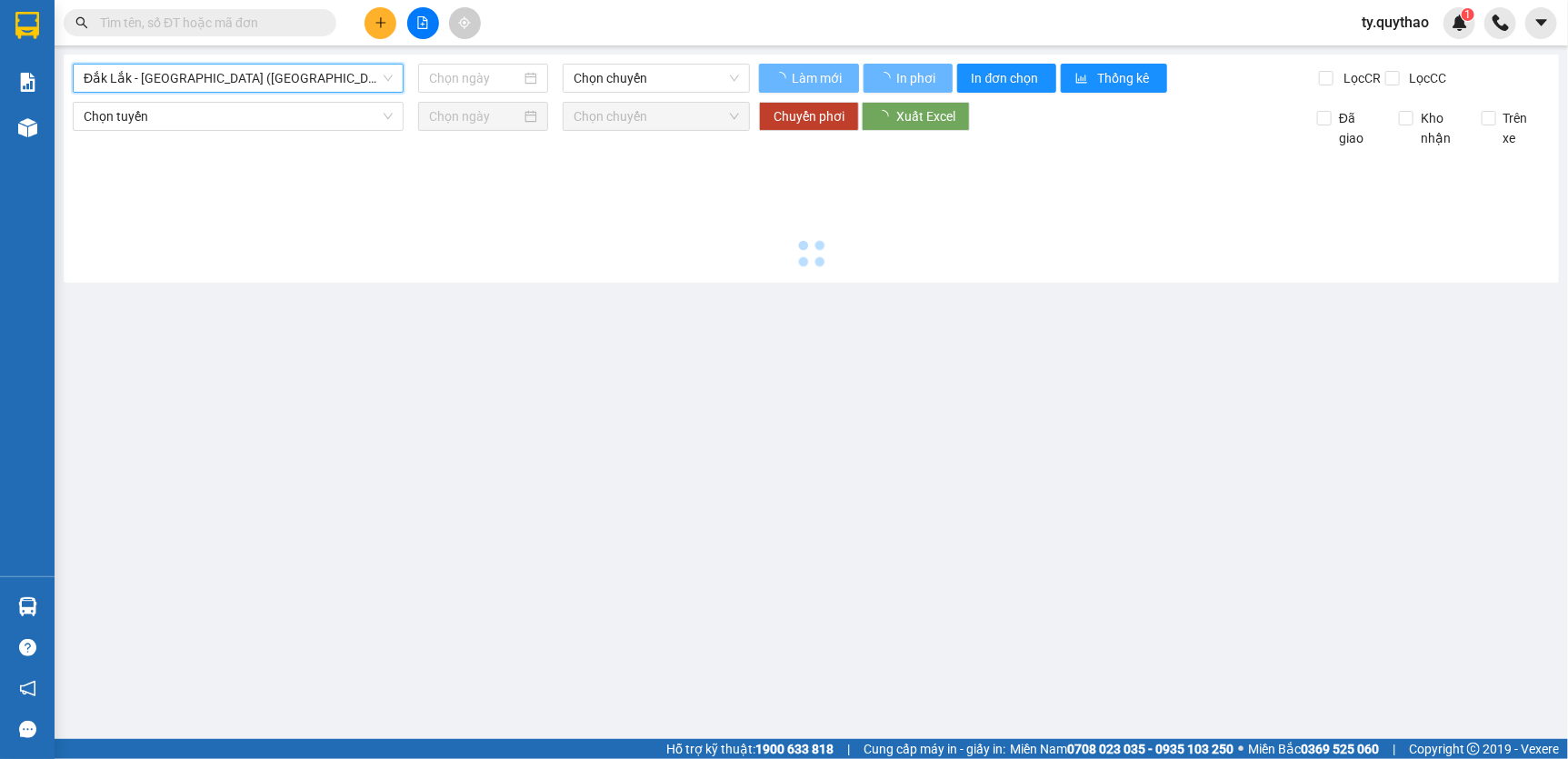
type input "[DATE]"
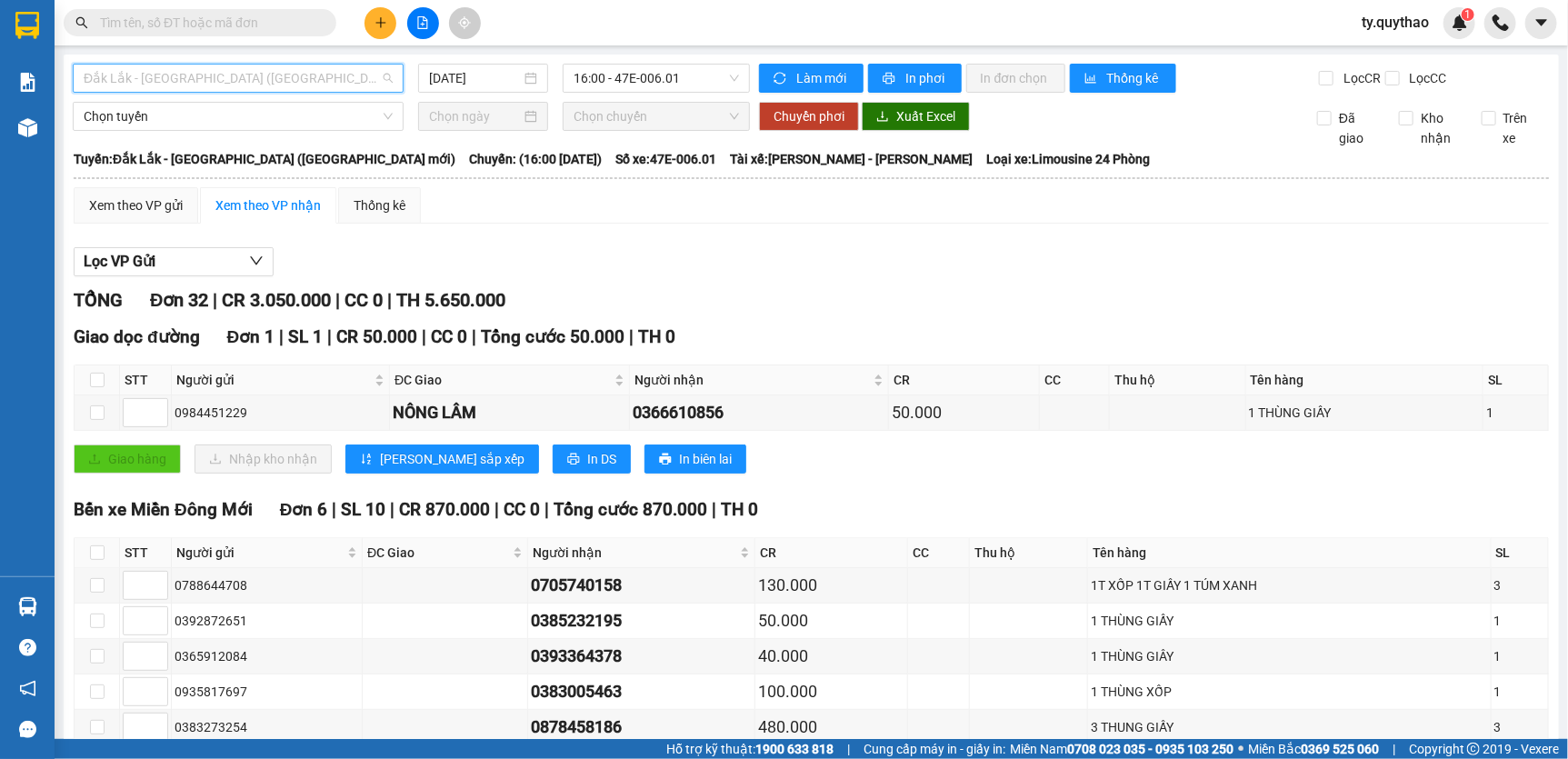
click at [268, 74] on span "Đắk Lắk - [GEOGRAPHIC_DATA] ([GEOGRAPHIC_DATA] mới)" at bounding box center [238, 78] width 309 height 27
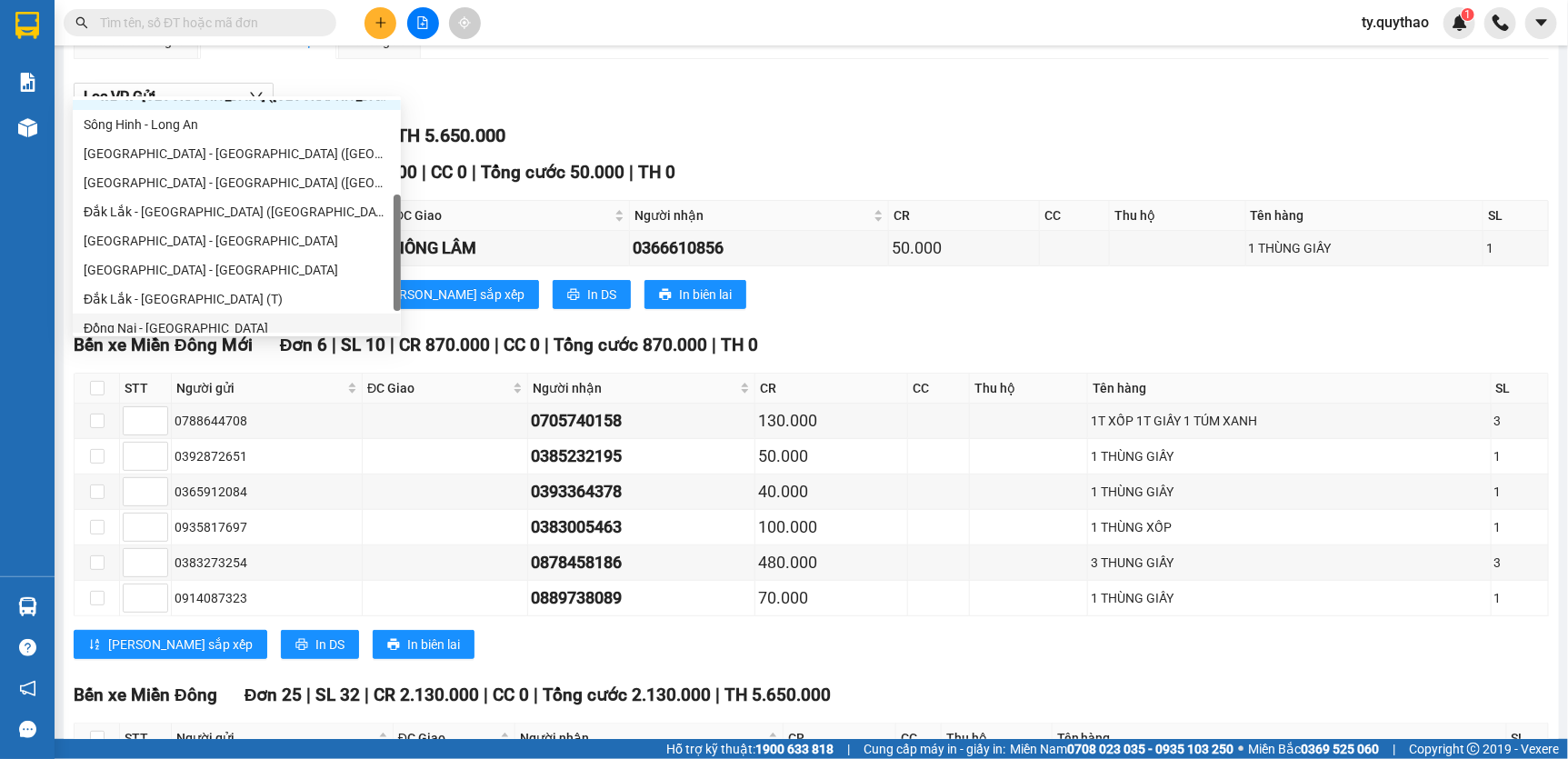
scroll to position [203, 0]
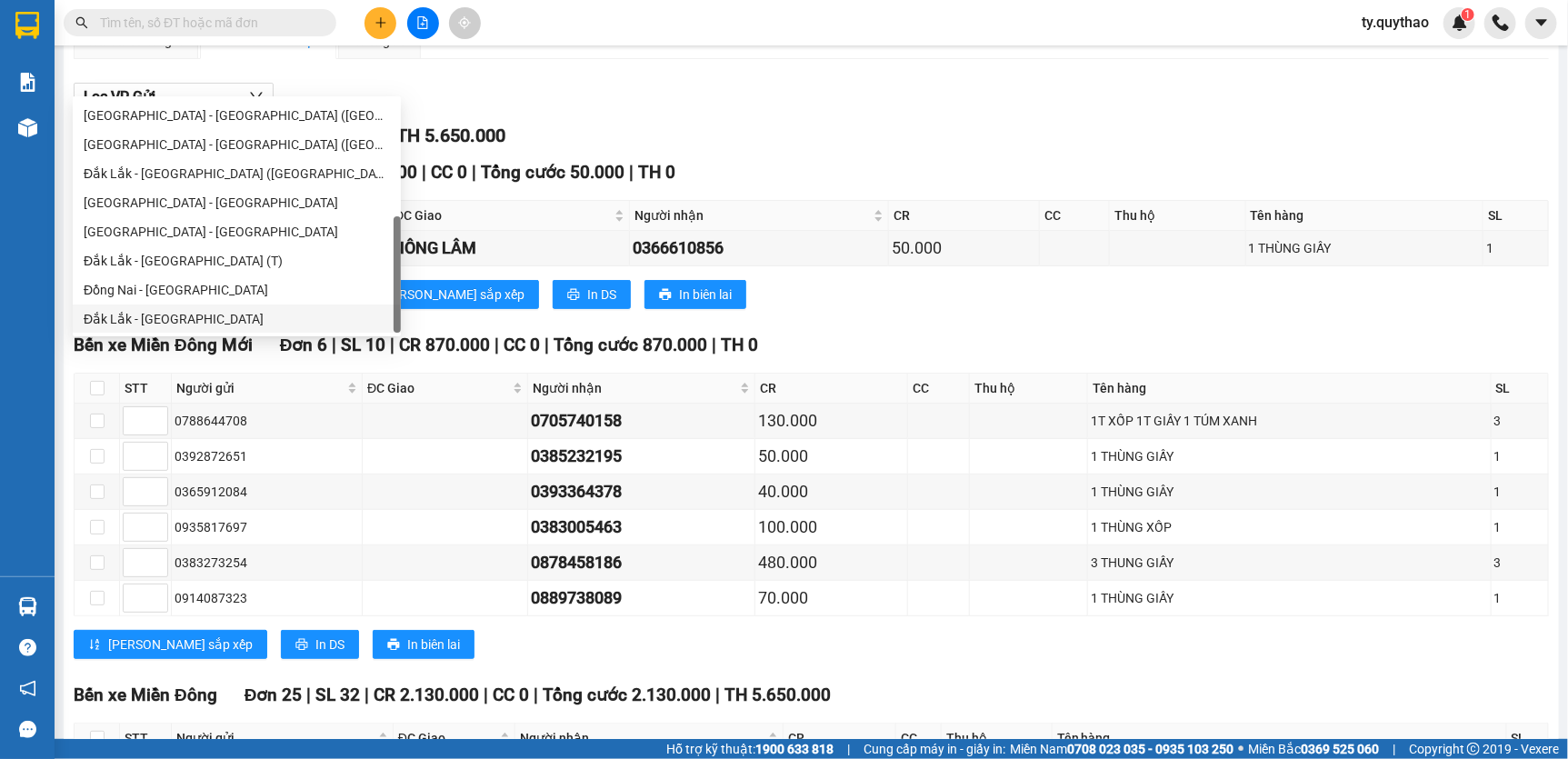
click at [229, 312] on div "Đắk Lắk - Đồng Nai" at bounding box center [237, 319] width 306 height 20
type input "[DATE]"
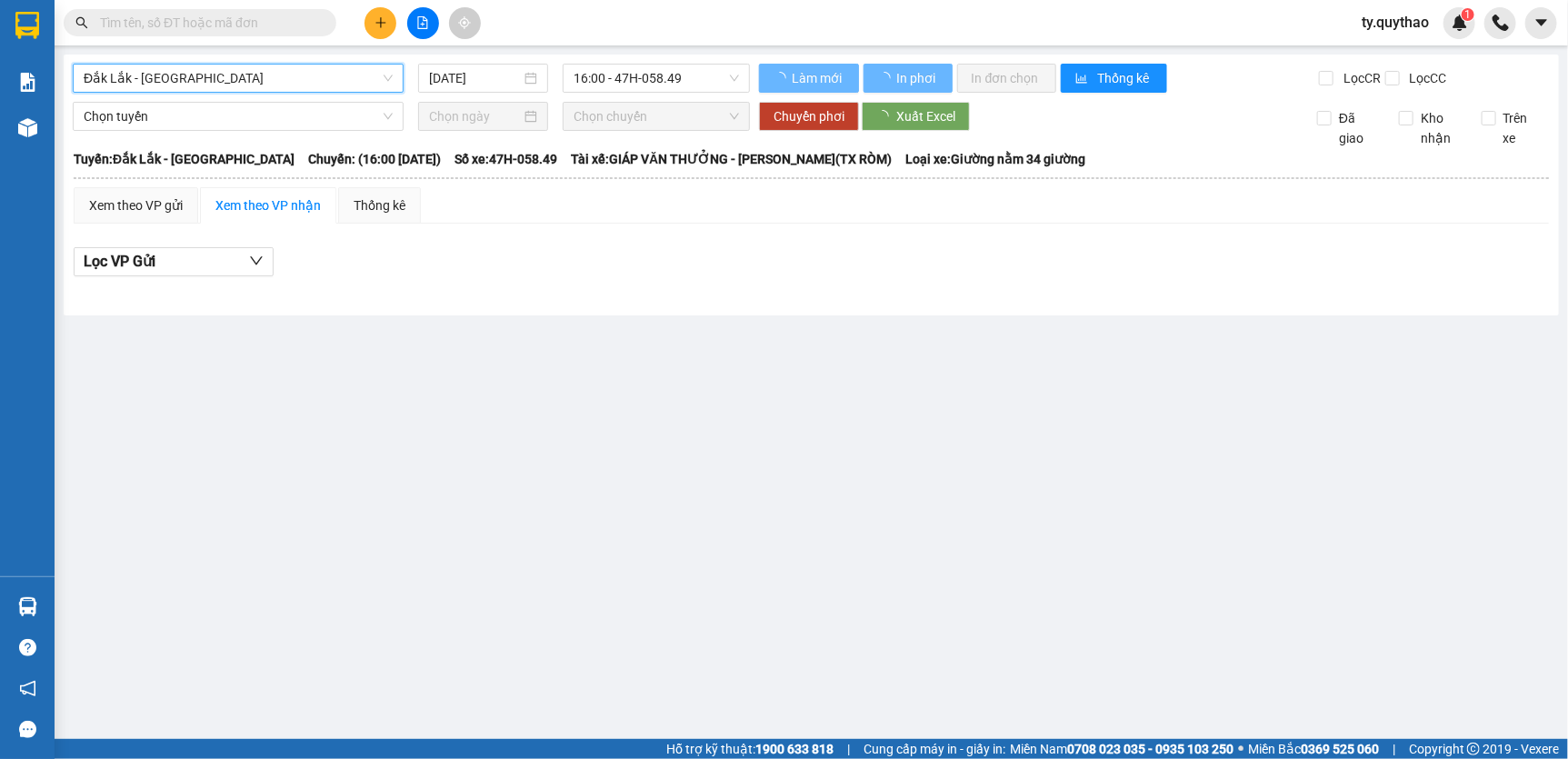
scroll to position [0, 0]
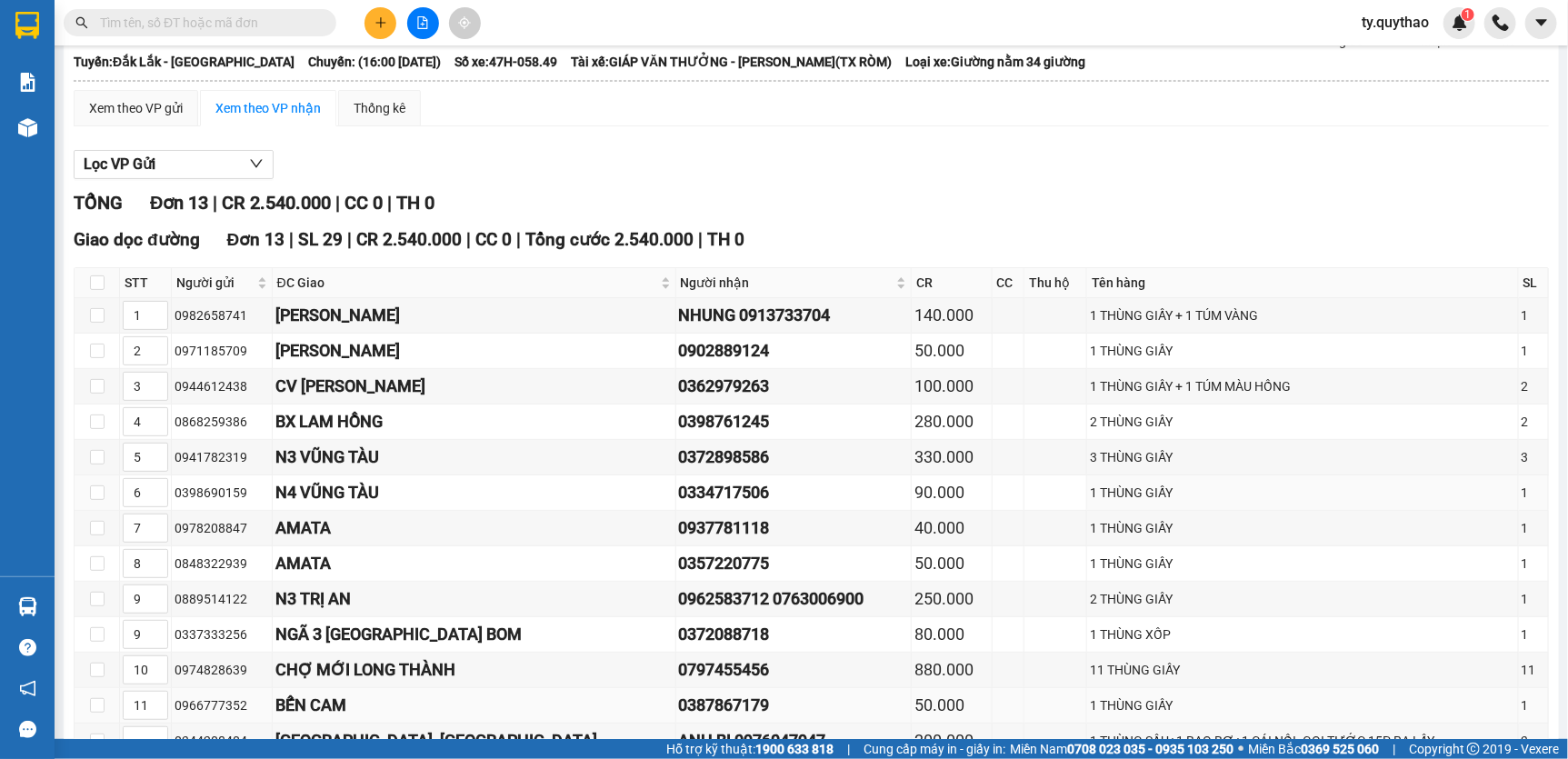
scroll to position [222, 0]
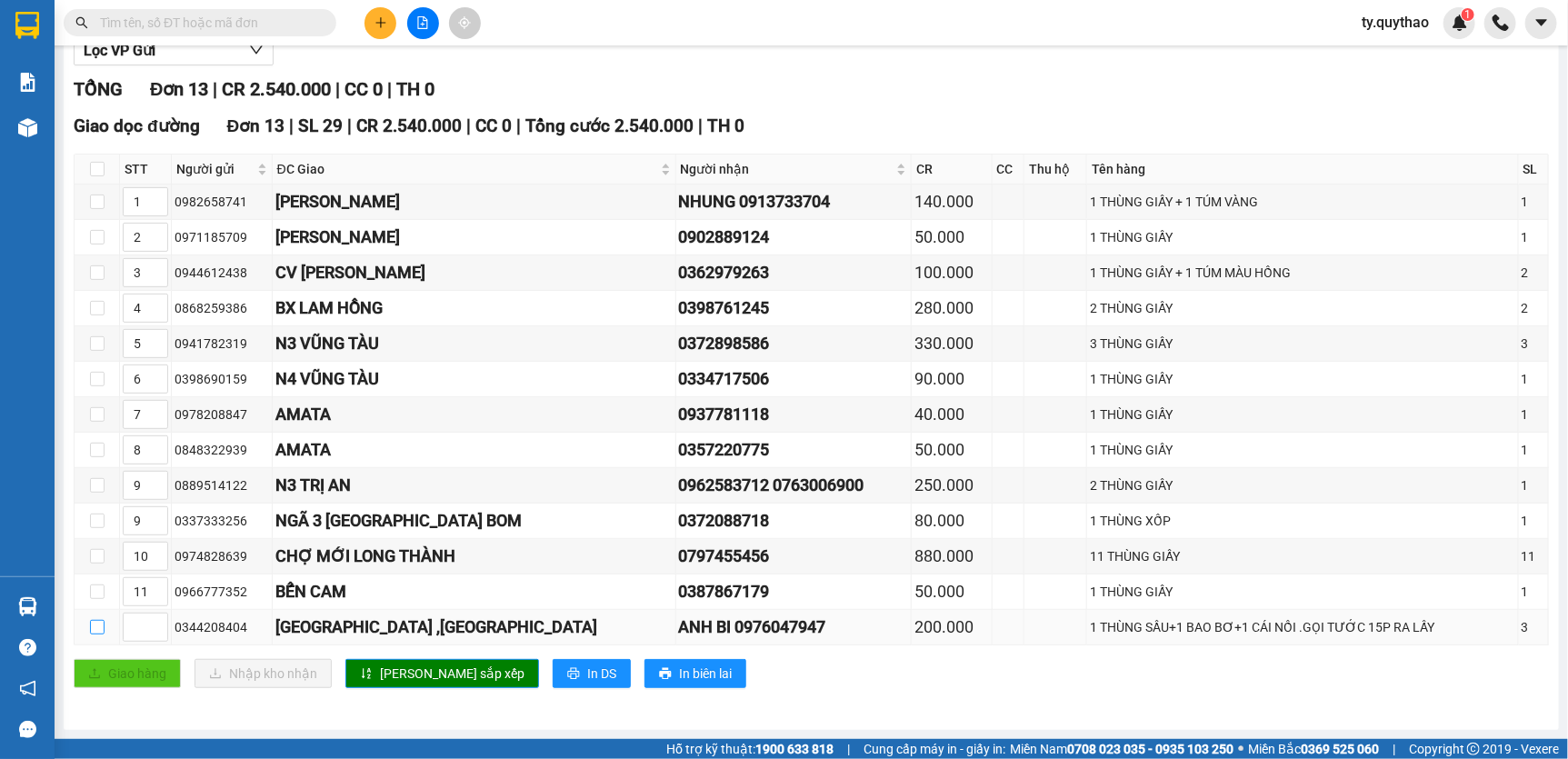
click at [92, 626] on input "checkbox" at bounding box center [97, 626] width 15 height 15
checkbox input "true"
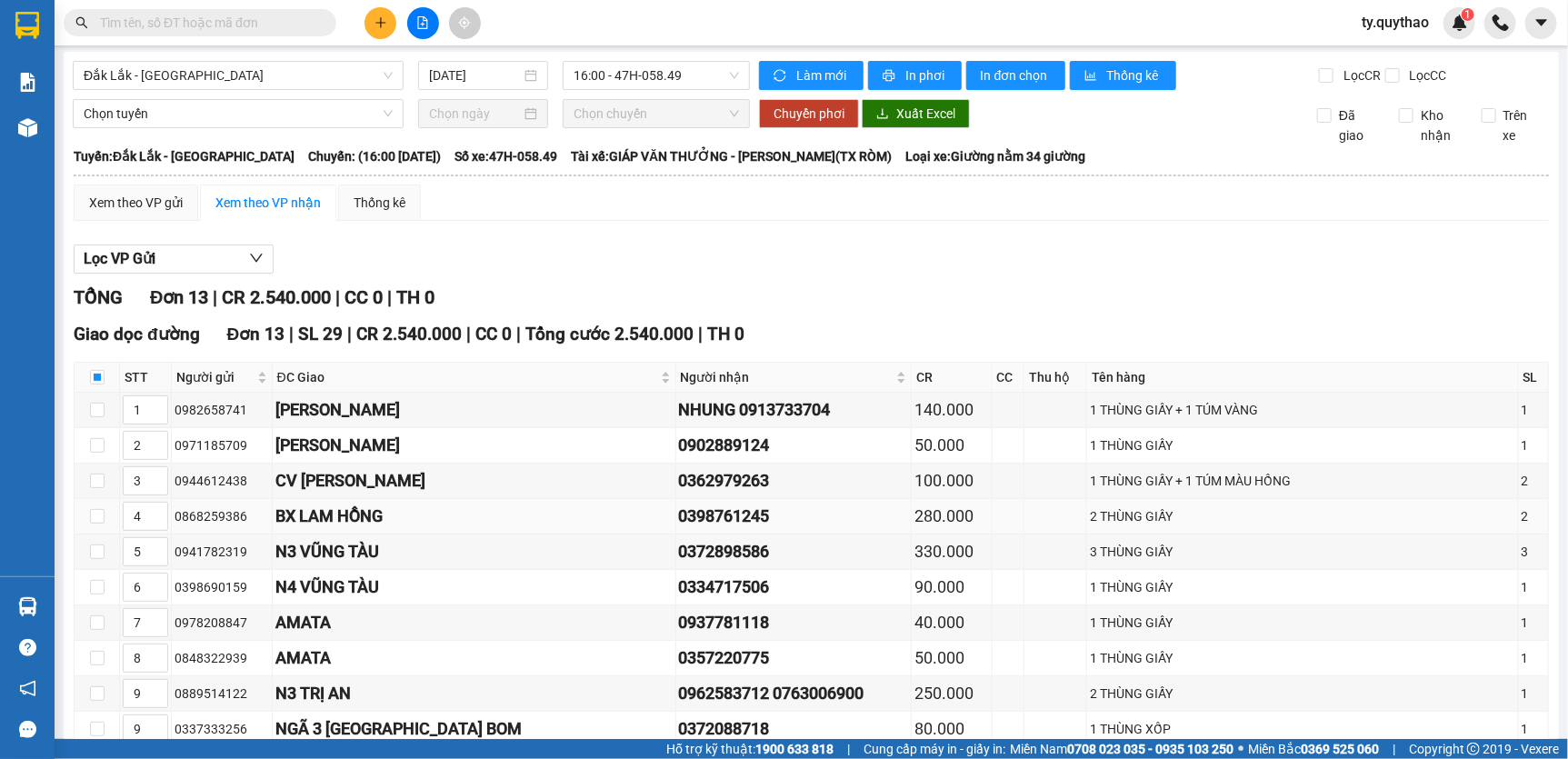
scroll to position [0, 0]
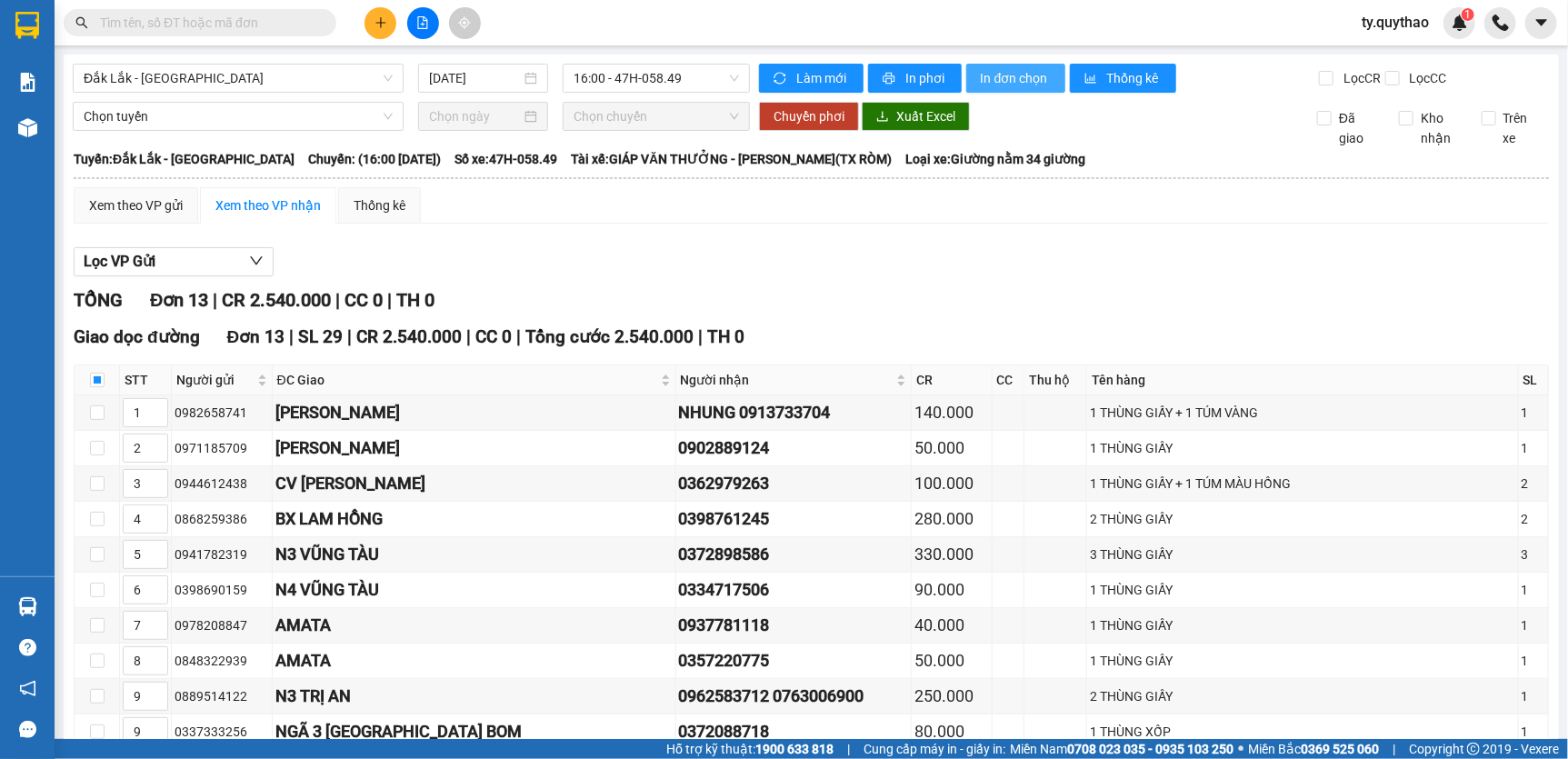
click at [1009, 82] on span "In đơn chọn" at bounding box center [1016, 78] width 70 height 20
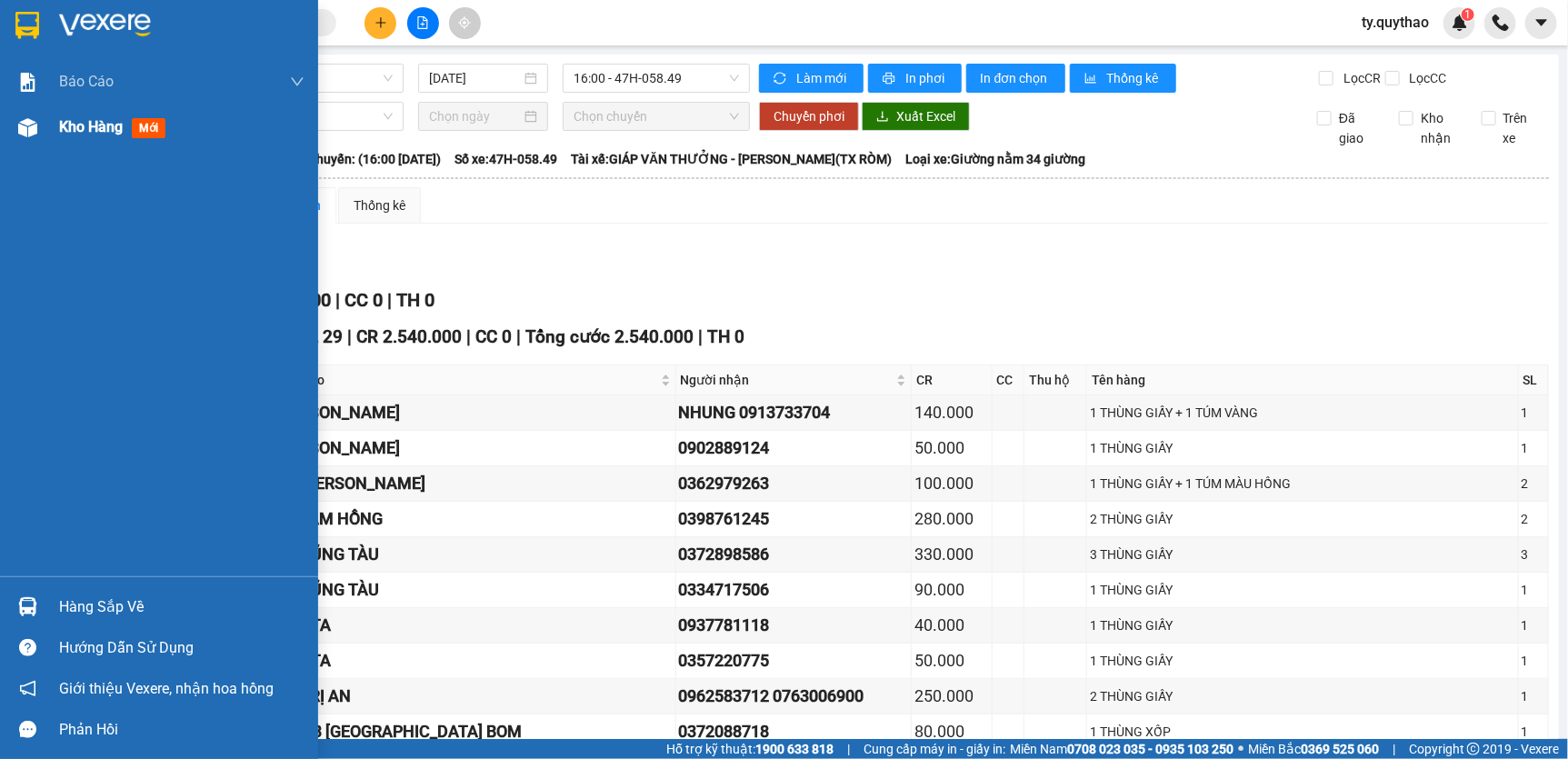
click at [74, 133] on span "Kho hàng" at bounding box center [91, 127] width 63 height 18
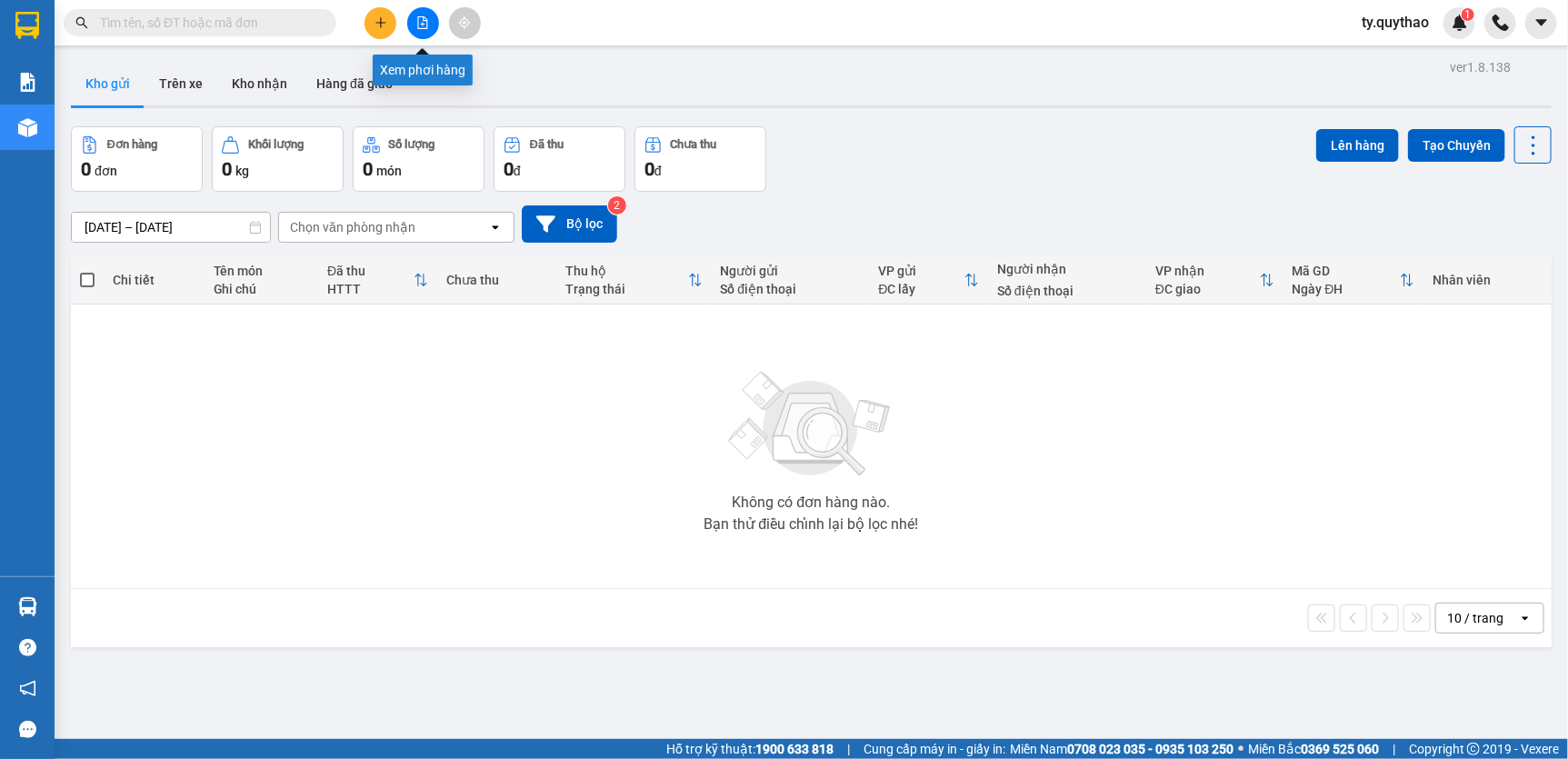
click at [411, 17] on button at bounding box center [422, 22] width 32 height 32
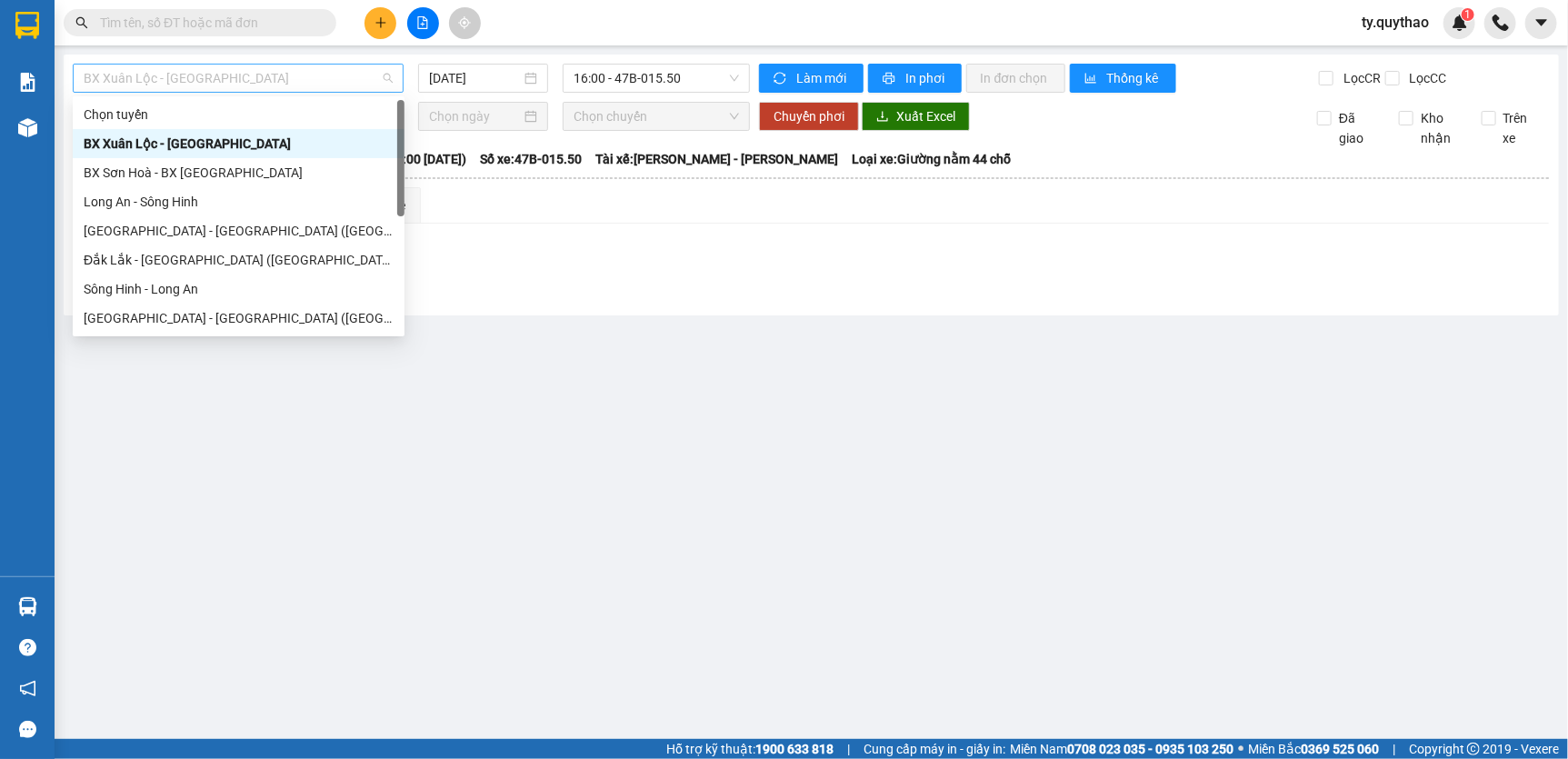
click at [238, 79] on span "BX Xuân Lộc - [GEOGRAPHIC_DATA]" at bounding box center [238, 78] width 309 height 27
click at [267, 262] on div "Đắk Lắk - [GEOGRAPHIC_DATA] ([GEOGRAPHIC_DATA] mới)" at bounding box center [239, 260] width 310 height 20
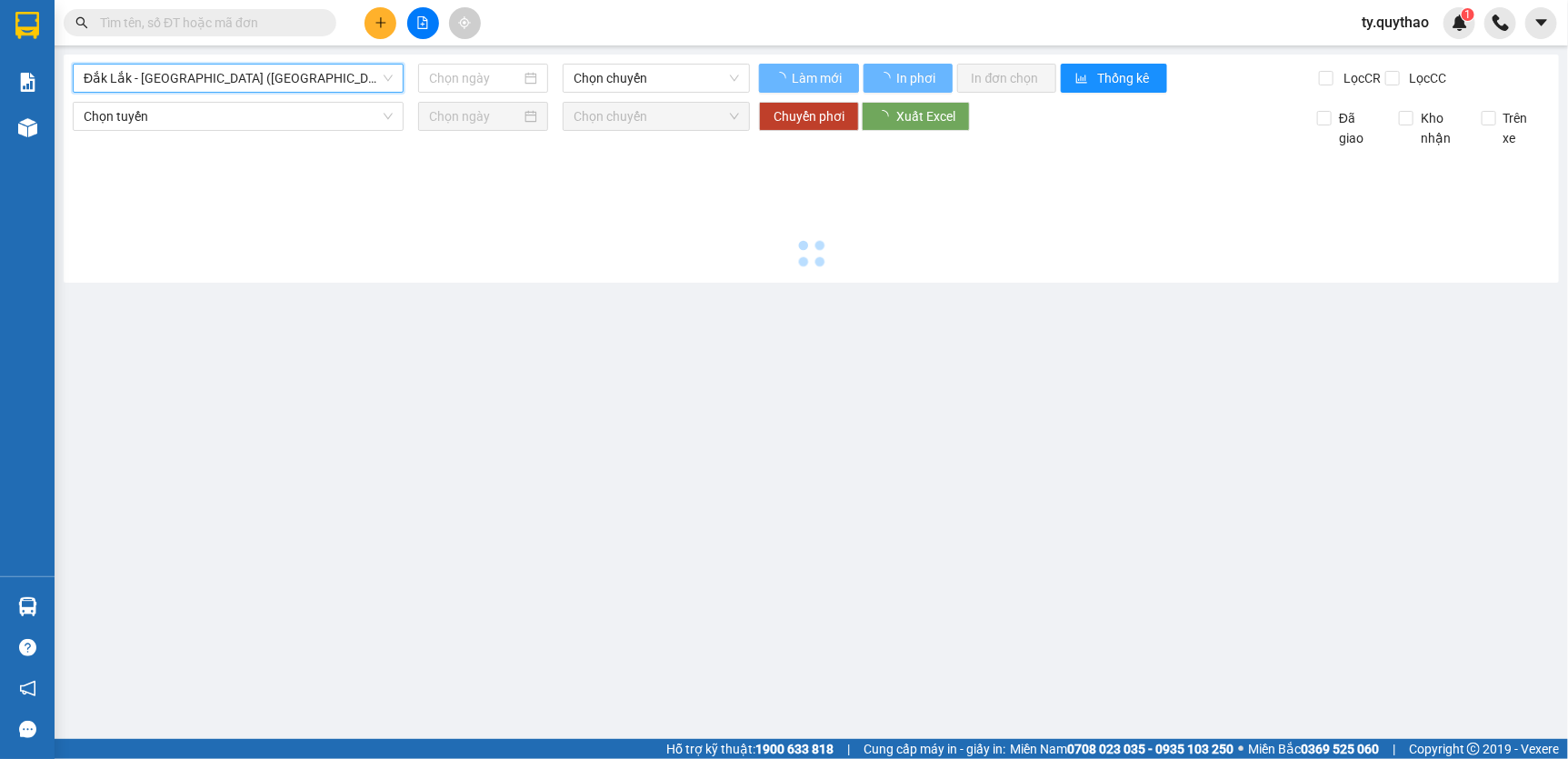
type input "[DATE]"
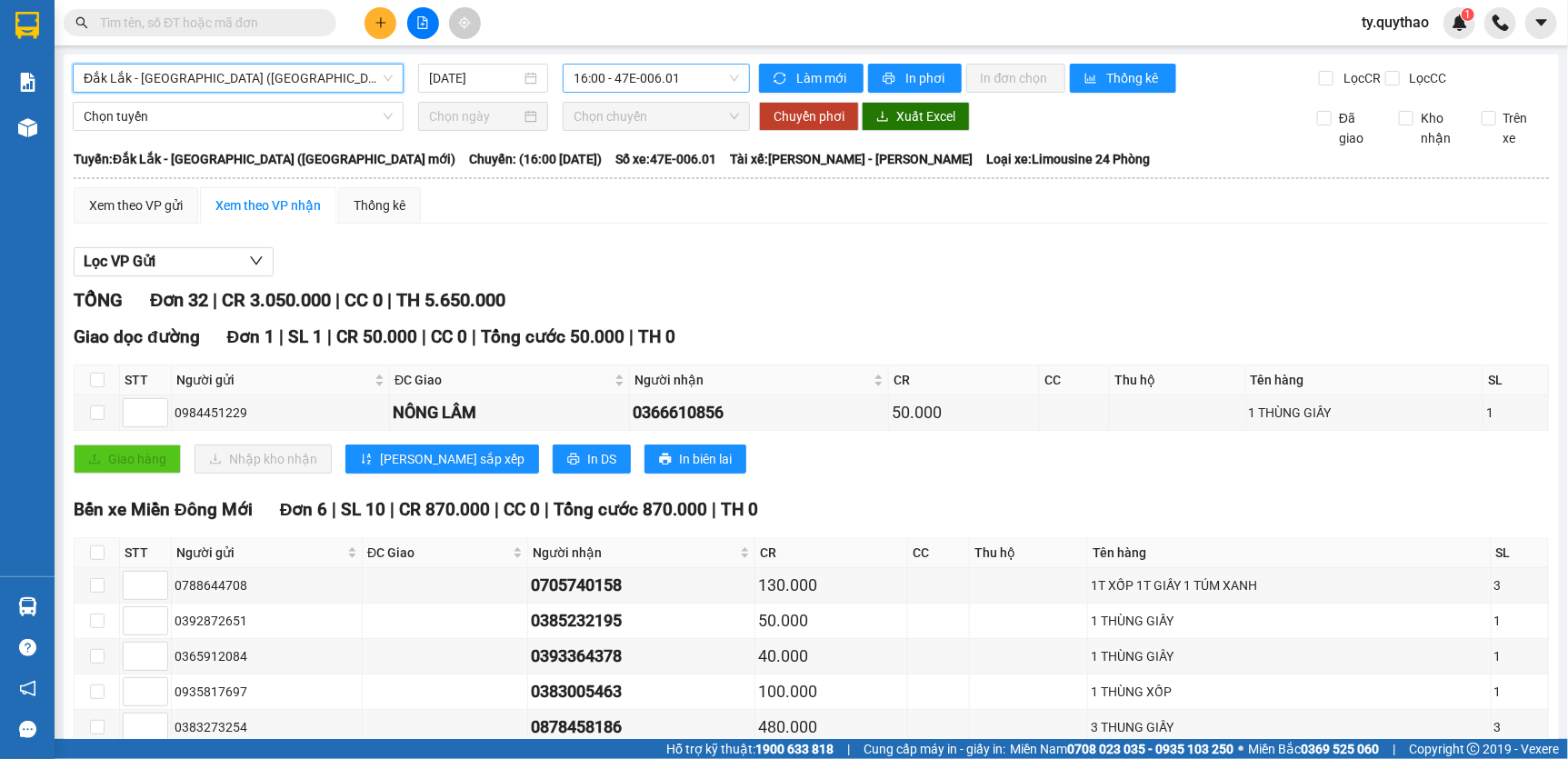
click at [623, 77] on span "16:00 - 47E-006.01" at bounding box center [657, 78] width 166 height 27
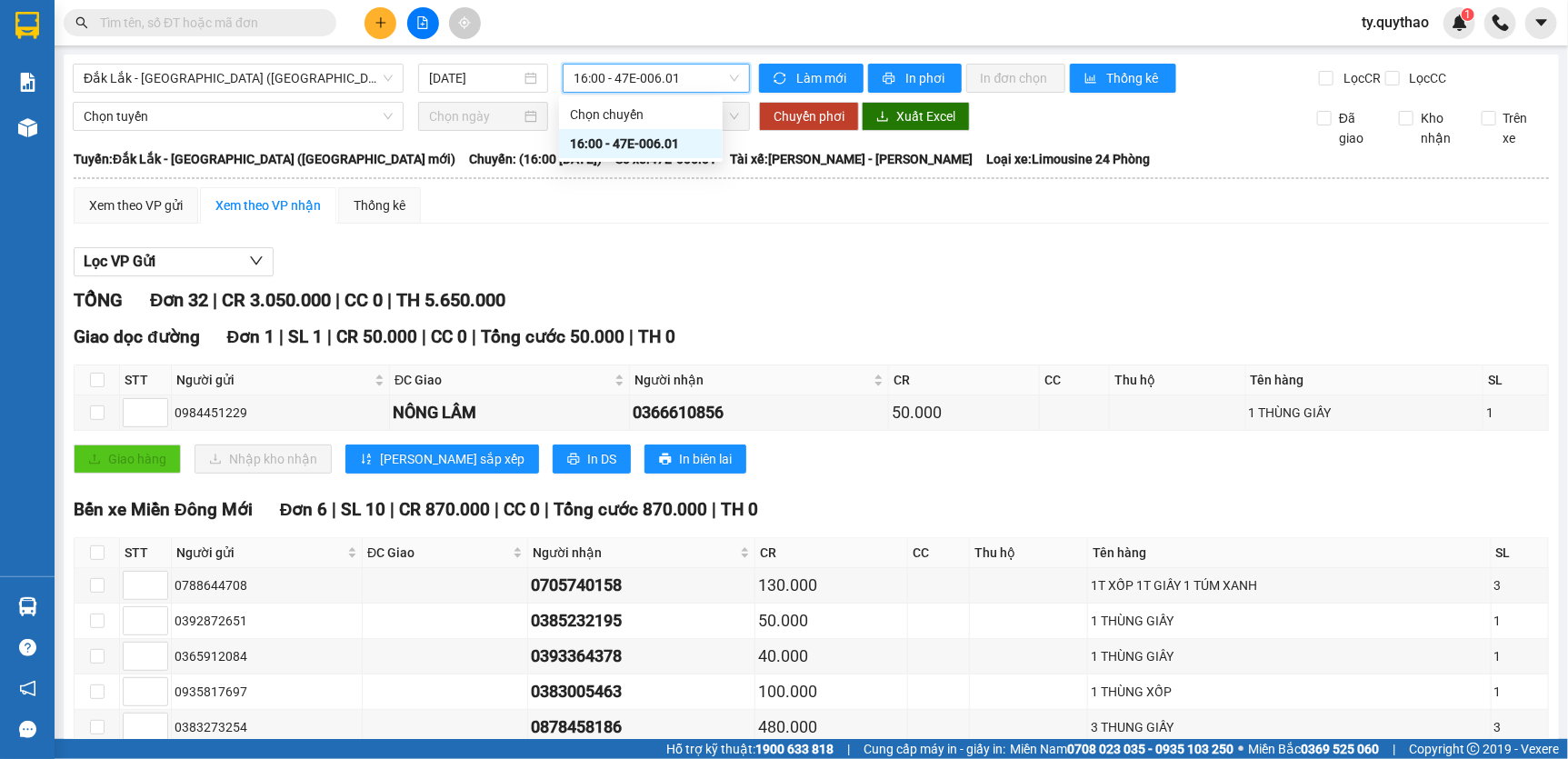
click at [623, 77] on span "16:00 - 47E-006.01" at bounding box center [657, 78] width 166 height 27
checkbox input "true"
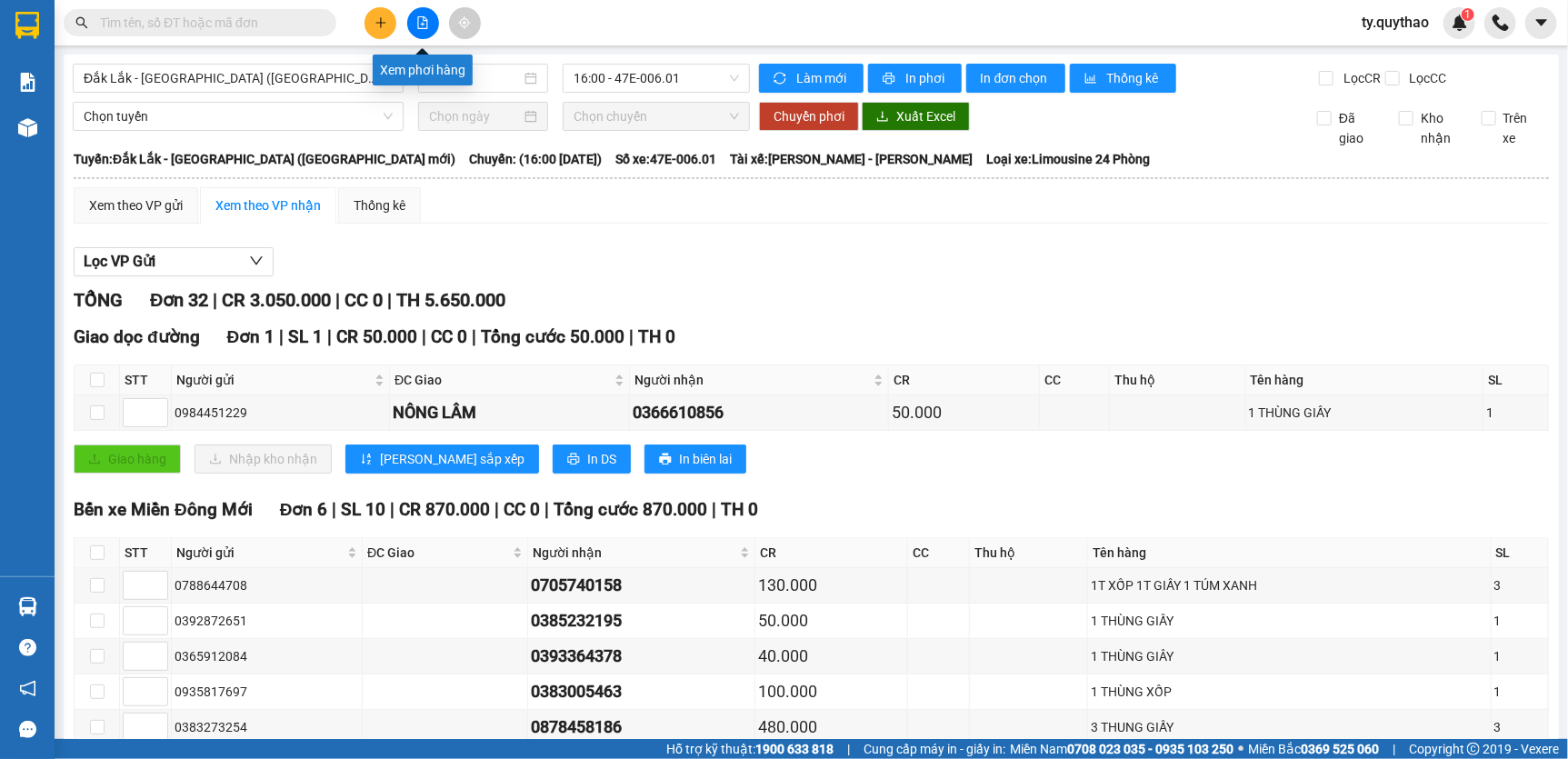
click at [419, 24] on icon "file-add" at bounding box center [422, 22] width 13 height 13
click at [1016, 74] on span "In đơn chọn" at bounding box center [1016, 78] width 70 height 20
click at [299, 79] on span "Đắk Lắk - [GEOGRAPHIC_DATA] ([GEOGRAPHIC_DATA] mới)" at bounding box center [238, 78] width 309 height 27
click at [597, 11] on div "Kết quả tìm kiếm ( 0 ) Bộ lọc No Data ty.quythao 1" at bounding box center [784, 22] width 1568 height 46
click at [309, 79] on span "Đắk Lắk - [GEOGRAPHIC_DATA] ([GEOGRAPHIC_DATA] mới)" at bounding box center [238, 78] width 309 height 27
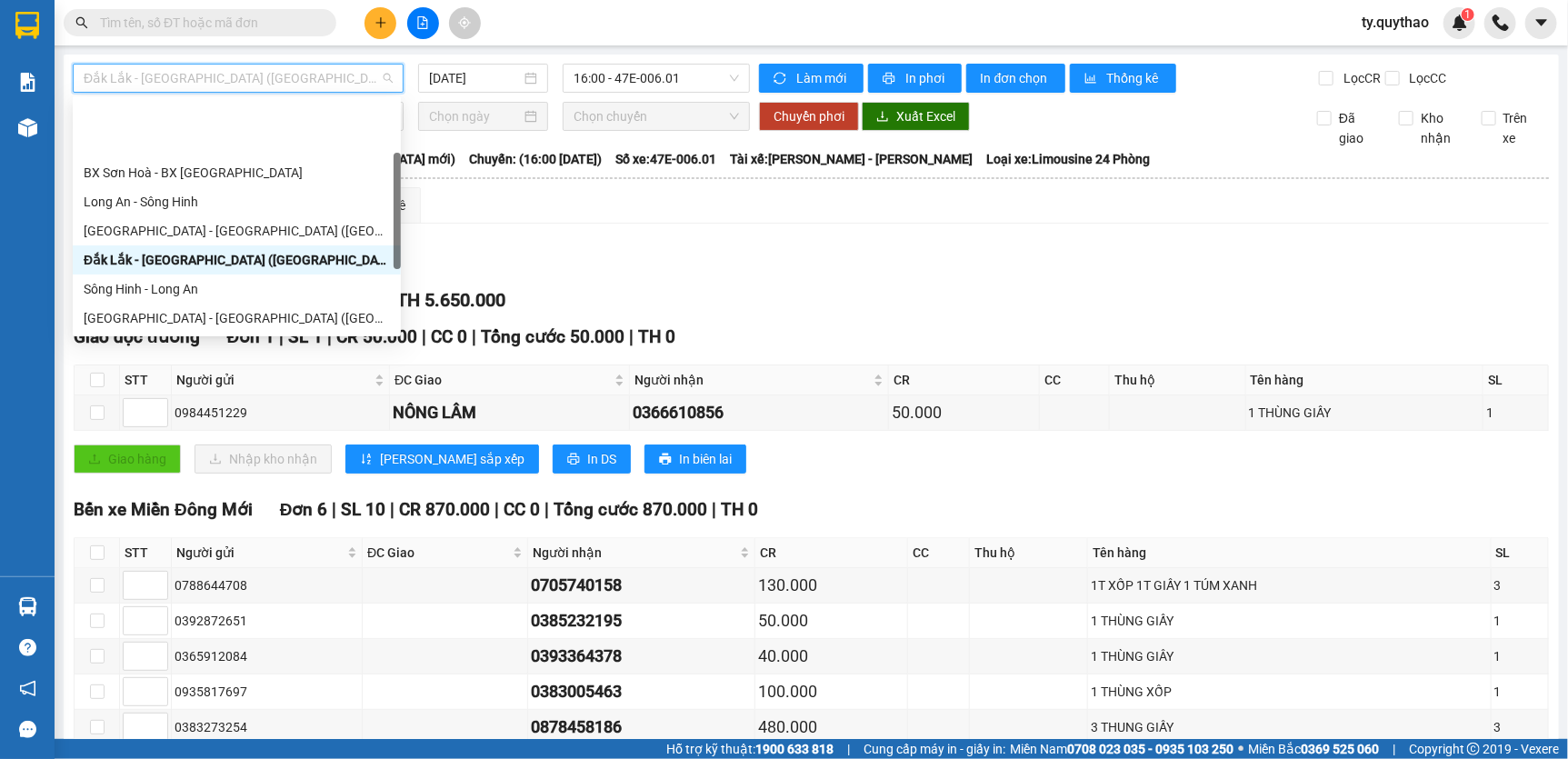
click at [293, 366] on div "Đắk Lắk - [GEOGRAPHIC_DATA] ([GEOGRAPHIC_DATA])" at bounding box center [237, 376] width 306 height 20
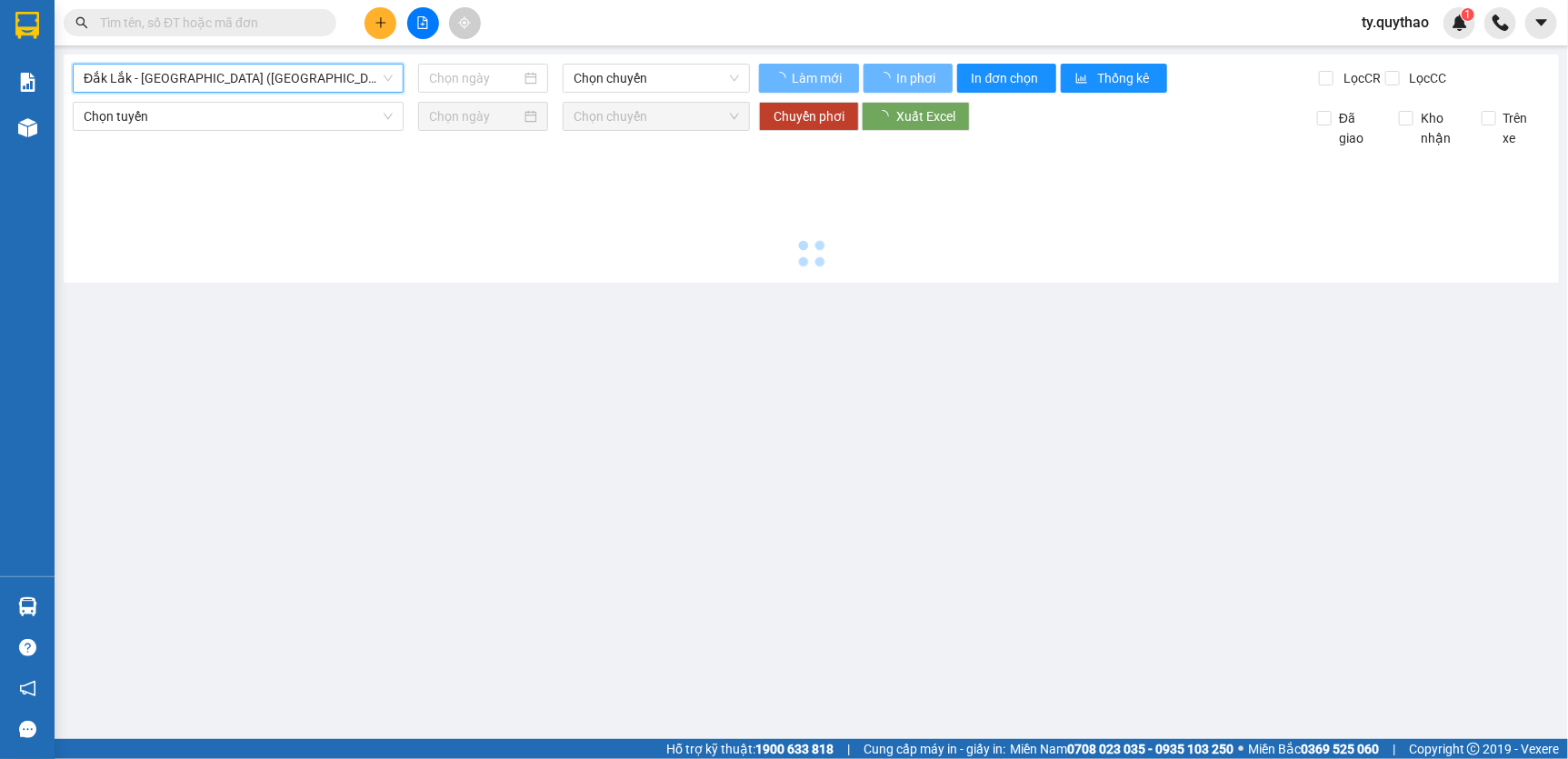
type input "[DATE]"
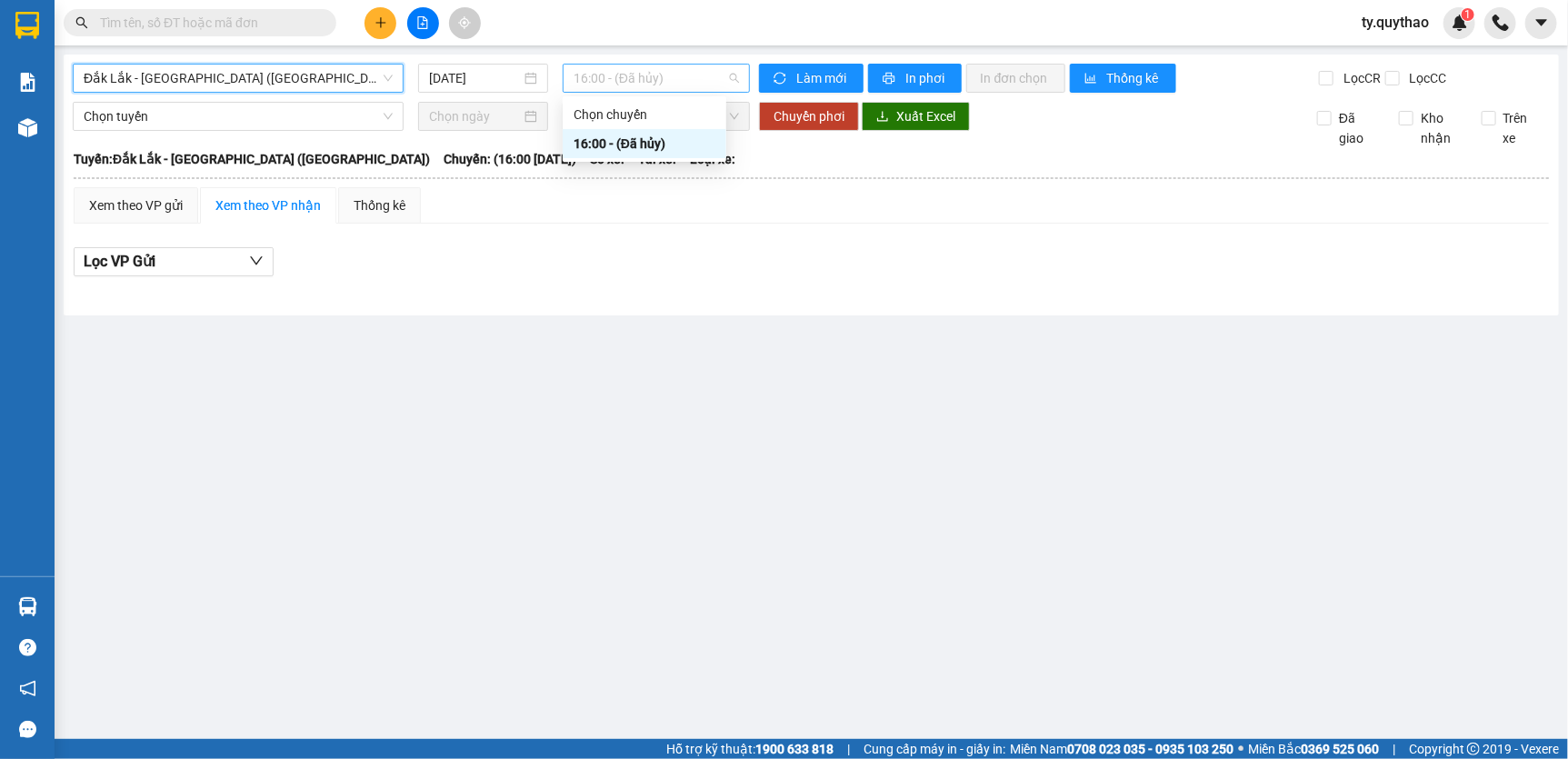
click at [630, 73] on span "16:00 - (Đã hủy)" at bounding box center [657, 78] width 166 height 27
click at [335, 73] on span "Đắk Lắk - [GEOGRAPHIC_DATA] ([GEOGRAPHIC_DATA])" at bounding box center [238, 78] width 309 height 27
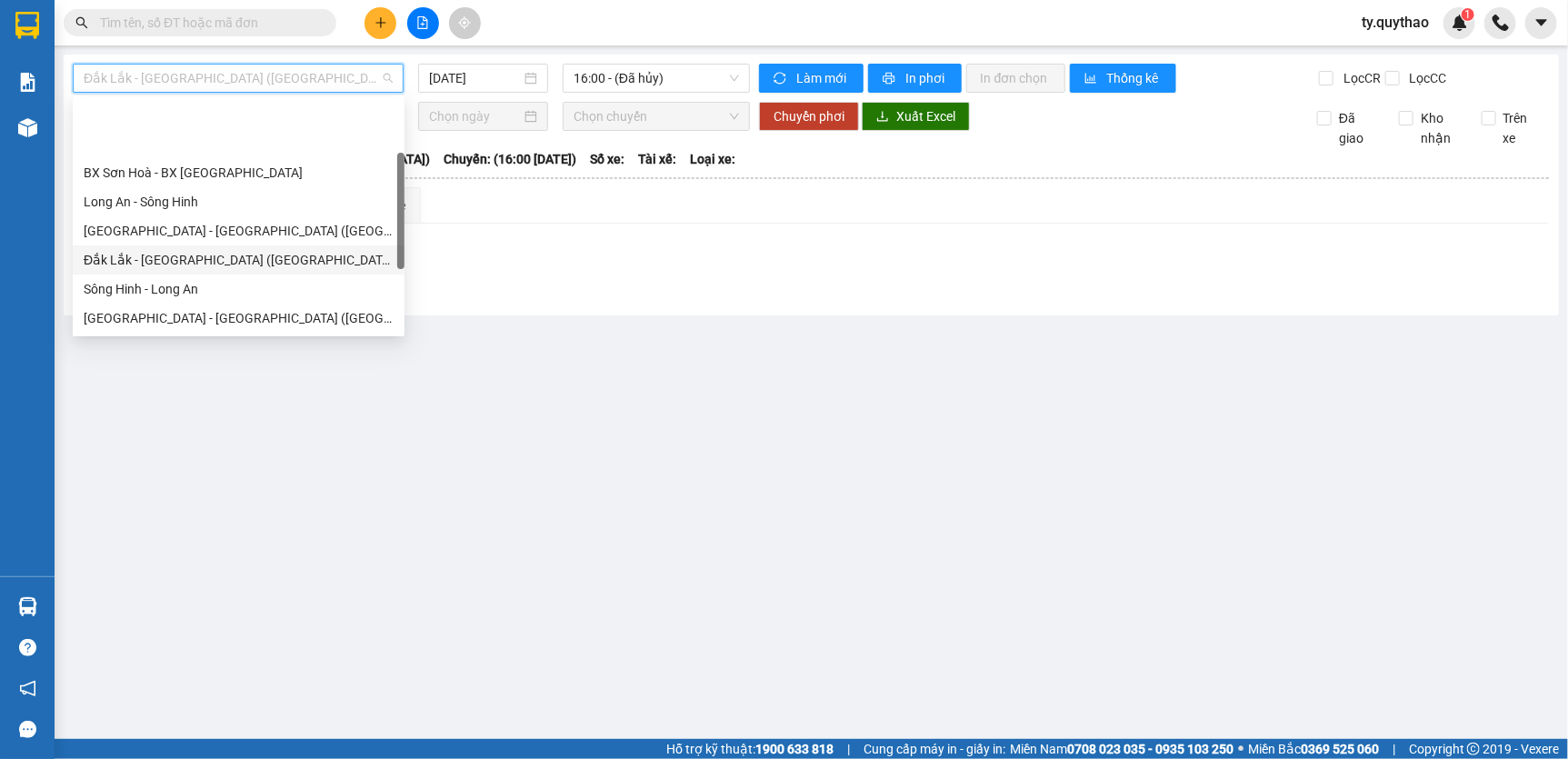
click at [286, 250] on div "Đắk Lắk - [GEOGRAPHIC_DATA] ([GEOGRAPHIC_DATA] mới)" at bounding box center [239, 260] width 310 height 20
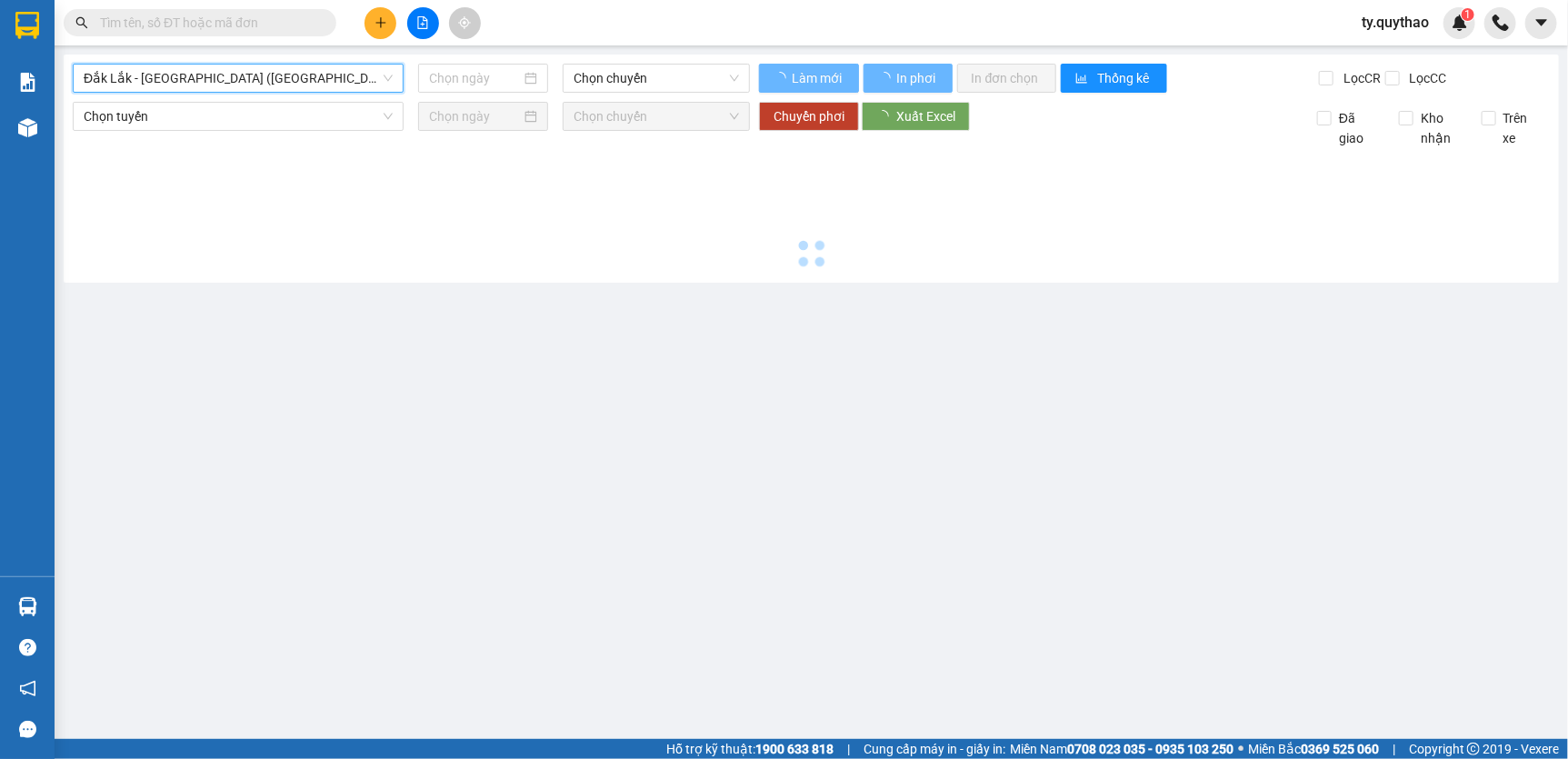
type input "[DATE]"
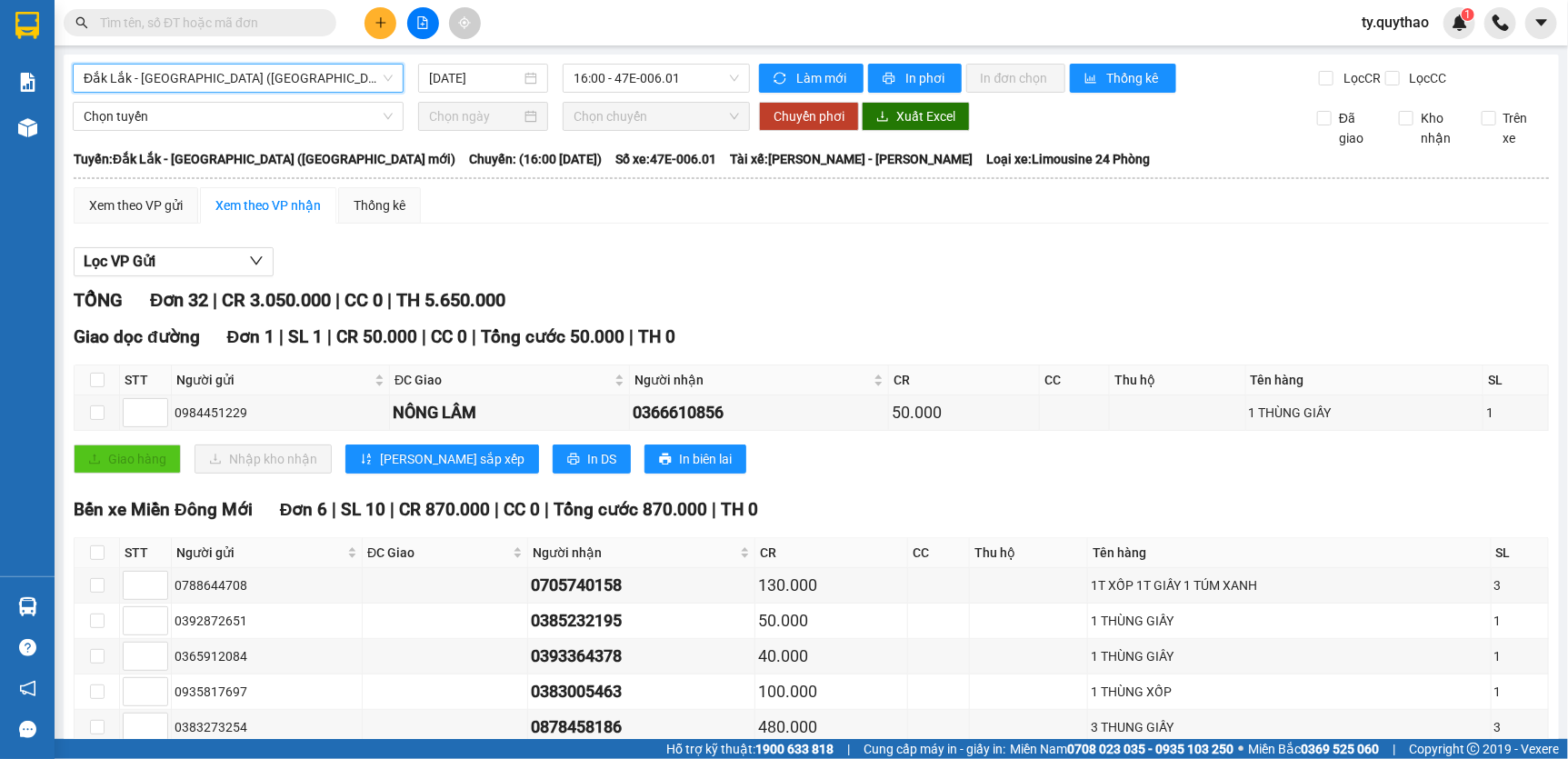
click at [310, 21] on input "text" at bounding box center [207, 22] width 215 height 20
click at [248, 19] on input "text" at bounding box center [207, 22] width 215 height 20
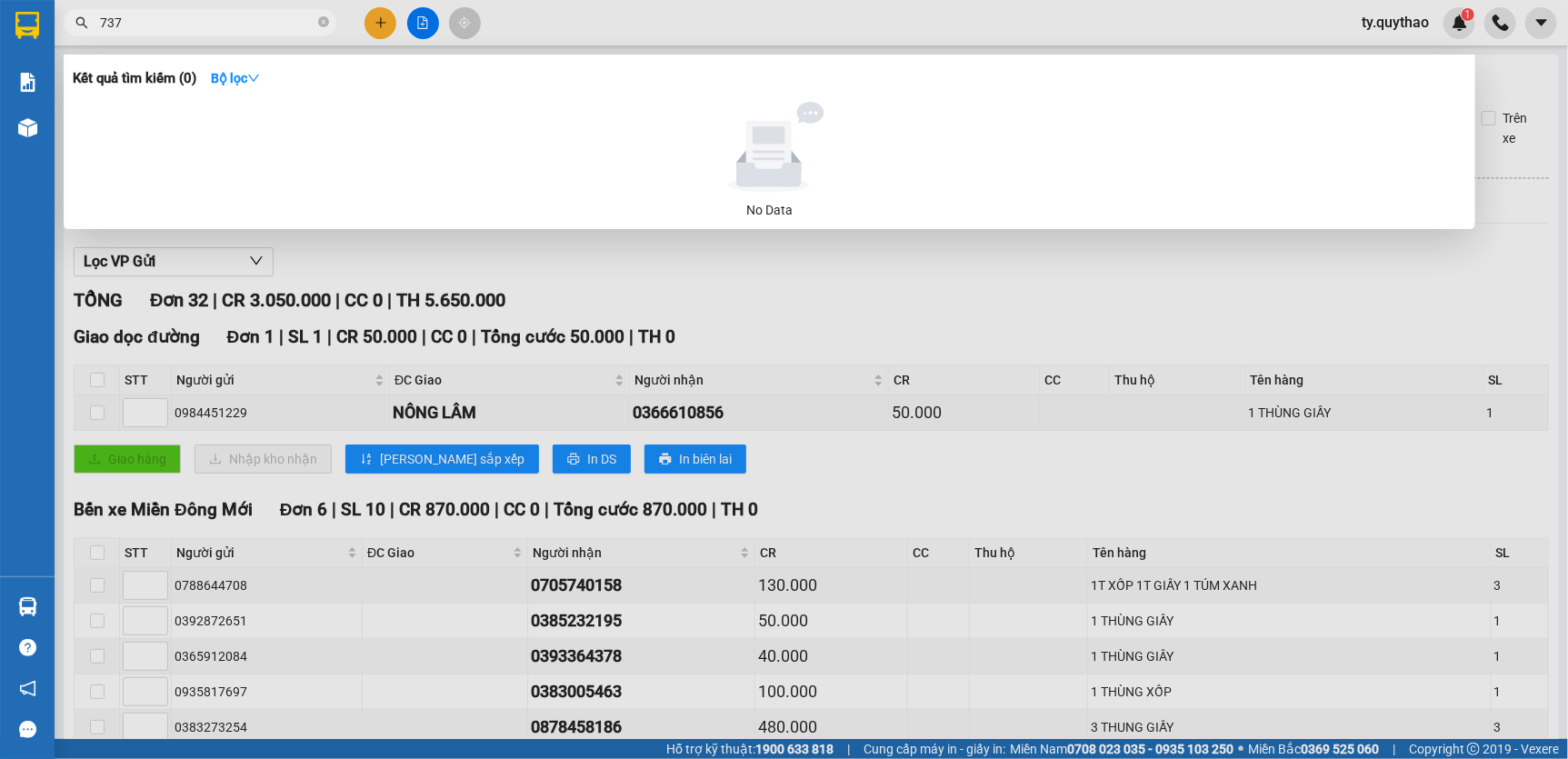
type input "7375"
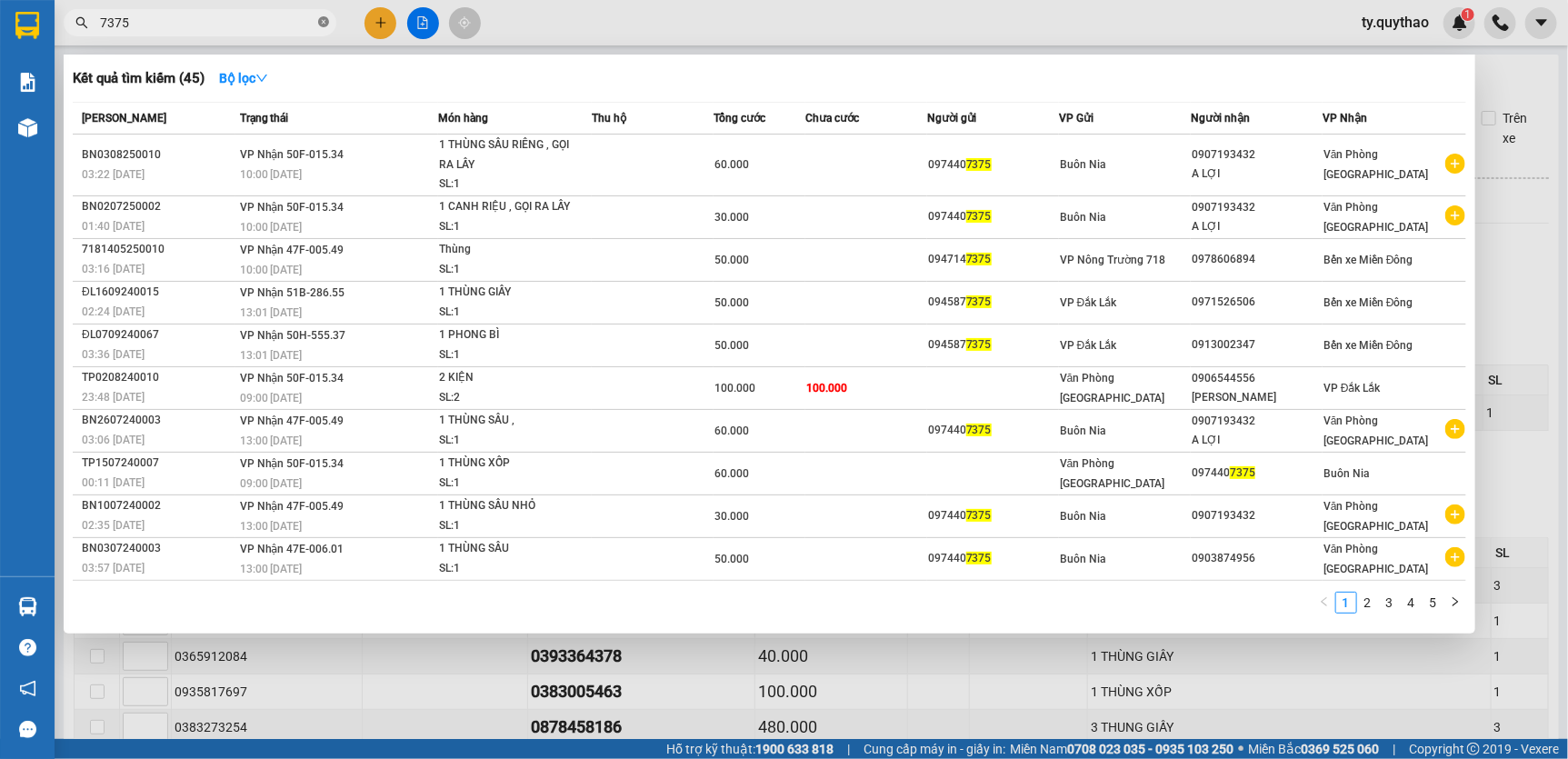
click at [320, 20] on icon "close-circle" at bounding box center [323, 21] width 11 height 11
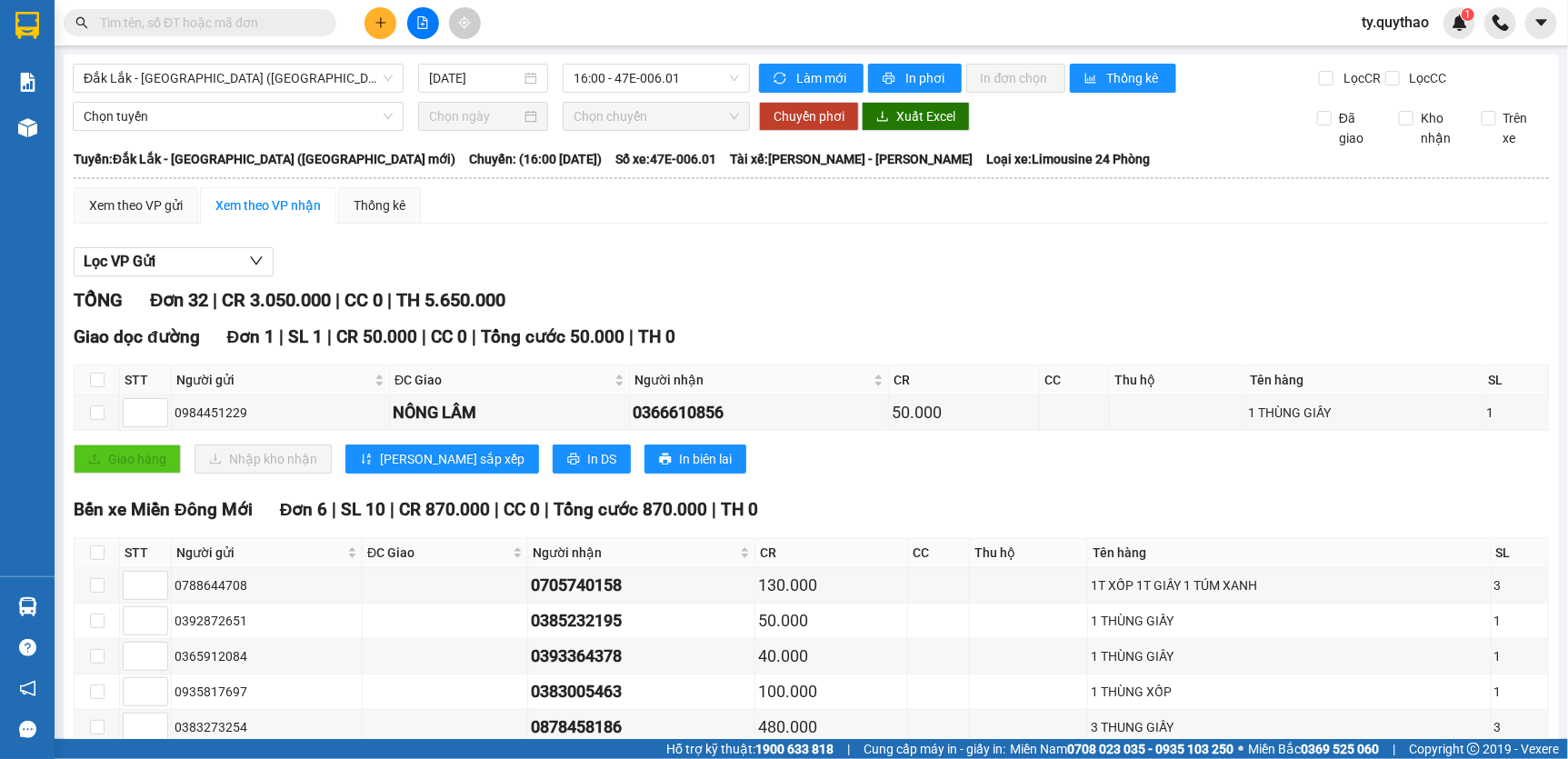
click at [225, 19] on input "text" at bounding box center [207, 22] width 215 height 20
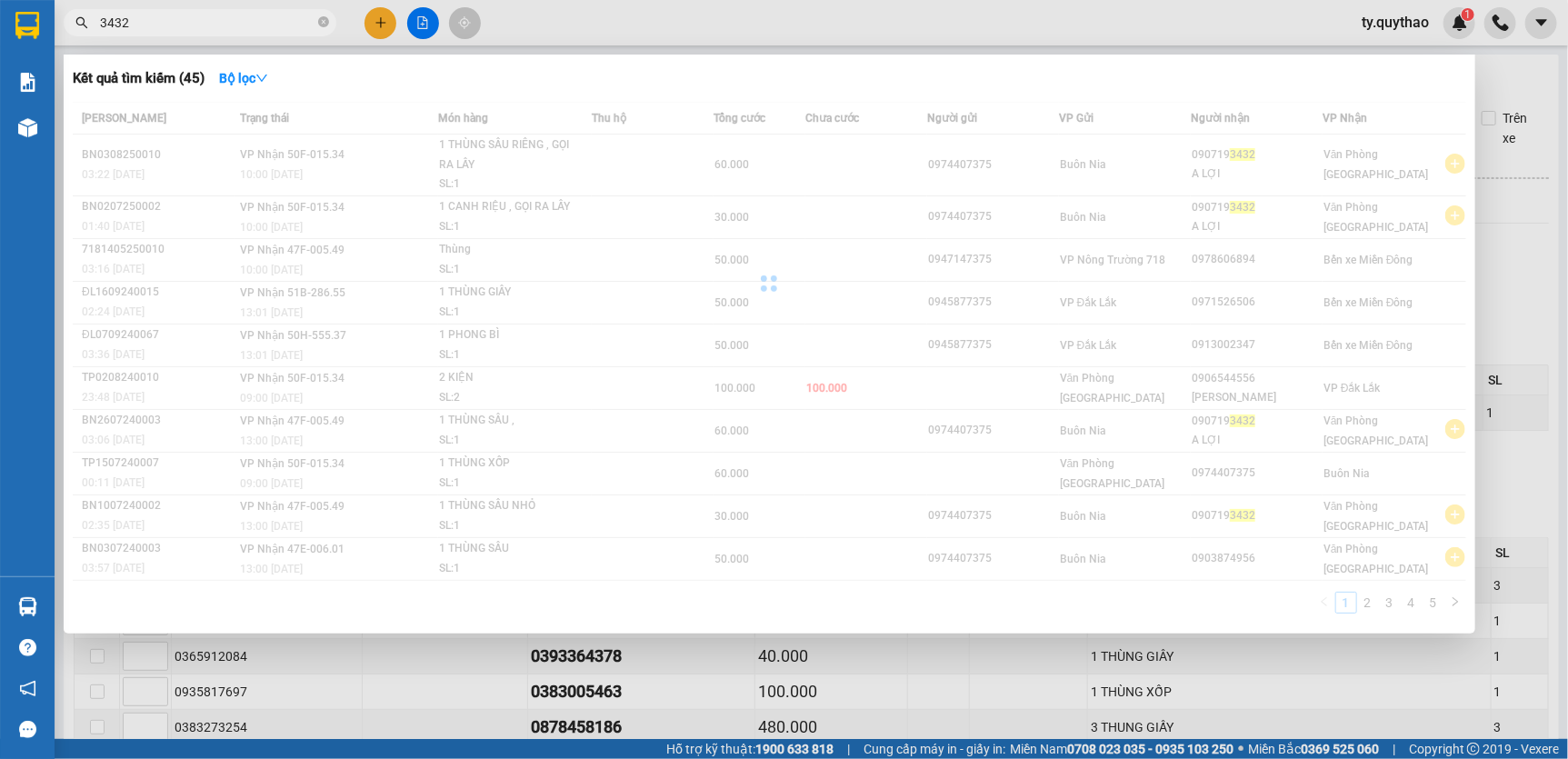
type input "3432"
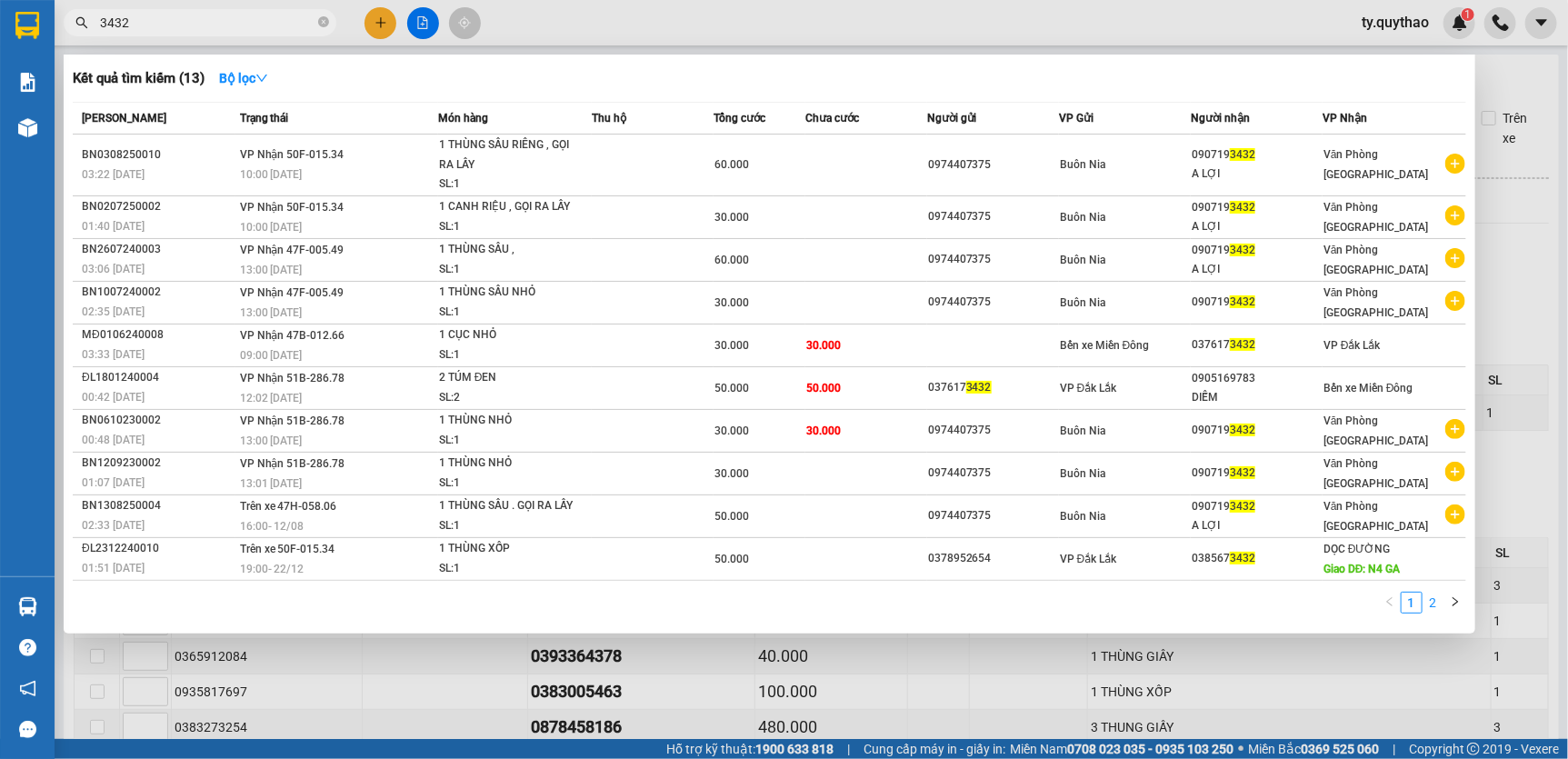
click at [1428, 613] on link "2" at bounding box center [1433, 602] width 20 height 20
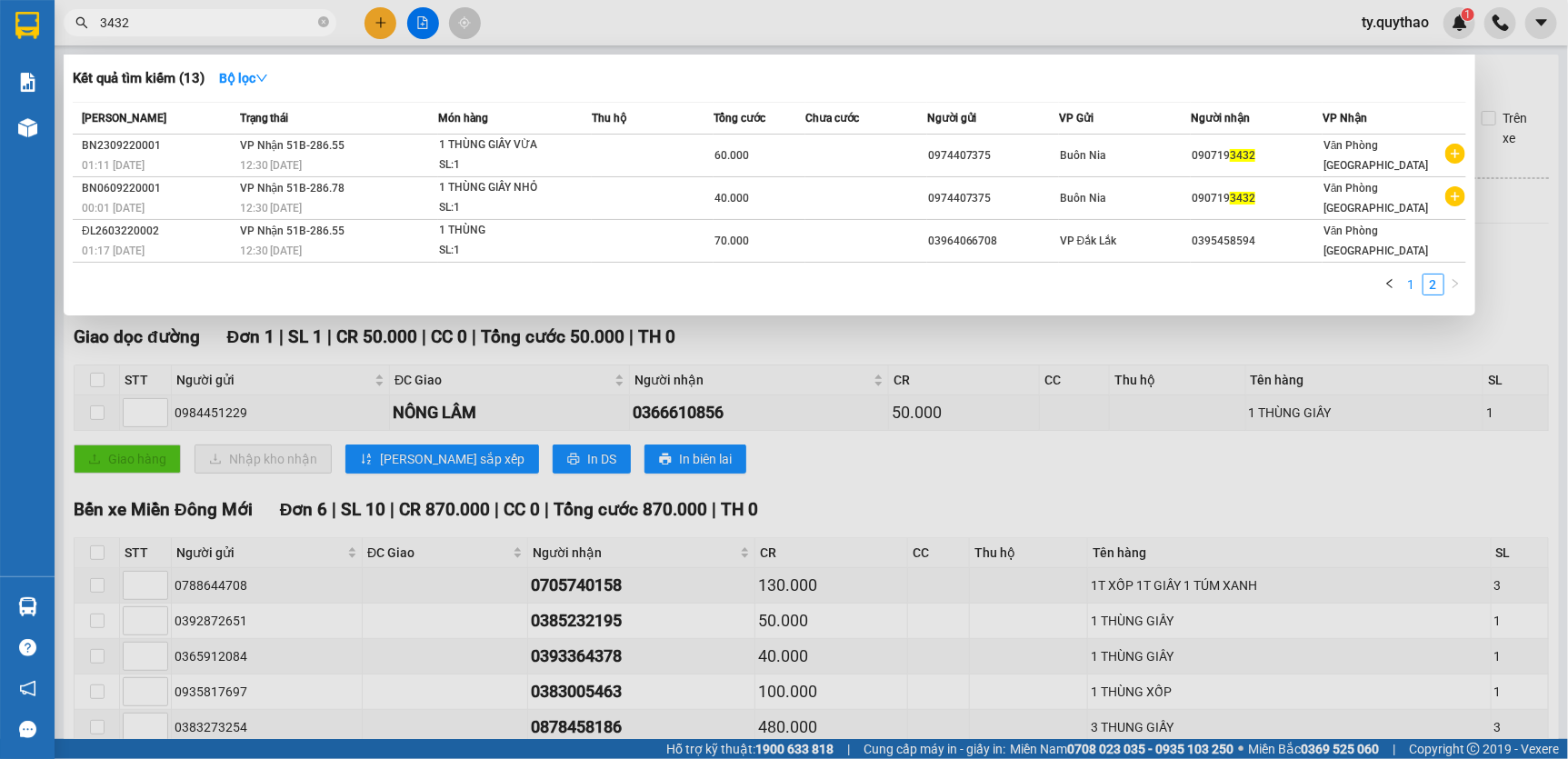
click at [1411, 286] on link "1" at bounding box center [1411, 284] width 20 height 20
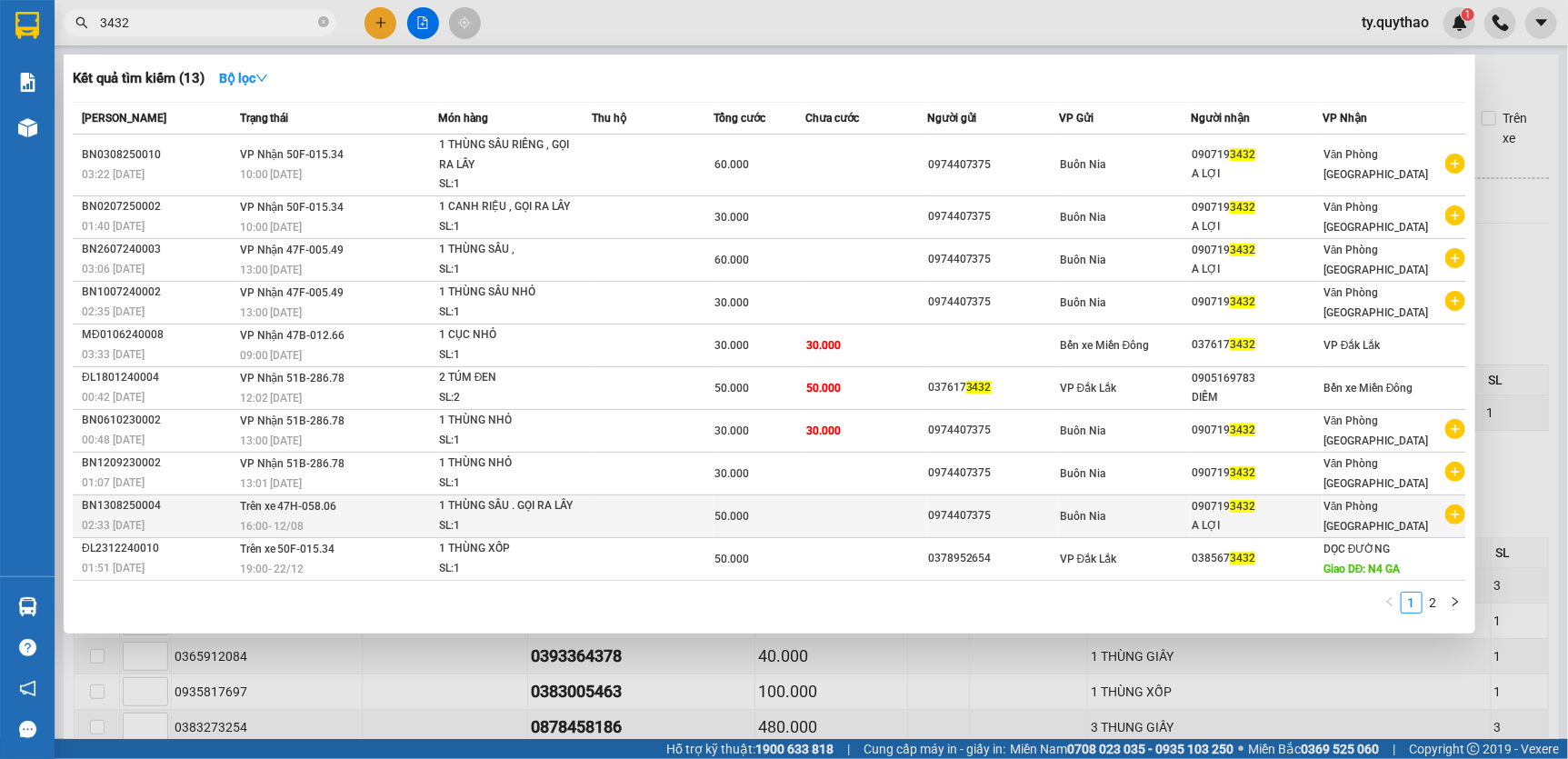
click at [379, 516] on td "Trên xe 47H-058.06 16:00 - 12/08" at bounding box center [337, 516] width 203 height 43
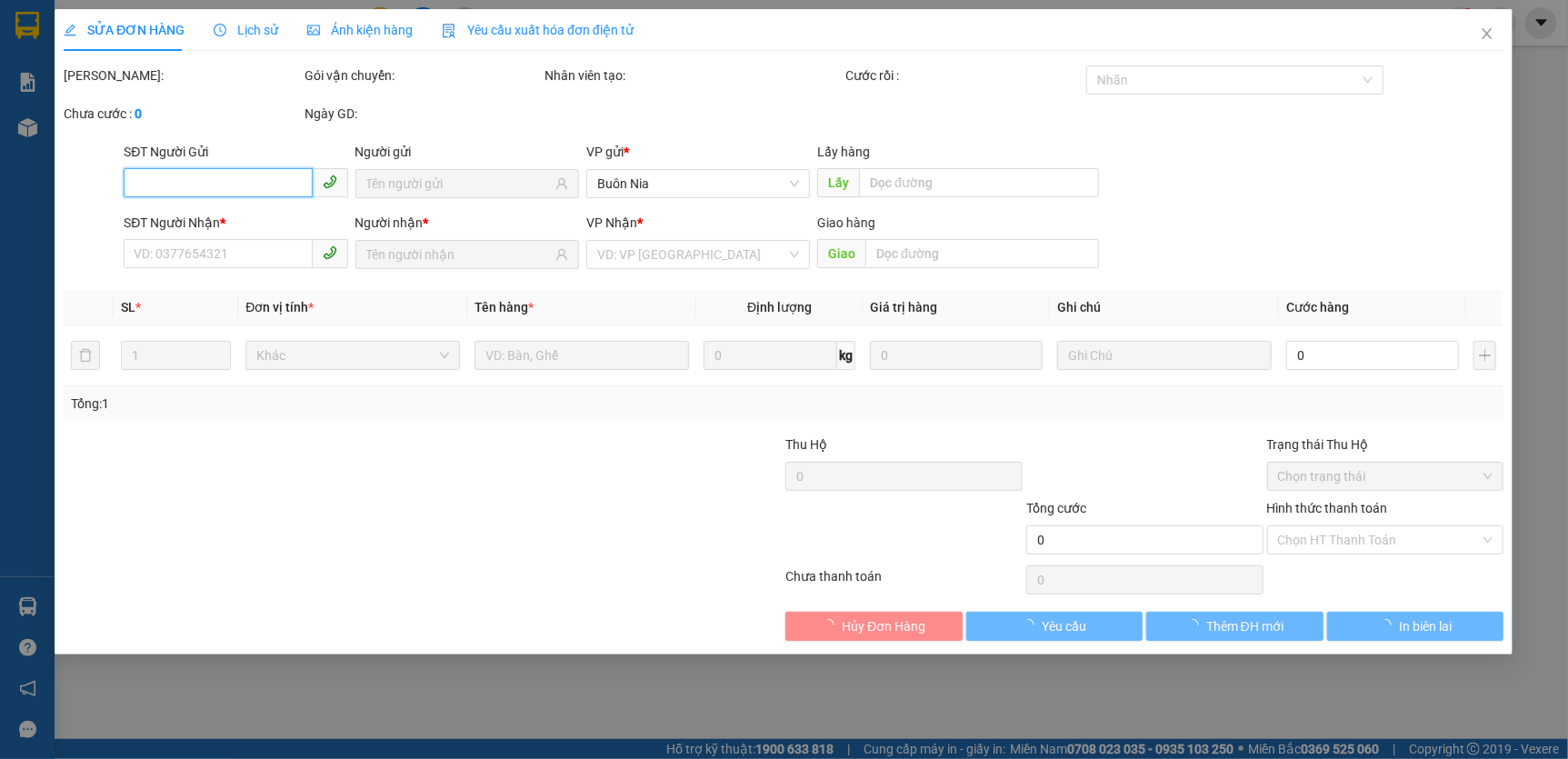
type input "0974407375"
type input "0907193432"
type input "50.000"
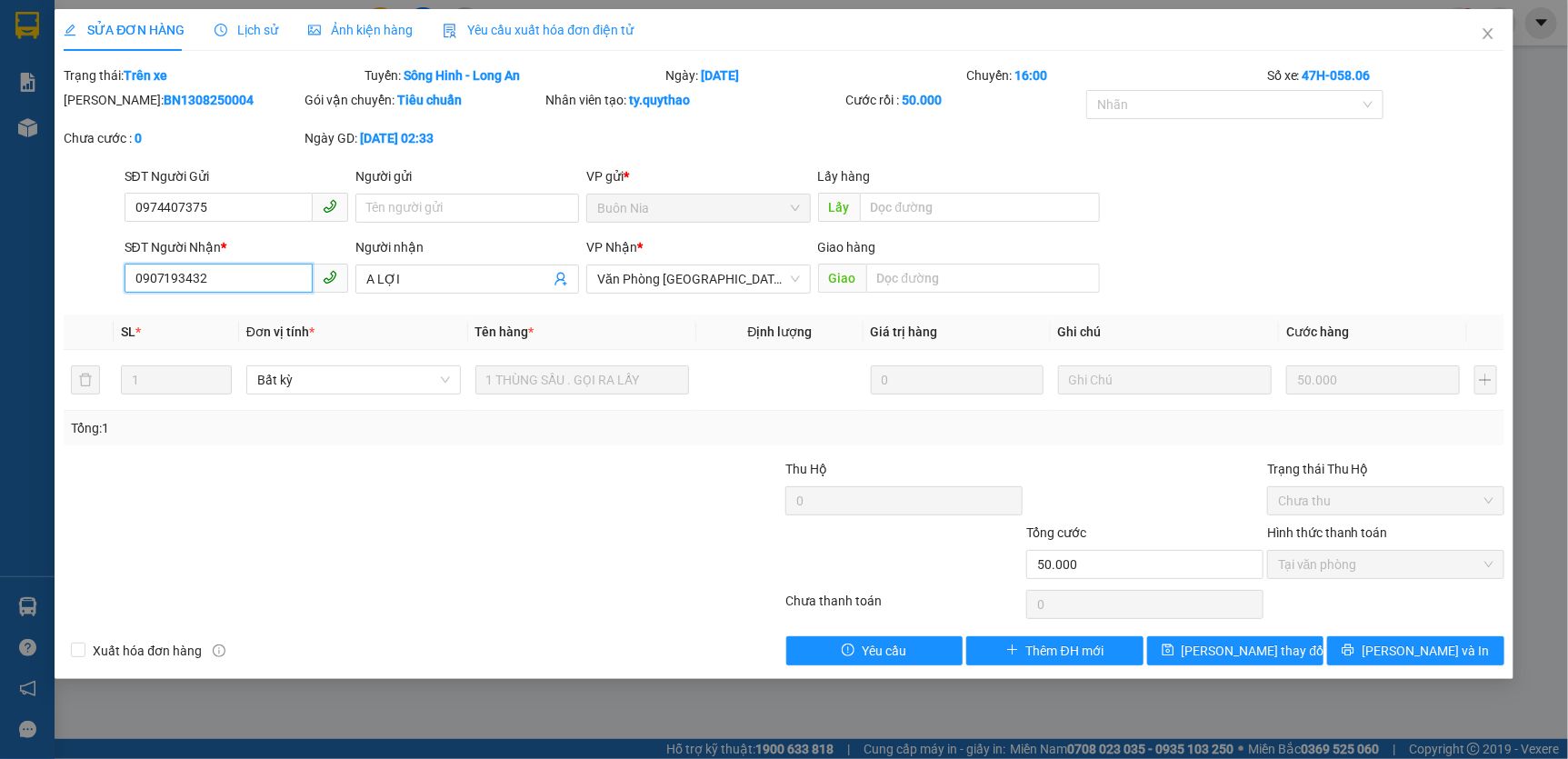
click at [197, 283] on input "0907193432" at bounding box center [219, 278] width 188 height 29
click at [1487, 36] on icon "close" at bounding box center [1487, 33] width 10 height 11
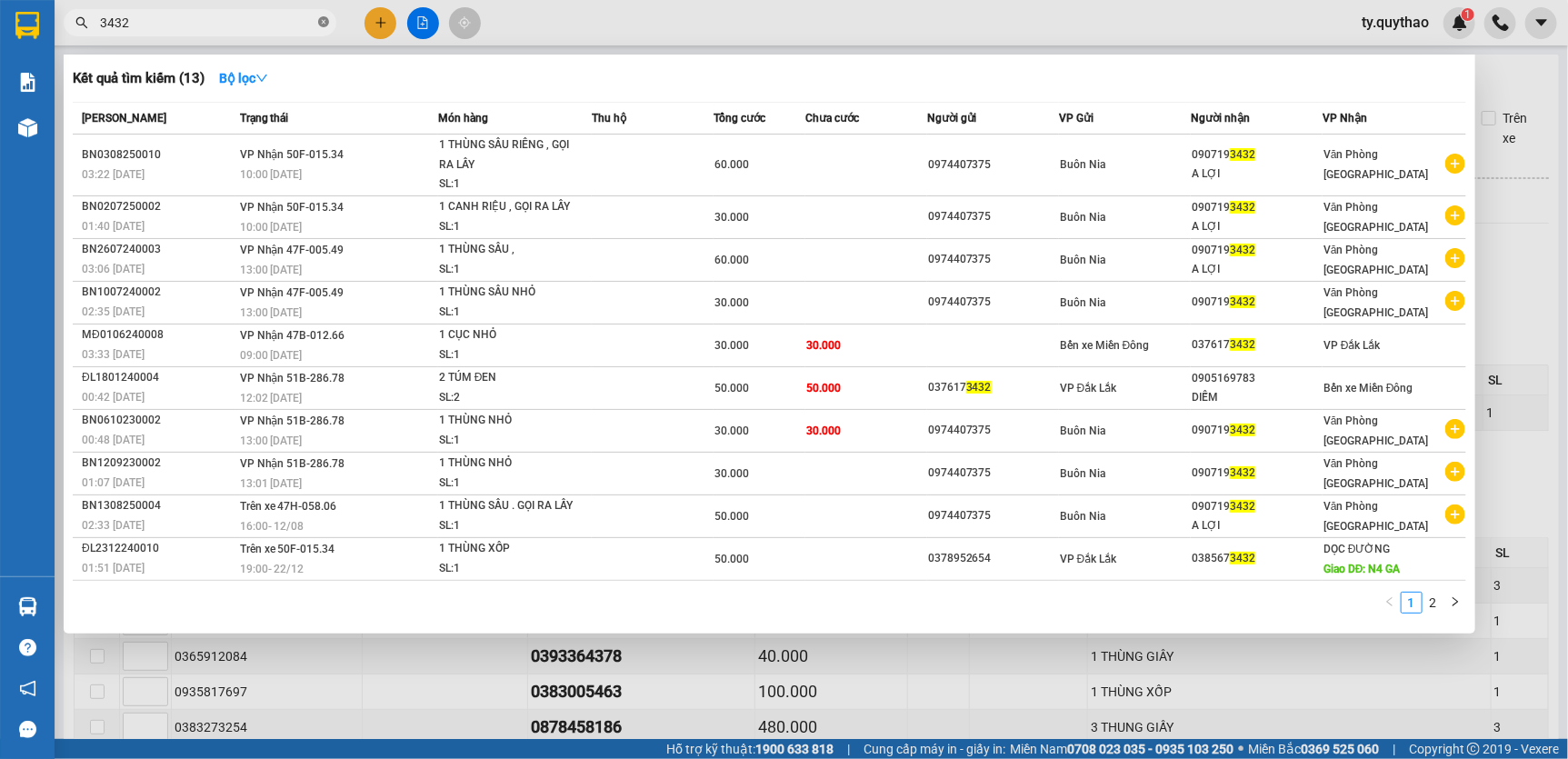
click at [320, 23] on icon "close-circle" at bounding box center [323, 21] width 11 height 11
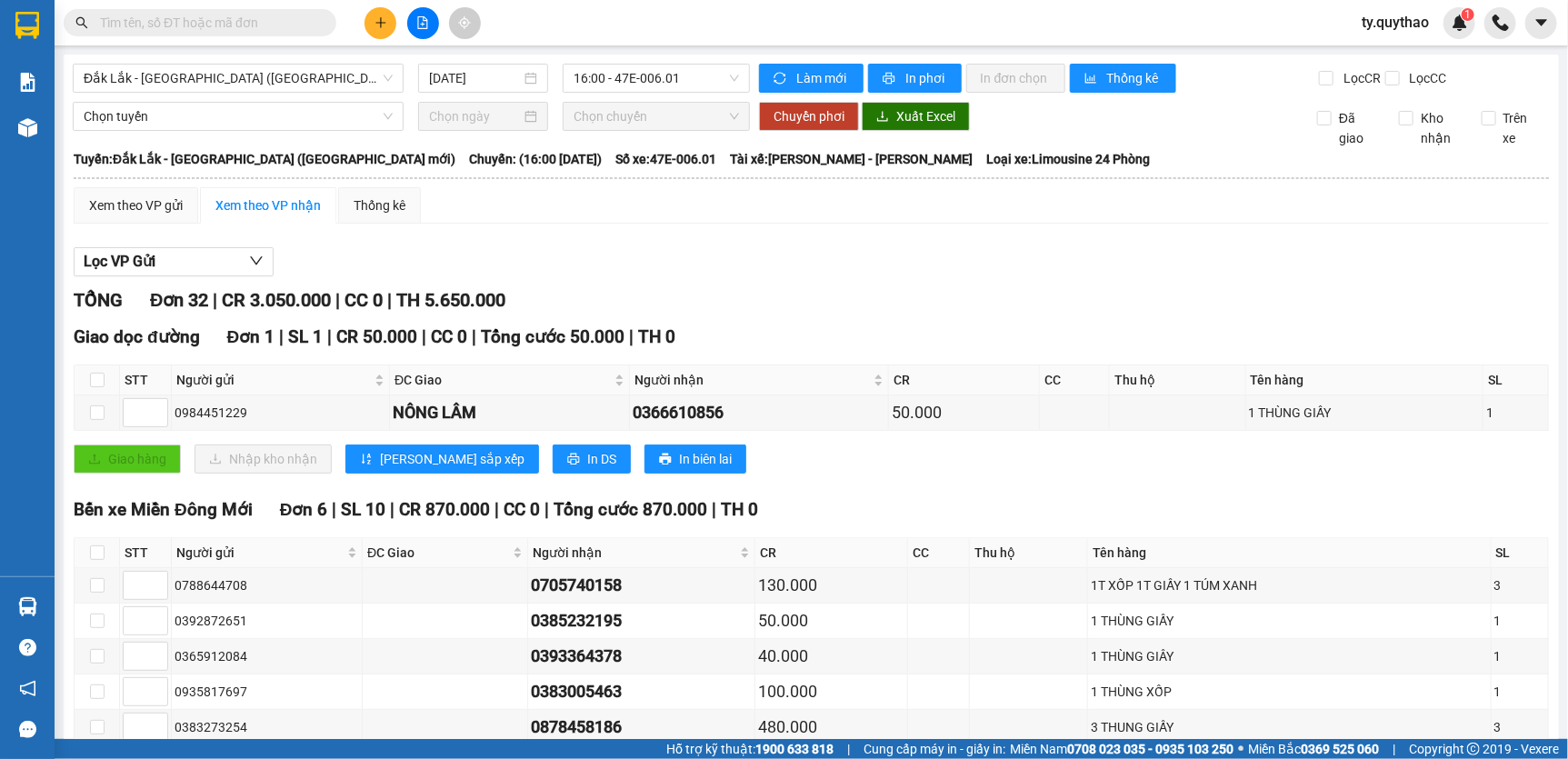
paste input "0907193432"
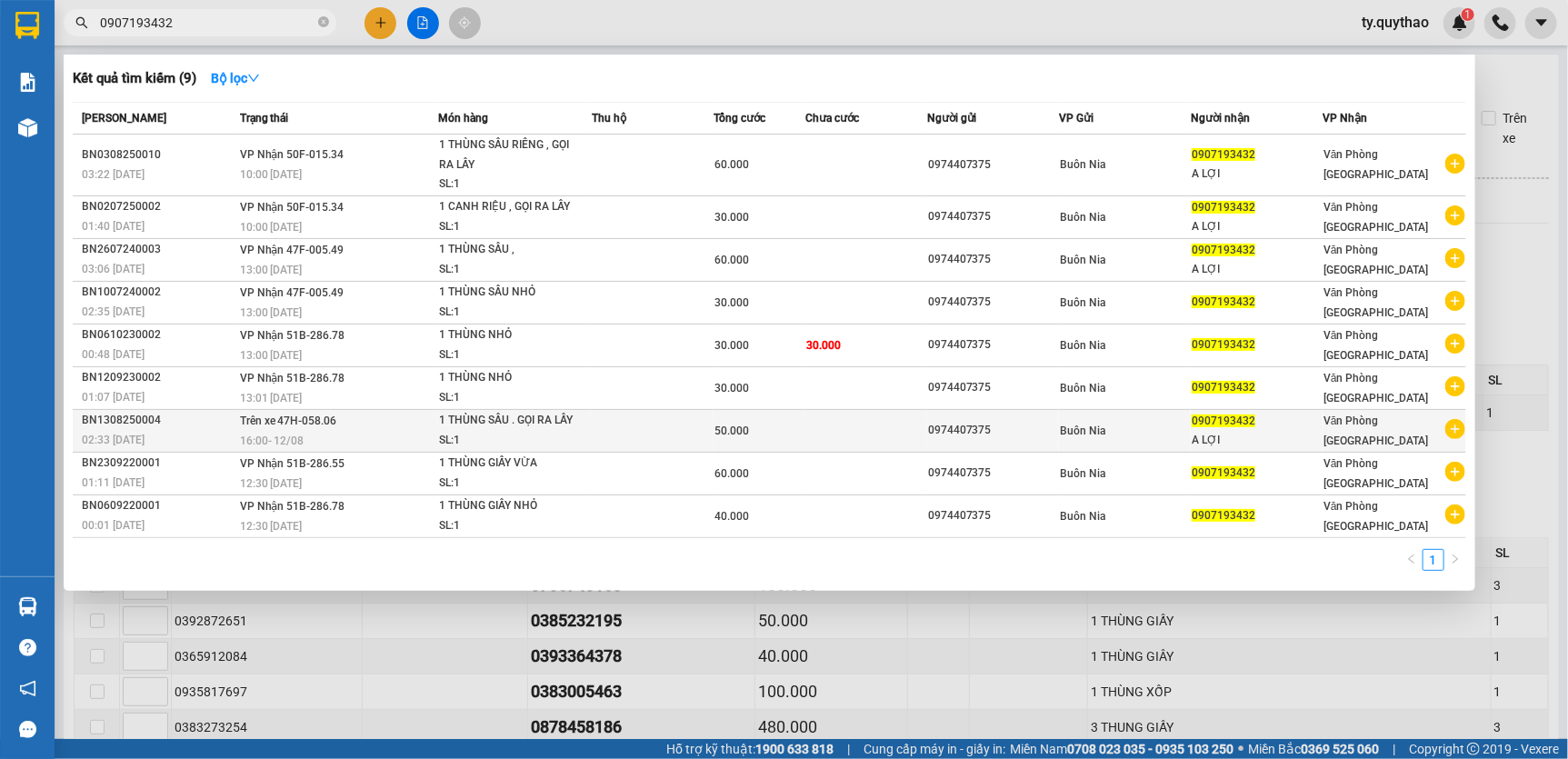
type input "0907193432"
click at [382, 432] on td "Trên xe 47H-058.06 16:00 - 12/08" at bounding box center [337, 430] width 203 height 43
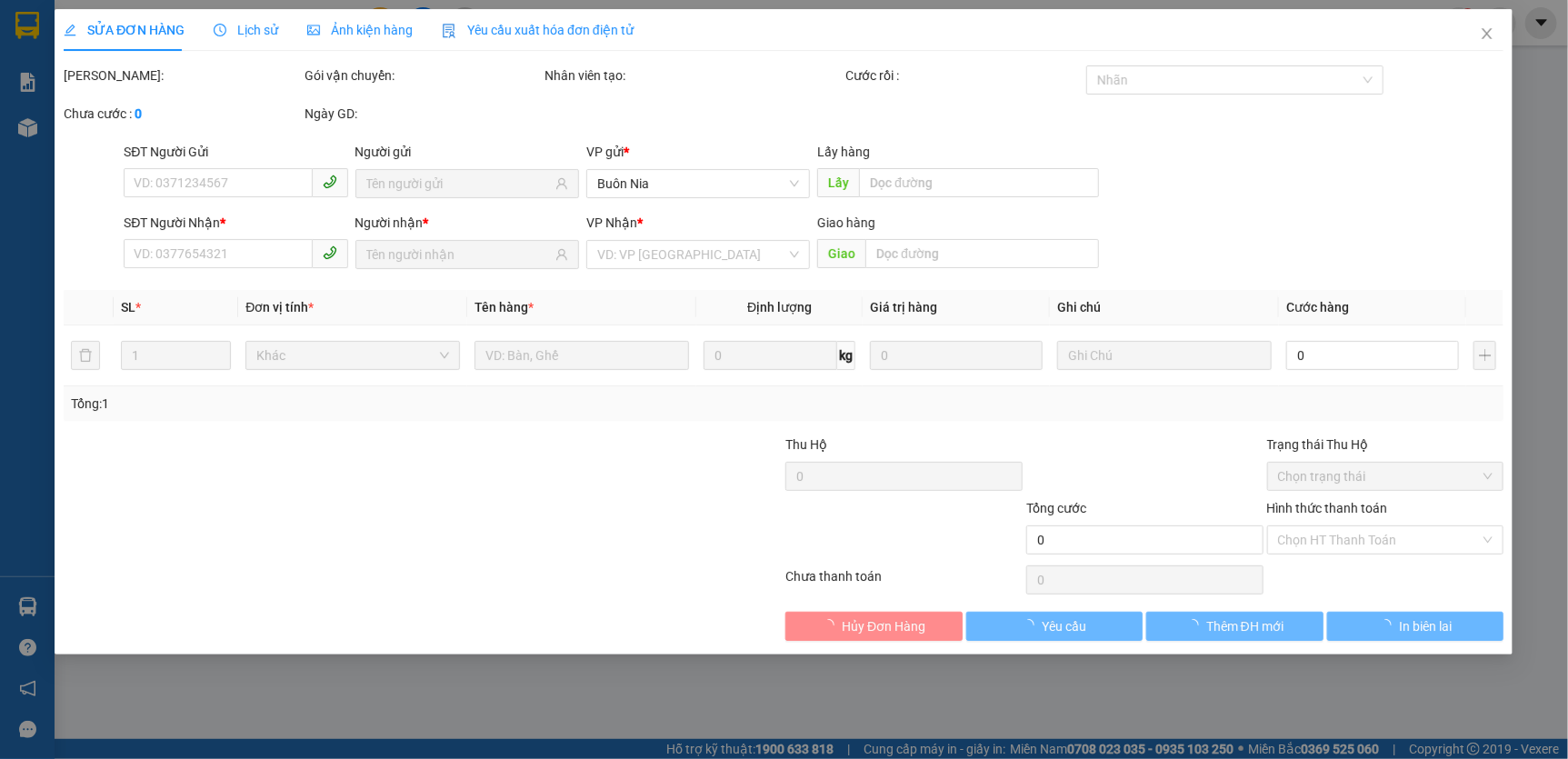
type input "0974407375"
type input "0907193432"
type input "50.000"
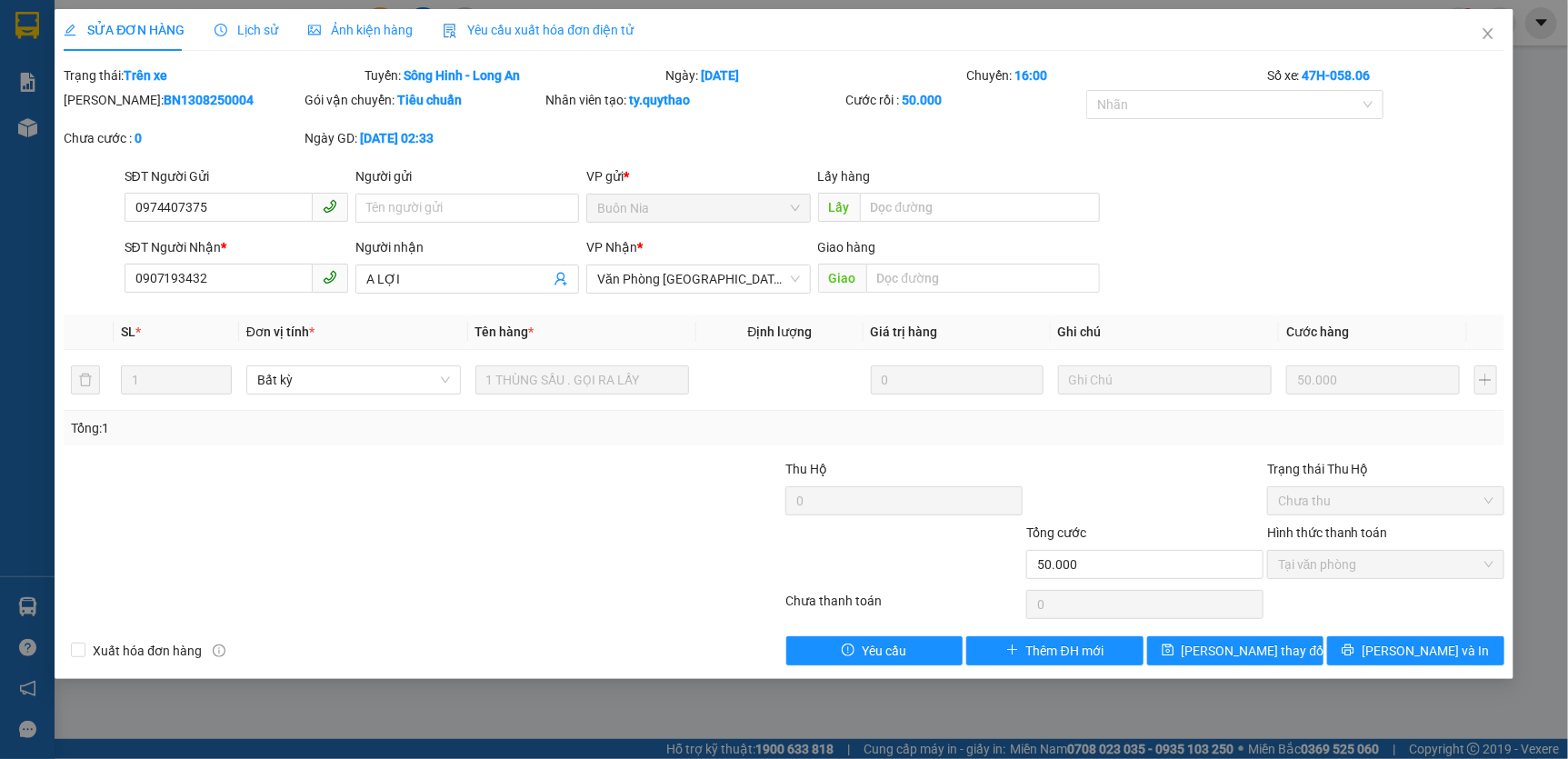
click at [263, 26] on span "Lịch sử" at bounding box center [247, 29] width 64 height 15
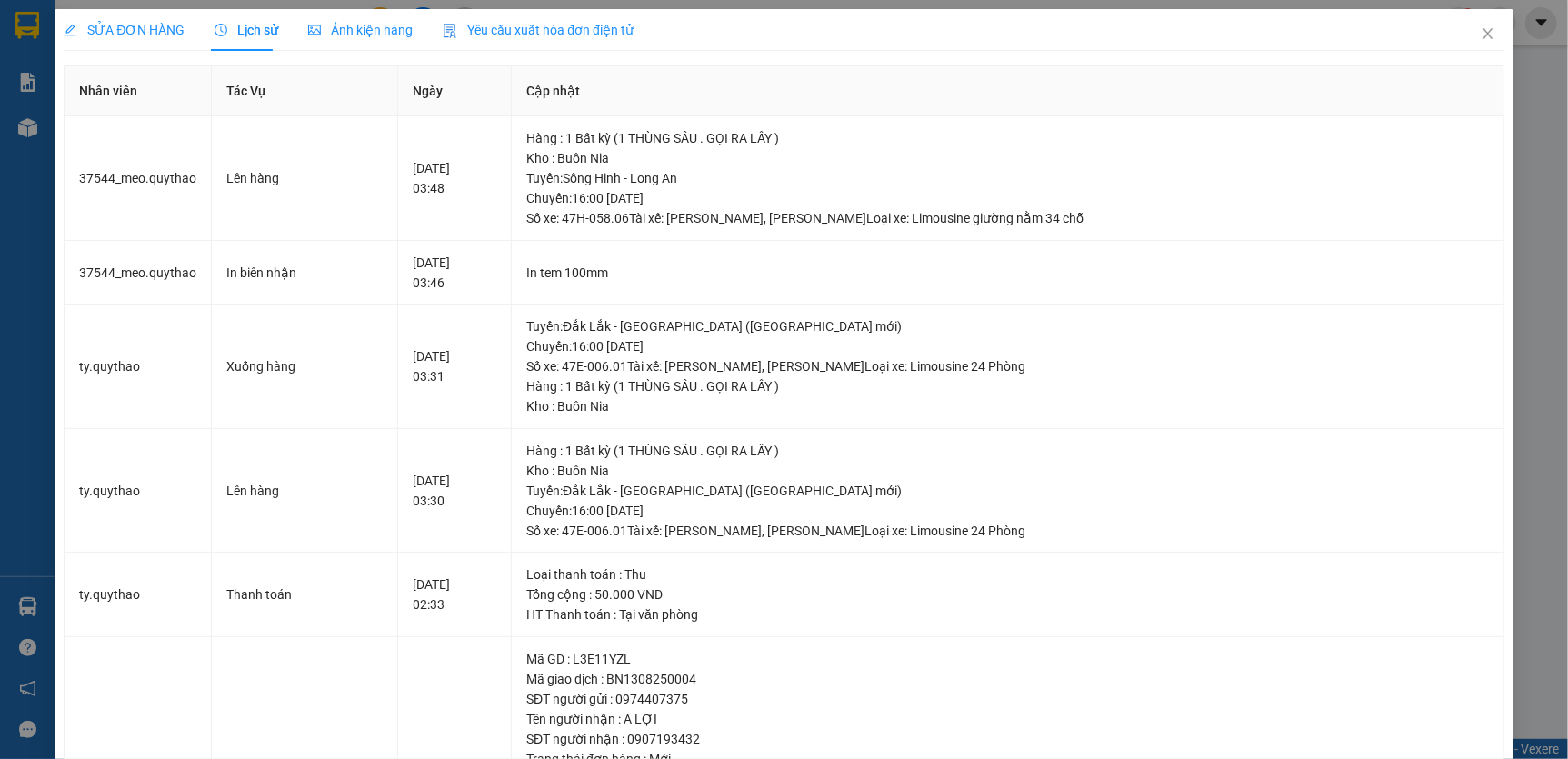
click at [40, 431] on div "SỬA ĐƠN HÀNG Lịch sử Ảnh kiện hàng Yêu cầu xuất hóa đơn điện tử Total Paid Fee …" at bounding box center [784, 380] width 1568 height 759
click at [1480, 26] on icon "close" at bounding box center [1487, 33] width 15 height 15
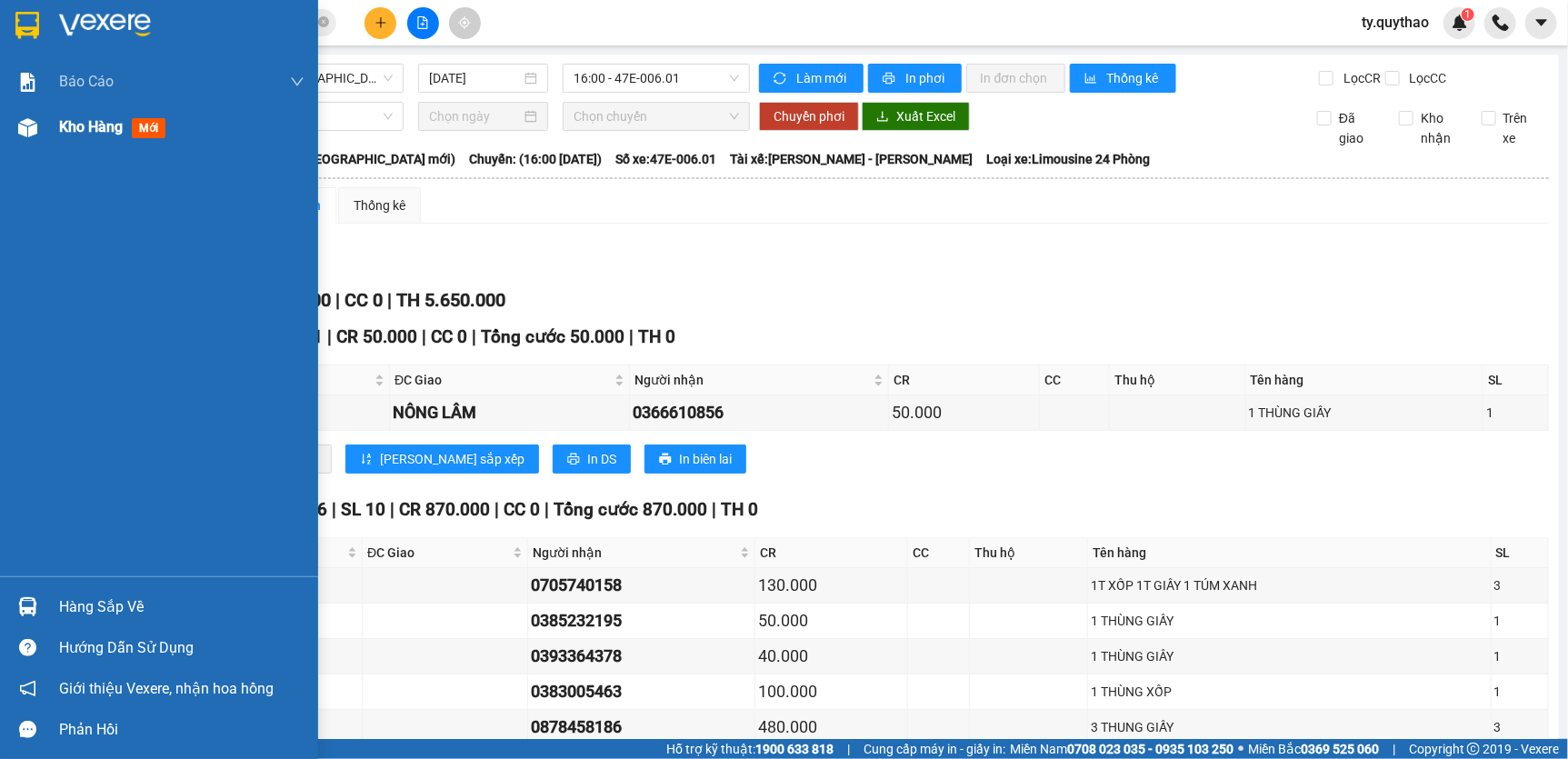
click at [47, 128] on div "Kho hàng mới" at bounding box center [159, 127] width 318 height 46
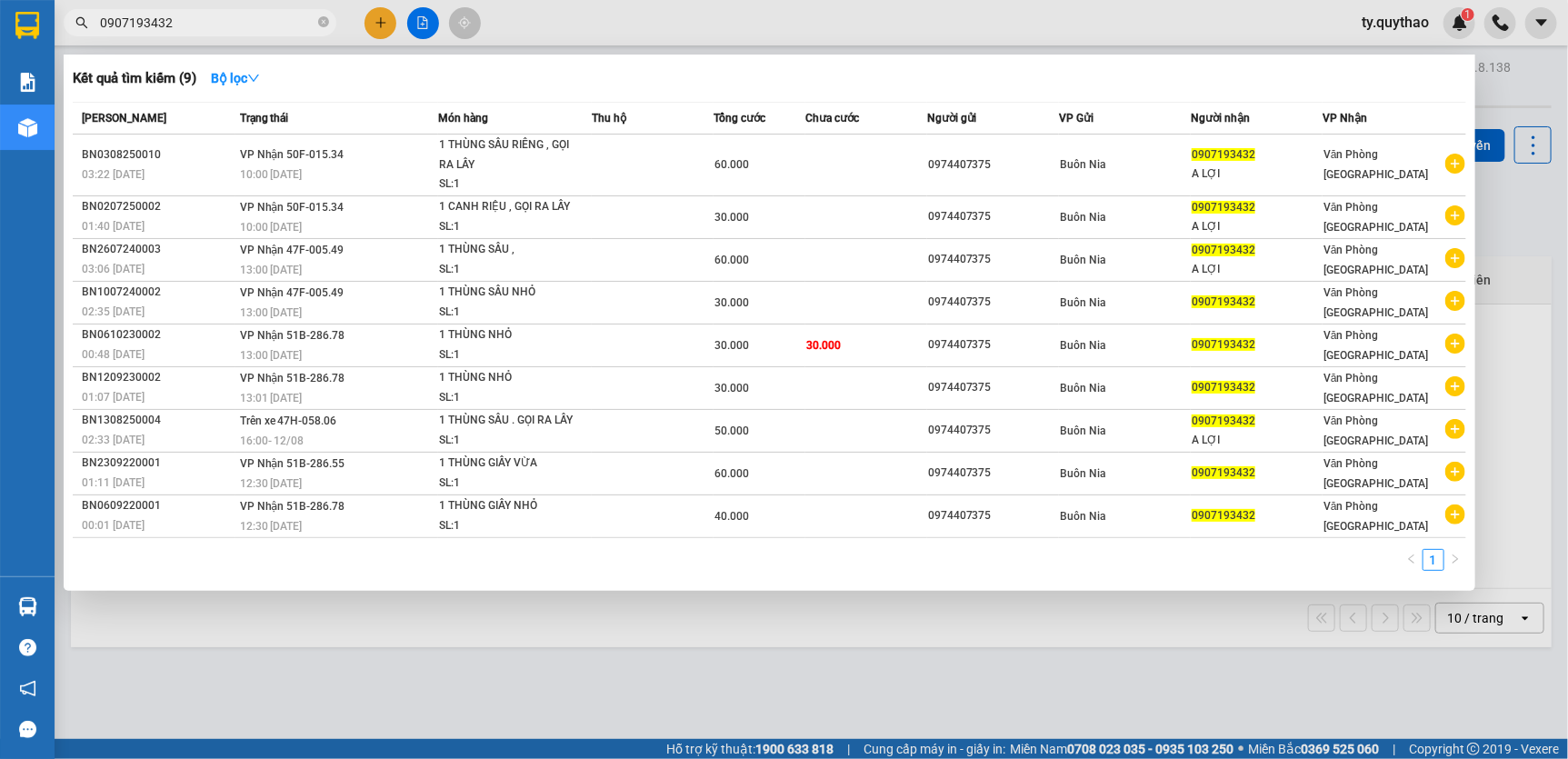
click at [218, 17] on input "0907193432" at bounding box center [207, 22] width 215 height 20
click at [325, 20] on icon "close-circle" at bounding box center [323, 21] width 11 height 11
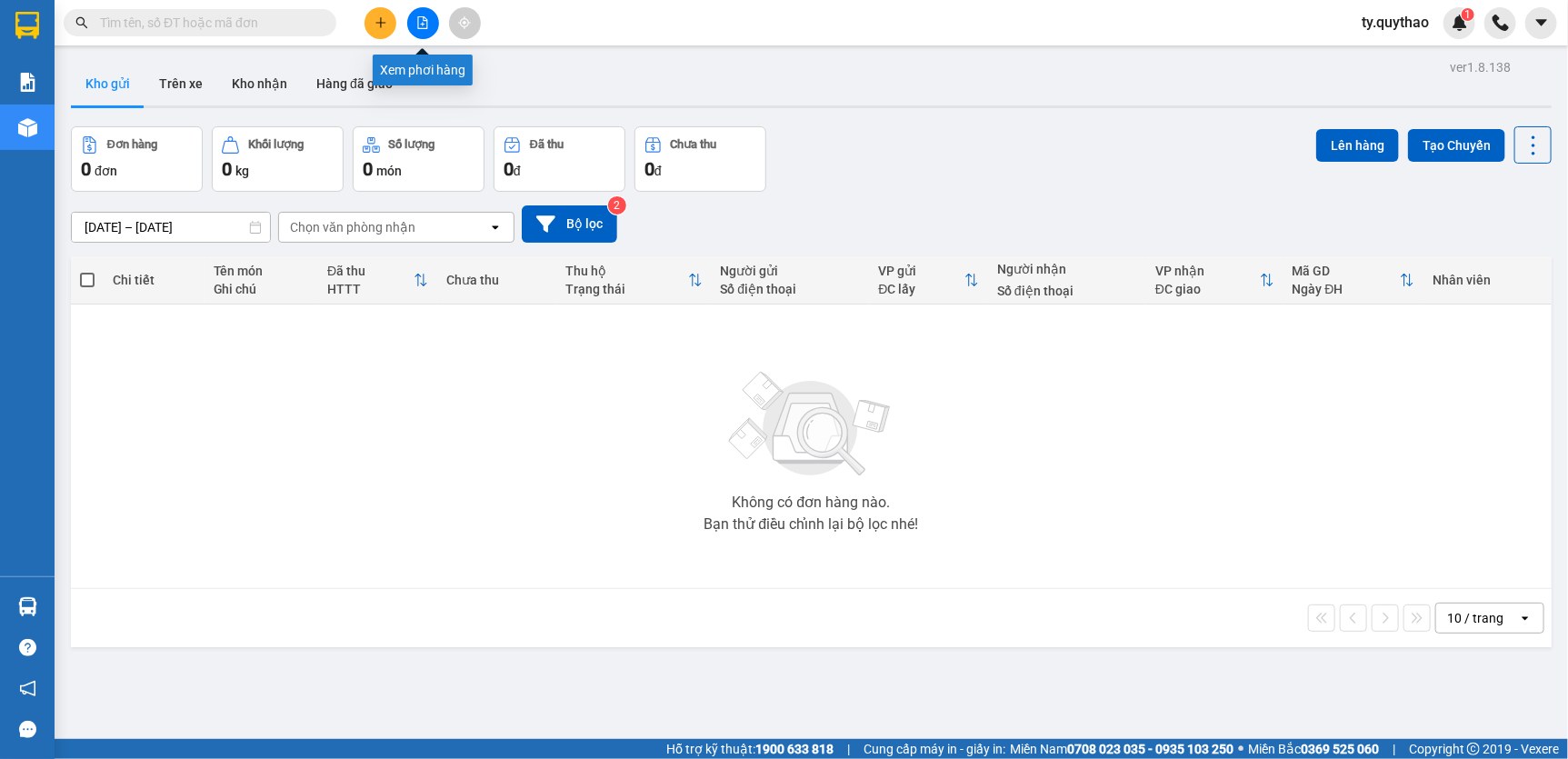
click at [419, 20] on icon "file-add" at bounding box center [423, 22] width 10 height 13
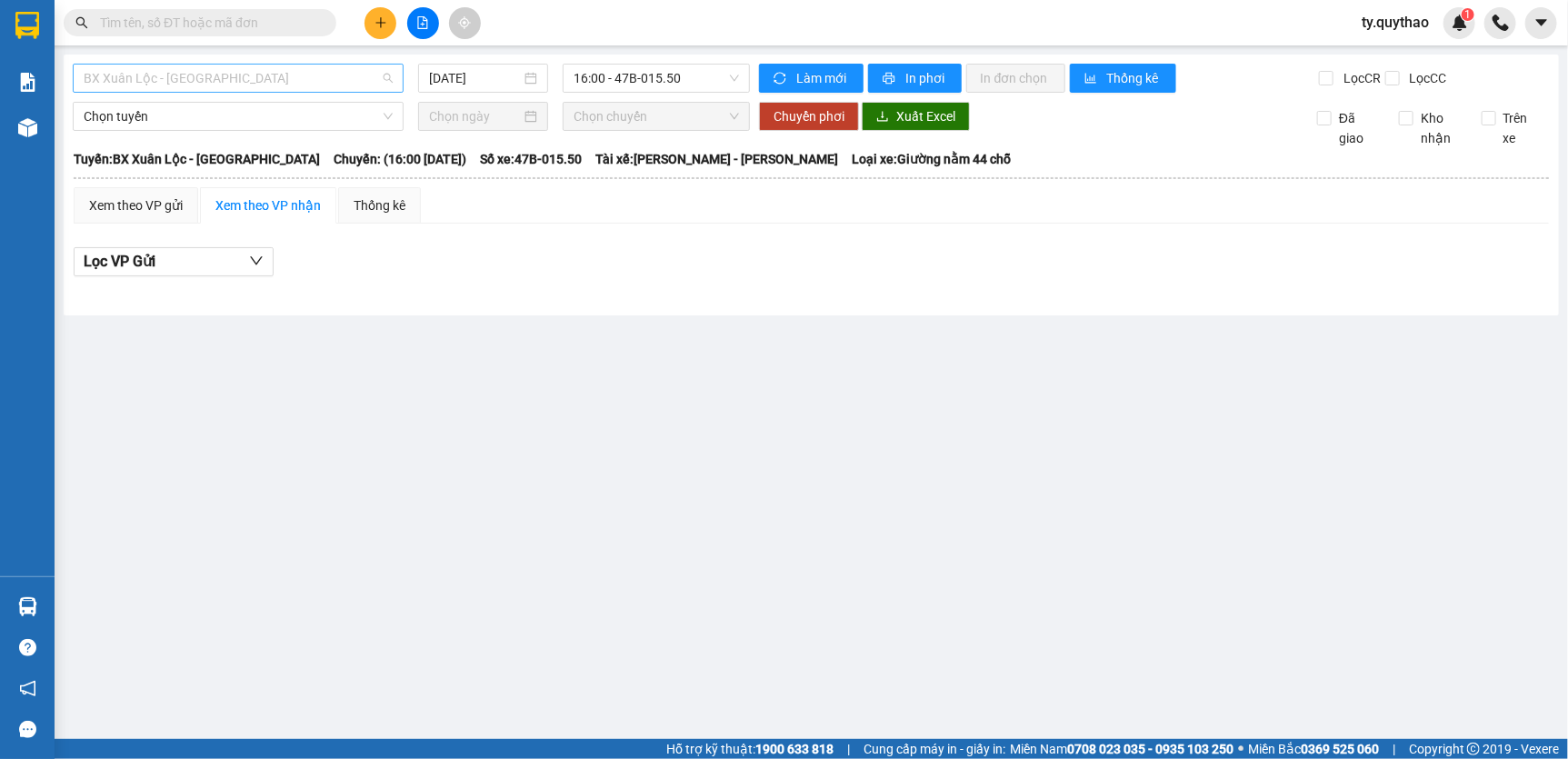
click at [256, 70] on span "BX Xuân Lộc - [GEOGRAPHIC_DATA]" at bounding box center [238, 78] width 309 height 27
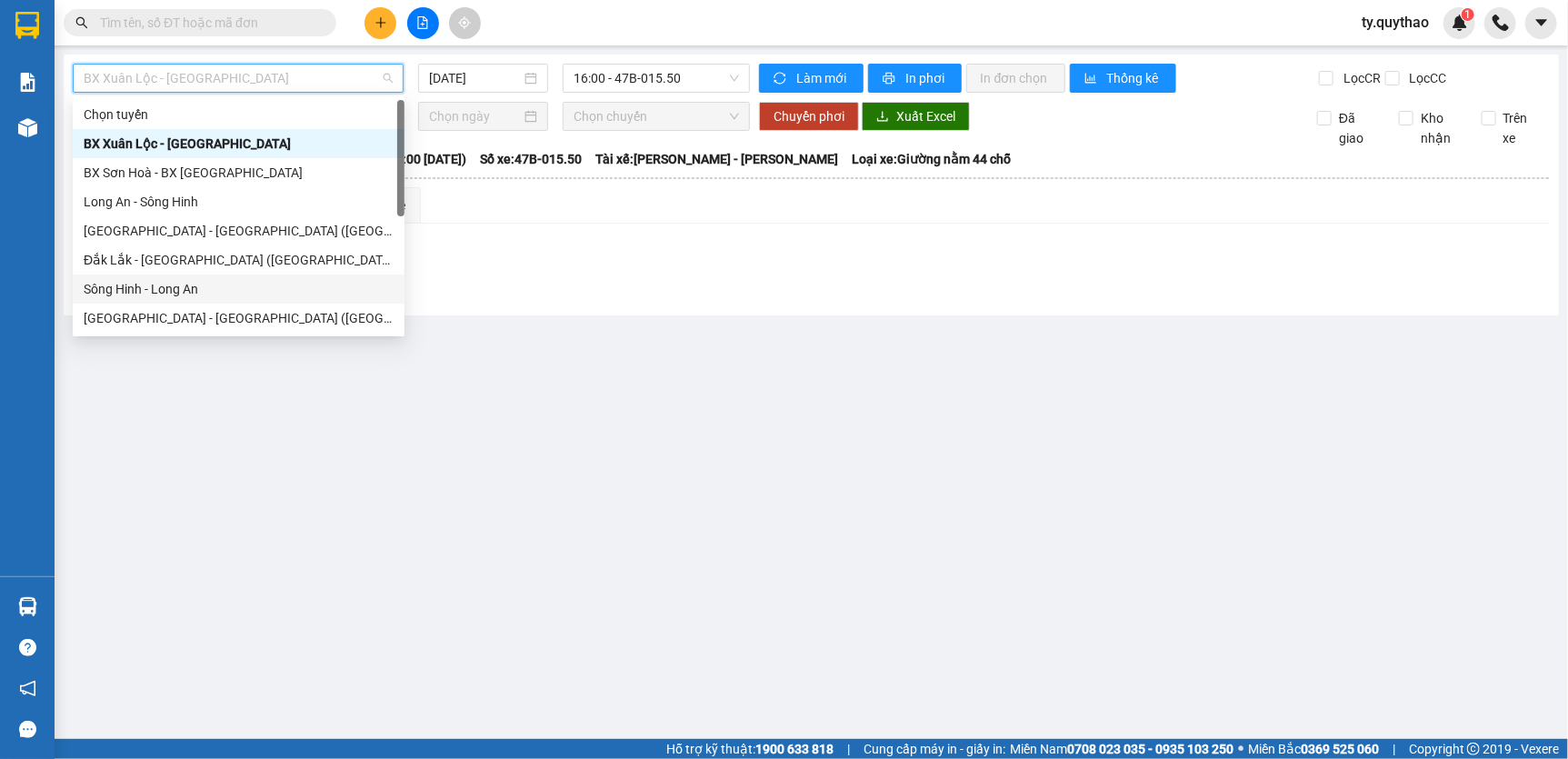
click at [236, 292] on div "Sông Hinh - Long An" at bounding box center [239, 289] width 310 height 20
type input "[DATE]"
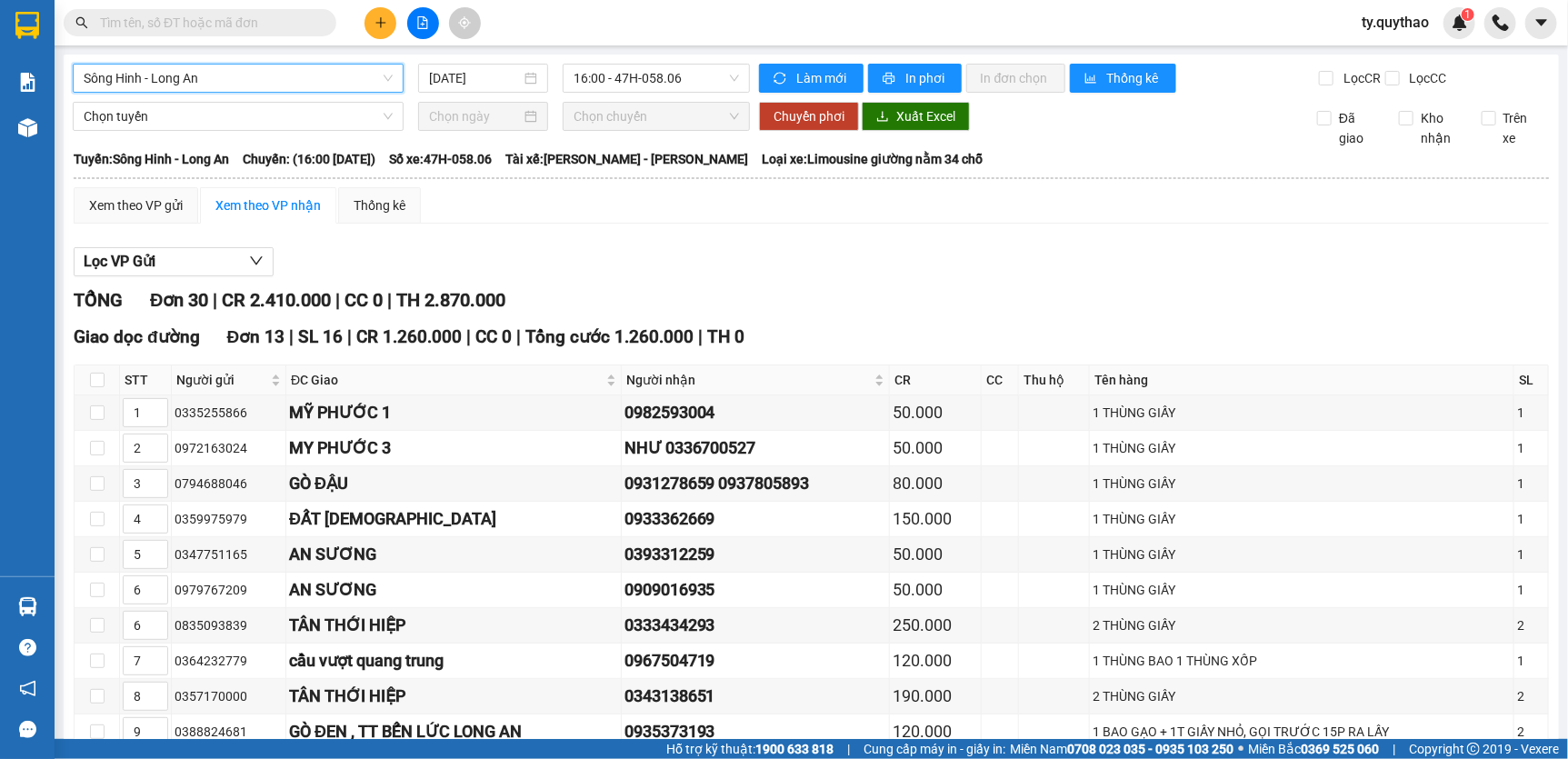
checkbox input "true"
click at [983, 78] on span "In đơn chọn" at bounding box center [1016, 78] width 70 height 20
